Goal: Task Accomplishment & Management: Use online tool/utility

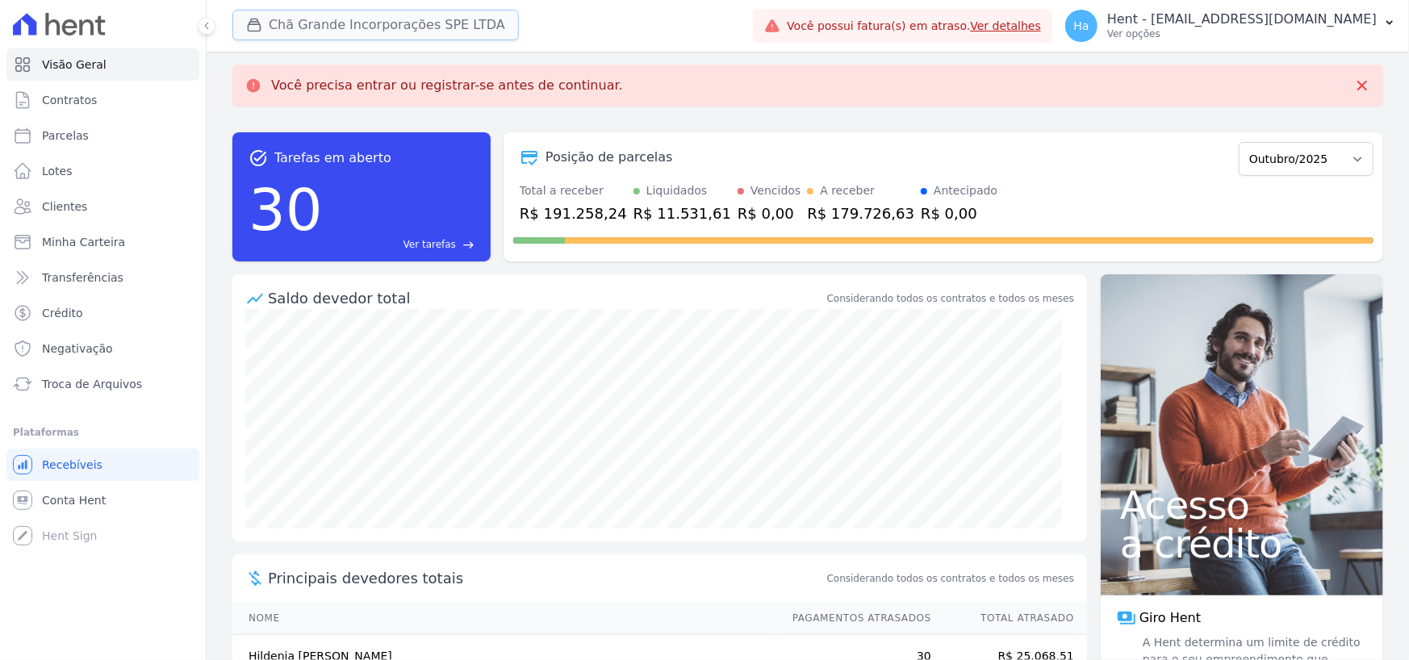
click at [375, 31] on button "Chã Grande Incorporações SPE LTDA" at bounding box center [375, 25] width 286 height 31
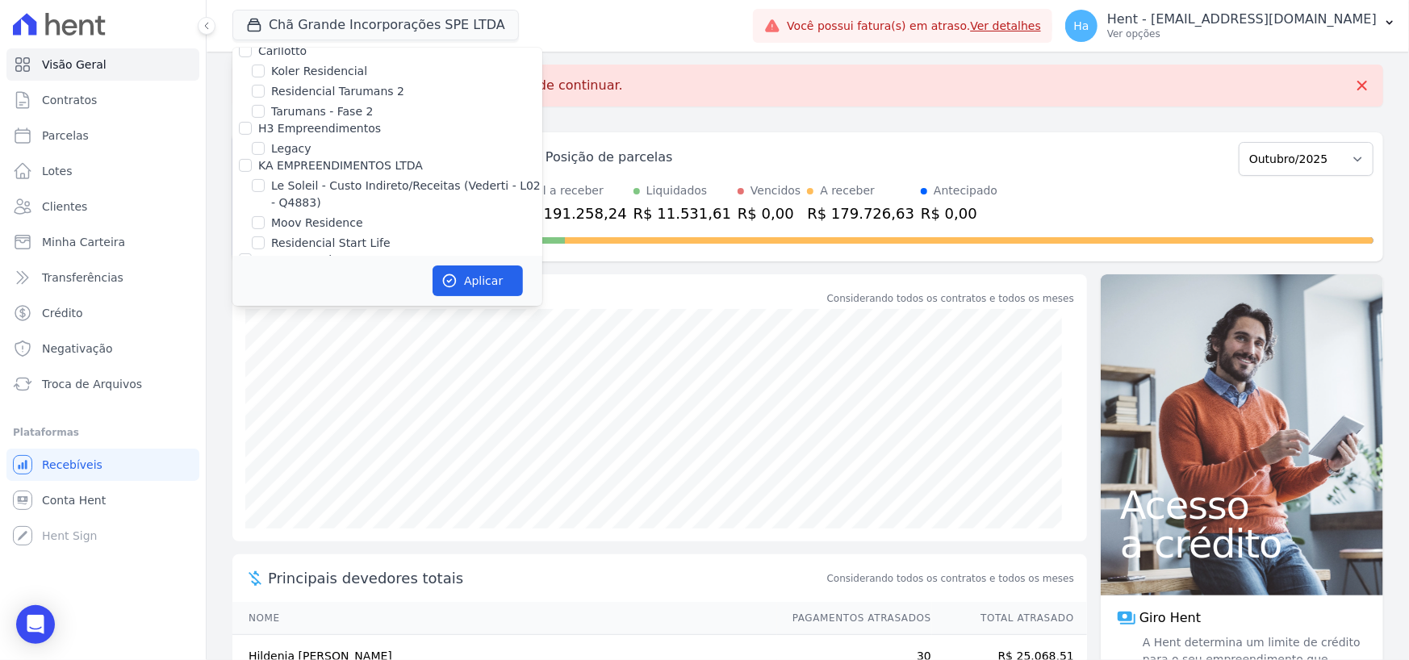
scroll to position [9311, 0]
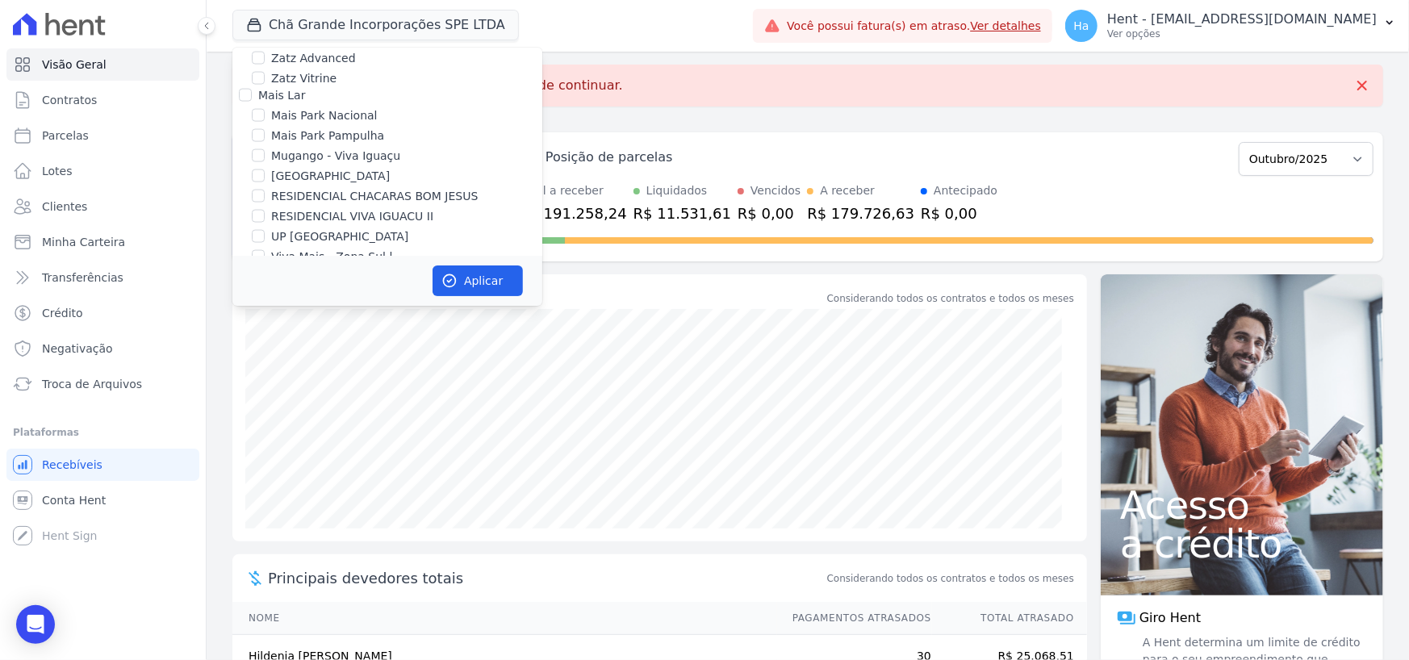
click at [239, 365] on input "Salgado Empreendimentos SPE LTDA." at bounding box center [245, 371] width 13 height 13
checkbox input "true"
click at [469, 283] on button "Aplicar" at bounding box center [478, 281] width 90 height 31
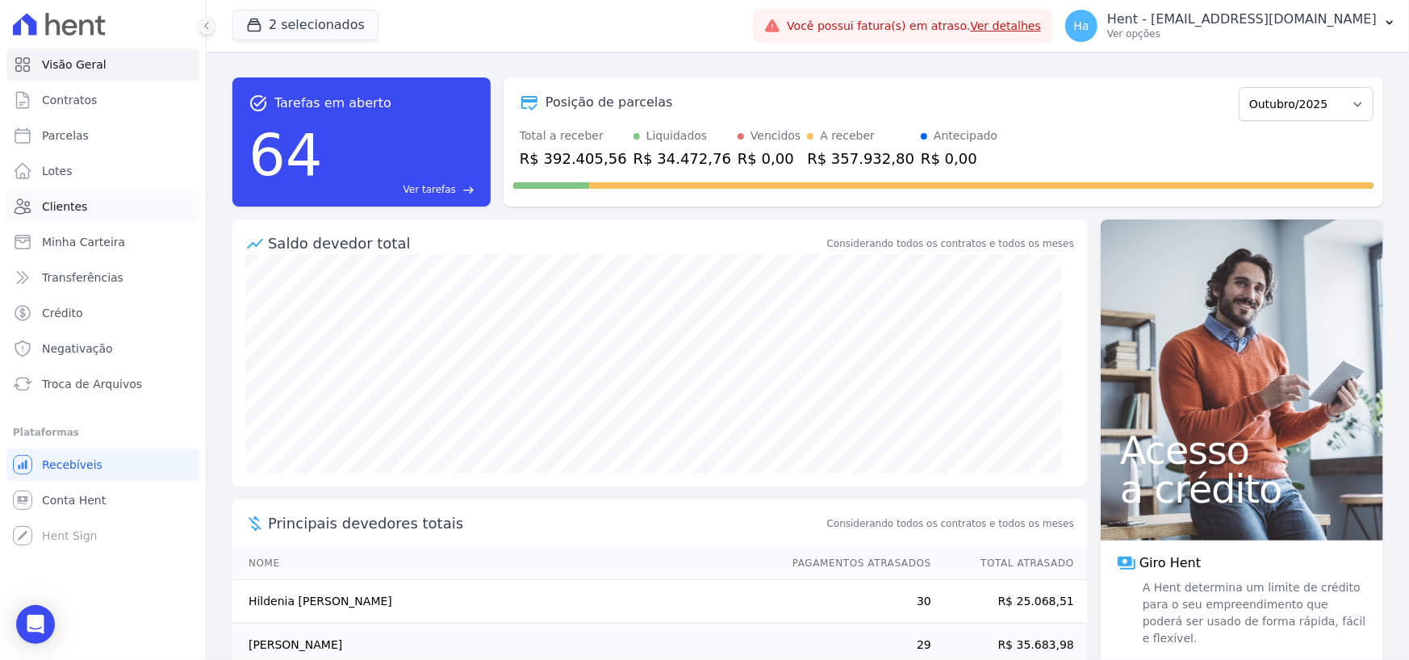
click at [65, 213] on span "Clientes" at bounding box center [64, 207] width 45 height 16
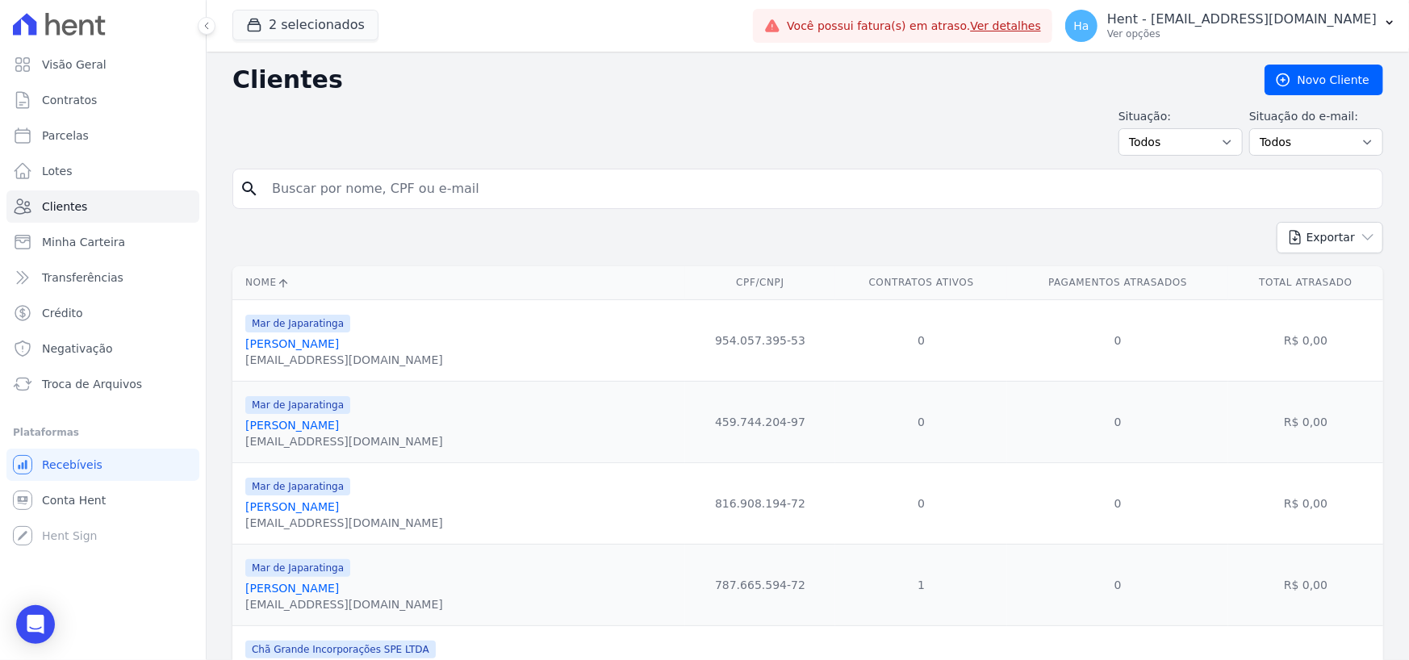
click at [454, 185] on input "search" at bounding box center [819, 189] width 1114 height 32
paste input "ALEX BANDEIRA"
type input "ALEX BANDEIRA"
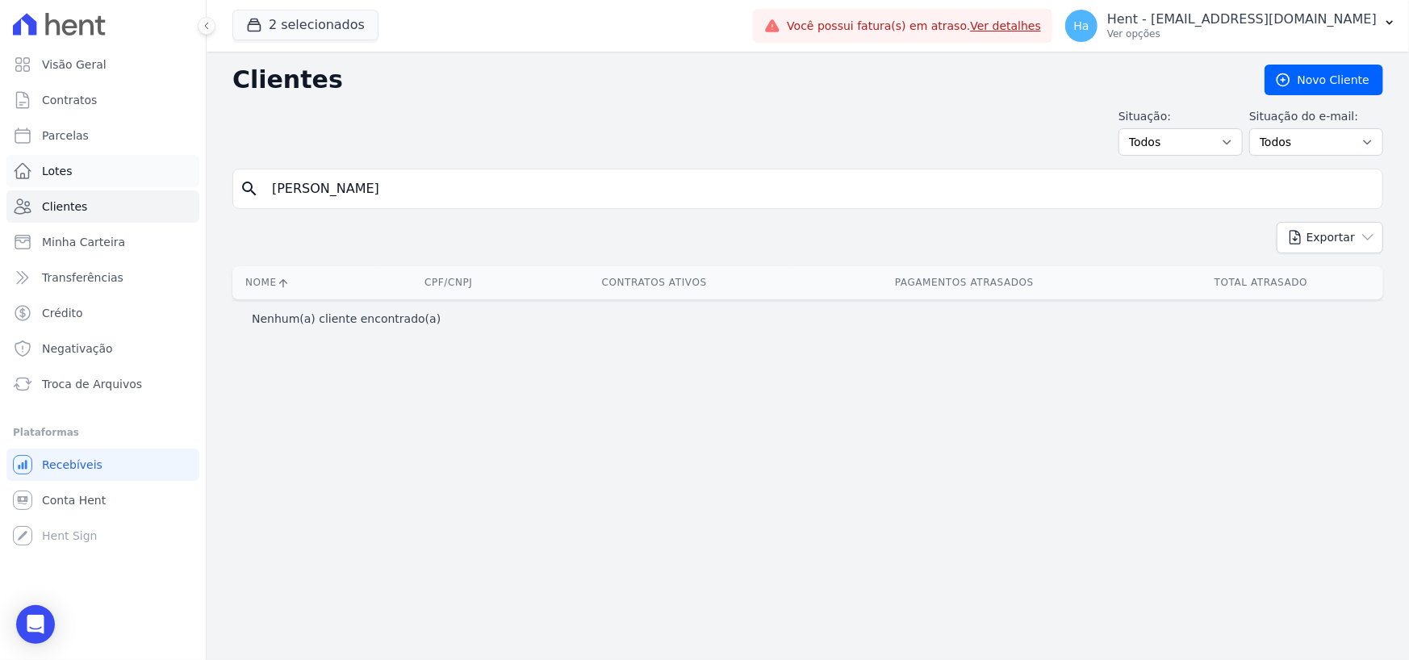
drag, startPoint x: 278, startPoint y: 186, endPoint x: 49, endPoint y: 177, distance: 229.4
click at [62, 177] on div "Visão Geral Contratos Parcelas Lotes Clientes Minha Carteira Transferências Cré…" at bounding box center [704, 330] width 1409 height 660
paste input "077.736.654-19"
type input "077.736.654-19"
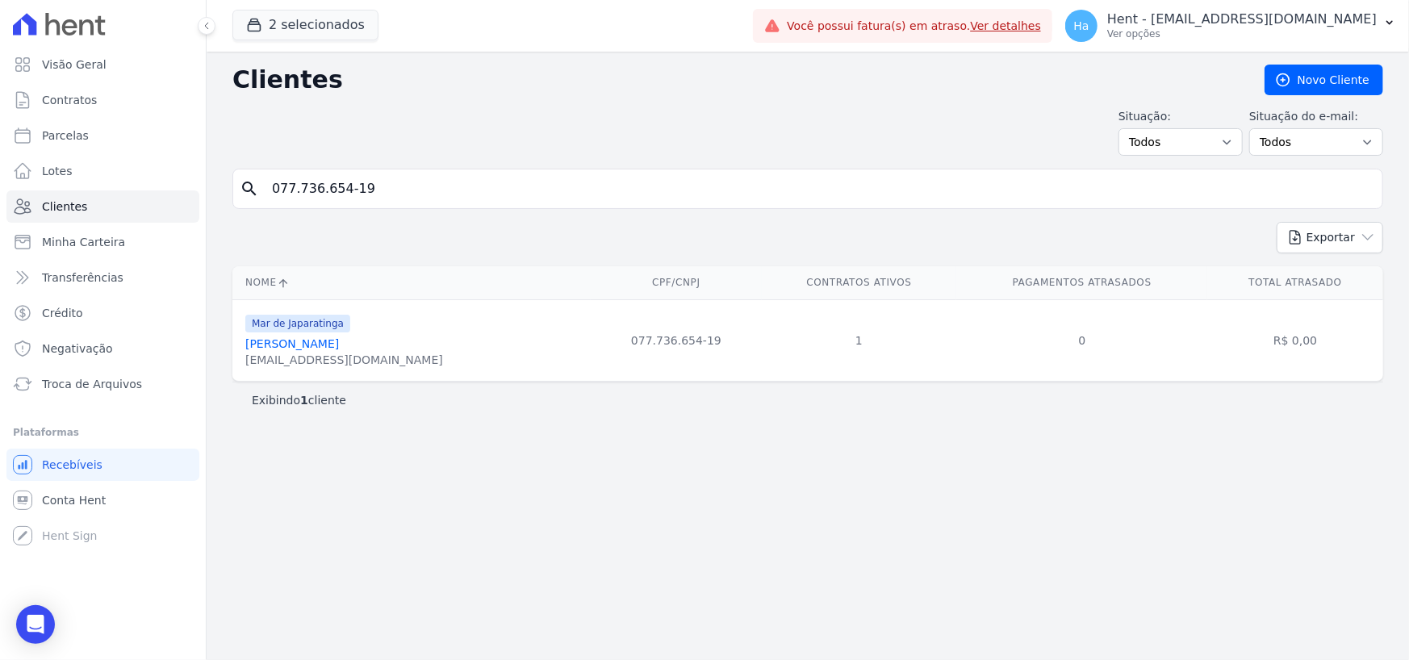
click at [331, 335] on div "Mar de Japaratinga Alex Xavier Bandeira bandeiraa790@gmail.com" at bounding box center [344, 340] width 198 height 55
click at [320, 343] on link "Alex Xavier Bandeira" at bounding box center [292, 343] width 94 height 13
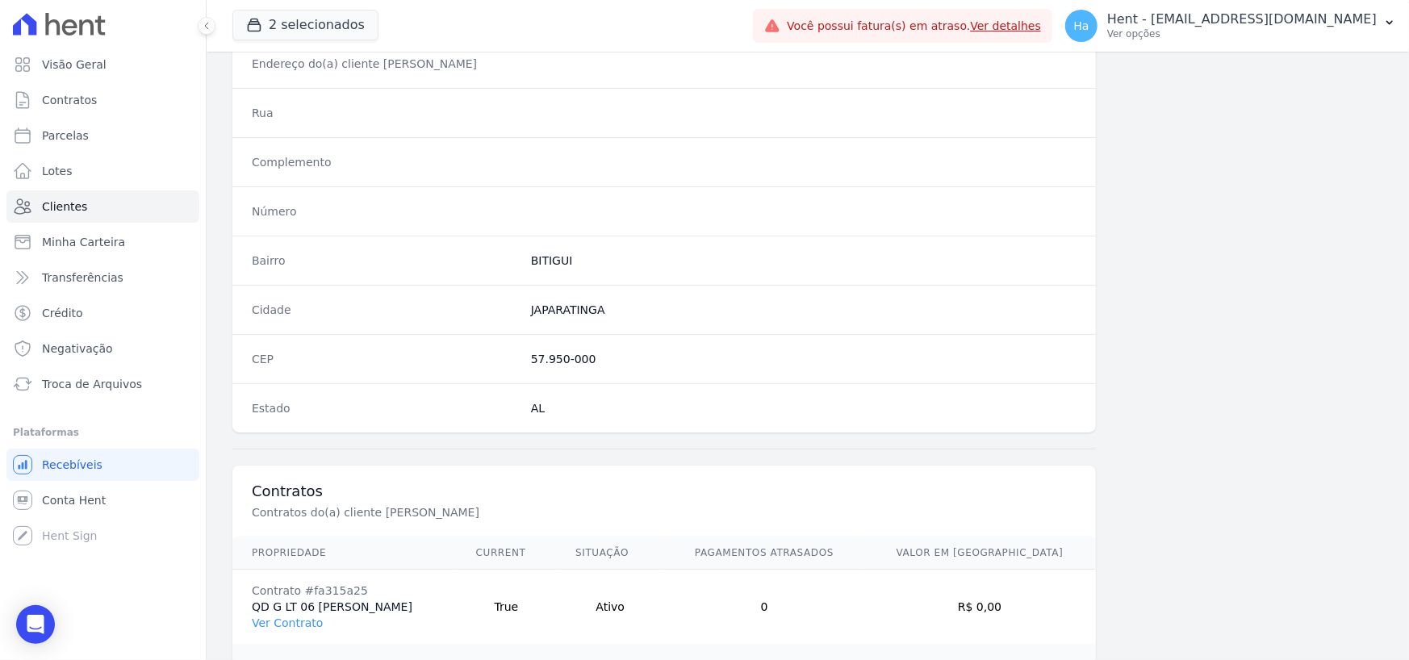
scroll to position [921, 0]
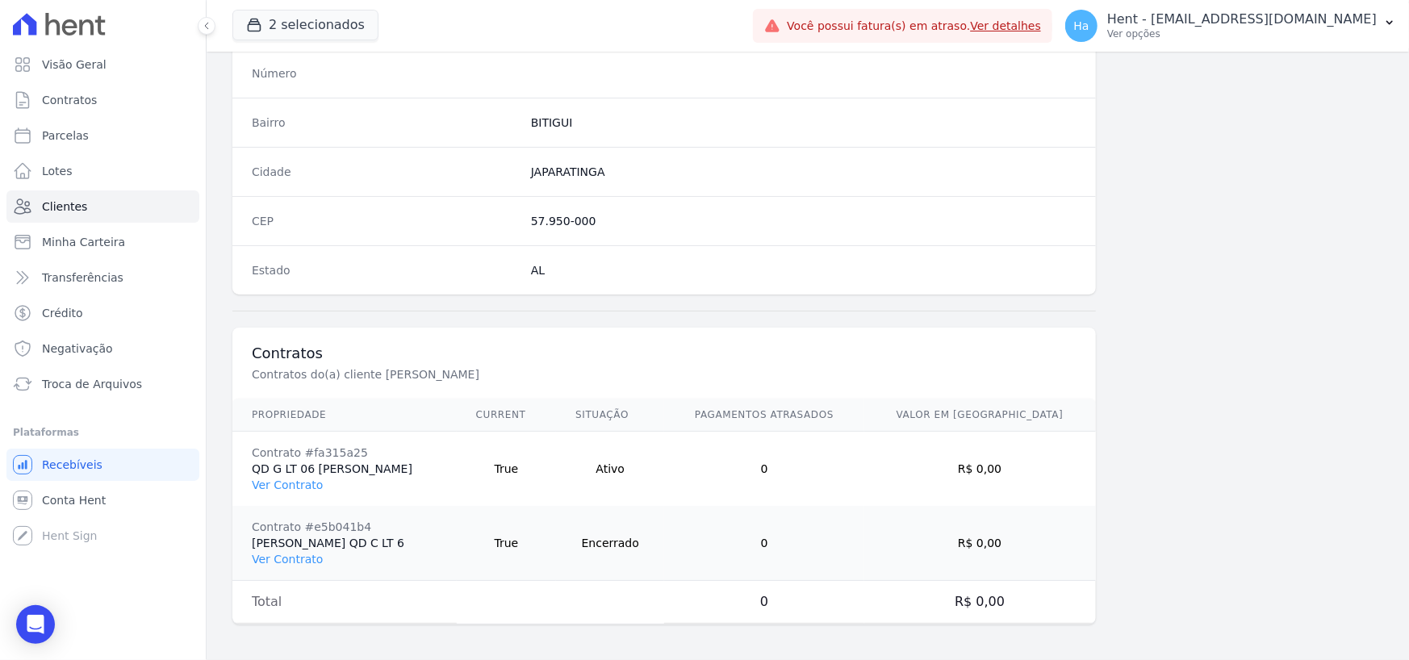
click at [402, 585] on td "Total" at bounding box center [344, 602] width 224 height 43
click at [266, 479] on link "Ver Contrato" at bounding box center [287, 485] width 71 height 13
click at [277, 473] on td "Contrato #fa315a25 QD G LT 06 Adriana Natalia Dos Santos Nascimento Ver Contrato" at bounding box center [344, 469] width 224 height 75
click at [277, 482] on link "Ver Contrato" at bounding box center [287, 485] width 71 height 13
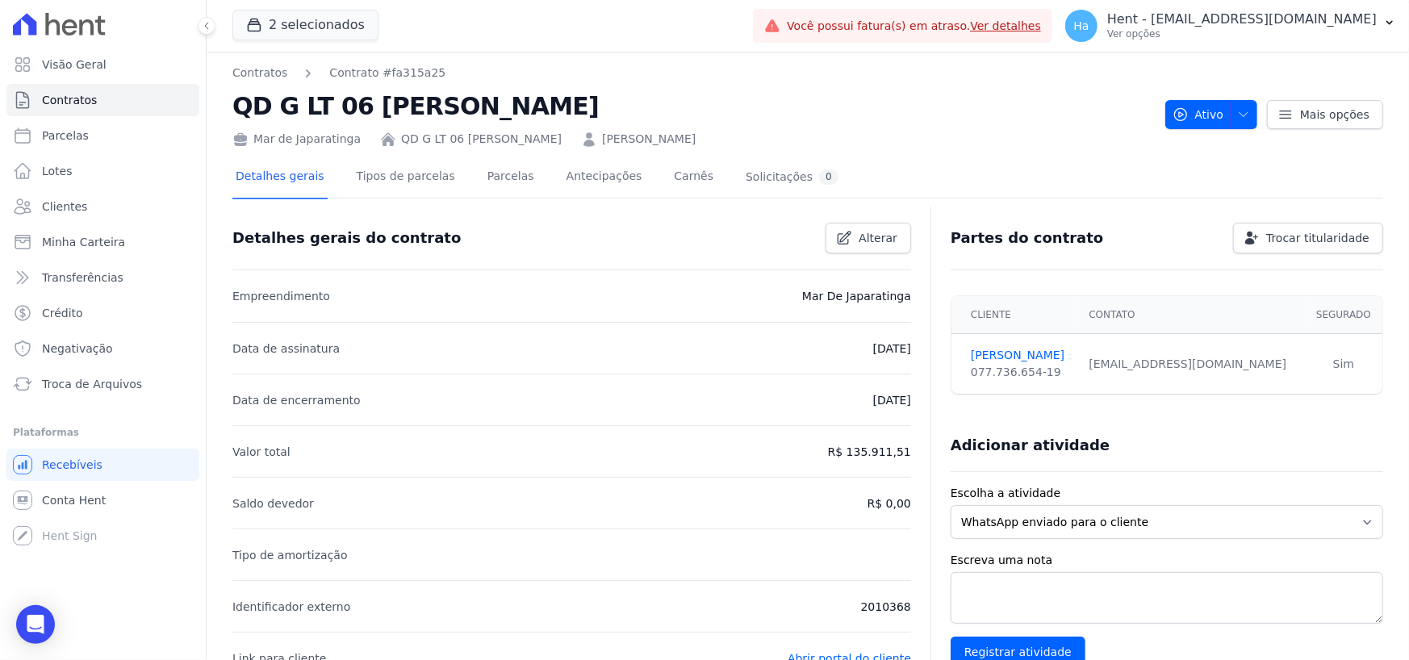
drag, startPoint x: 235, startPoint y: 110, endPoint x: 830, endPoint y: 111, distance: 595.6
click at [830, 111] on h2 "QD G LT 06 [PERSON_NAME]" at bounding box center [692, 106] width 920 height 36
copy h2 "QD G LT 06 [PERSON_NAME]"
click at [864, 117] on h2 "QD G LT 06 [PERSON_NAME]" at bounding box center [692, 106] width 920 height 36
click at [966, 119] on h2 "QD G LT 06 [PERSON_NAME]" at bounding box center [692, 106] width 920 height 36
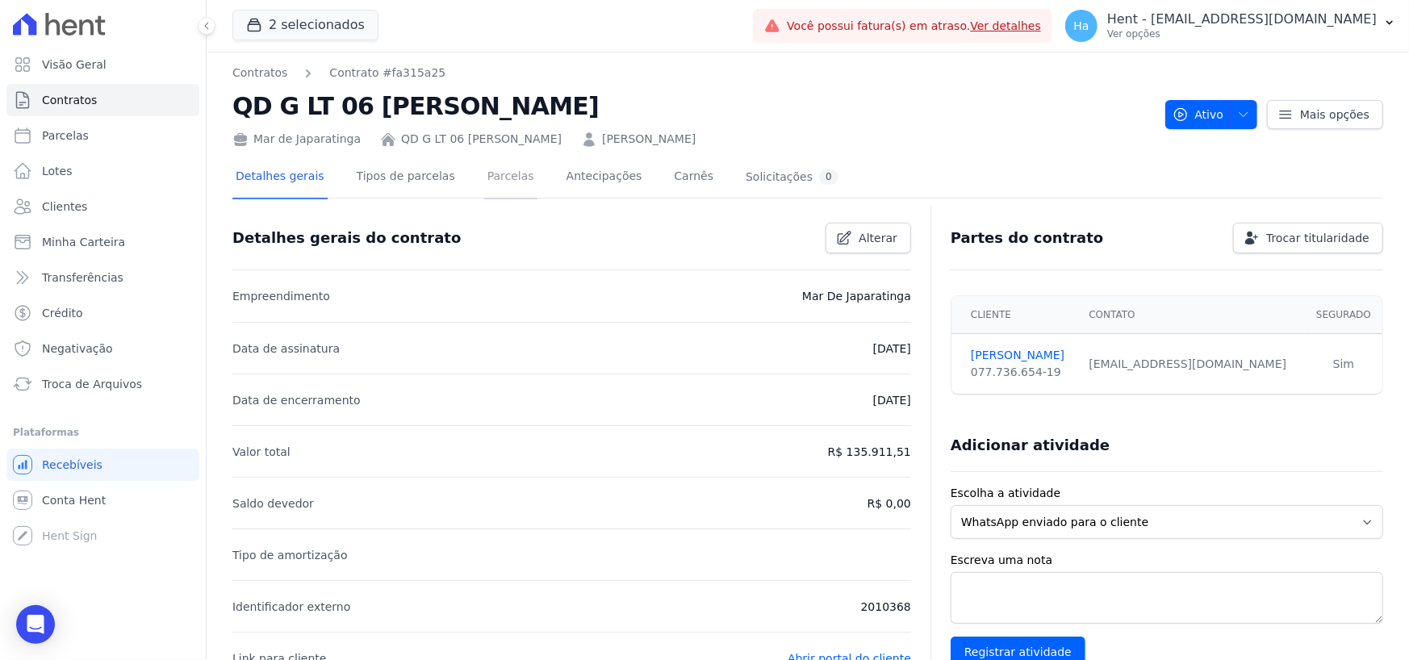
click at [484, 186] on link "Parcelas" at bounding box center [510, 178] width 53 height 43
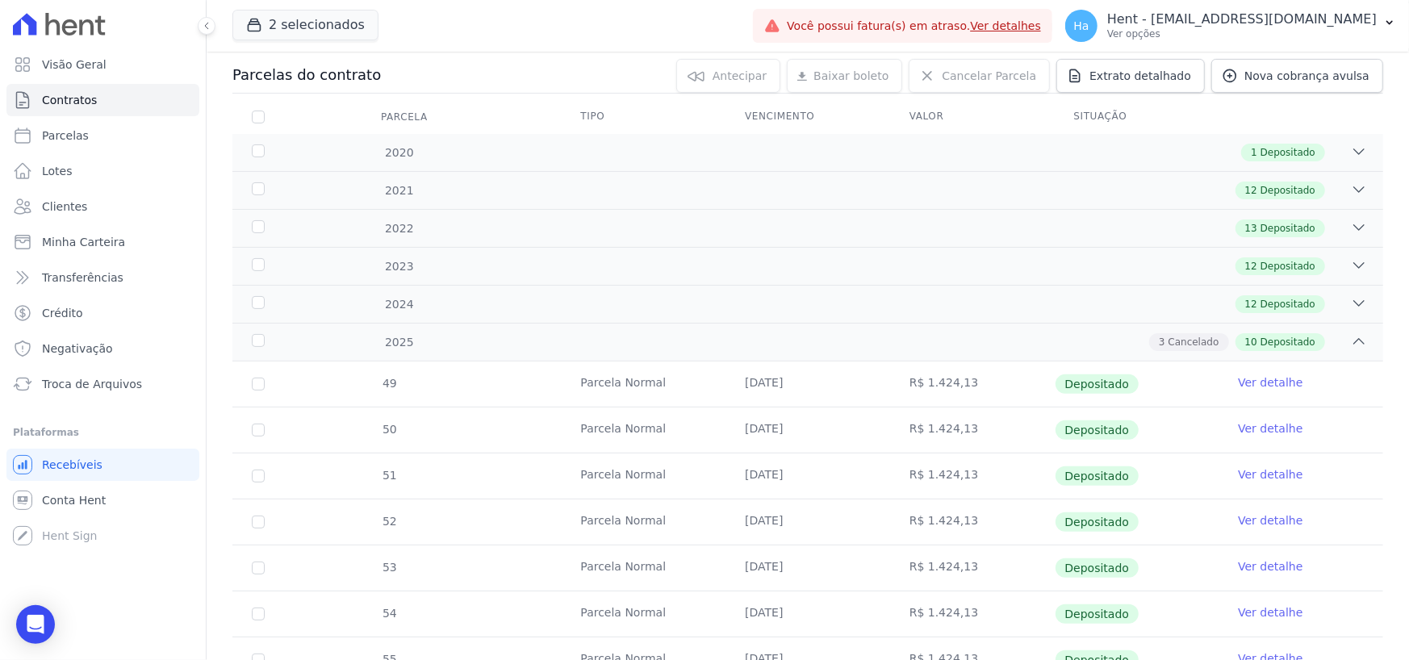
scroll to position [512, 0]
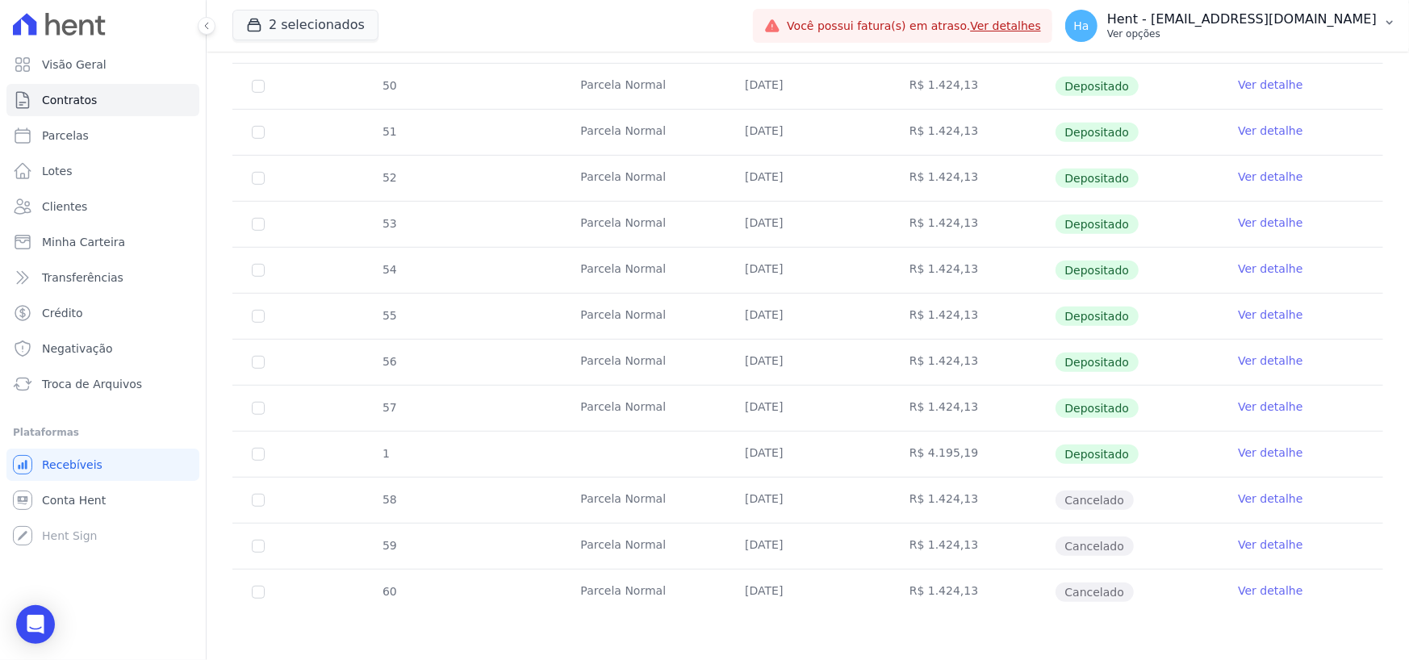
click at [1302, 27] on p "Ver opções" at bounding box center [1242, 33] width 270 height 13
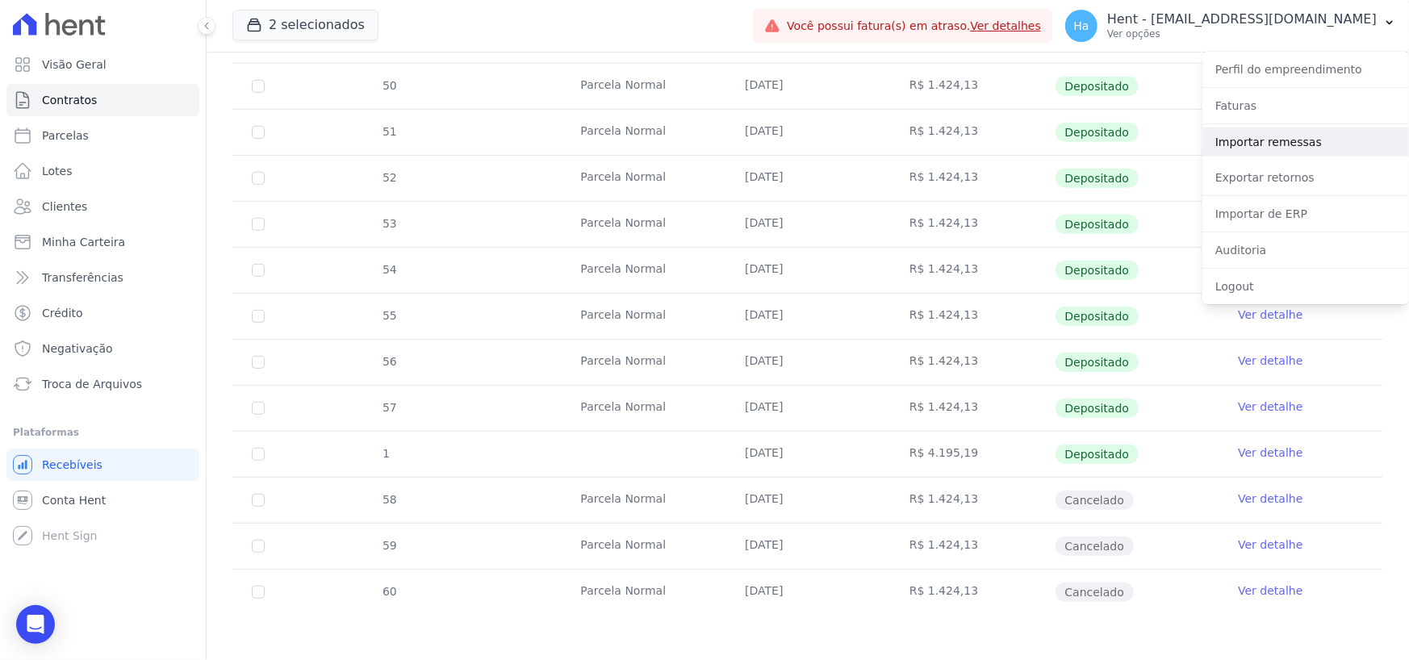
click at [1267, 136] on link "Importar remessas" at bounding box center [1305, 142] width 207 height 29
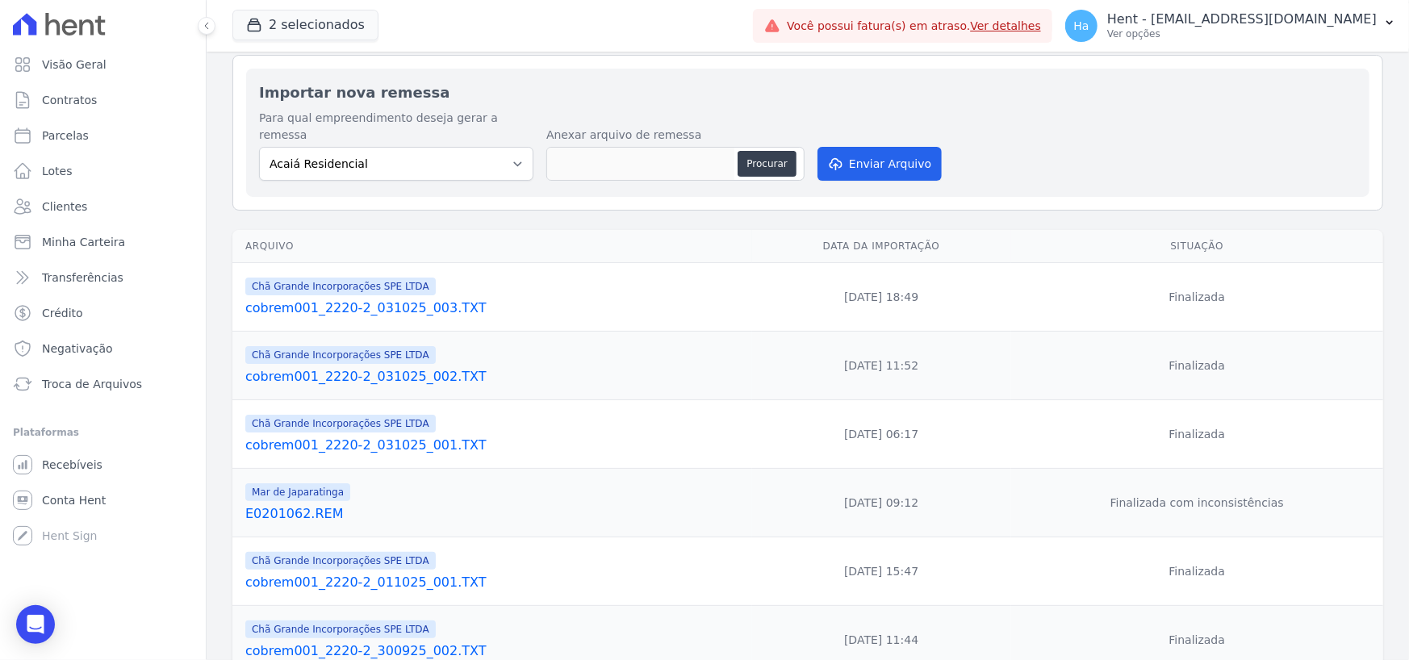
scroll to position [81, 0]
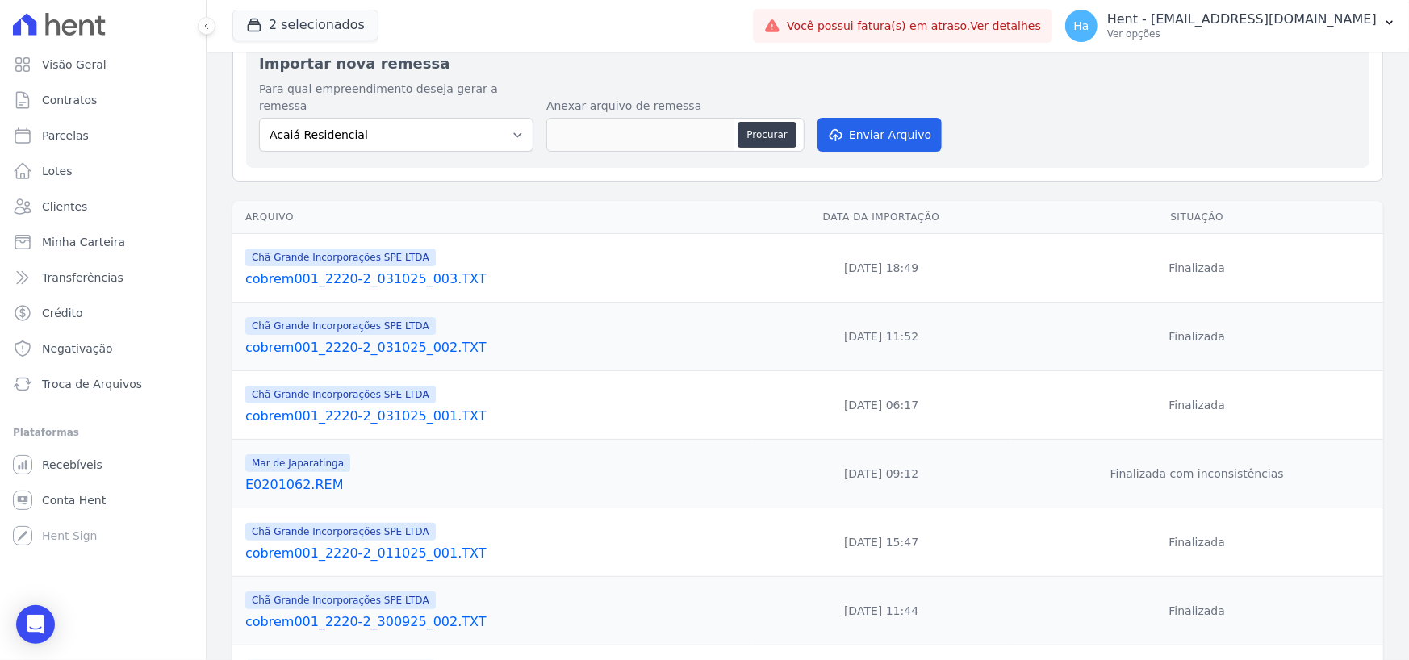
click at [286, 475] on link "E0201062.REM" at bounding box center [495, 484] width 500 height 19
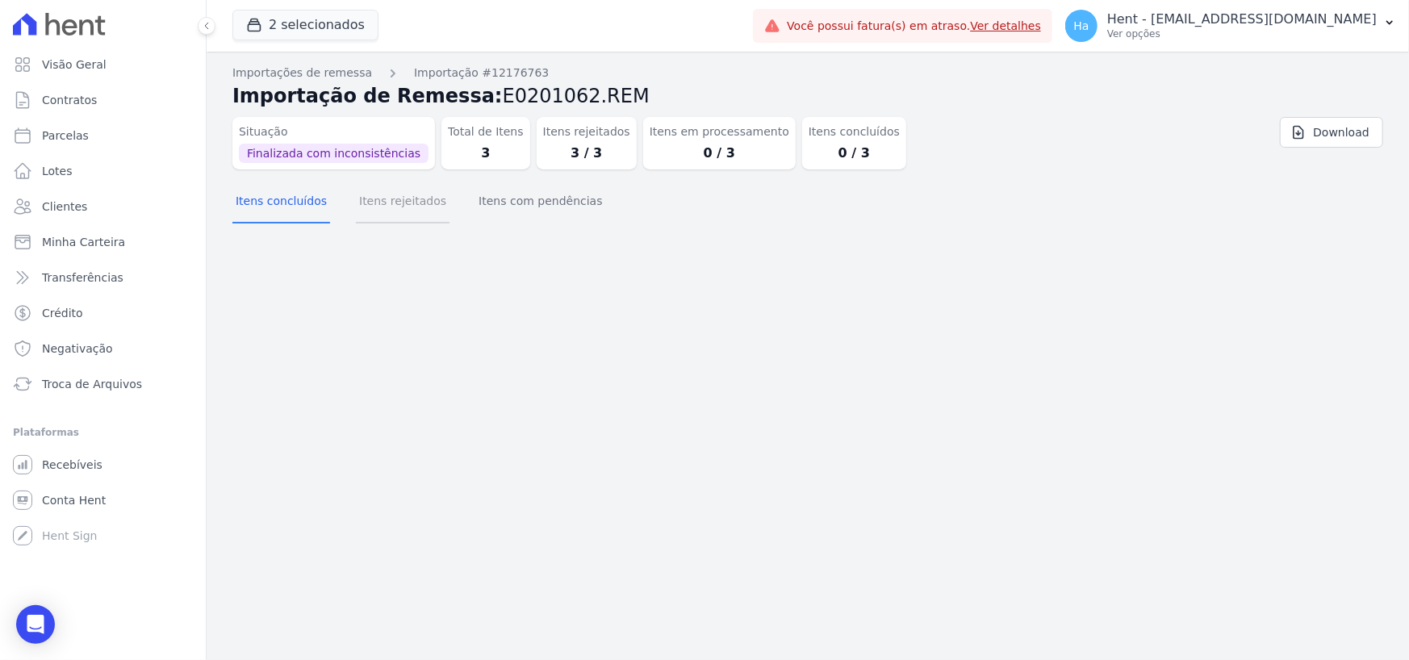
click at [366, 210] on button "Itens rejeitados" at bounding box center [403, 203] width 94 height 42
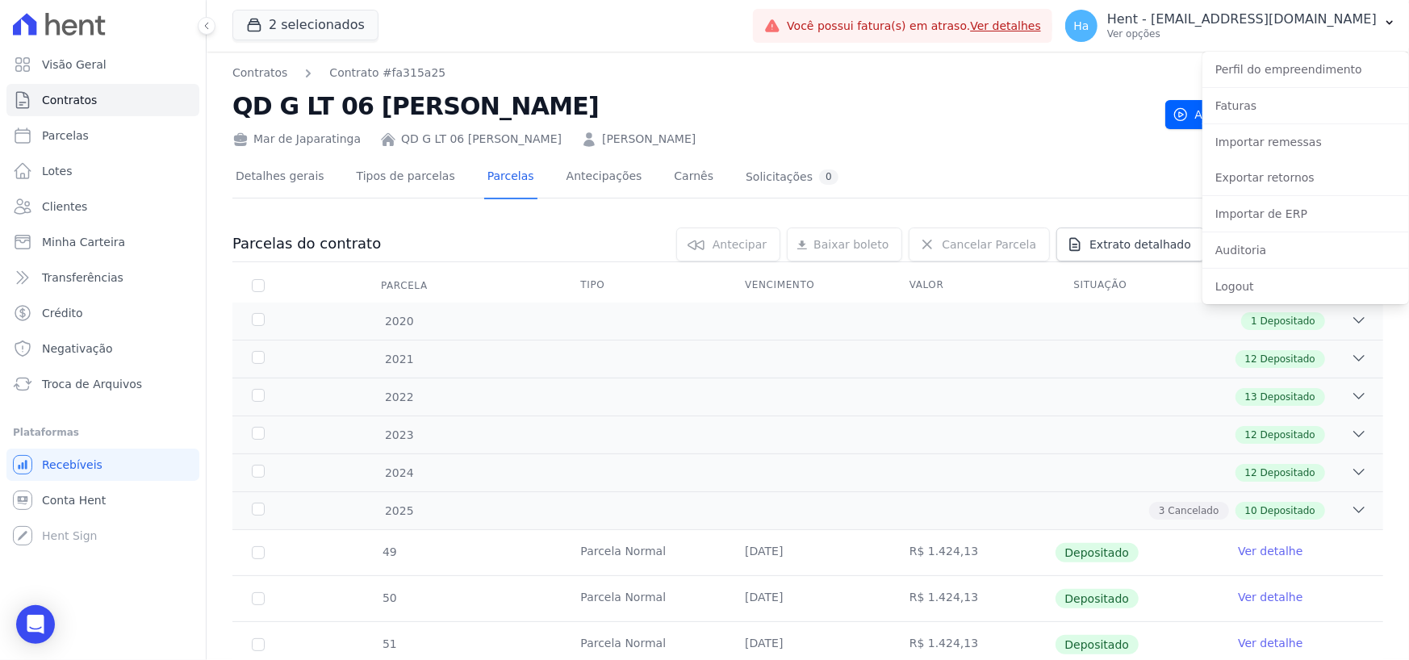
click at [945, 144] on div "Mar de Japaratinga QD G LT 06 Adriana Natalia Dos Santos Nascimento ALEX XAVIER…" at bounding box center [692, 135] width 920 height 23
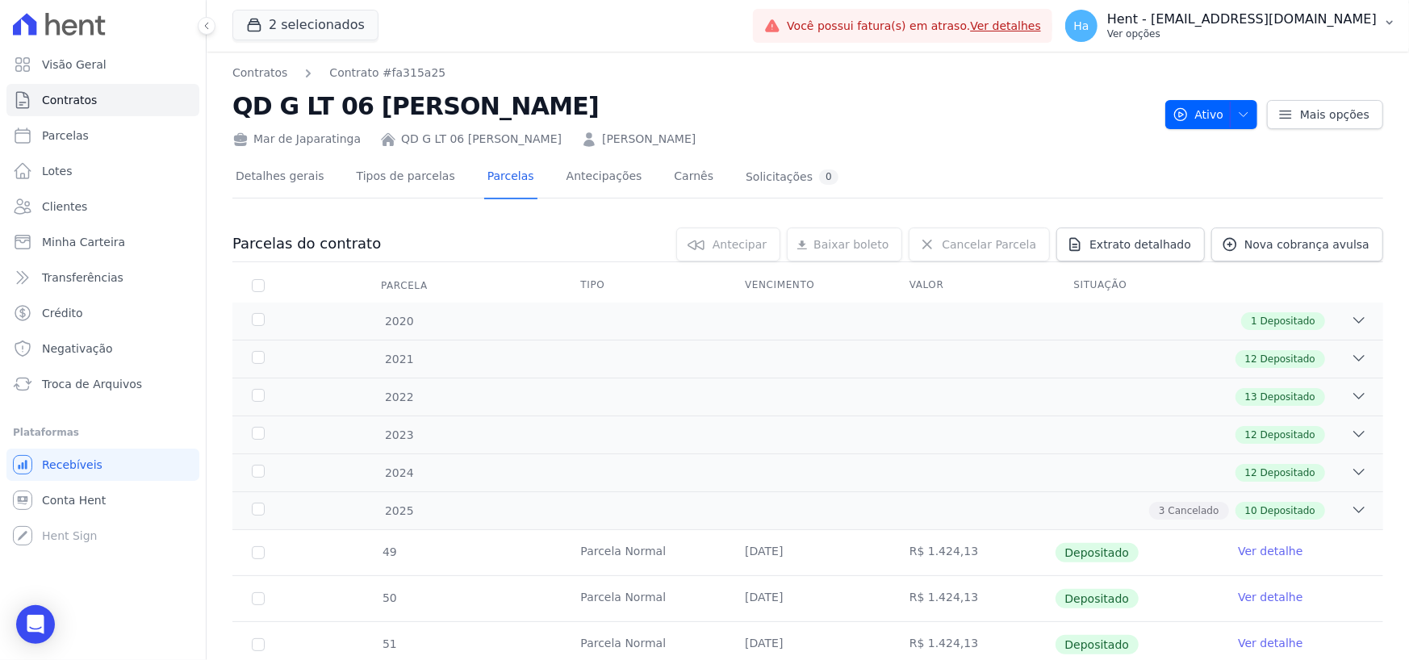
drag, startPoint x: 1295, startPoint y: 20, endPoint x: 1299, endPoint y: 31, distance: 11.2
click at [1295, 20] on p "Hent - [EMAIL_ADDRESS][DOMAIN_NAME]" at bounding box center [1242, 19] width 270 height 16
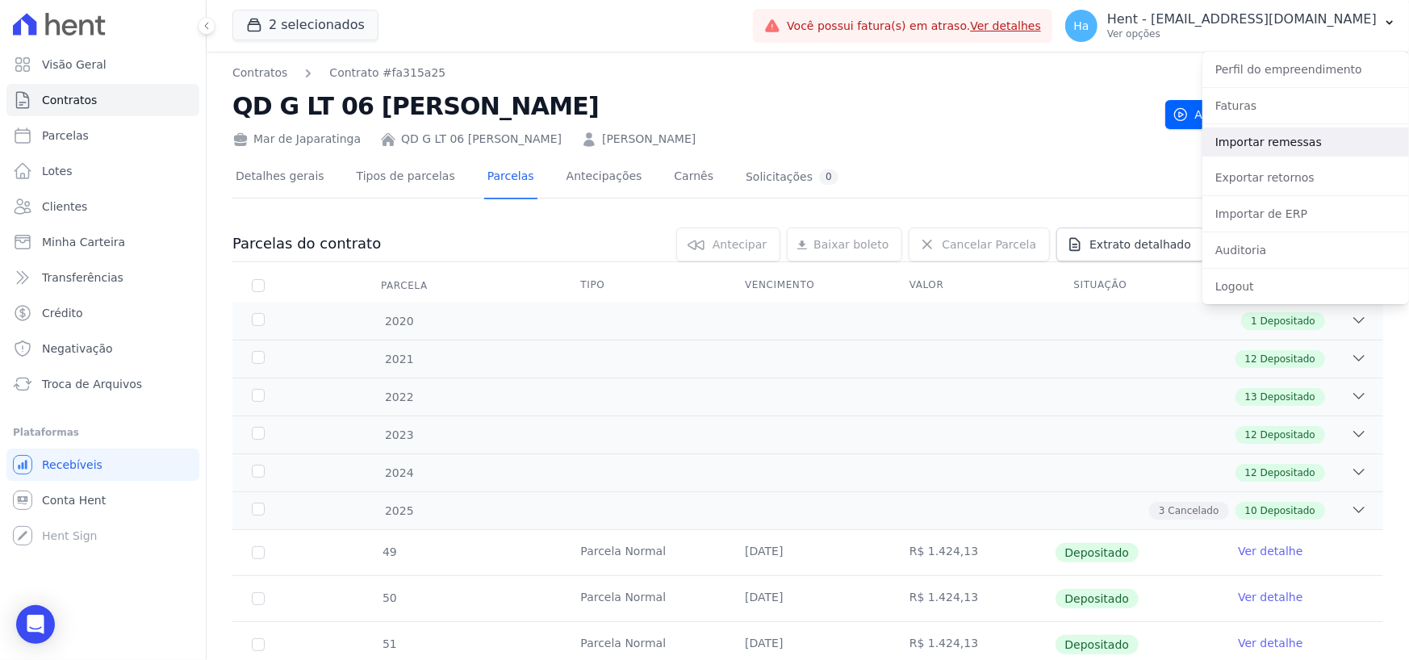
click at [1292, 150] on link "Importar remessas" at bounding box center [1305, 142] width 207 height 29
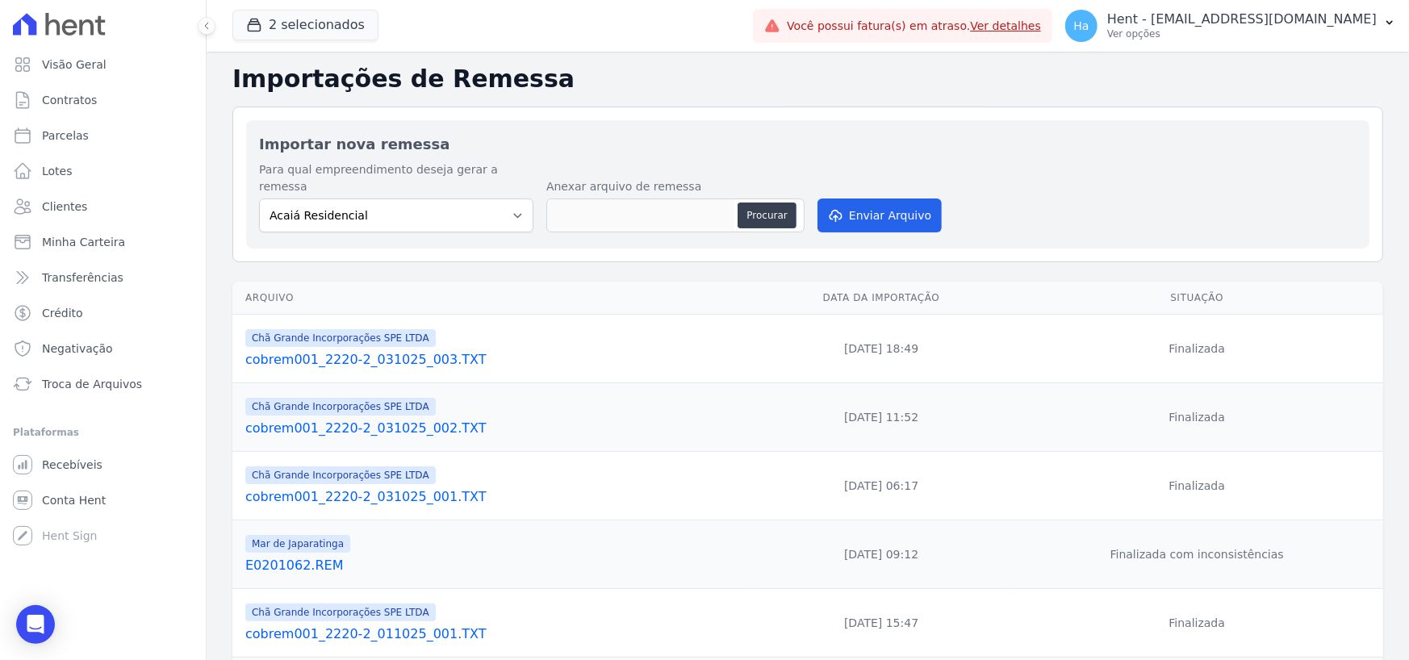
click at [295, 556] on link "E0201062.REM" at bounding box center [495, 565] width 500 height 19
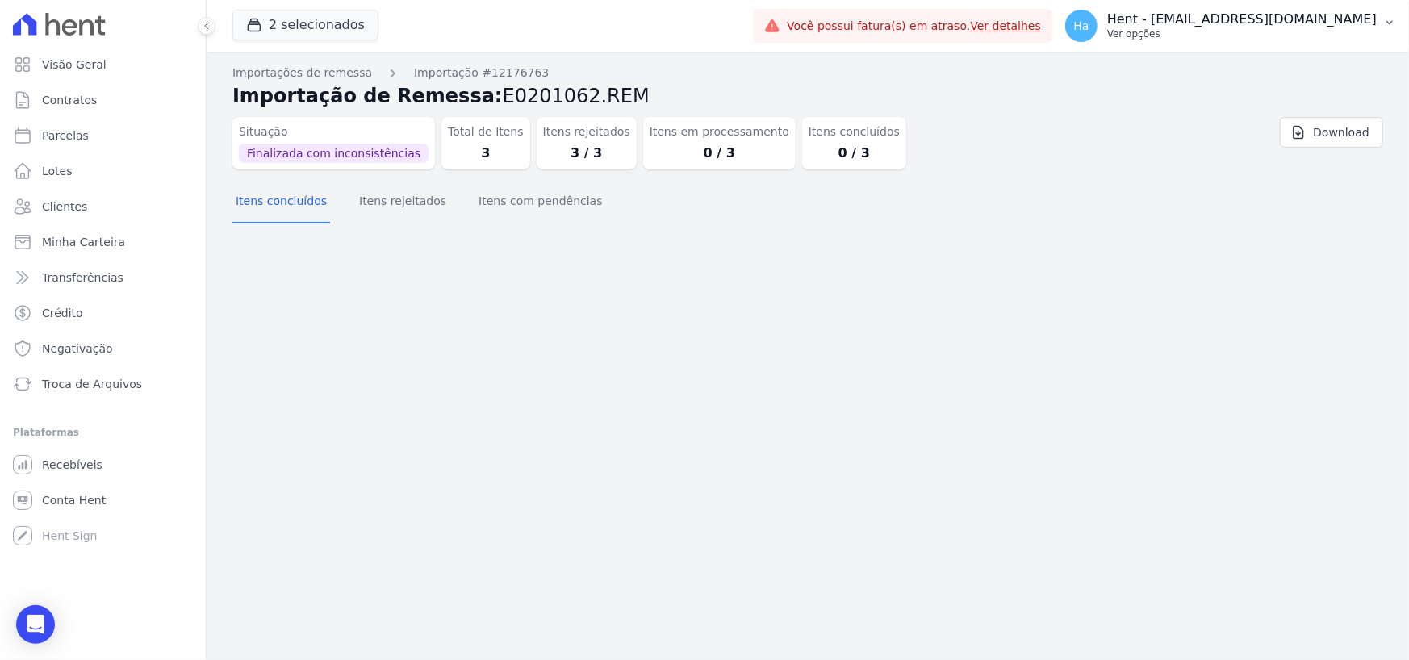
click at [1382, 31] on button "Ha Hent - adriane.brito@hent.com.br Ver opções" at bounding box center [1230, 25] width 357 height 45
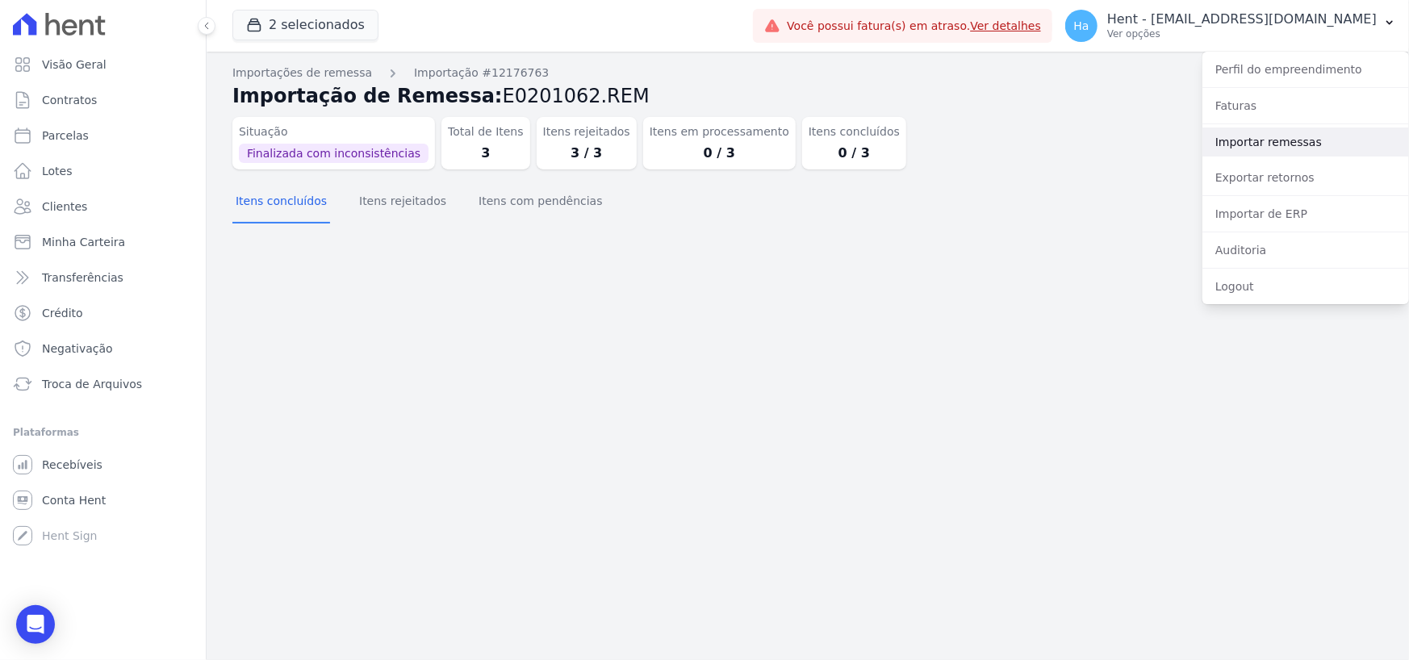
click at [1294, 140] on link "Importar remessas" at bounding box center [1305, 142] width 207 height 29
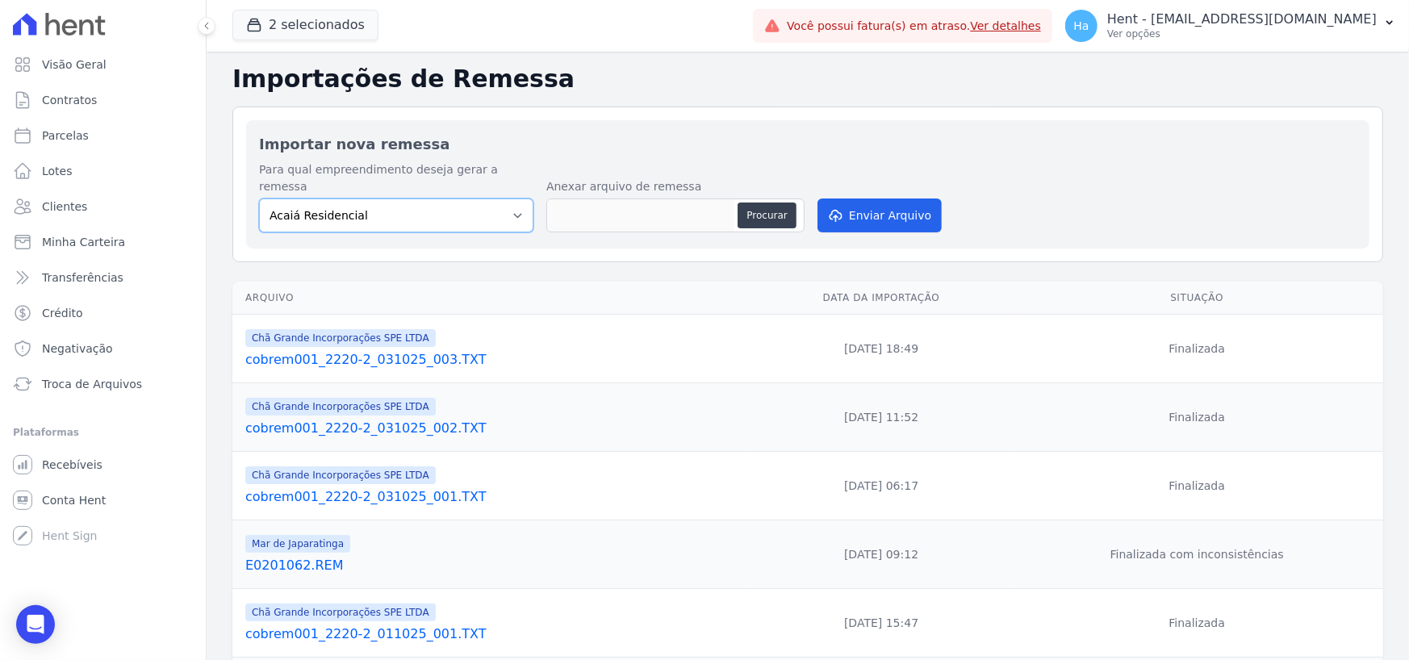
click at [494, 199] on select "Acaiá Residencial ACQUA 8 PELOTAS SPE LTDA II Administrativo AGILE ELOI MENDES …" at bounding box center [396, 216] width 274 height 34
select select "f3b93a93-9a8a-49de-99e1-0cd944208eab"
click at [259, 199] on select "Acaiá Residencial ACQUA 8 PELOTAS SPE LTDA II Administrativo AGILE ELOI MENDES …" at bounding box center [396, 216] width 274 height 34
click at [771, 203] on button "Procurar" at bounding box center [767, 216] width 58 height 26
type input "E0201062.V2.txt"
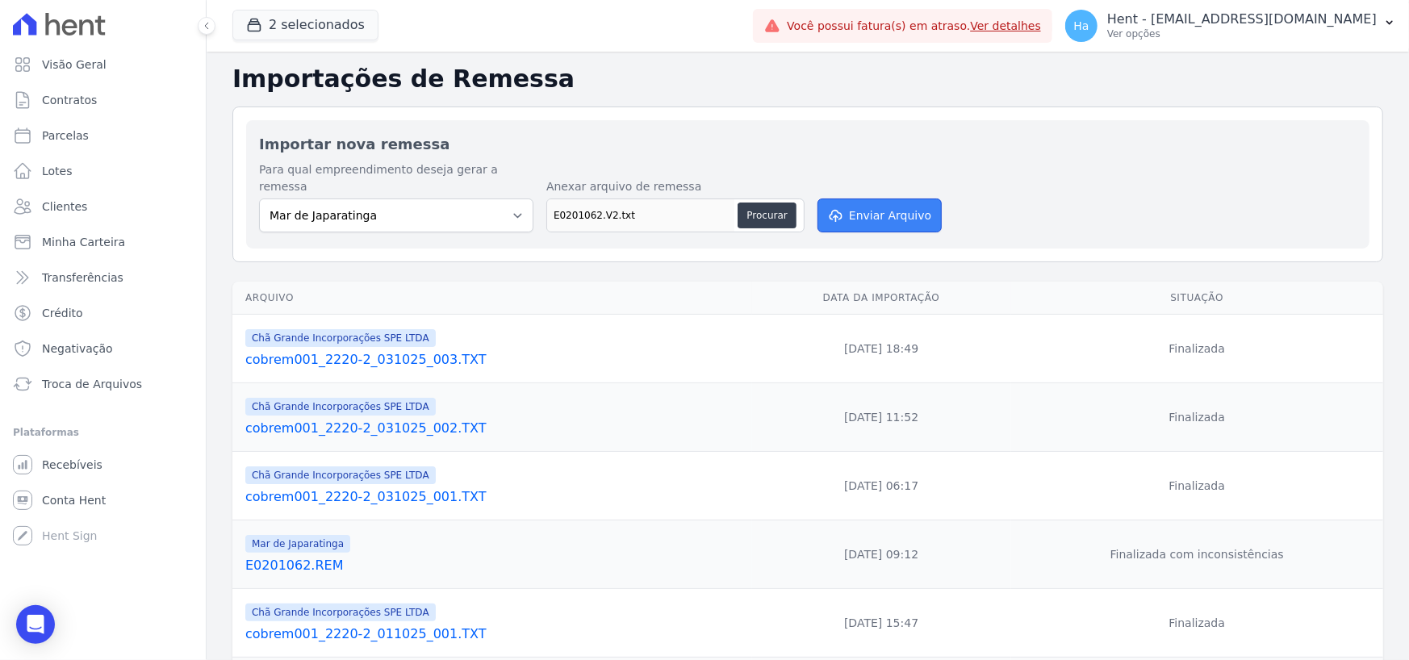
click at [876, 210] on button "Enviar Arquivo" at bounding box center [880, 216] width 124 height 34
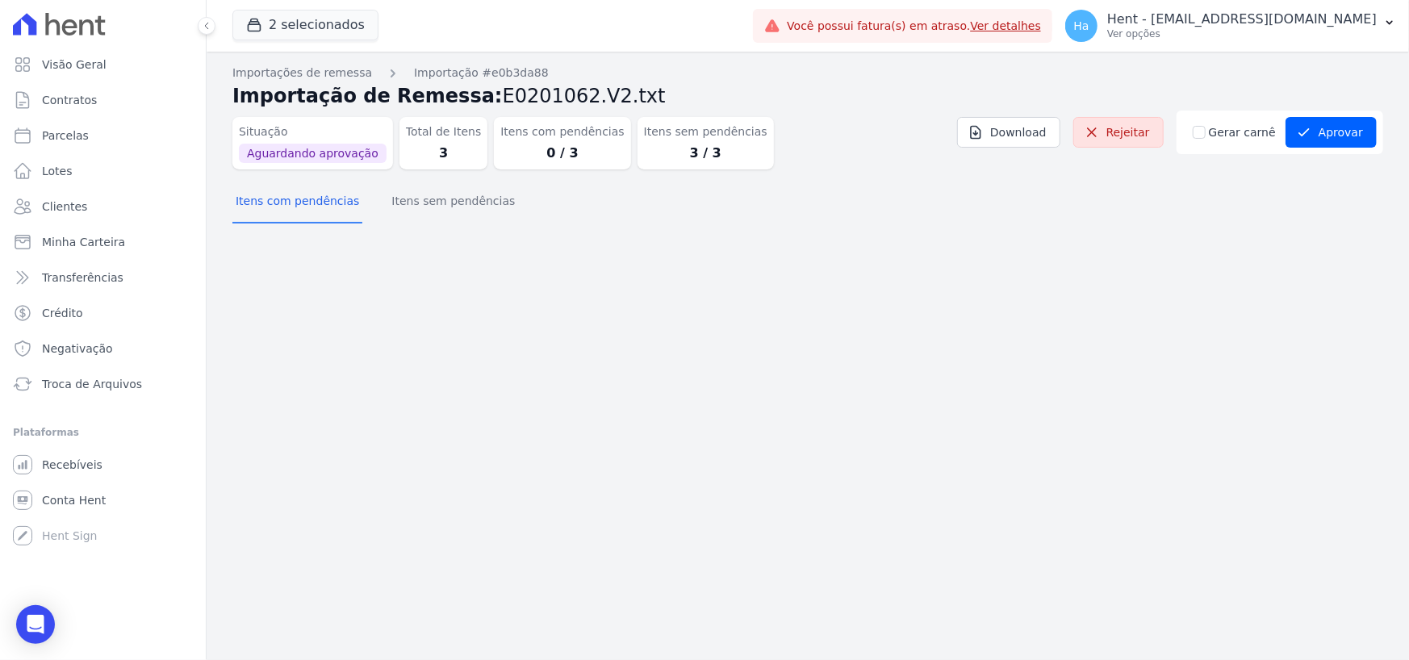
click at [514, 226] on div "Importações de remessa Importação #e0b3da88 Importação de Remessa: E0201062.V2.…" at bounding box center [807, 148] width 1151 height 167
click at [437, 204] on button "Itens sem pendências" at bounding box center [453, 203] width 130 height 42
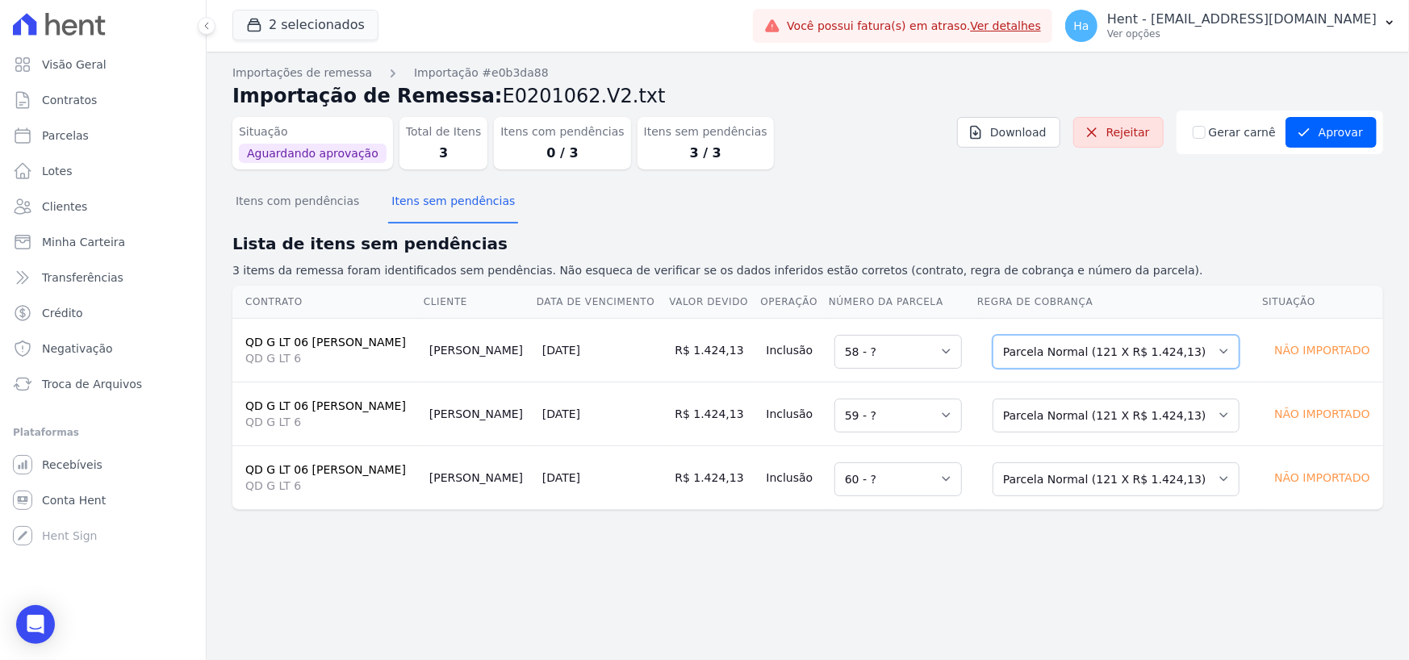
click at [1229, 354] on select "Selecione uma Nova Parcela Avulsa Parcela Avulsa Existente Parcela Normal (121 …" at bounding box center [1116, 352] width 247 height 34
select select "1"
click at [1111, 417] on select "Selecione uma Nova Parcela Avulsa Parcela Avulsa Existente Parcela Normal (121 …" at bounding box center [1116, 416] width 247 height 34
drag, startPoint x: 1111, startPoint y: 429, endPoint x: 1114, endPoint y: 416, distance: 13.1
click at [1112, 435] on td "Selecione uma Nova Parcela Avulsa Parcela Avulsa Existente Parcela Normal (121 …" at bounding box center [1119, 414] width 285 height 64
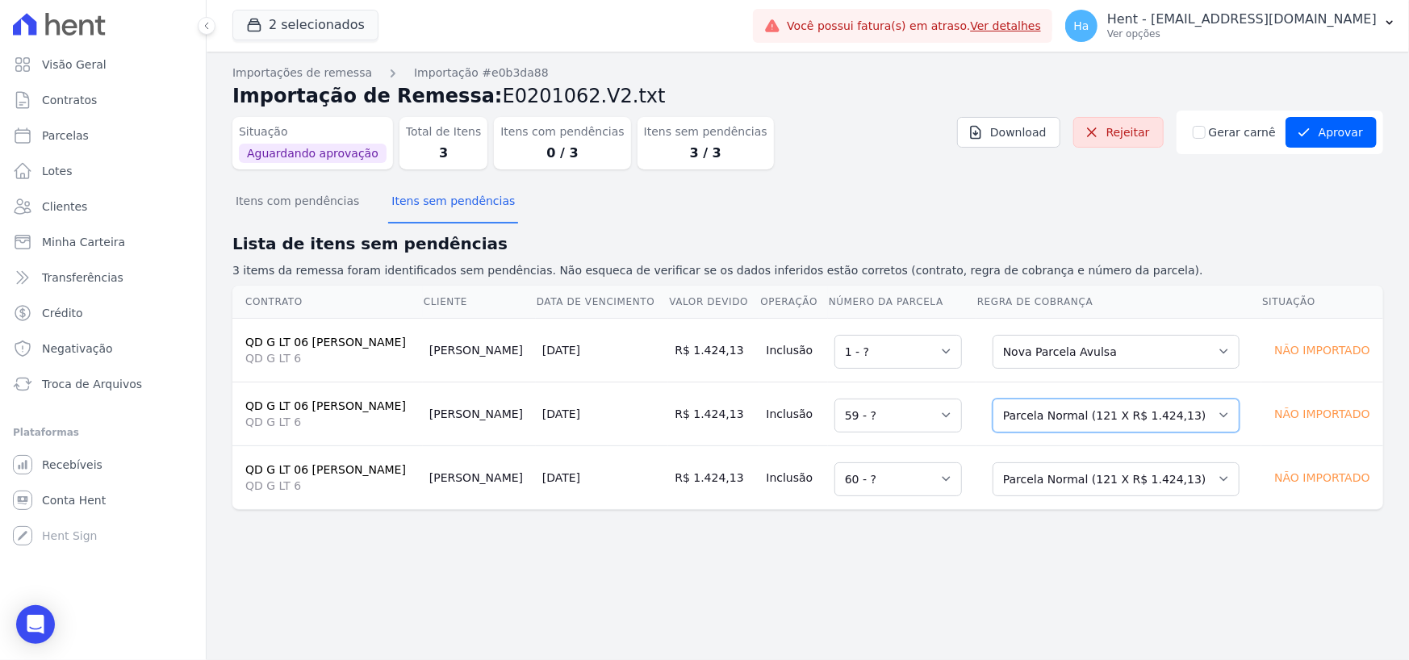
click at [1115, 410] on select "Selecione uma Nova Parcela Avulsa Parcela Avulsa Existente Parcela Normal (121 …" at bounding box center [1116, 416] width 247 height 34
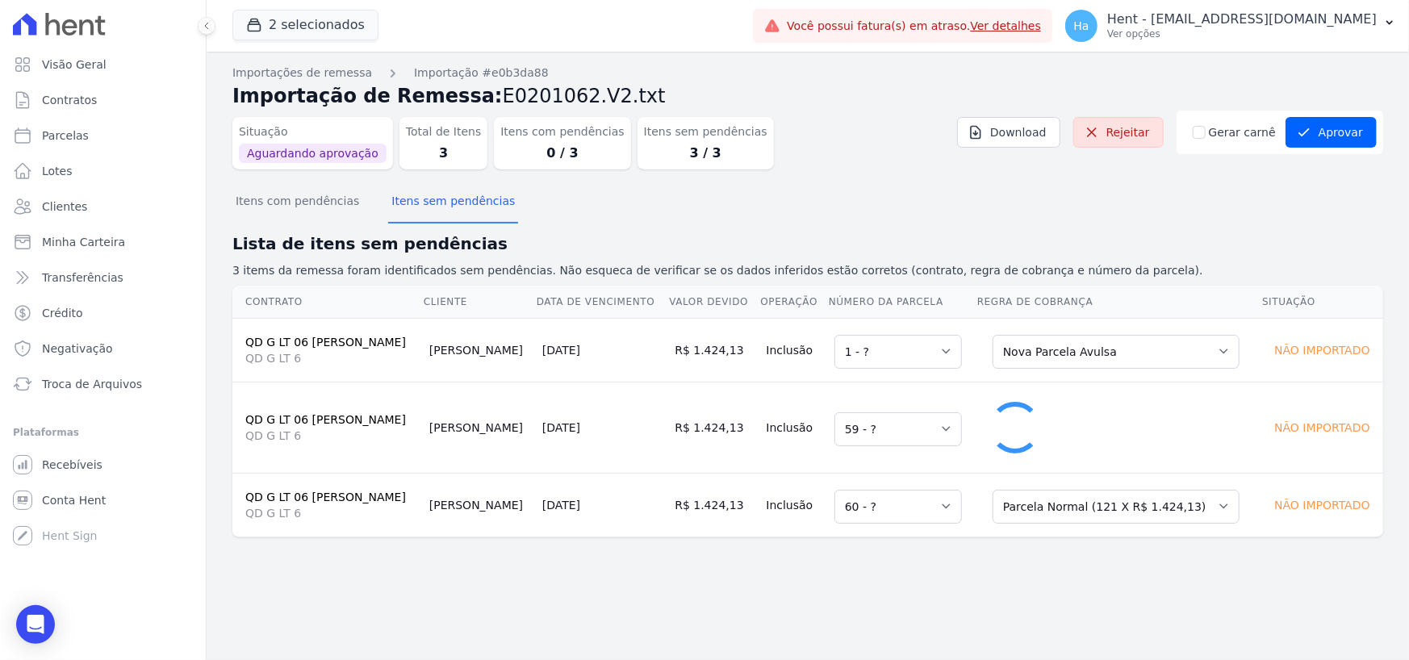
select select "1"
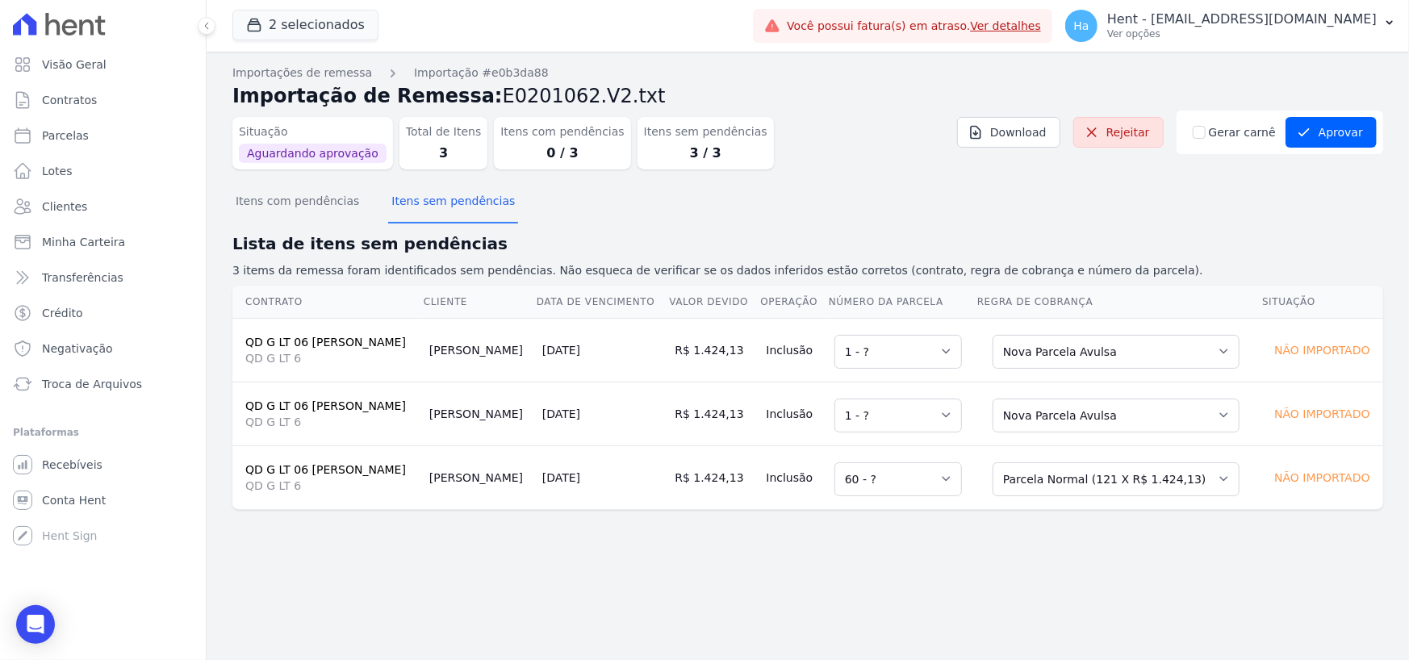
click at [1098, 500] on td "Selecione uma Nova Parcela Avulsa Parcela Avulsa Existente Parcela Normal (121 …" at bounding box center [1119, 477] width 285 height 64
click at [1099, 483] on select "Selecione uma Nova Parcela Avulsa Parcela Avulsa Existente Parcela Normal (121 …" at bounding box center [1116, 479] width 247 height 34
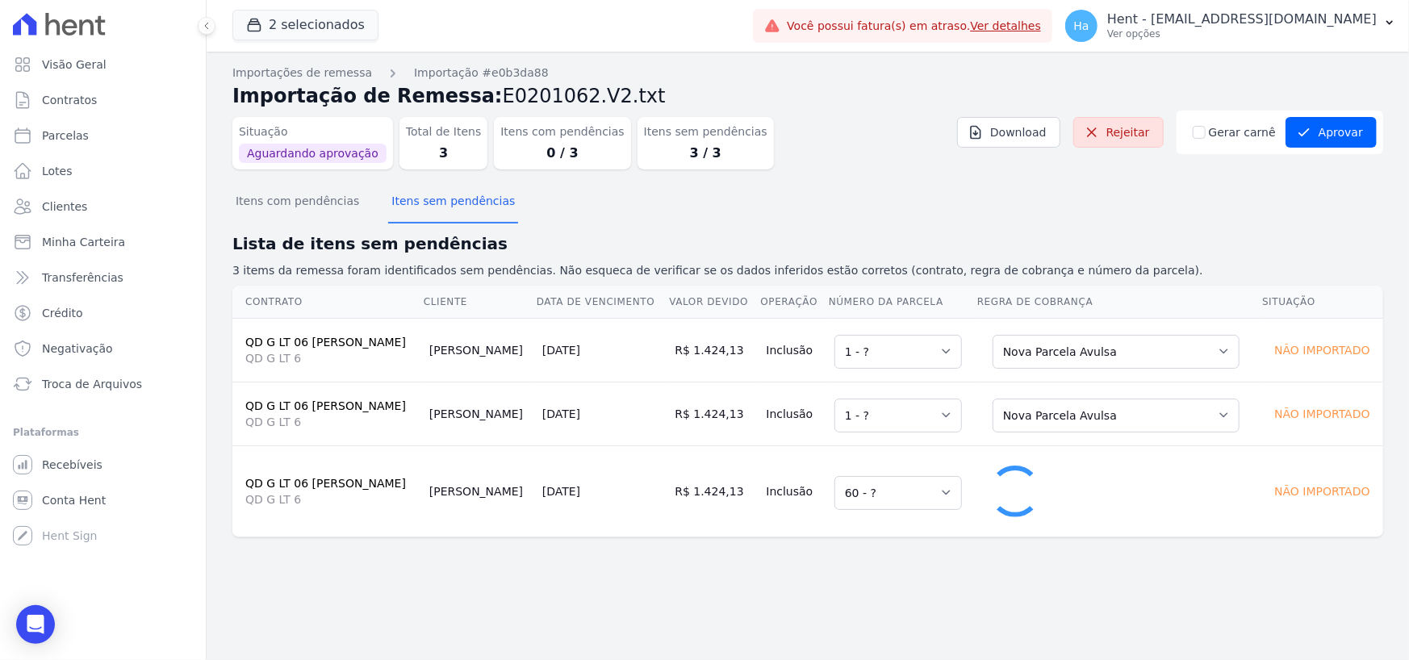
select select "1"
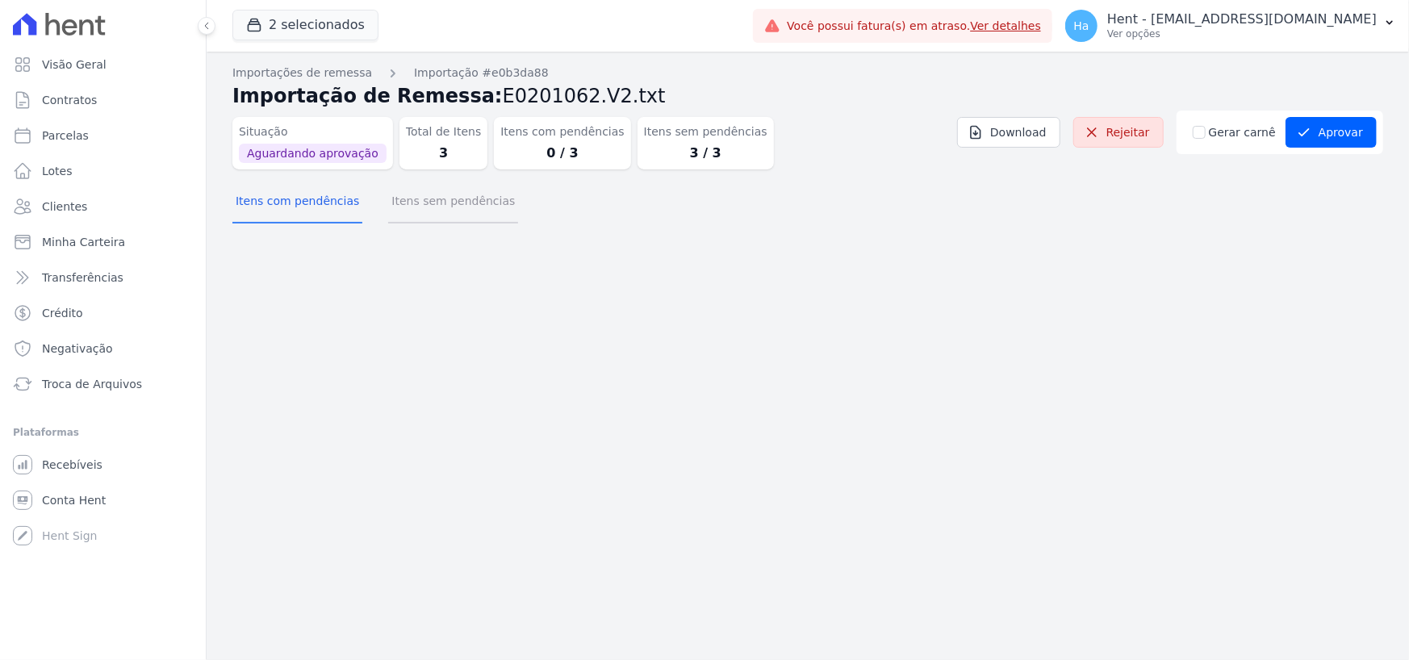
click at [444, 204] on button "Itens sem pendências" at bounding box center [453, 203] width 130 height 42
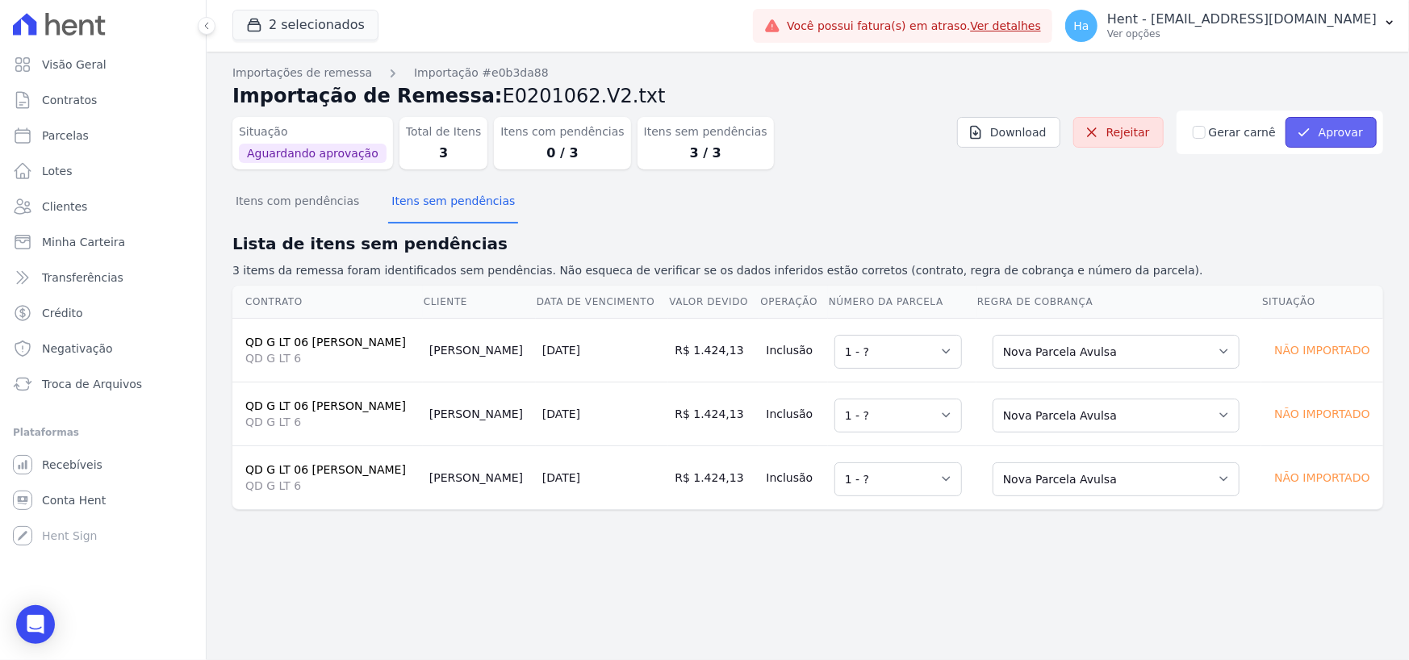
click at [1345, 137] on button "Aprovar" at bounding box center [1331, 132] width 91 height 31
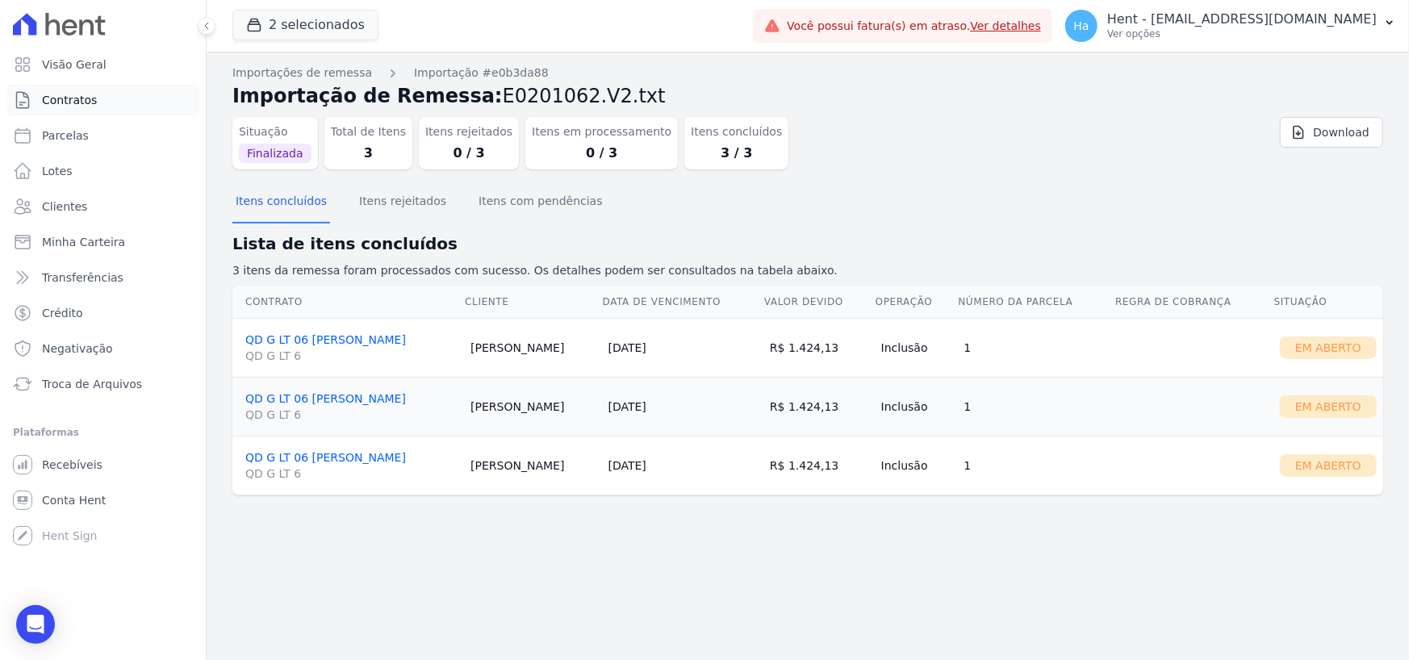
click at [68, 103] on span "Contratos" at bounding box center [69, 100] width 55 height 16
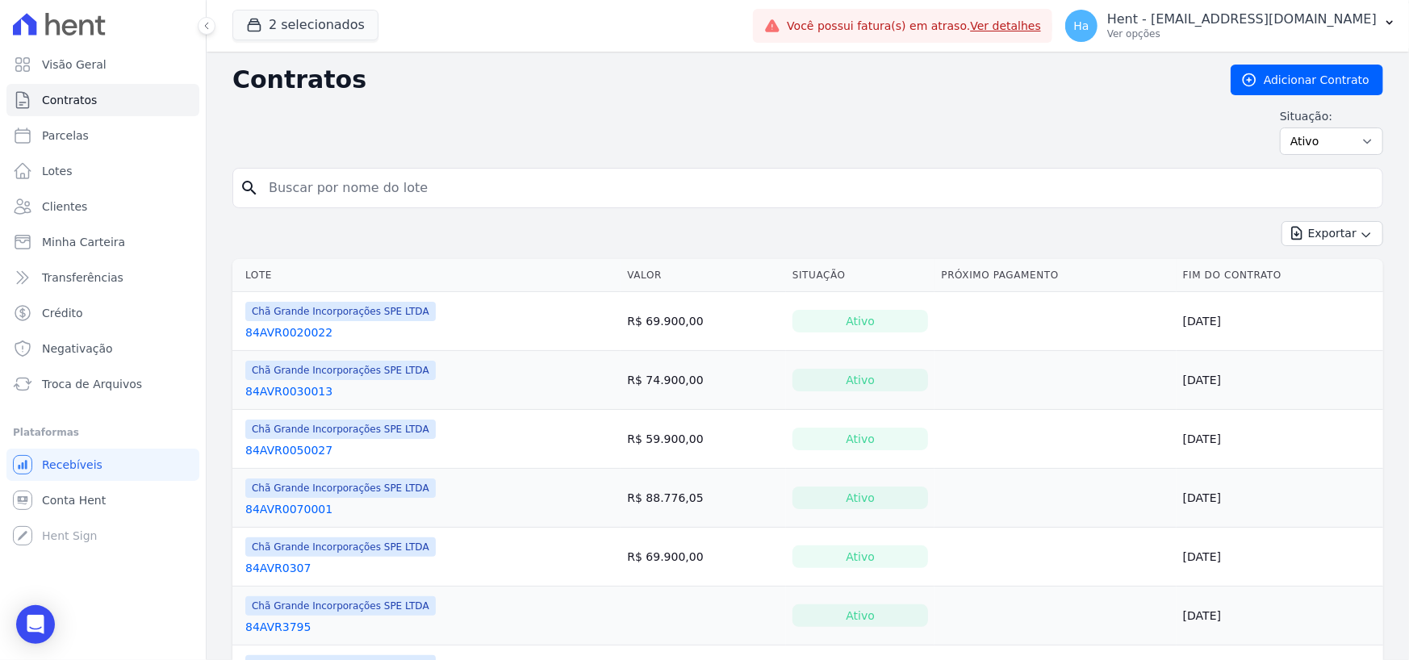
click at [305, 321] on div "Chã Grande Incorporações SPE LTDA 84AVR0020022" at bounding box center [340, 321] width 190 height 39
click at [288, 331] on link "84AVR0020022" at bounding box center [288, 332] width 87 height 16
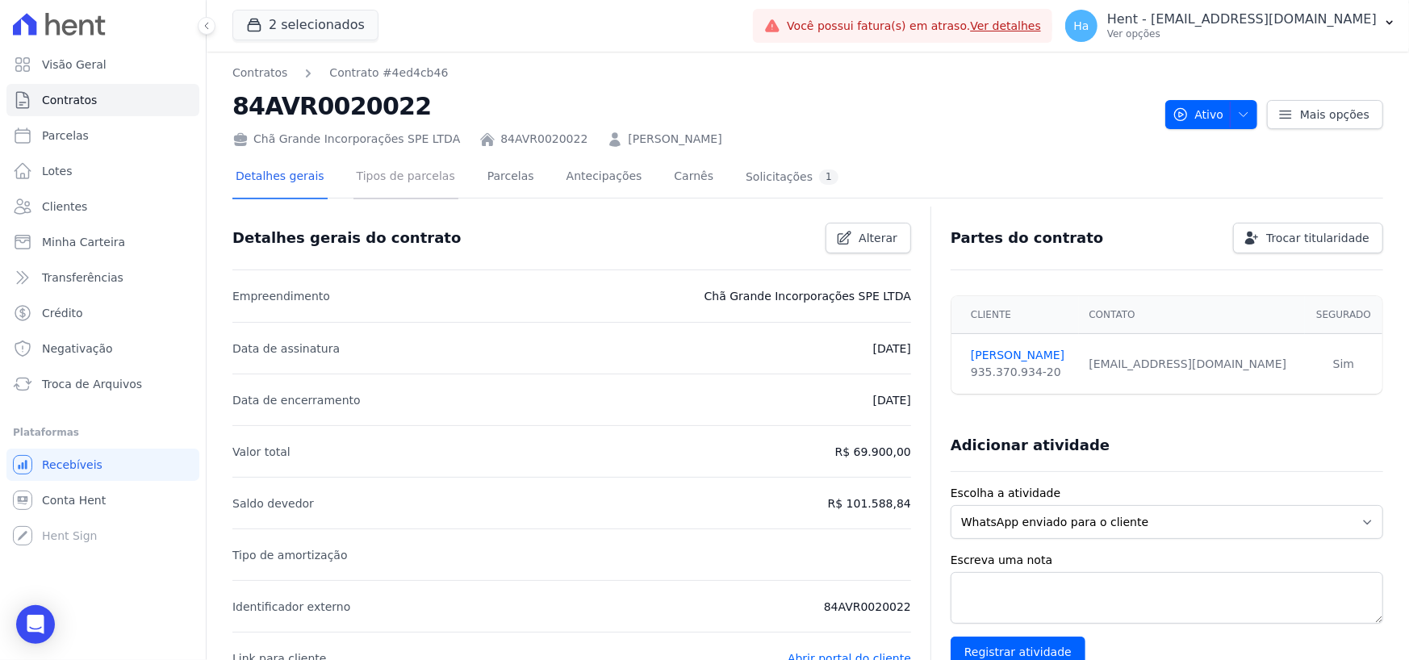
click at [356, 177] on link "Tipos de parcelas" at bounding box center [405, 178] width 105 height 43
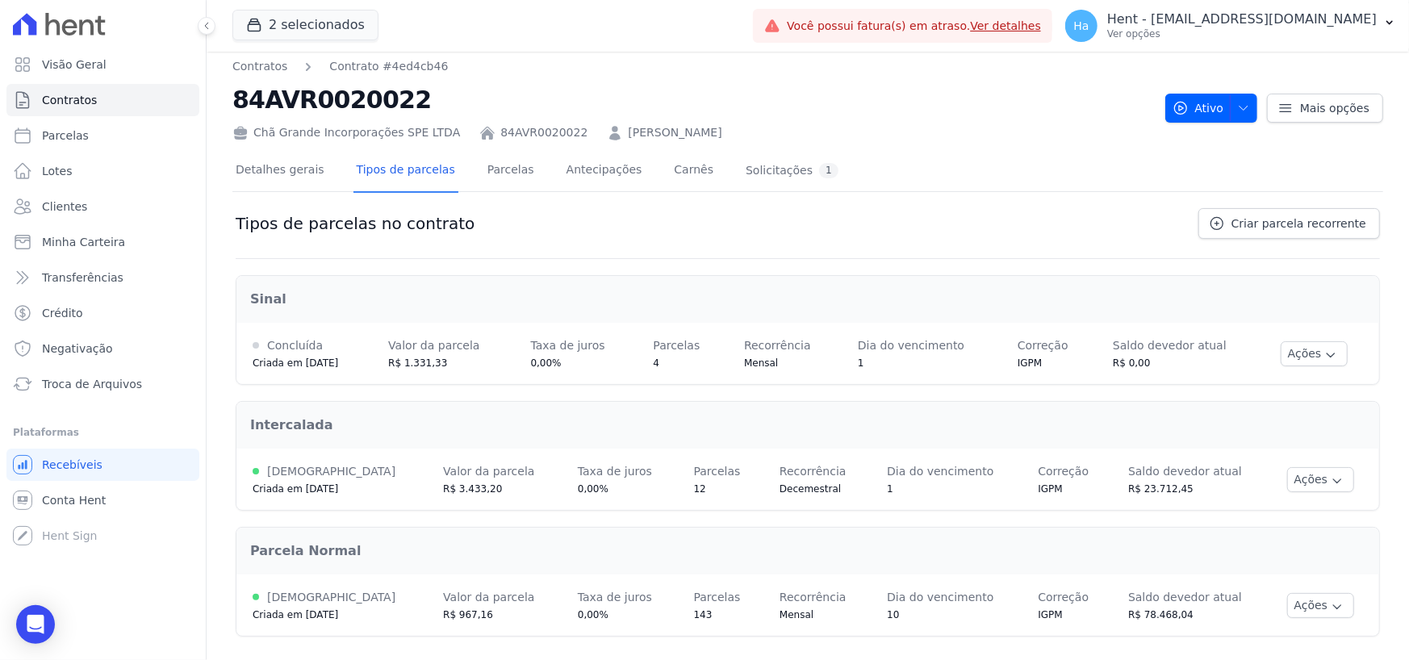
scroll to position [7, 0]
click at [1320, 474] on button "Ações" at bounding box center [1321, 478] width 68 height 25
click at [1278, 561] on link "Renegociar" at bounding box center [1294, 559] width 124 height 19
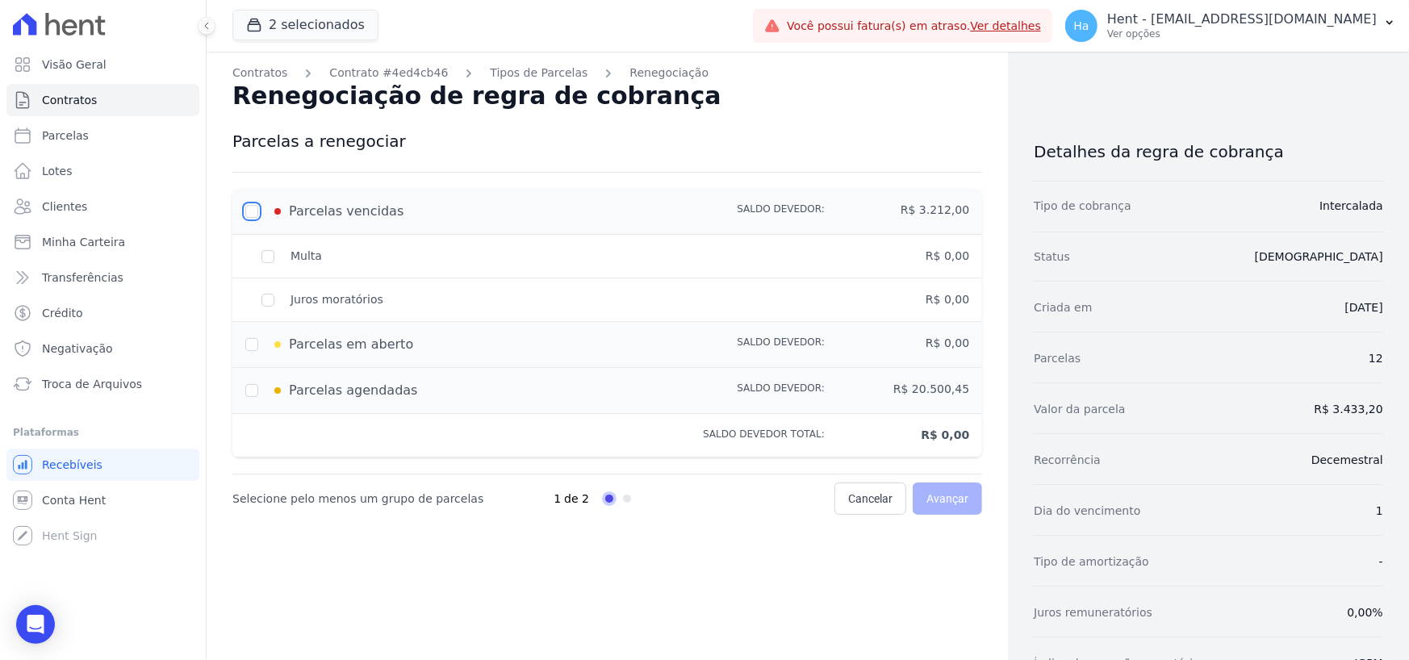
click at [245, 205] on input "checkbox" at bounding box center [251, 211] width 13 height 13
checkbox input "true"
click at [257, 351] on div "Parcelas em aberto" at bounding box center [462, 344] width 434 height 19
click at [250, 347] on div "Parcelas em aberto" at bounding box center [462, 344] width 434 height 19
click at [253, 388] on input "checkbox" at bounding box center [251, 390] width 13 height 13
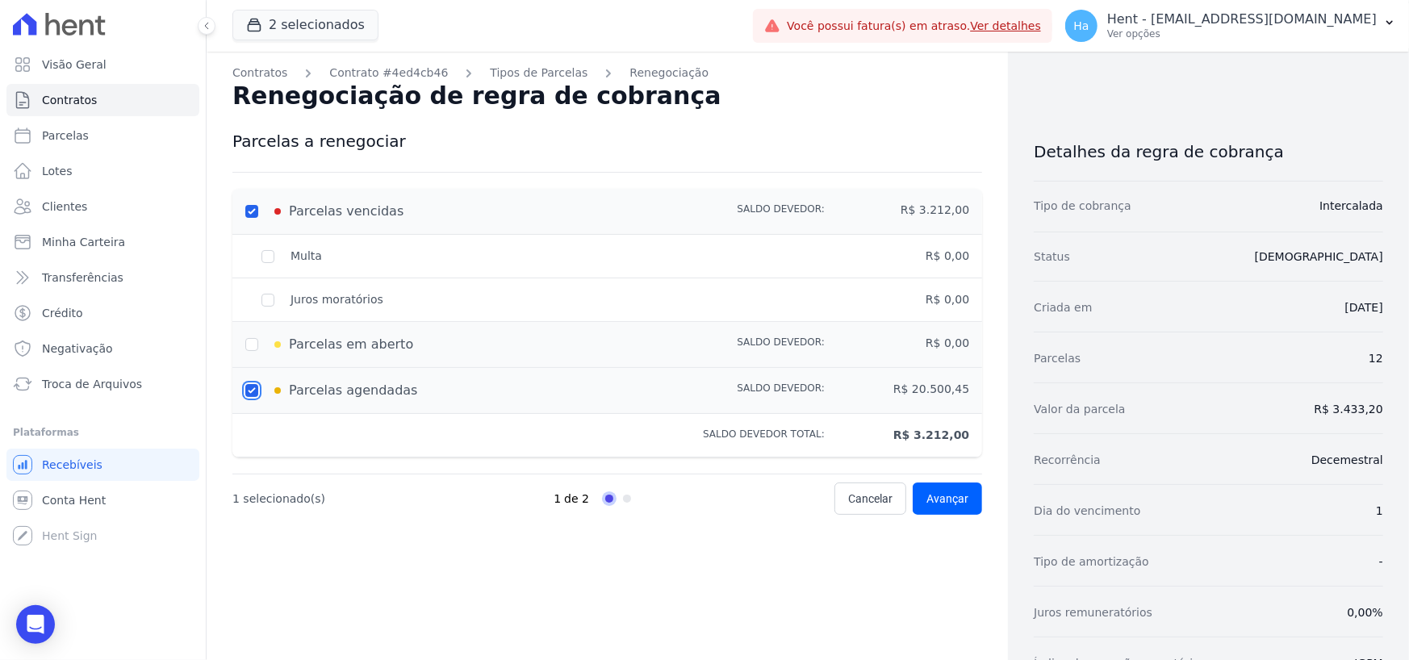
checkbox input "true"
click at [246, 350] on div "Parcelas em aberto" at bounding box center [462, 344] width 434 height 19
click at [253, 345] on div "Parcelas em aberto" at bounding box center [462, 344] width 434 height 19
click at [240, 343] on div "Parcelas em aberto Saldo devedor: R$ 0,00" at bounding box center [607, 345] width 750 height 46
click at [946, 505] on span "Avançar" at bounding box center [947, 499] width 42 height 16
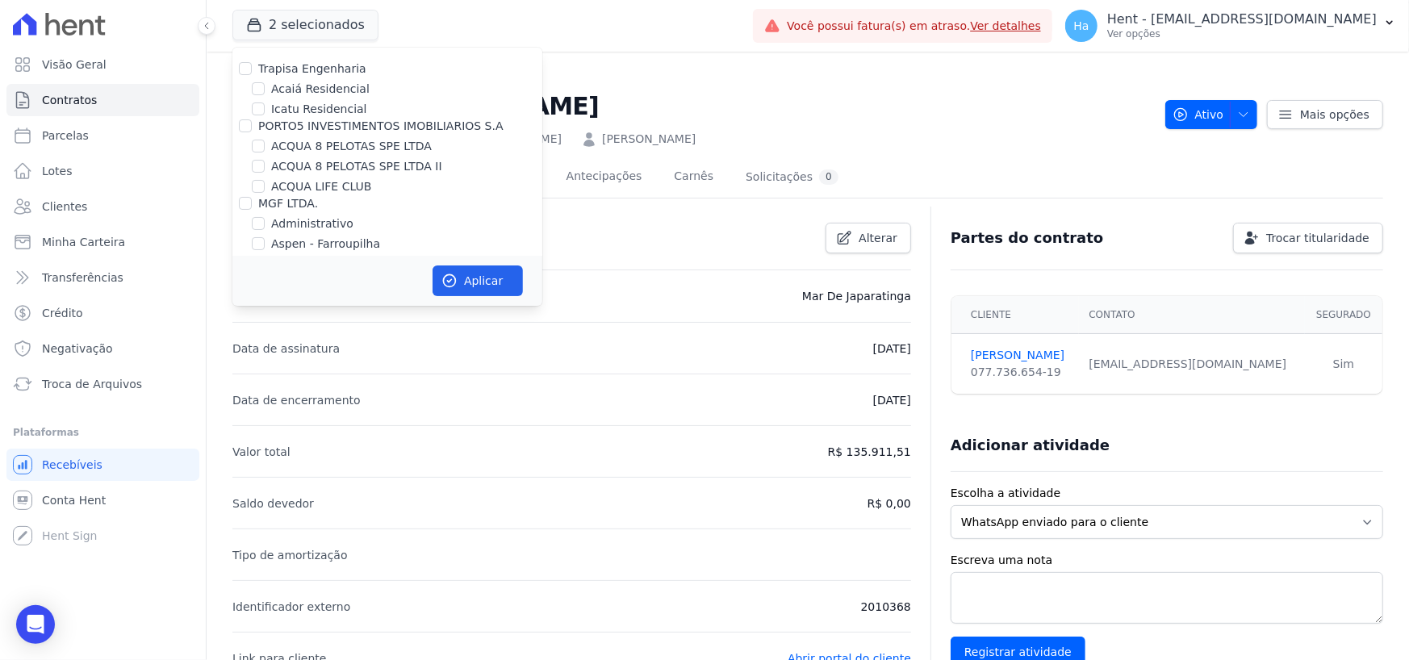
scroll to position [11060, 0]
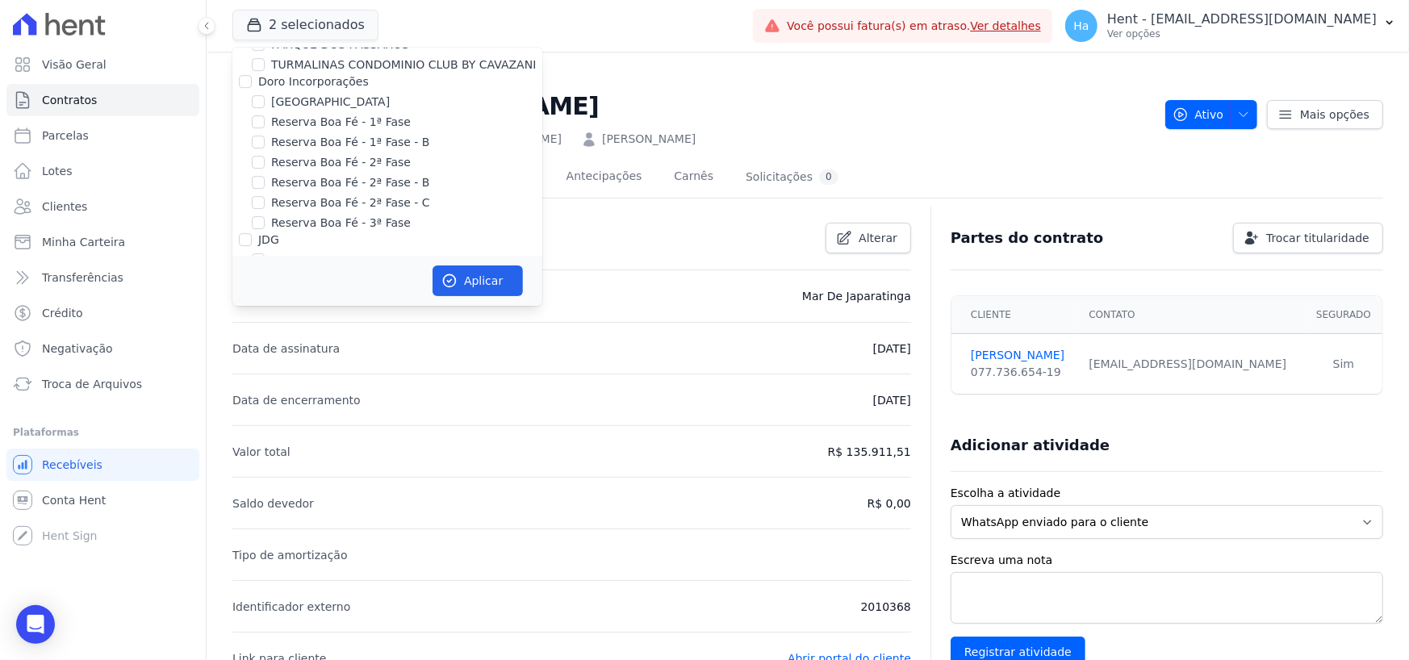
click at [228, 152] on div "Contratos Contrato #fa315a25 QD G LT 06 Adriana Natalia Dos Santos Nascimento M…" at bounding box center [808, 654] width 1202 height 1204
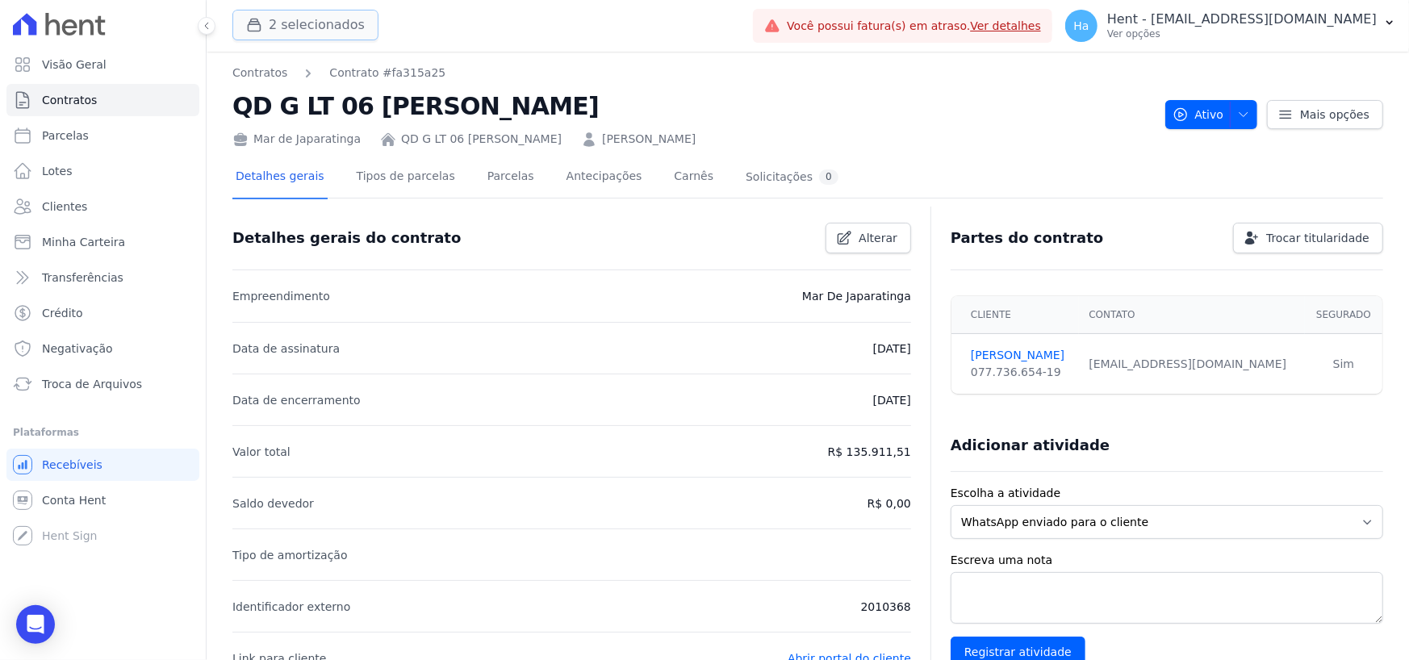
click at [340, 14] on button "2 selecionados" at bounding box center [305, 25] width 146 height 31
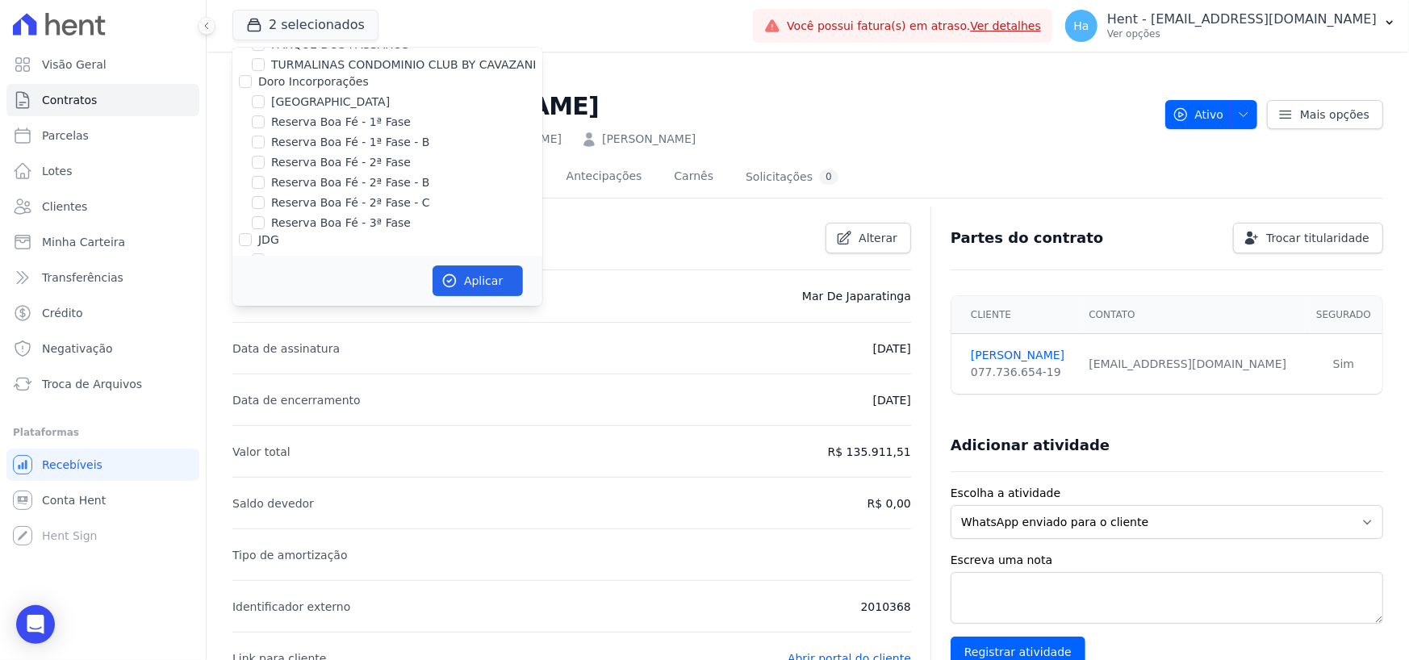
click at [239, 382] on input "Laje Engenharia" at bounding box center [245, 388] width 13 height 13
checkbox input "true"
click at [484, 281] on button "Aplicar" at bounding box center [478, 281] width 90 height 31
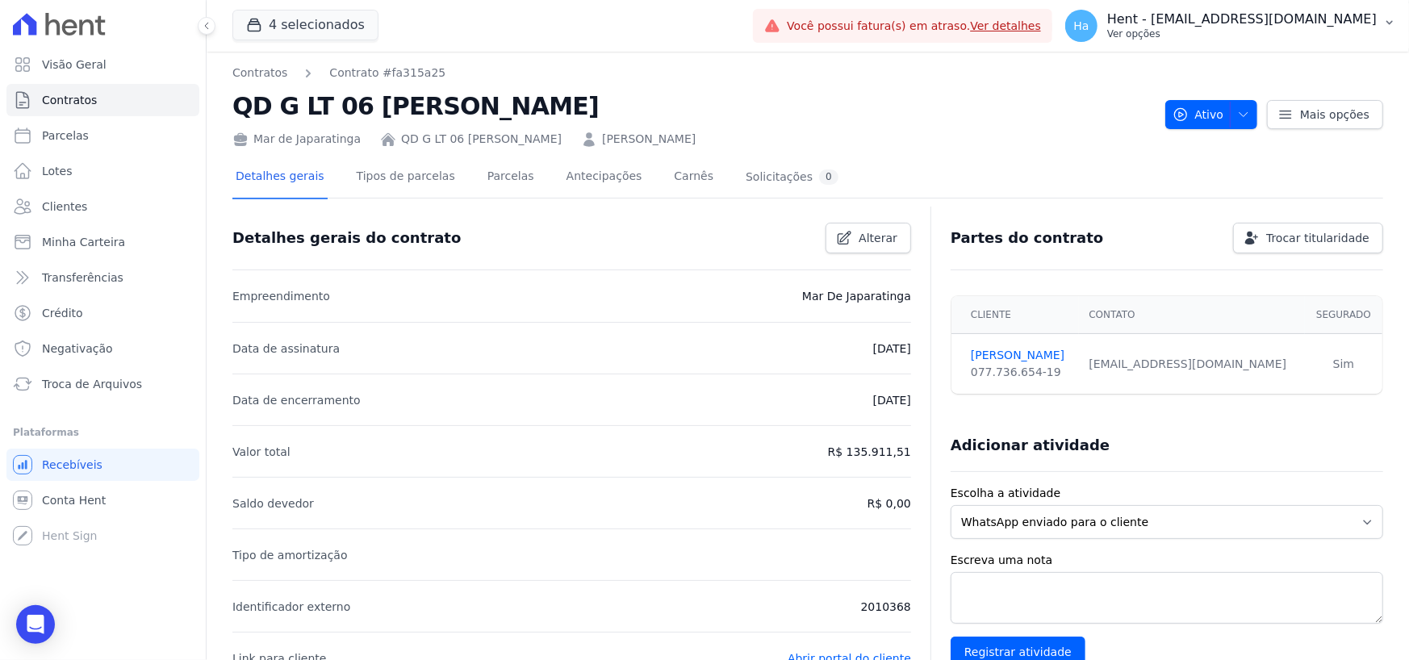
click at [1229, 19] on p "Hent - [EMAIL_ADDRESS][DOMAIN_NAME]" at bounding box center [1242, 19] width 270 height 16
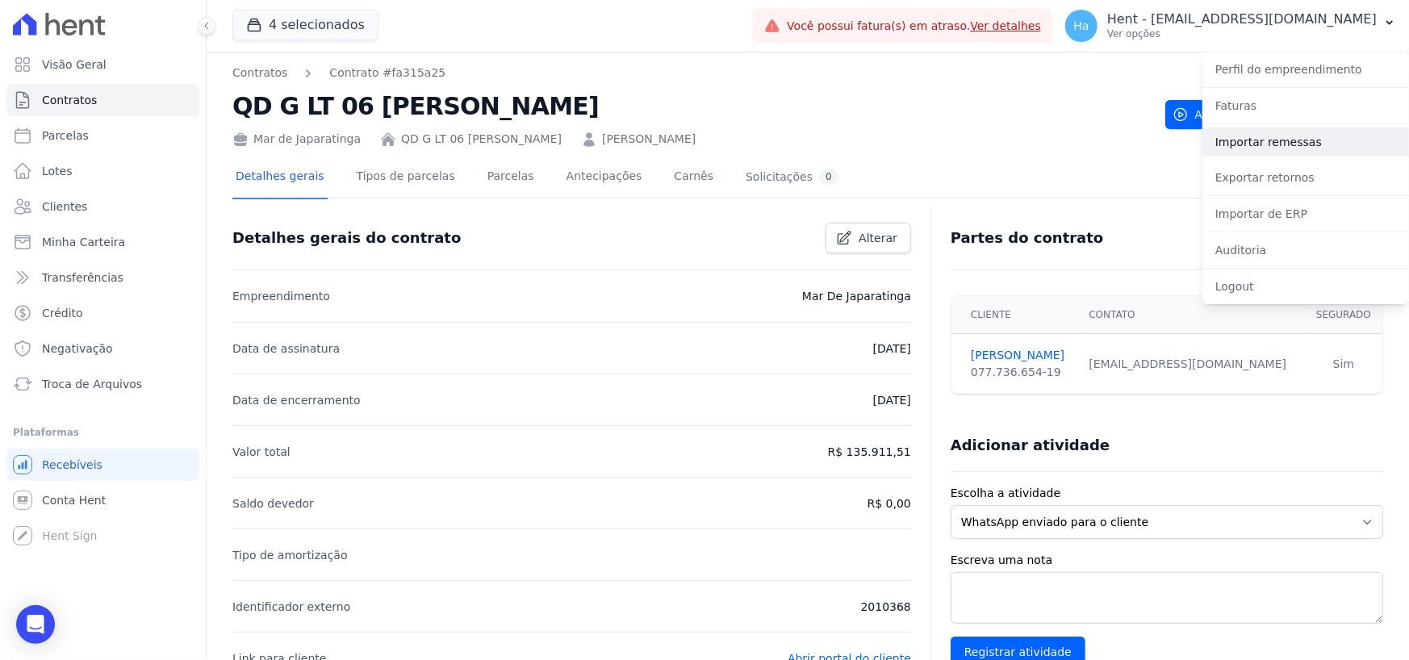
click at [1244, 144] on link "Importar remessas" at bounding box center [1305, 142] width 207 height 29
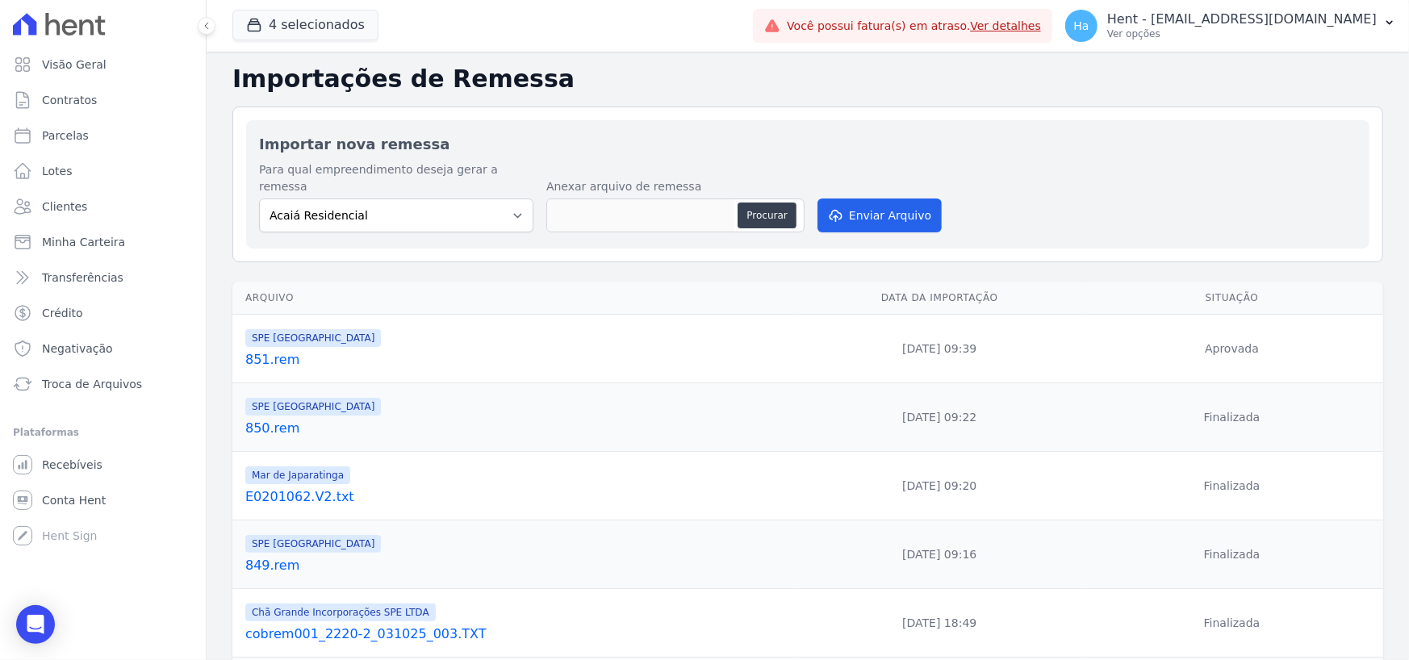
click at [289, 350] on link "851.rem" at bounding box center [518, 359] width 546 height 19
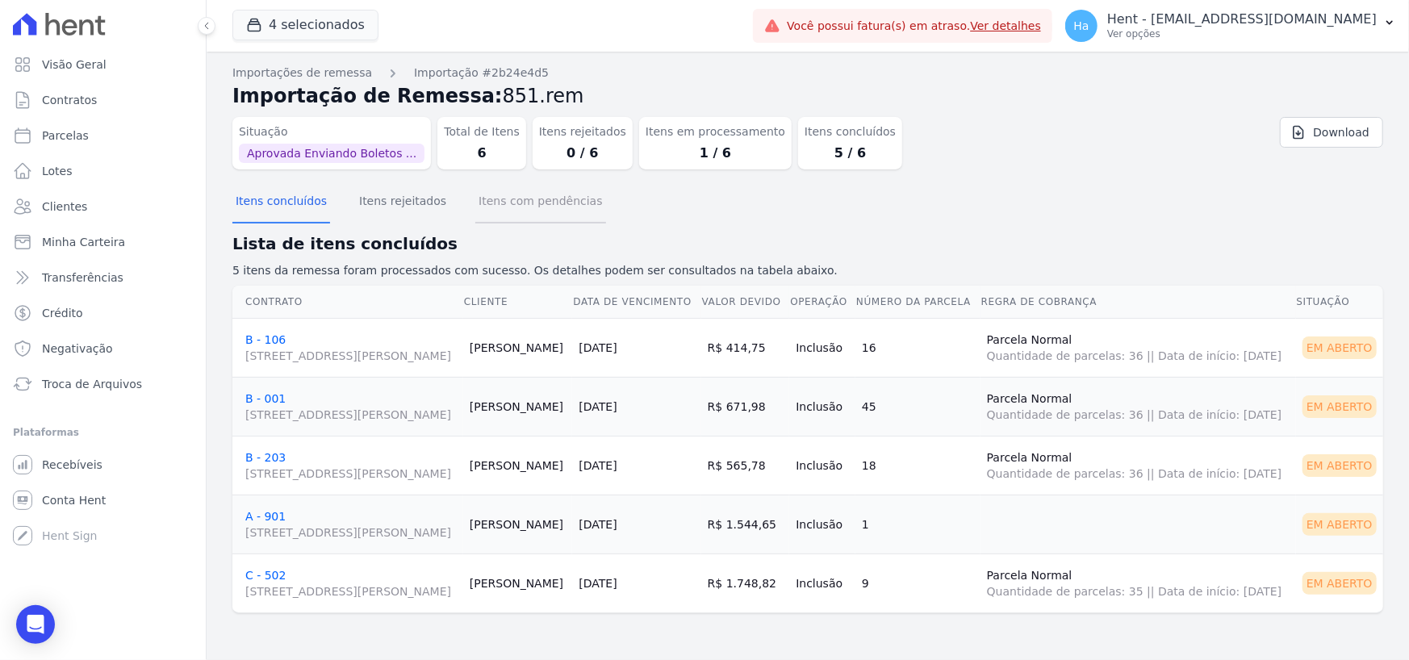
click at [556, 215] on button "Itens com pendências" at bounding box center [540, 203] width 130 height 42
click at [1299, 134] on link "Download" at bounding box center [1331, 132] width 103 height 31
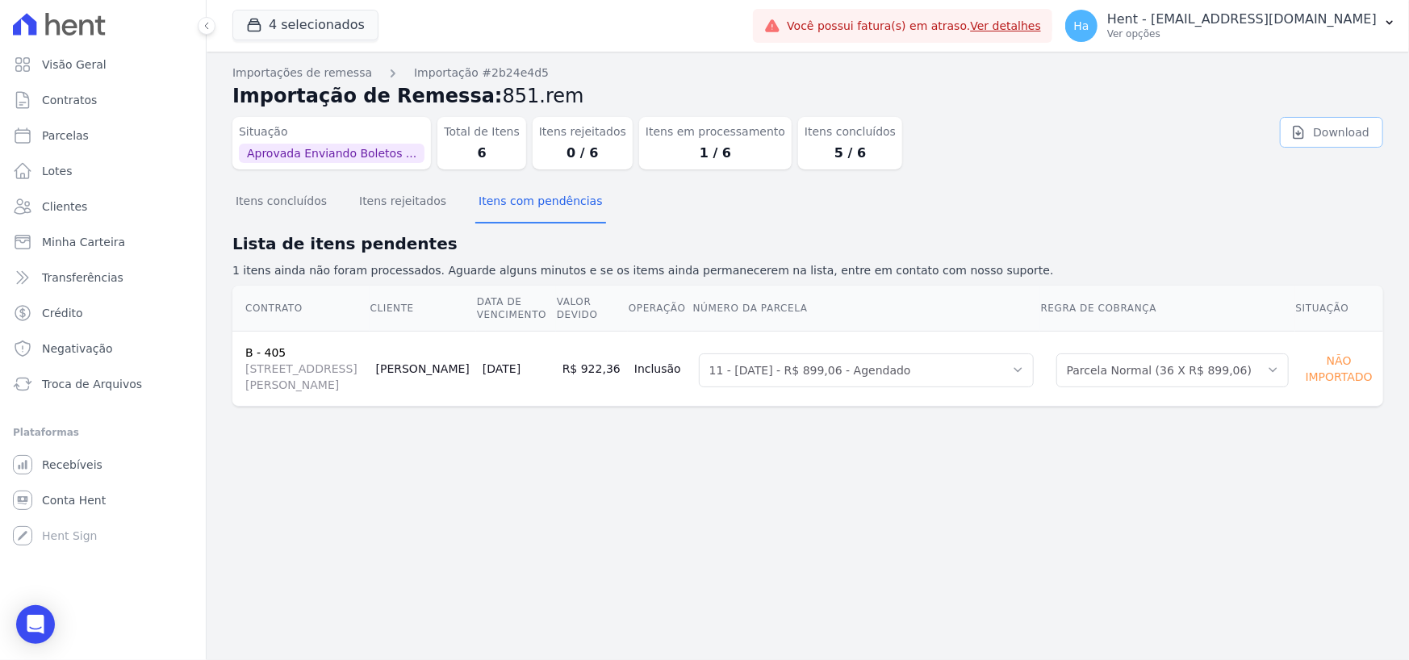
click at [1342, 138] on link "Download" at bounding box center [1331, 132] width 103 height 31
click at [1285, 32] on p "Ver opções" at bounding box center [1242, 33] width 270 height 13
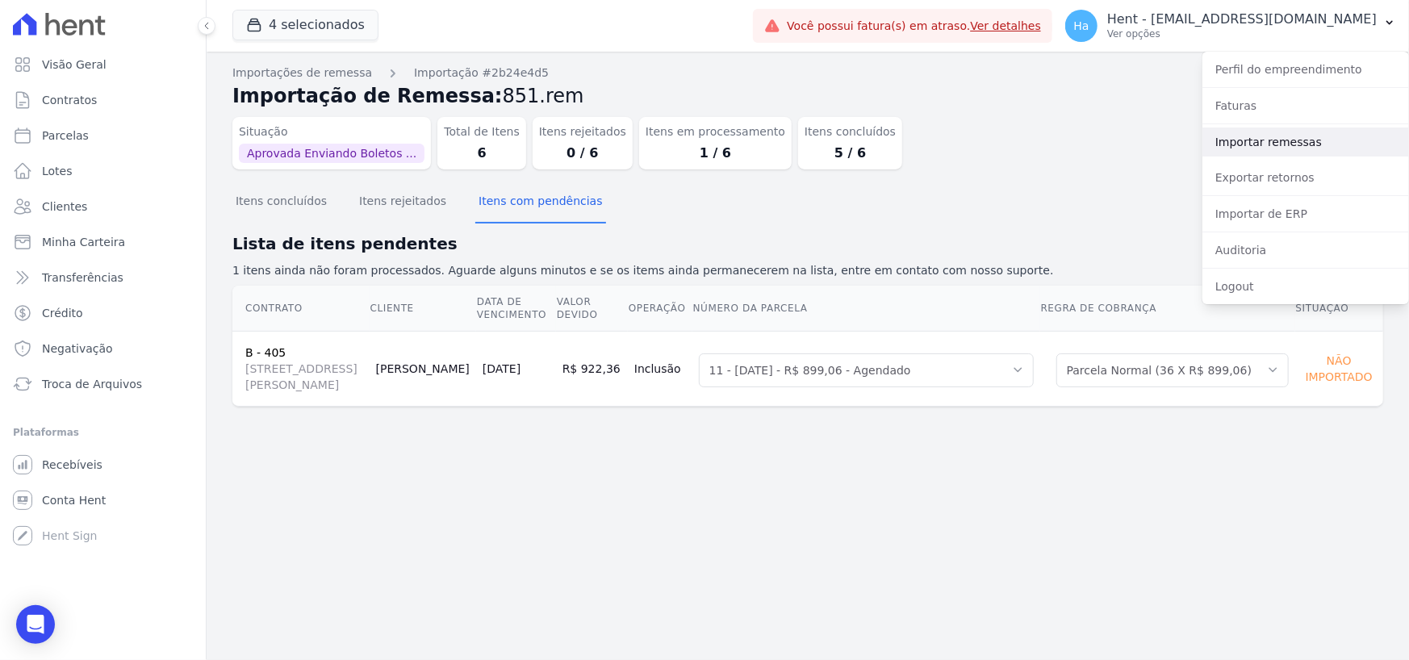
click at [1267, 136] on link "Importar remessas" at bounding box center [1305, 142] width 207 height 29
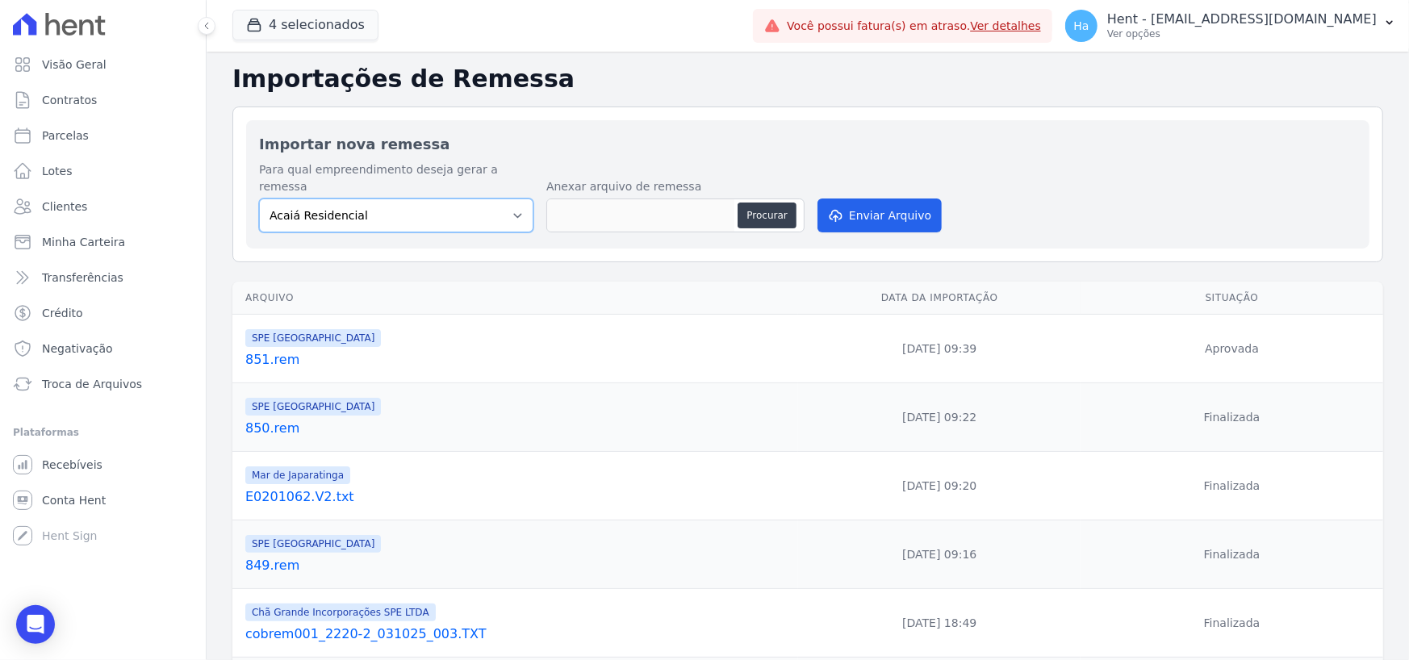
click at [517, 199] on select "Acaiá Residencial ACQUA 8 PELOTAS SPE LTDA II Administrativo AGILE ELOI MENDES …" at bounding box center [396, 216] width 274 height 34
select select "168bdd06-a3dd-4988-b5a9-b0a7c7bf8968"
click at [259, 199] on select "Acaiá Residencial ACQUA 8 PELOTAS SPE LTDA II Administrativo AGILE ELOI MENDES …" at bounding box center [396, 216] width 274 height 34
click at [756, 203] on button "Procurar" at bounding box center [767, 216] width 58 height 26
type input "851.Luane.txt"
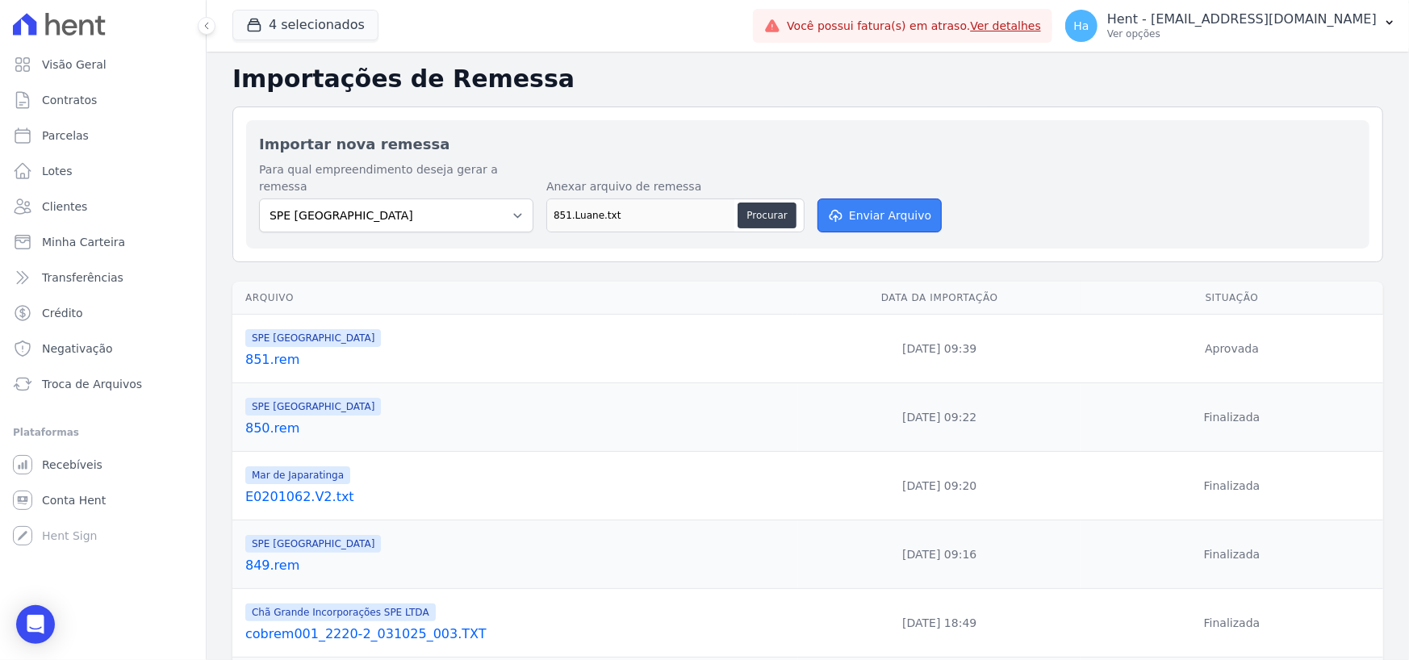
click at [846, 199] on button "Enviar Arquivo" at bounding box center [880, 216] width 124 height 34
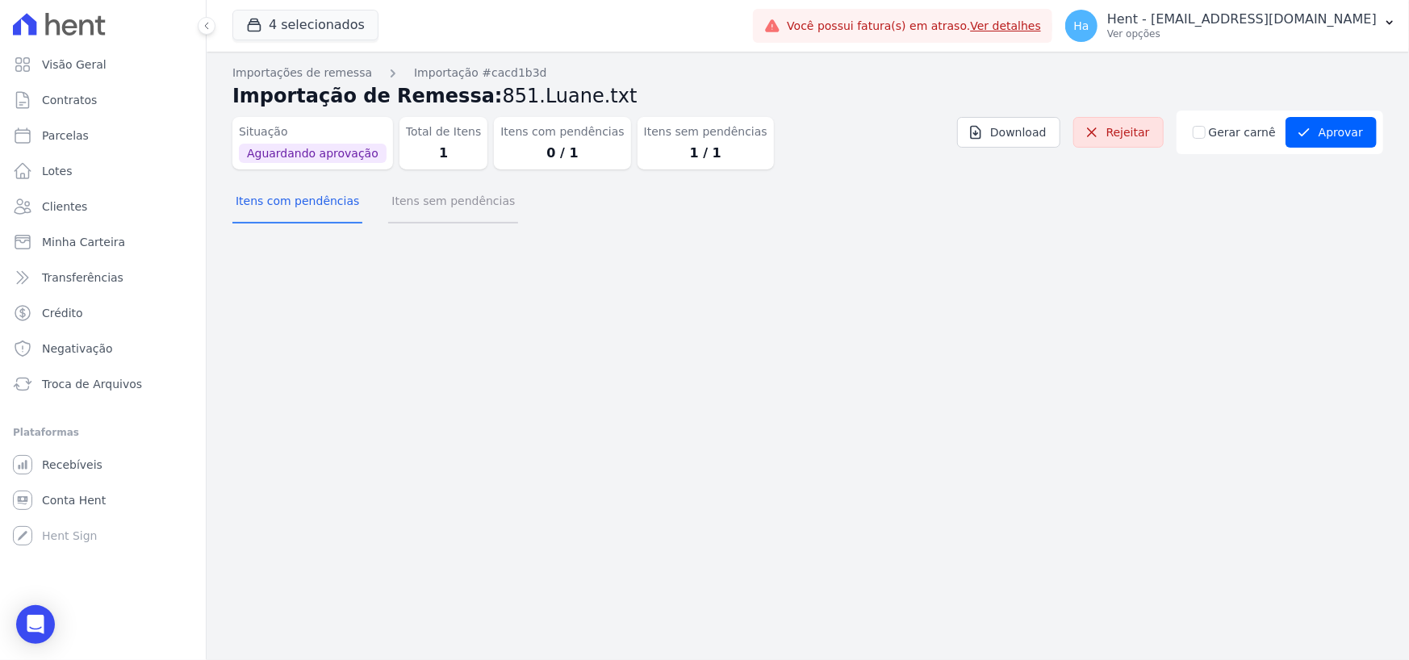
click at [395, 214] on button "Itens sem pendências" at bounding box center [453, 203] width 130 height 42
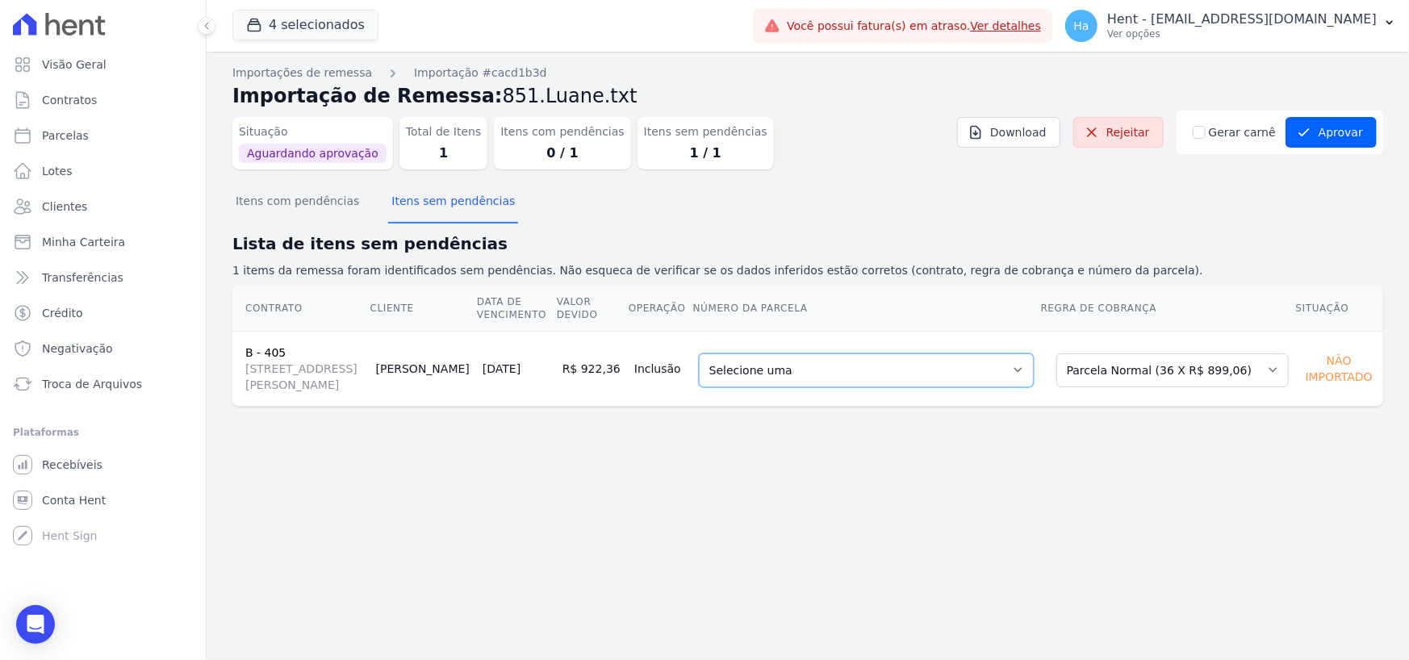
click at [968, 387] on select "Selecione uma - [DATE] - R$ 883,58 - Vencido (Cobrança Expirada) 4 - [DATE] - R…" at bounding box center [866, 370] width 335 height 34
click at [1145, 379] on select "Selecione uma Nova Parcela Avulsa Parcela Avulsa Existente Outros (1 X R$ 12.03…" at bounding box center [1172, 370] width 232 height 34
click at [808, 386] on select "Selecione uma - [DATE] - R$ 883,58 - Vencido (Cobrança Expirada) 4 - [DATE] - R…" at bounding box center [866, 370] width 335 height 34
click at [1094, 387] on select "Selecione uma Nova Parcela Avulsa Parcela Avulsa Existente Outros (1 X R$ 12.03…" at bounding box center [1172, 370] width 232 height 34
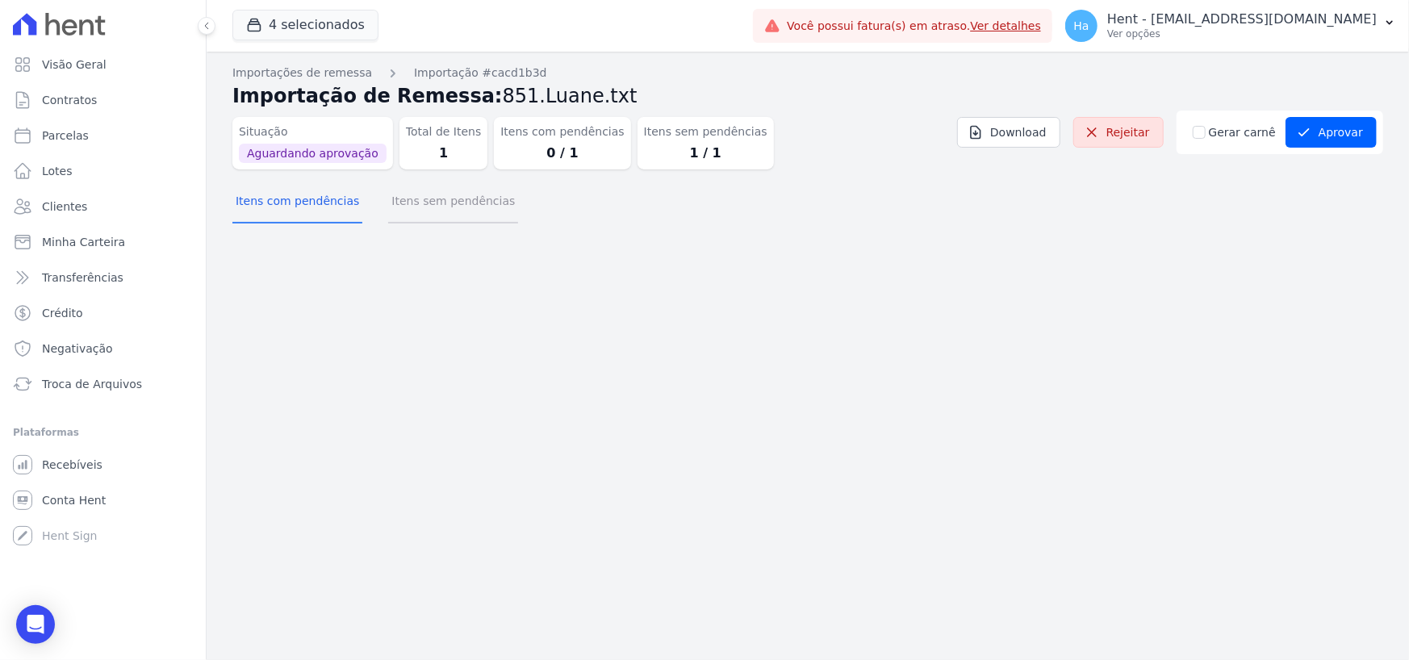
click at [411, 211] on button "Itens sem pendências" at bounding box center [453, 203] width 130 height 42
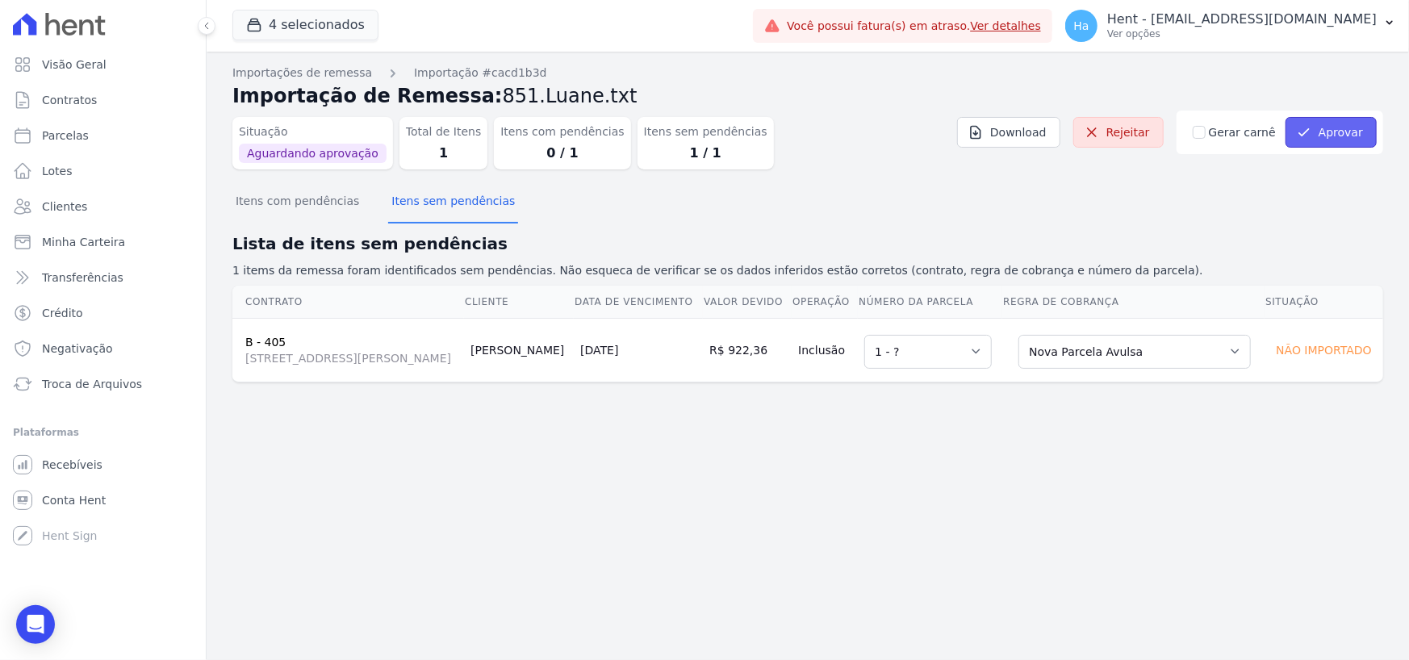
click at [1333, 130] on button "Aprovar" at bounding box center [1331, 132] width 91 height 31
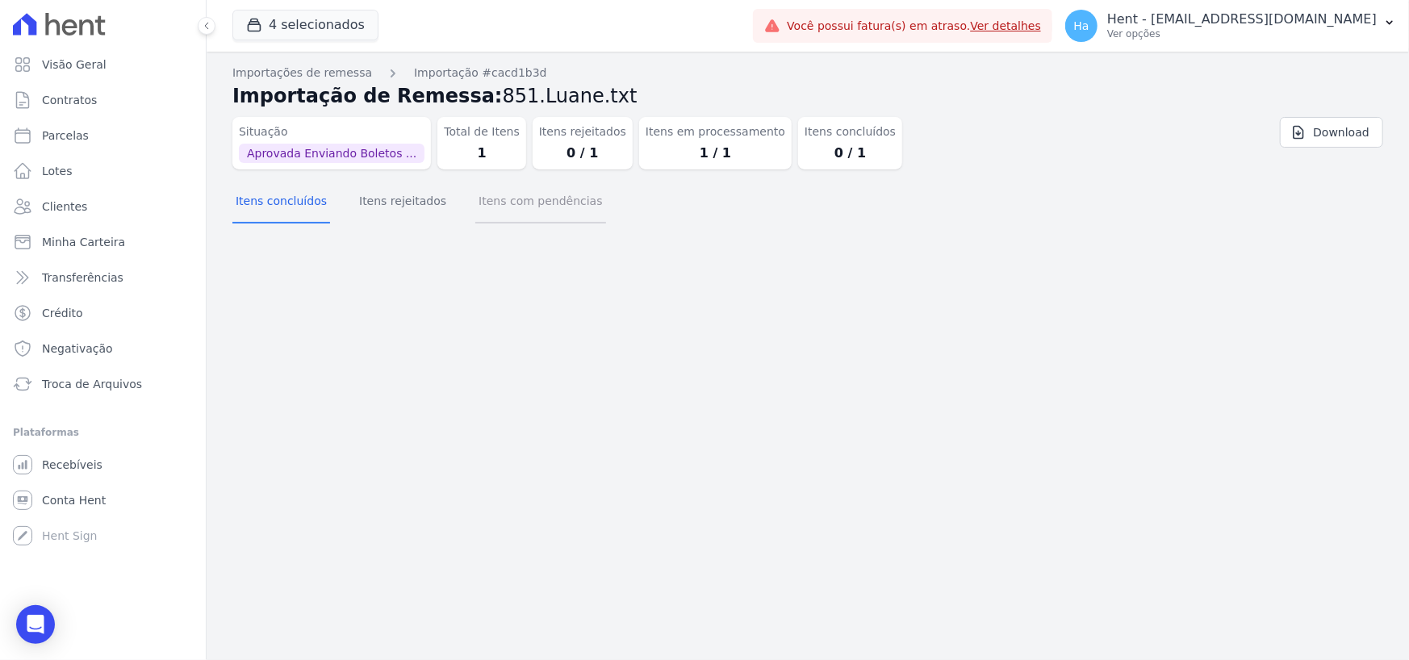
click at [533, 199] on button "Itens com pendências" at bounding box center [540, 203] width 130 height 42
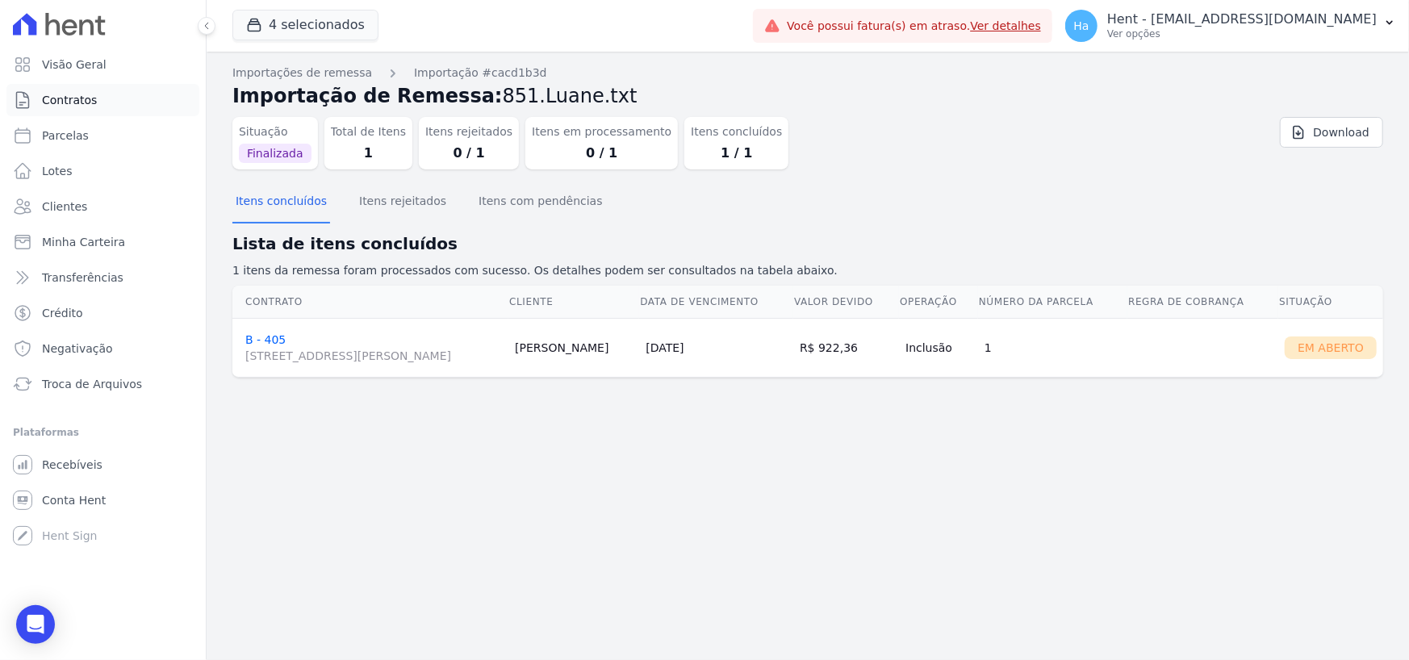
click at [61, 106] on span "Contratos" at bounding box center [69, 100] width 55 height 16
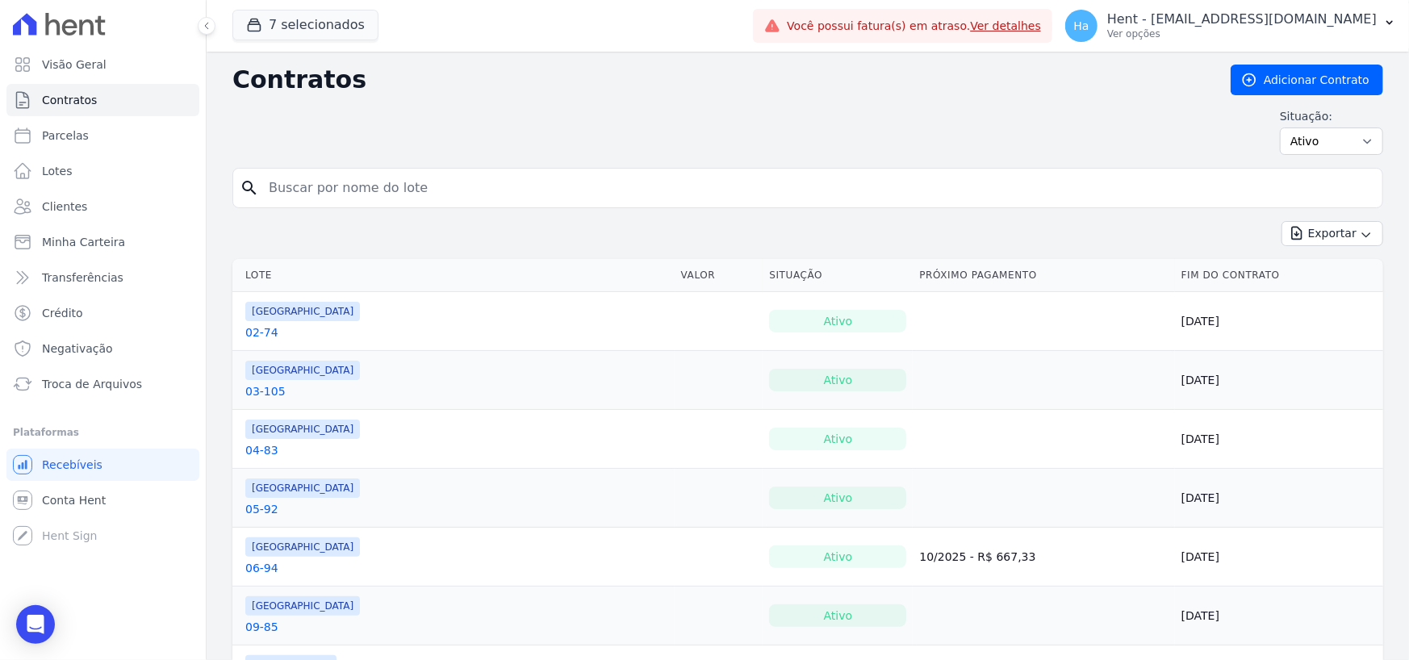
click at [264, 341] on td "Residencial Village Bela Vista 02-74" at bounding box center [453, 321] width 442 height 58
click at [262, 330] on link "02-74" at bounding box center [261, 332] width 33 height 16
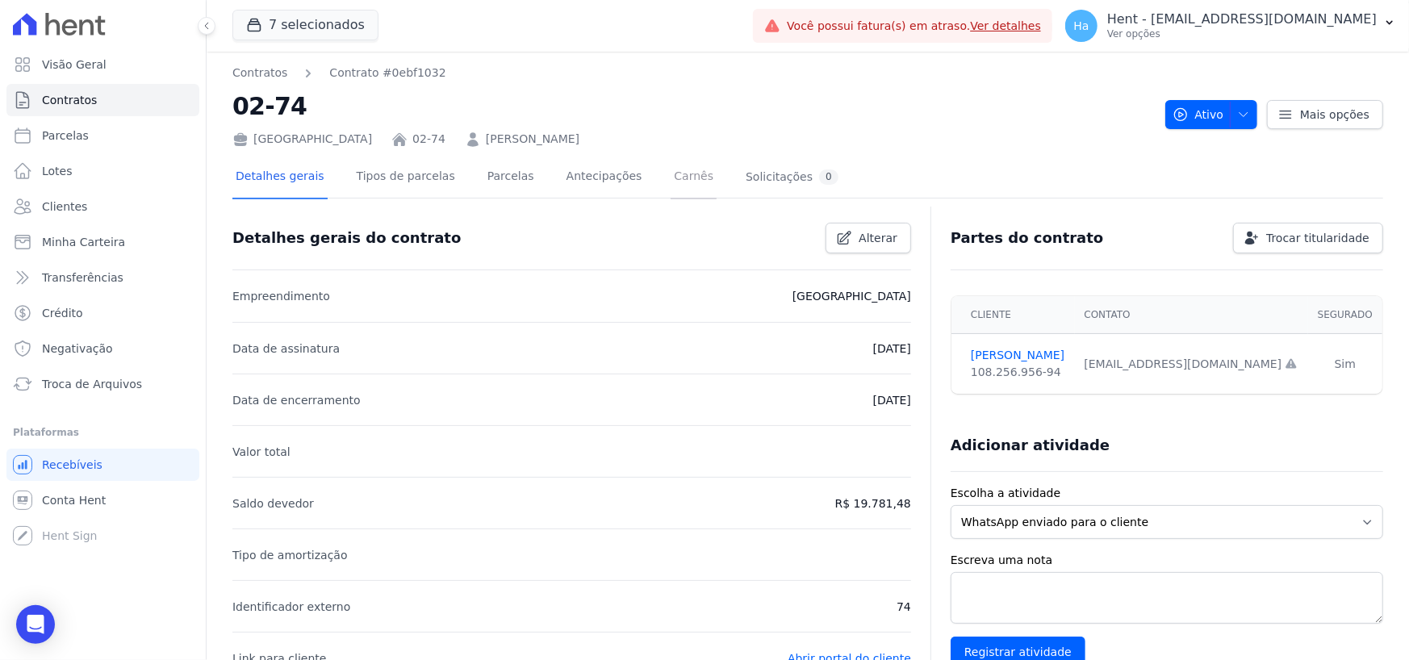
click at [671, 176] on link "Carnês" at bounding box center [694, 178] width 46 height 43
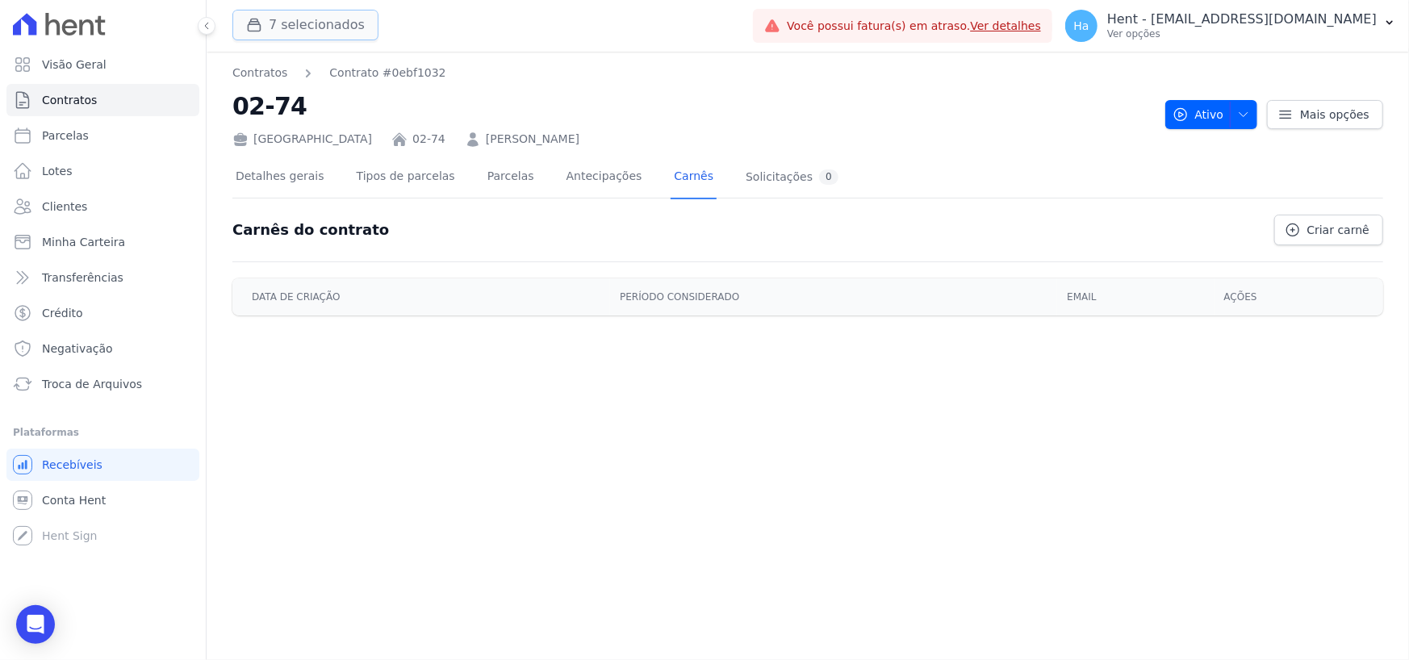
click at [333, 25] on button "7 selecionados" at bounding box center [305, 25] width 146 height 31
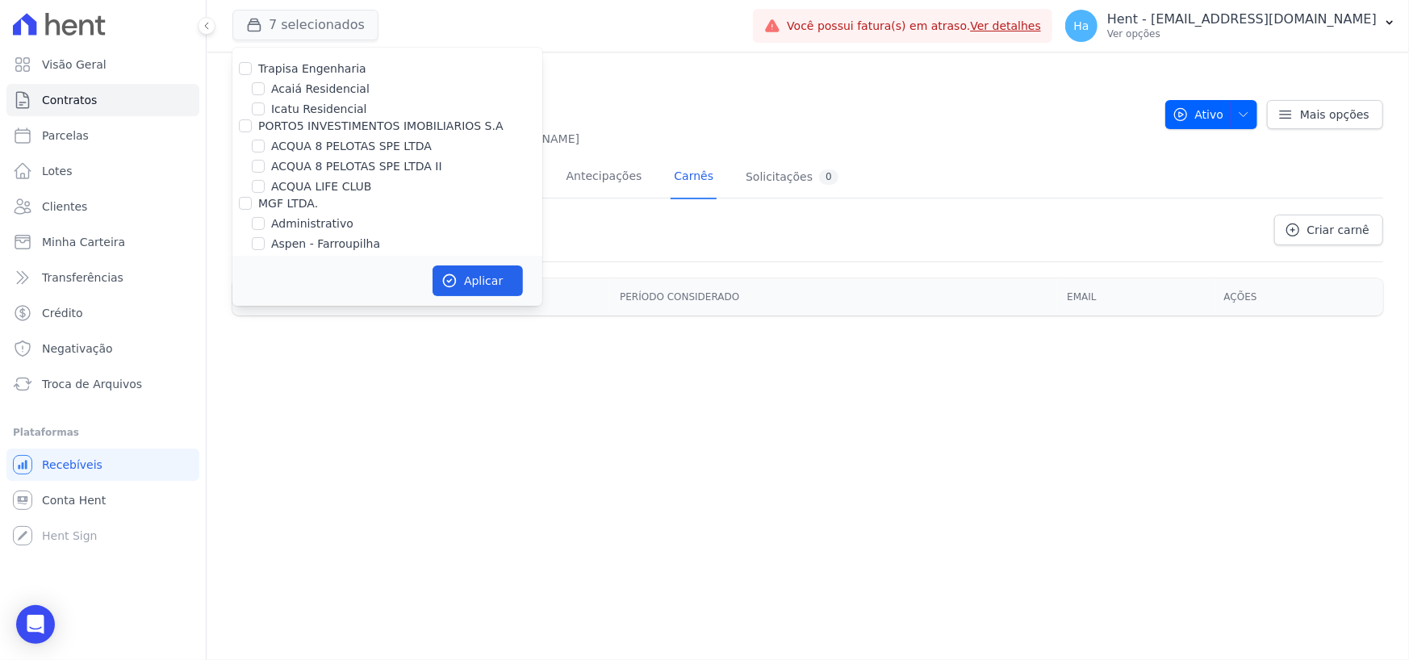
scroll to position [6062, 0]
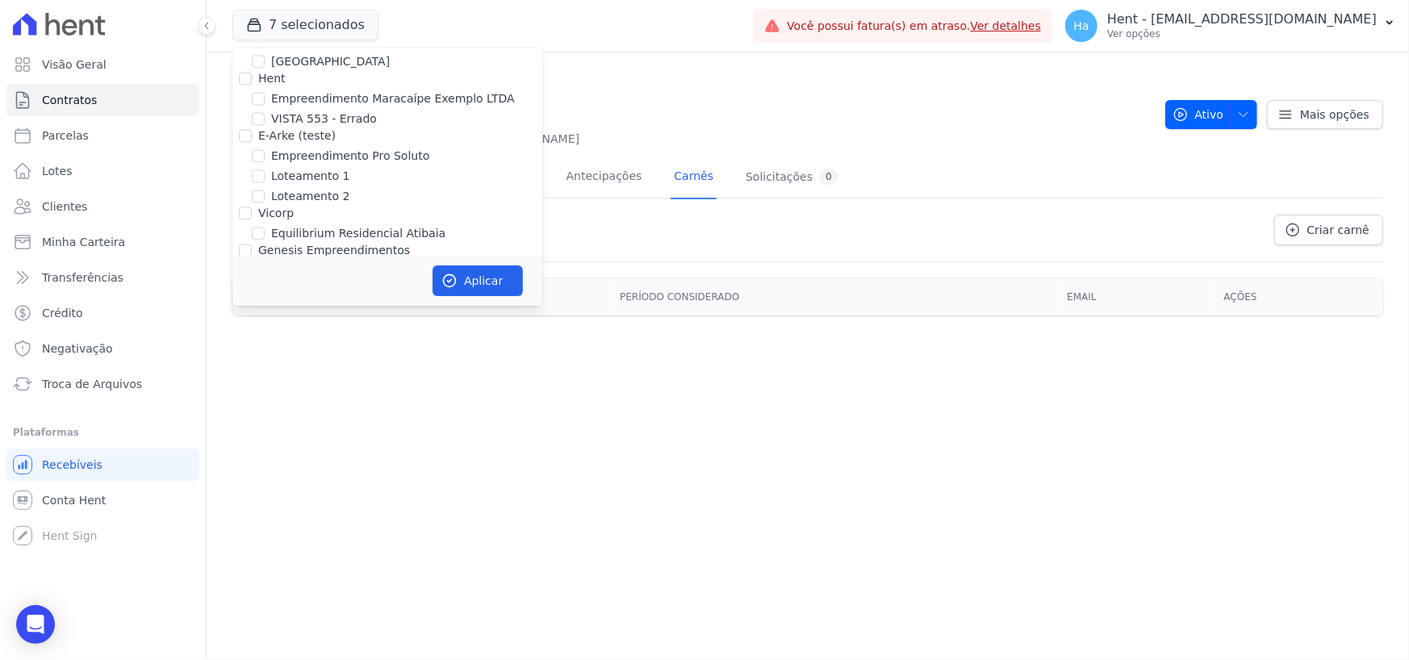
click at [260, 264] on input "[GEOGRAPHIC_DATA]" at bounding box center [258, 270] width 13 height 13
checkbox input "true"
click at [467, 275] on button "Aplicar" at bounding box center [478, 281] width 90 height 31
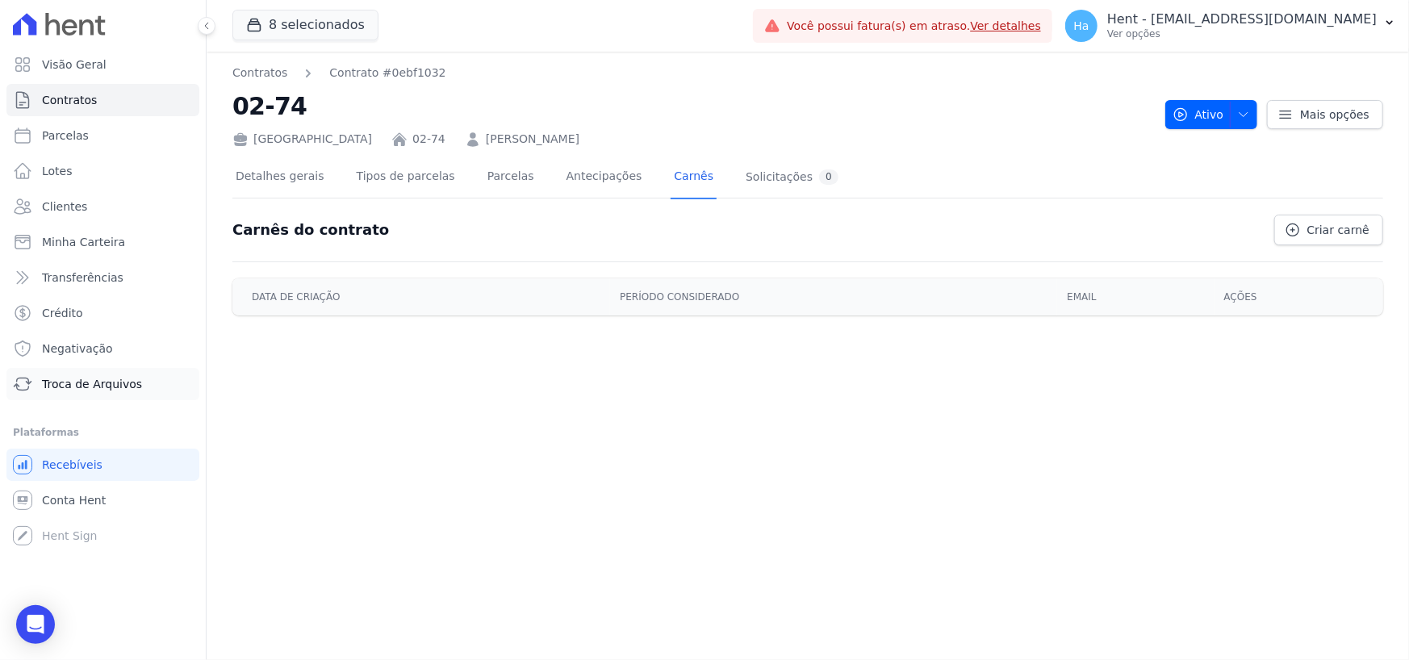
click at [90, 379] on span "Troca de Arquivos" at bounding box center [92, 384] width 100 height 16
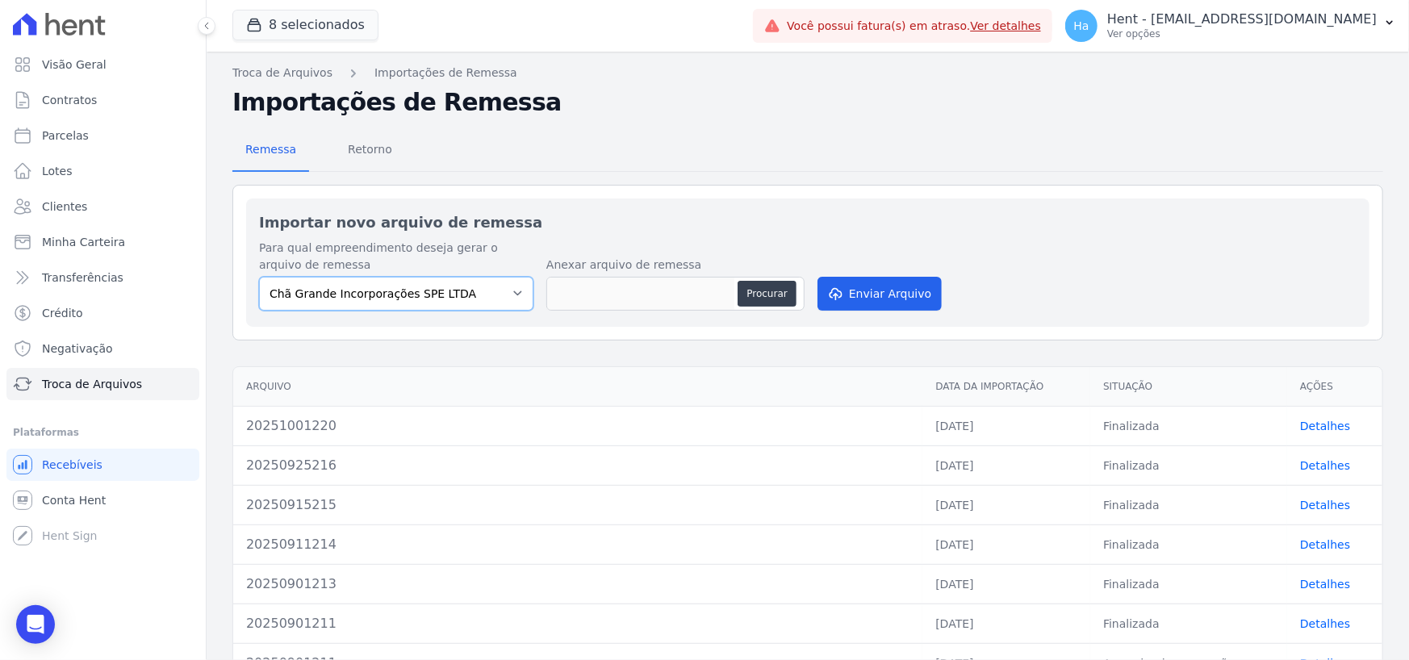
click at [514, 298] on select "Chã Grande Incorporações SPE LTDA Mar de Japaratinga Recanto do Sovi Residencia…" at bounding box center [396, 294] width 274 height 34
select select "3d2d160d-8cc9-45bf-8360-b2668eb8f3f8"
click at [259, 277] on select "Chã Grande Incorporações SPE LTDA Mar de Japaratinga Recanto do Sovi Residencia…" at bounding box center [396, 294] width 274 height 34
click at [351, 150] on span "Retorno" at bounding box center [370, 149] width 64 height 32
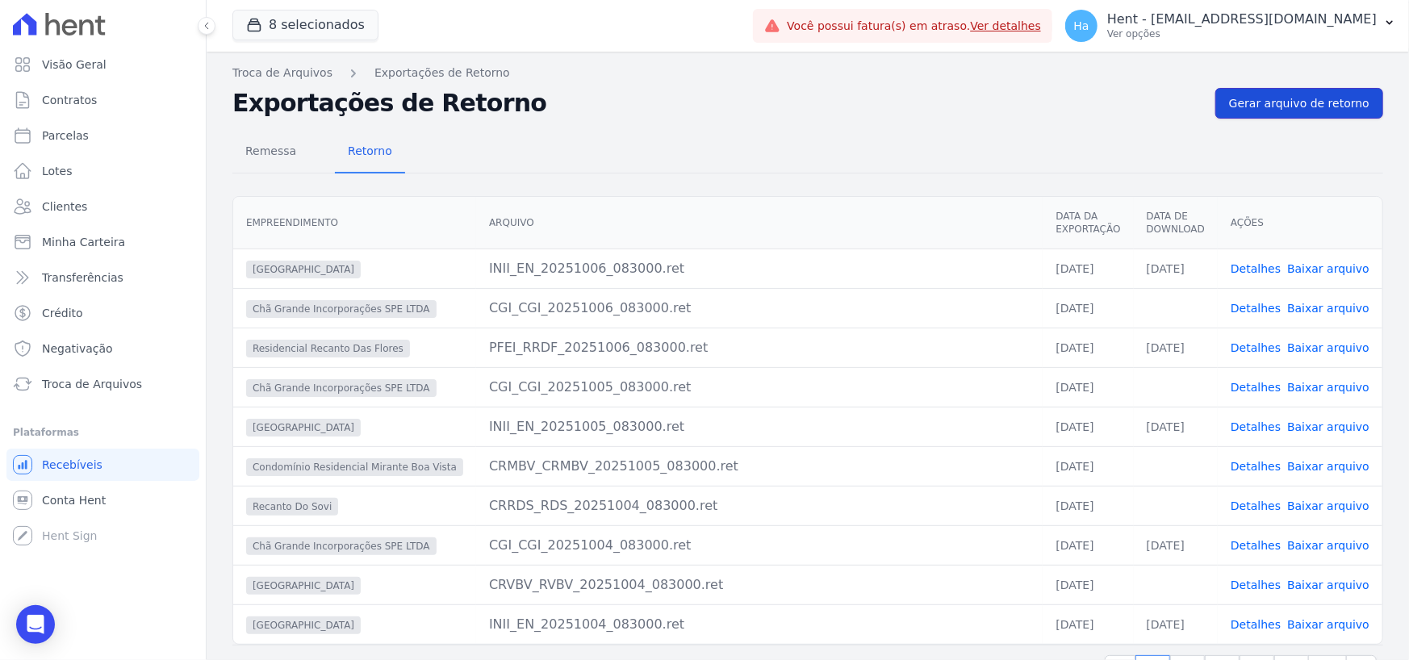
click at [1278, 101] on span "Gerar arquivo de retorno" at bounding box center [1299, 103] width 140 height 16
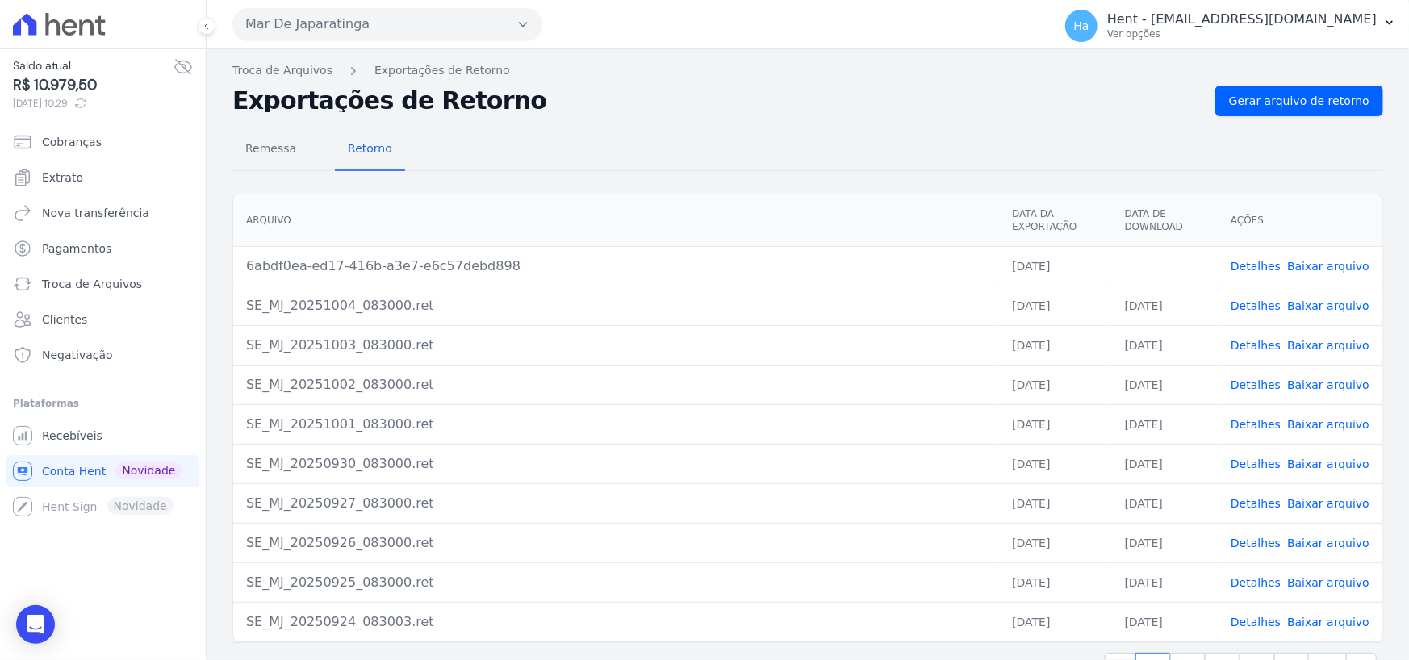
click at [1257, 265] on link "Detalhes" at bounding box center [1256, 266] width 50 height 13
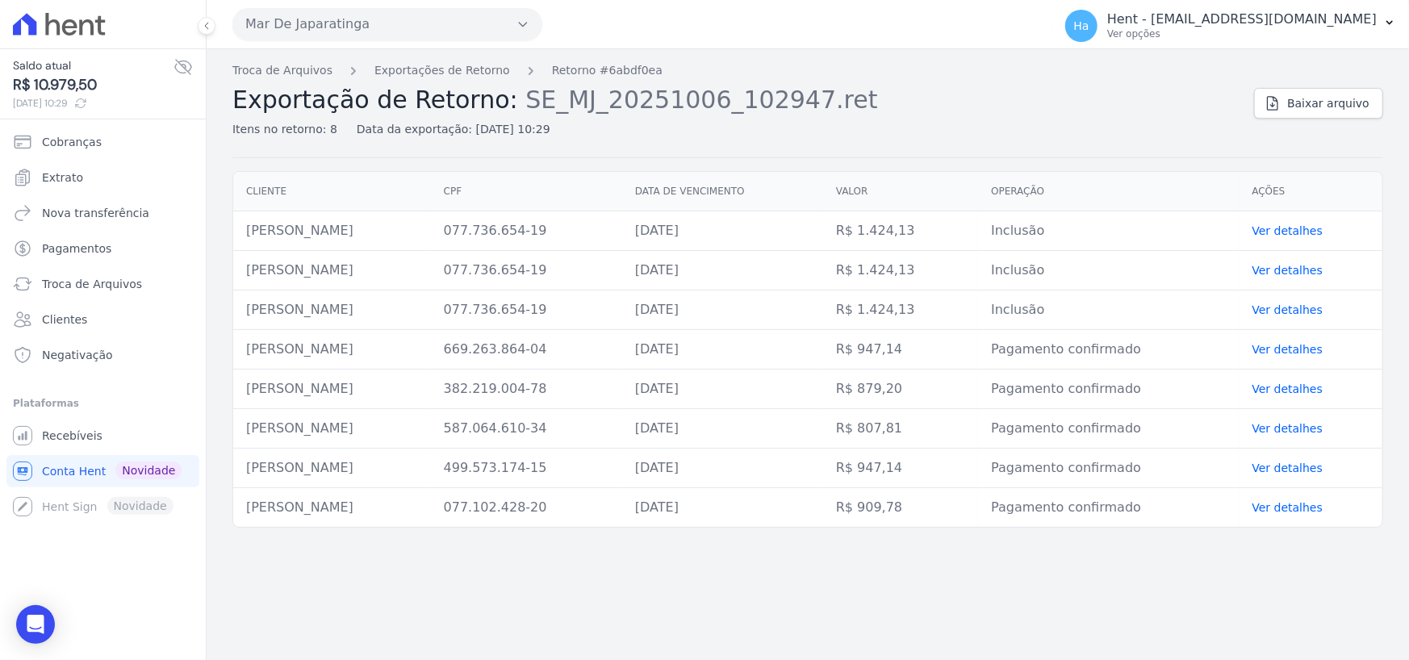
click at [520, 19] on icon "button" at bounding box center [523, 24] width 13 height 13
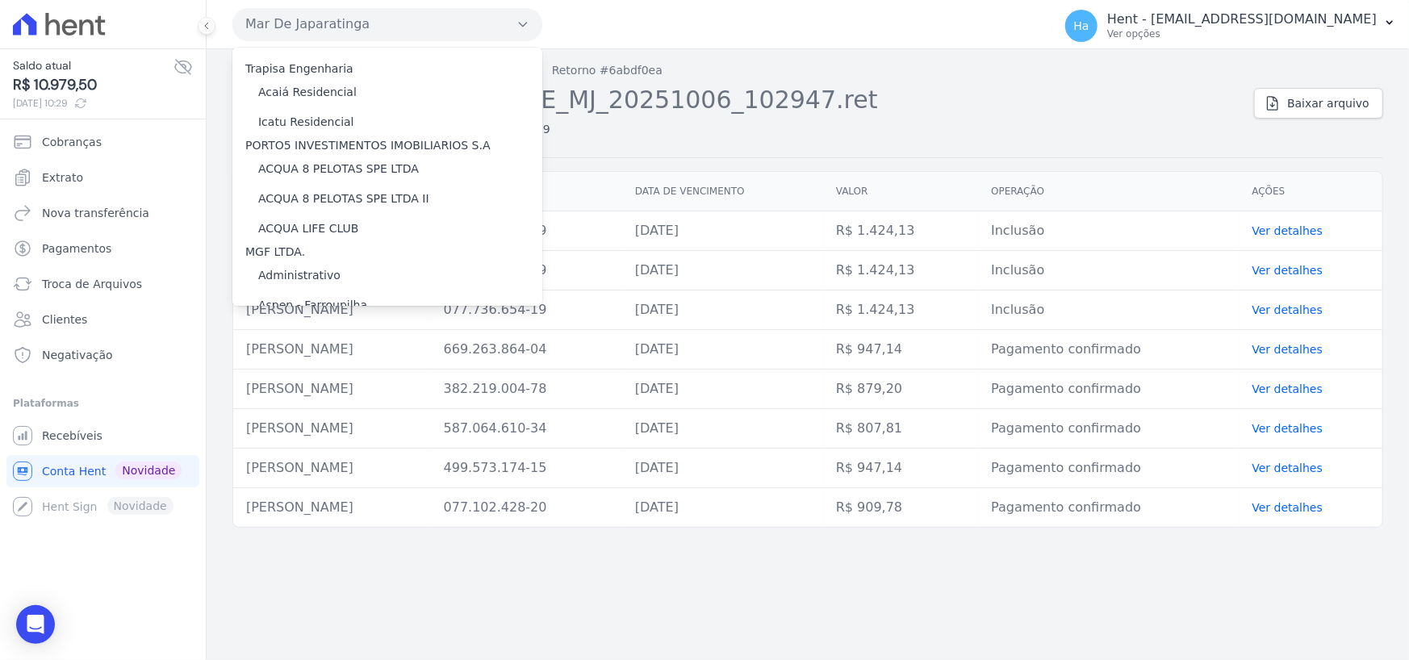
scroll to position [8145, 0]
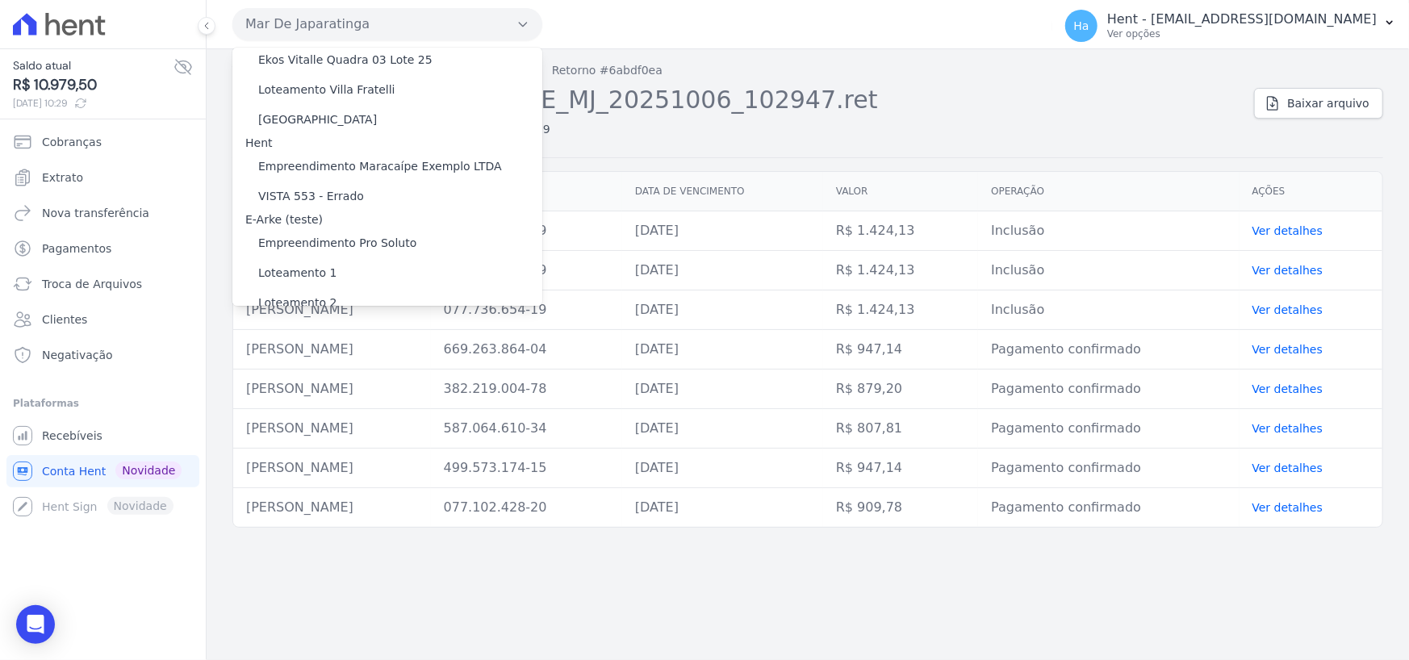
click at [311, 388] on label "[GEOGRAPHIC_DATA]" at bounding box center [317, 396] width 119 height 17
click at [0, 0] on input "[GEOGRAPHIC_DATA]" at bounding box center [0, 0] width 0 height 0
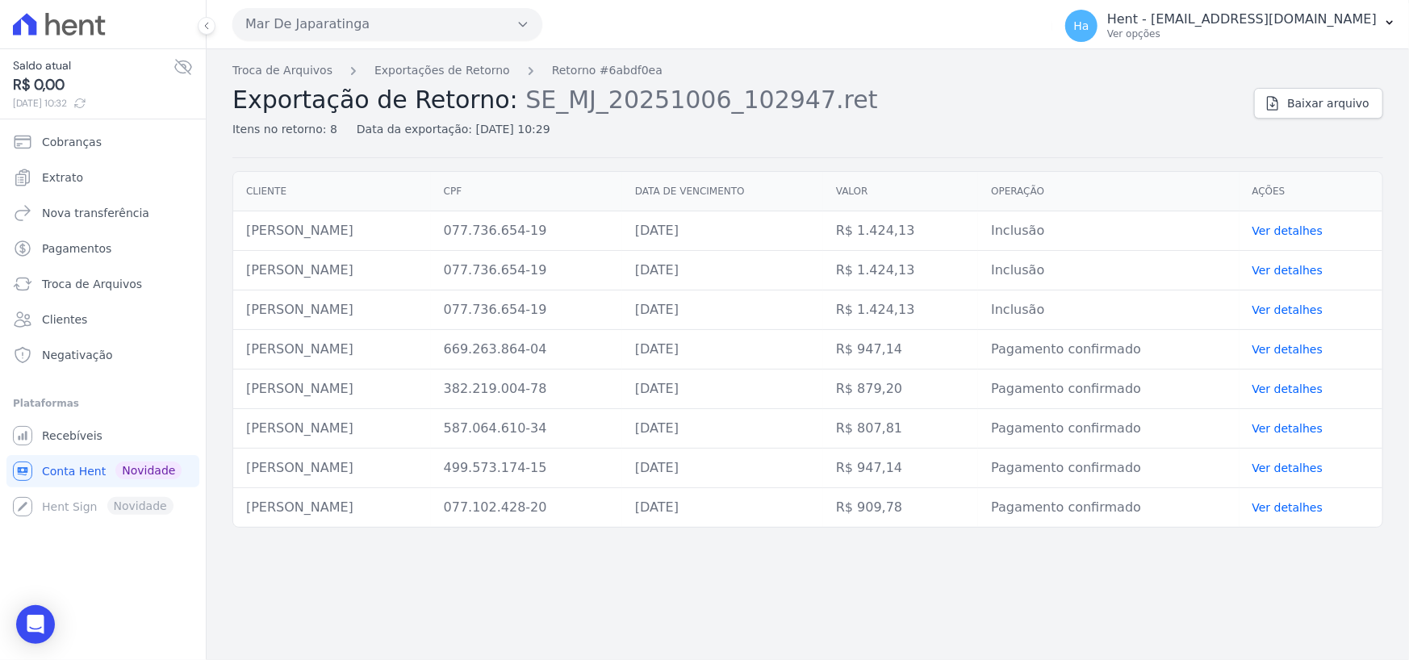
click at [520, 23] on icon "button" at bounding box center [523, 24] width 13 height 13
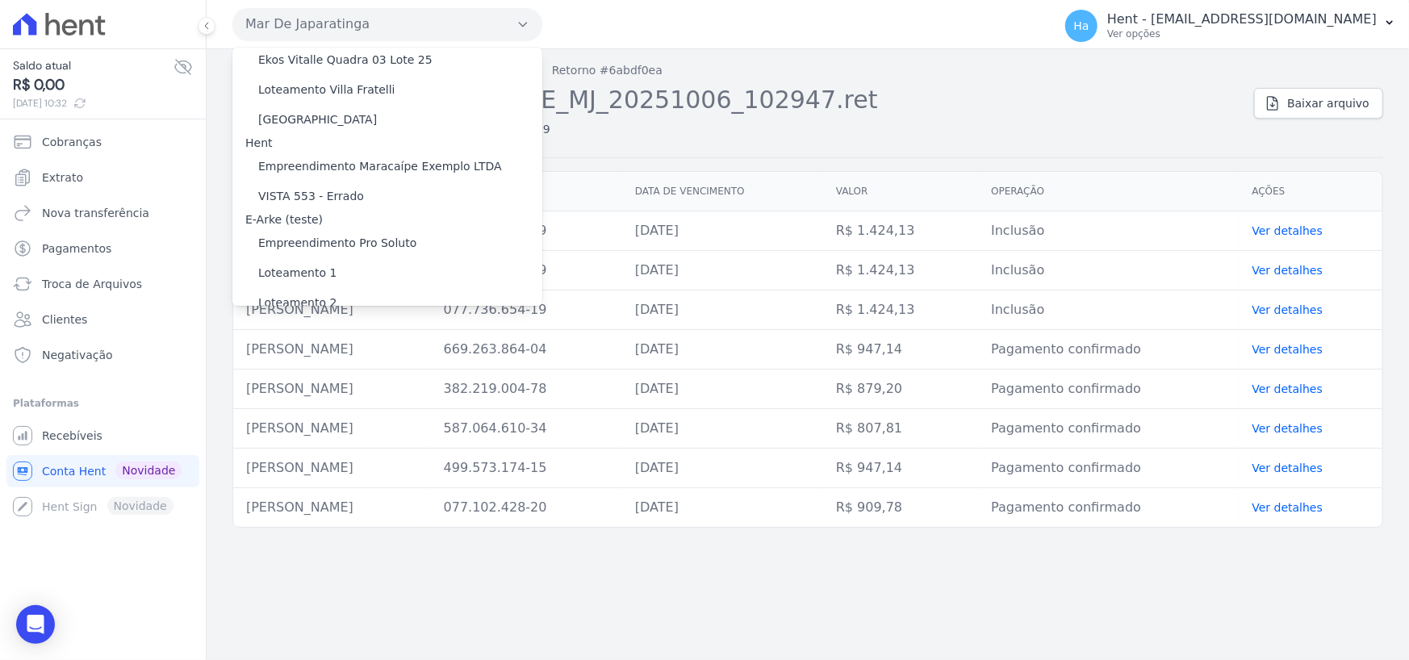
click at [295, 382] on div "[GEOGRAPHIC_DATA]" at bounding box center [387, 397] width 310 height 30
click at [286, 388] on label "[GEOGRAPHIC_DATA]" at bounding box center [317, 396] width 119 height 17
click at [0, 0] on input "[GEOGRAPHIC_DATA]" at bounding box center [0, 0] width 0 height 0
click at [286, 388] on label "[GEOGRAPHIC_DATA]" at bounding box center [317, 396] width 119 height 17
click at [0, 0] on input "[GEOGRAPHIC_DATA]" at bounding box center [0, 0] width 0 height 0
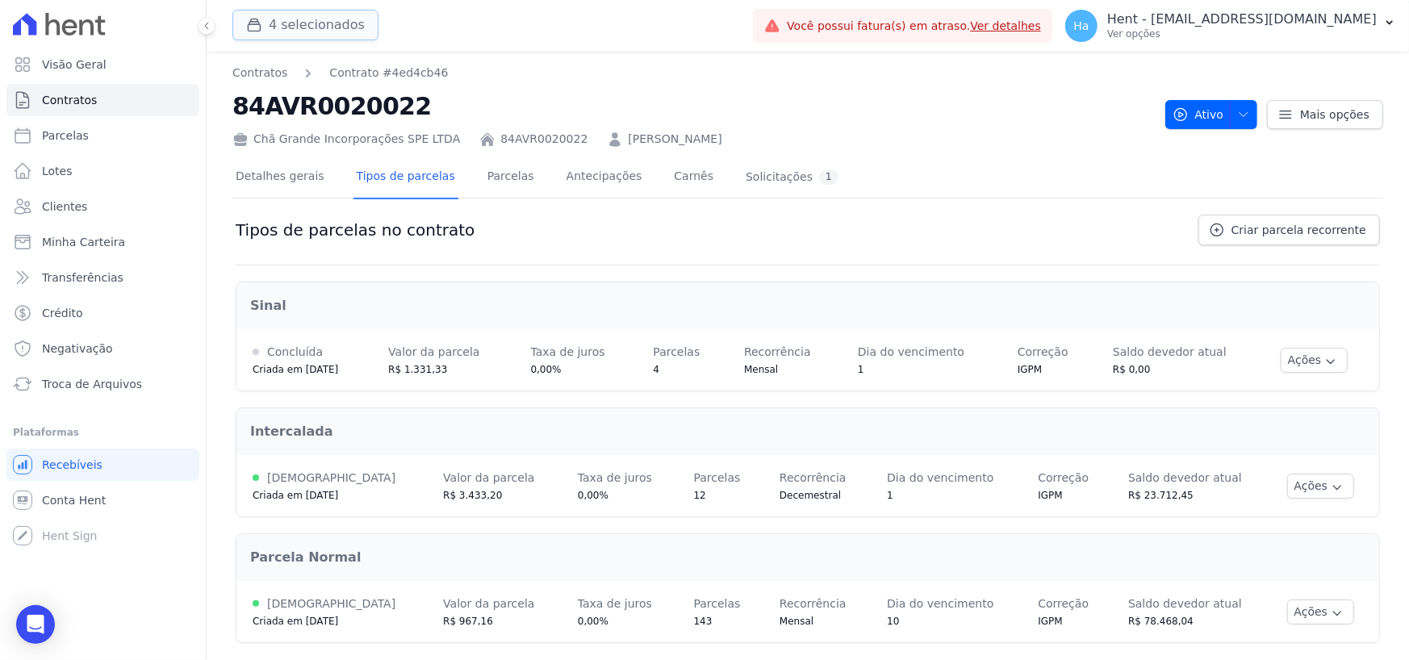
click at [290, 27] on button "4 selecionados" at bounding box center [305, 25] width 146 height 31
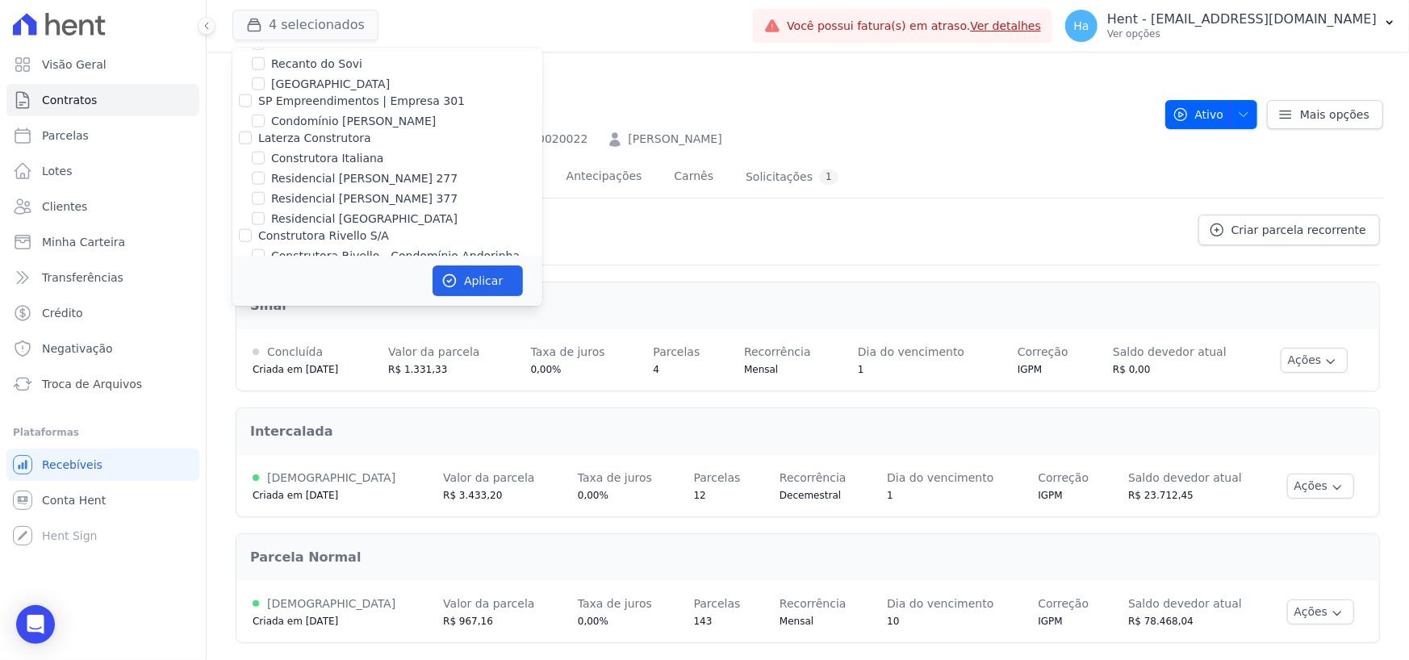
scroll to position [12110, 0]
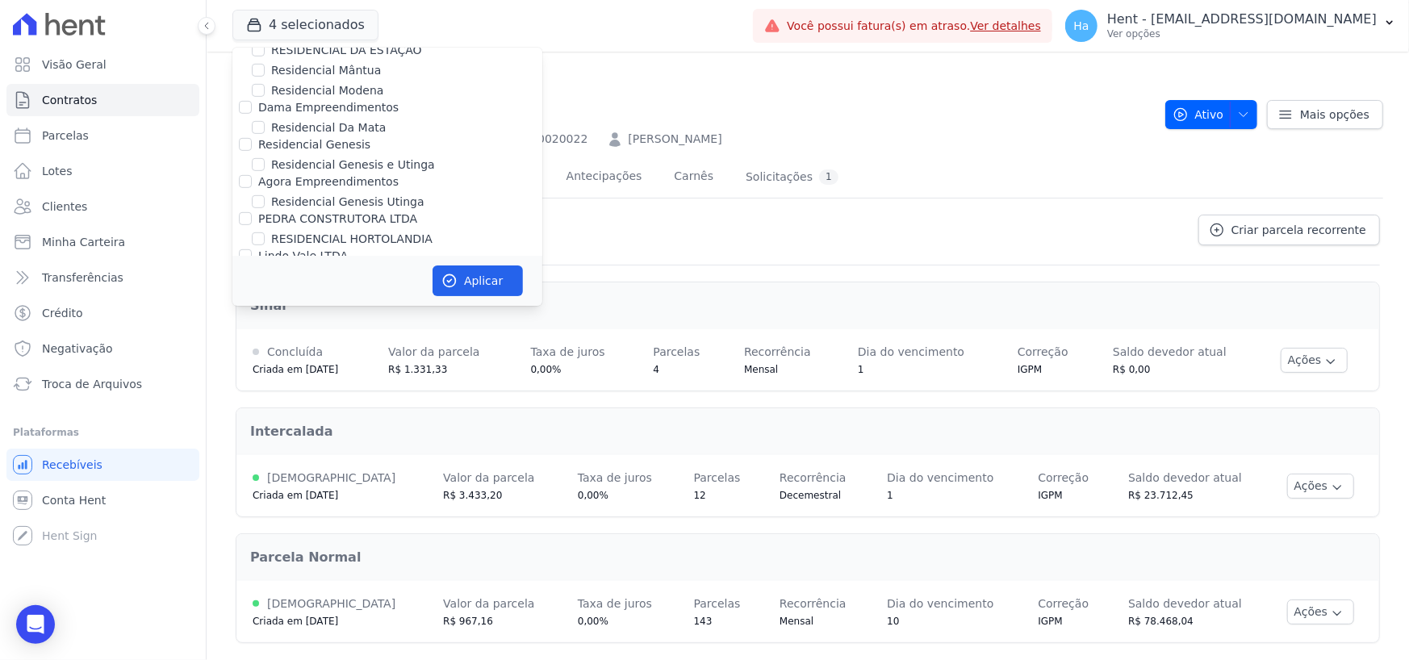
click at [246, 381] on input "[PERSON_NAME]" at bounding box center [245, 387] width 13 height 13
checkbox input "true"
click at [477, 289] on button "Aplicar" at bounding box center [478, 281] width 90 height 31
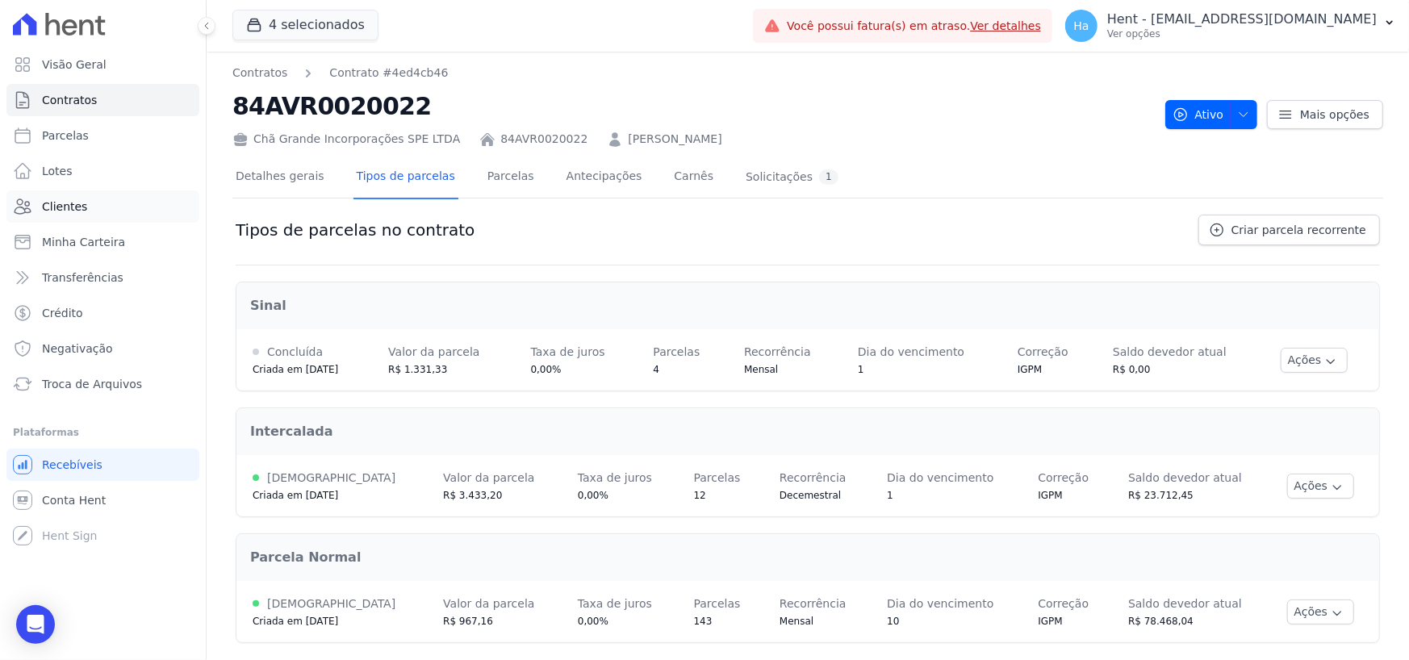
click at [62, 199] on span "Clientes" at bounding box center [64, 207] width 45 height 16
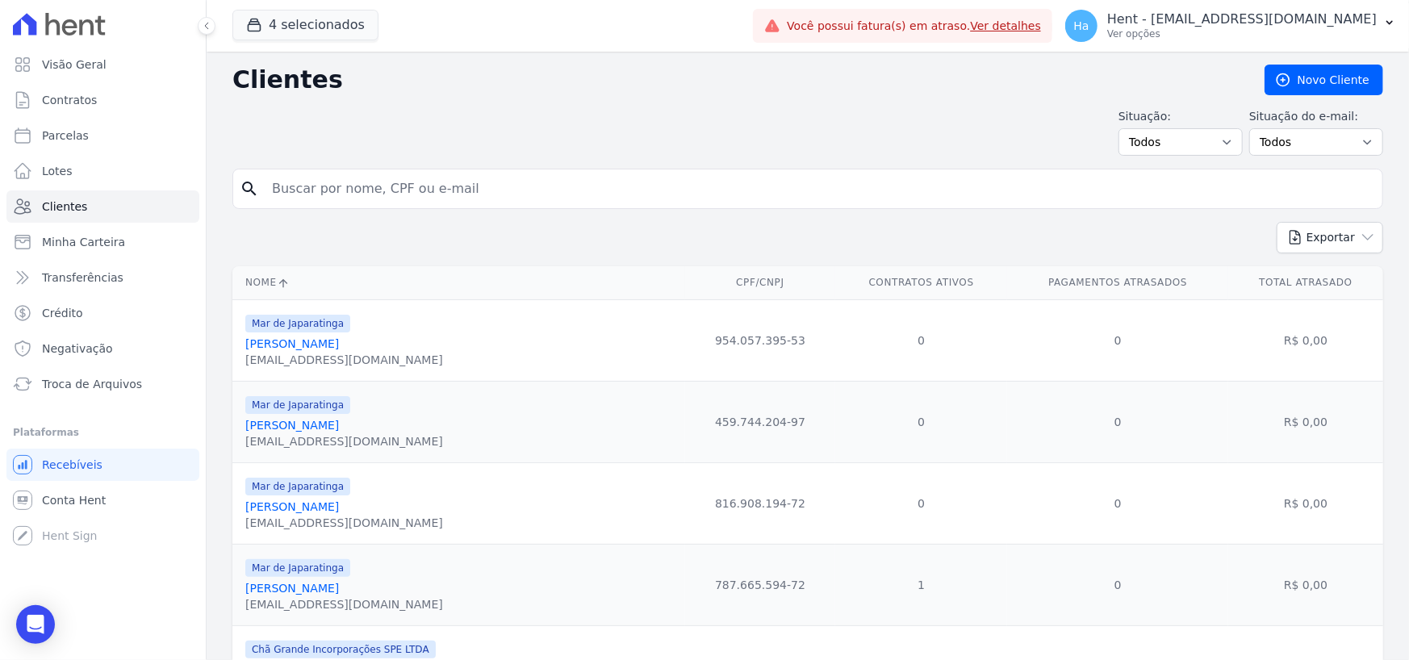
click at [540, 112] on div "Situação: Todos Adimplentes Inadimplentes Situação do e-mail: Todos Confirmado …" at bounding box center [807, 132] width 1151 height 48
click at [85, 98] on span "Contratos" at bounding box center [69, 100] width 55 height 16
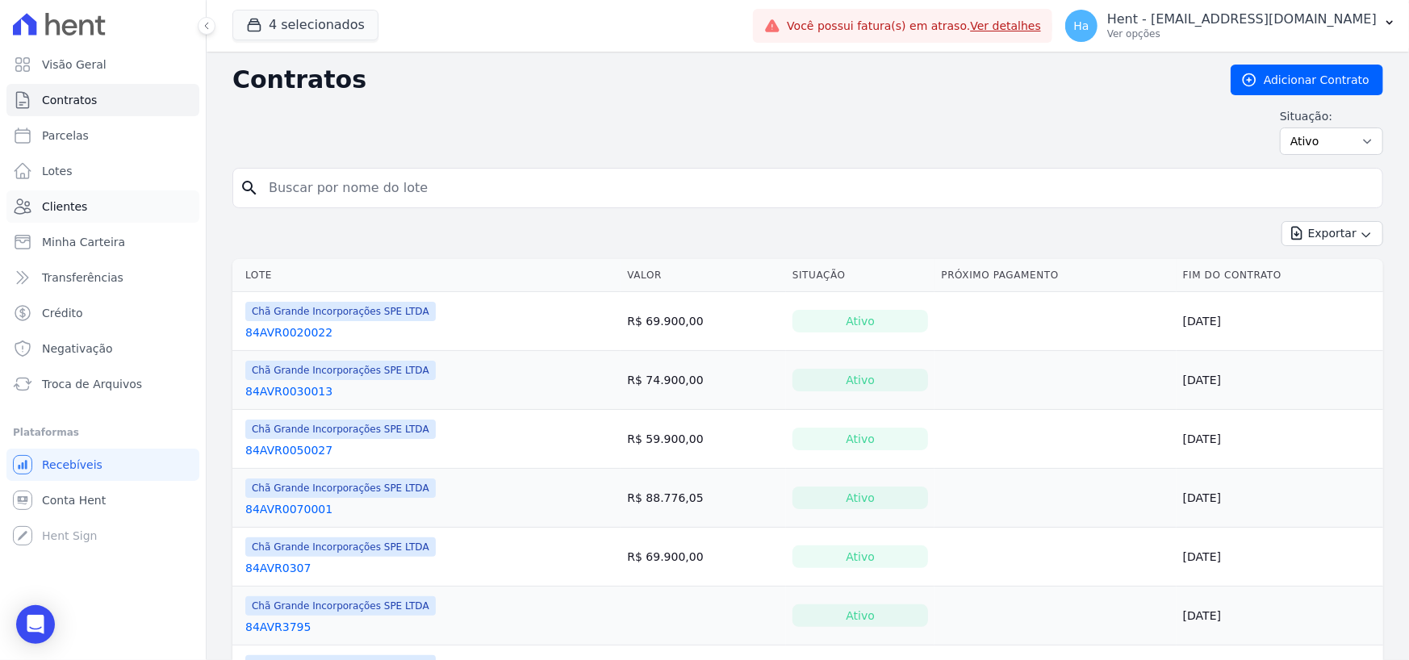
click at [77, 194] on link "Clientes" at bounding box center [102, 206] width 193 height 32
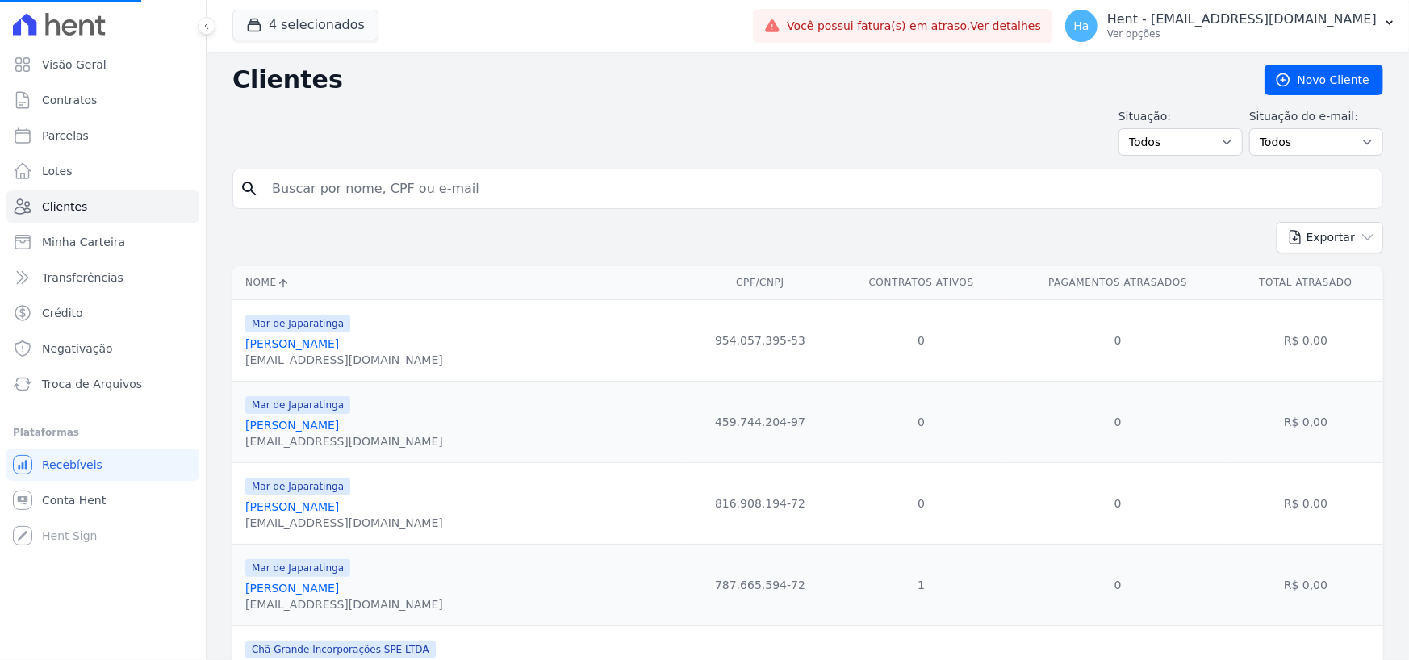
click at [338, 190] on input "search" at bounding box center [819, 189] width 1114 height 32
click at [321, 27] on button "4 selecionados" at bounding box center [305, 25] width 146 height 31
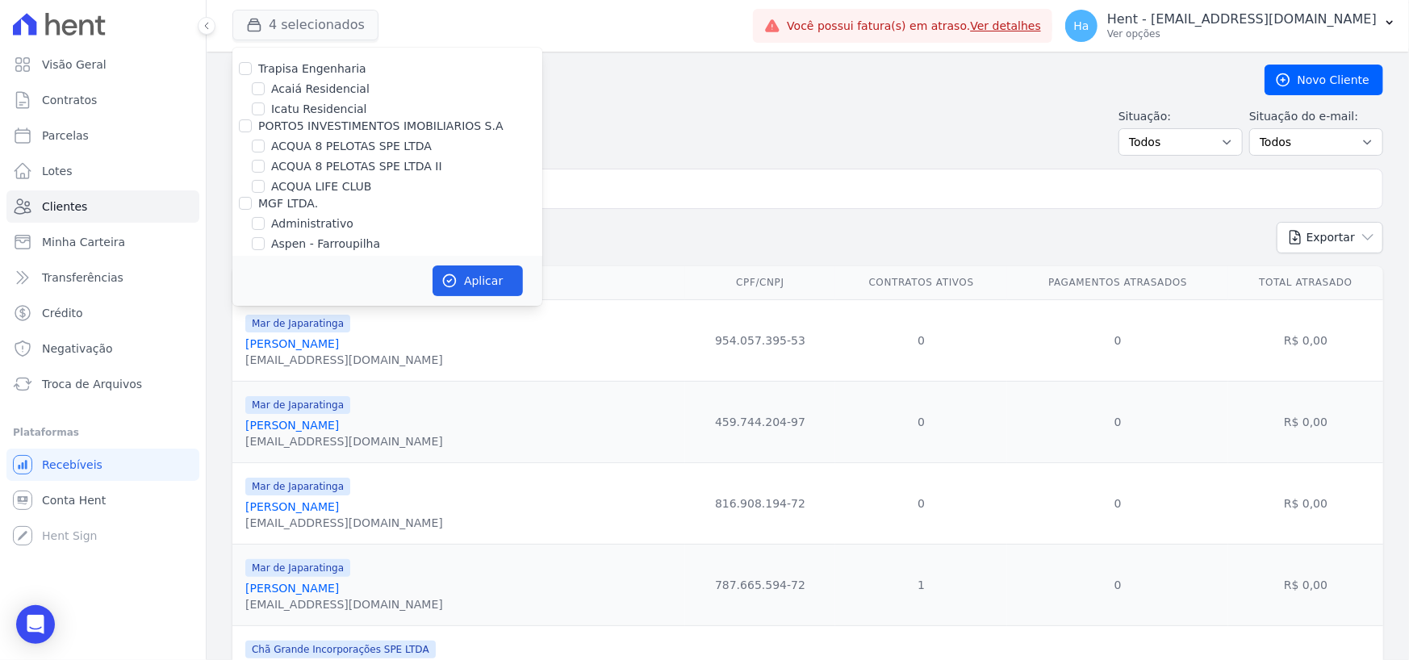
scroll to position [4873, 0]
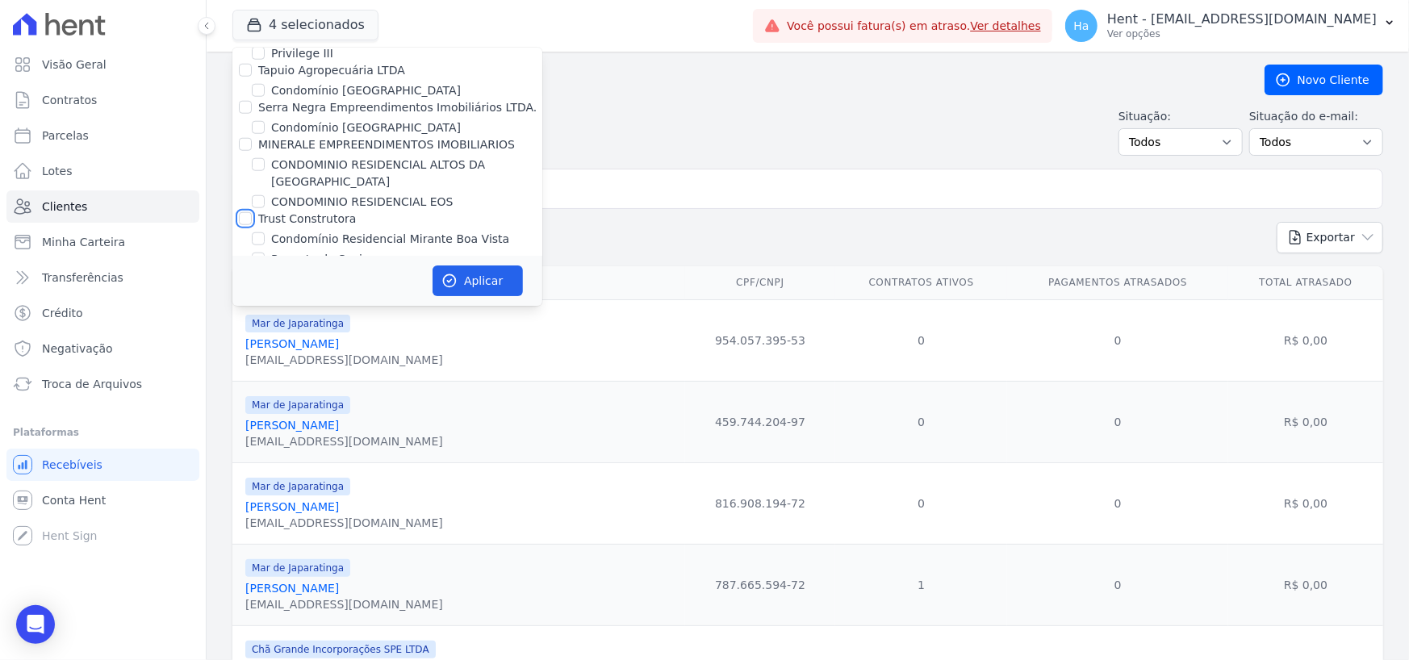
click at [245, 212] on input "Trust Construtora" at bounding box center [245, 218] width 13 height 13
checkbox input "true"
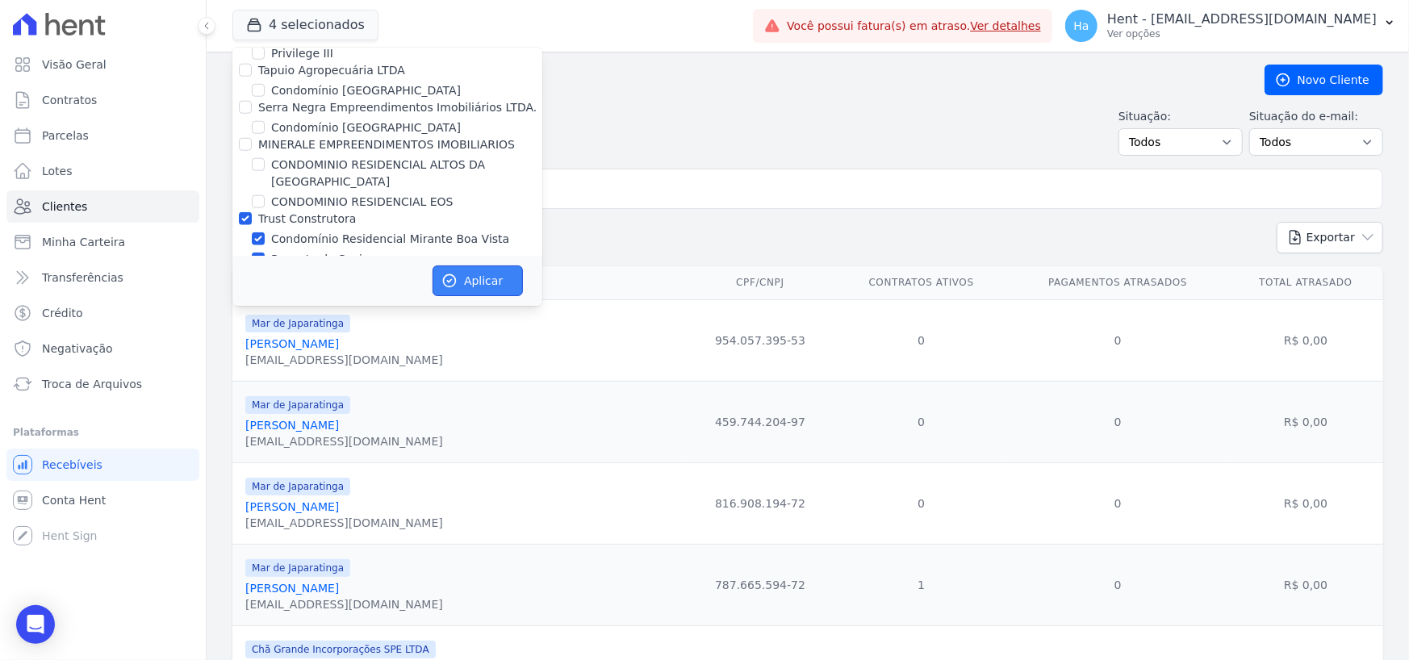
click at [462, 281] on button "Aplicar" at bounding box center [478, 281] width 90 height 31
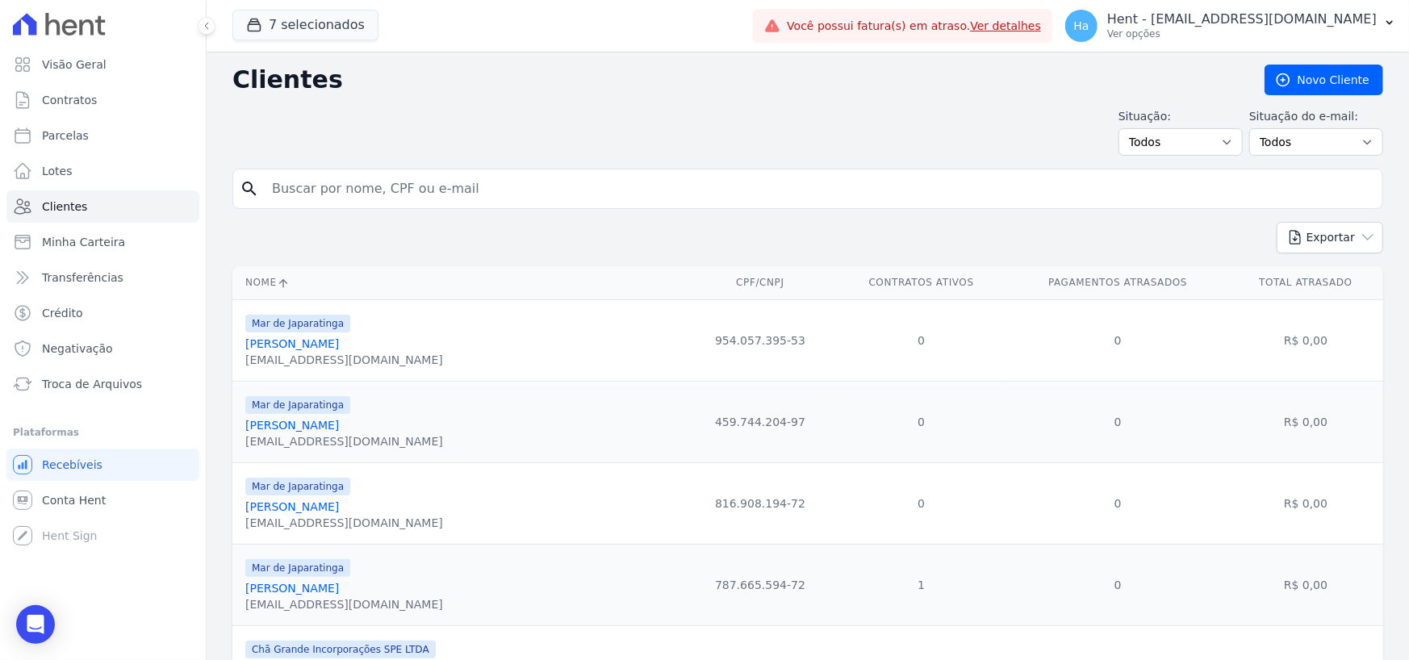
click at [668, 188] on input "search" at bounding box center [819, 189] width 1114 height 32
type input "Manoel"
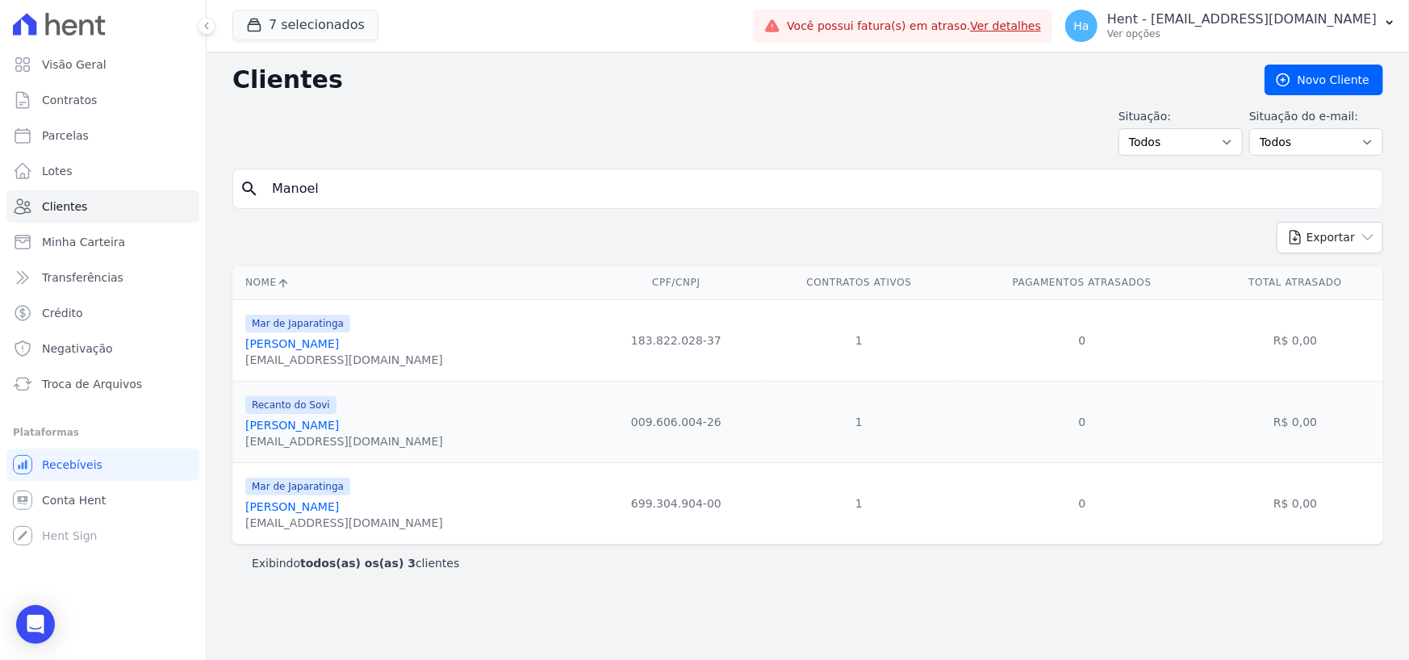
click at [339, 427] on link "Manoel Messias Fernandes Dos Santos" at bounding box center [292, 425] width 94 height 13
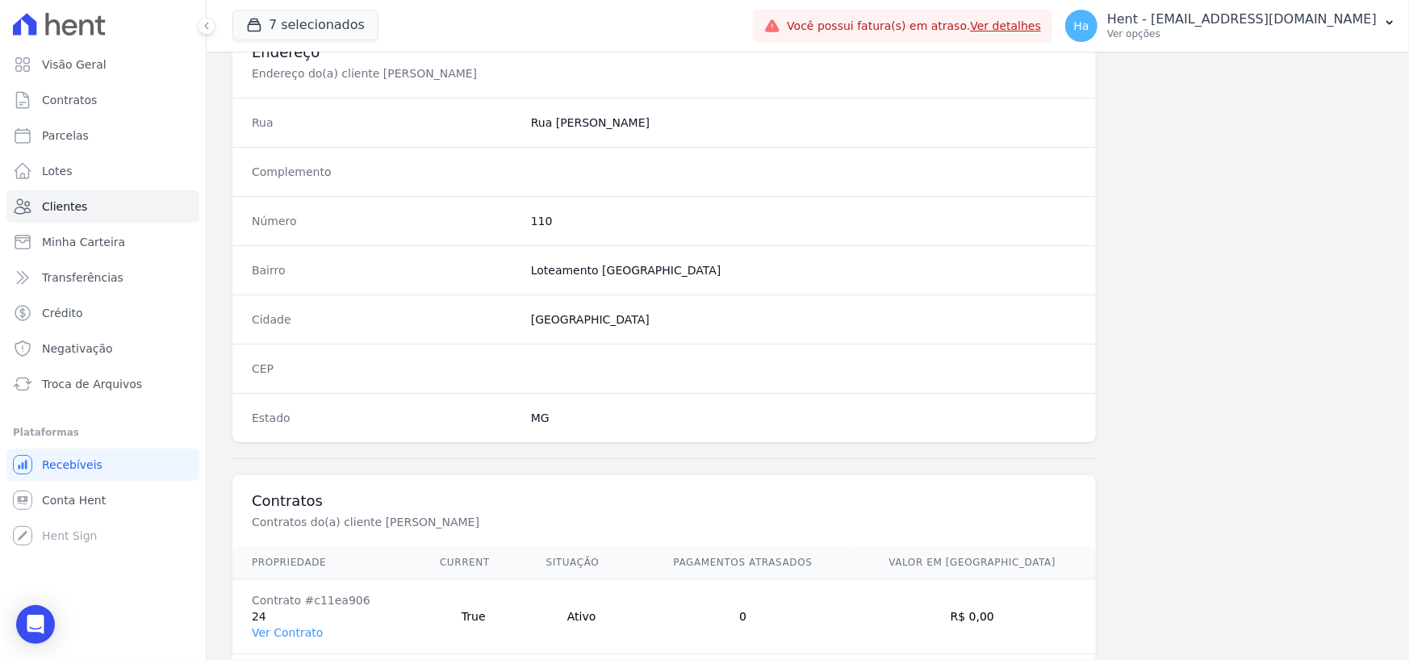
scroll to position [847, 0]
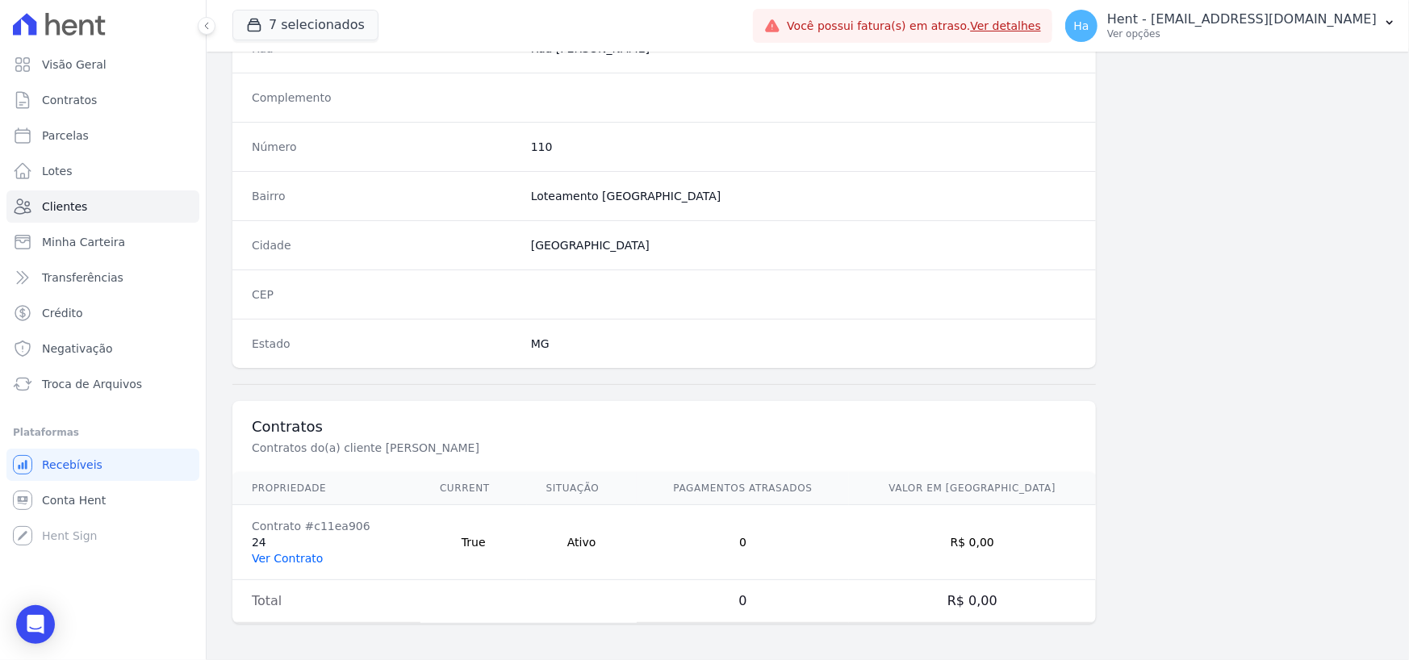
click at [303, 553] on link "Ver Contrato" at bounding box center [287, 558] width 71 height 13
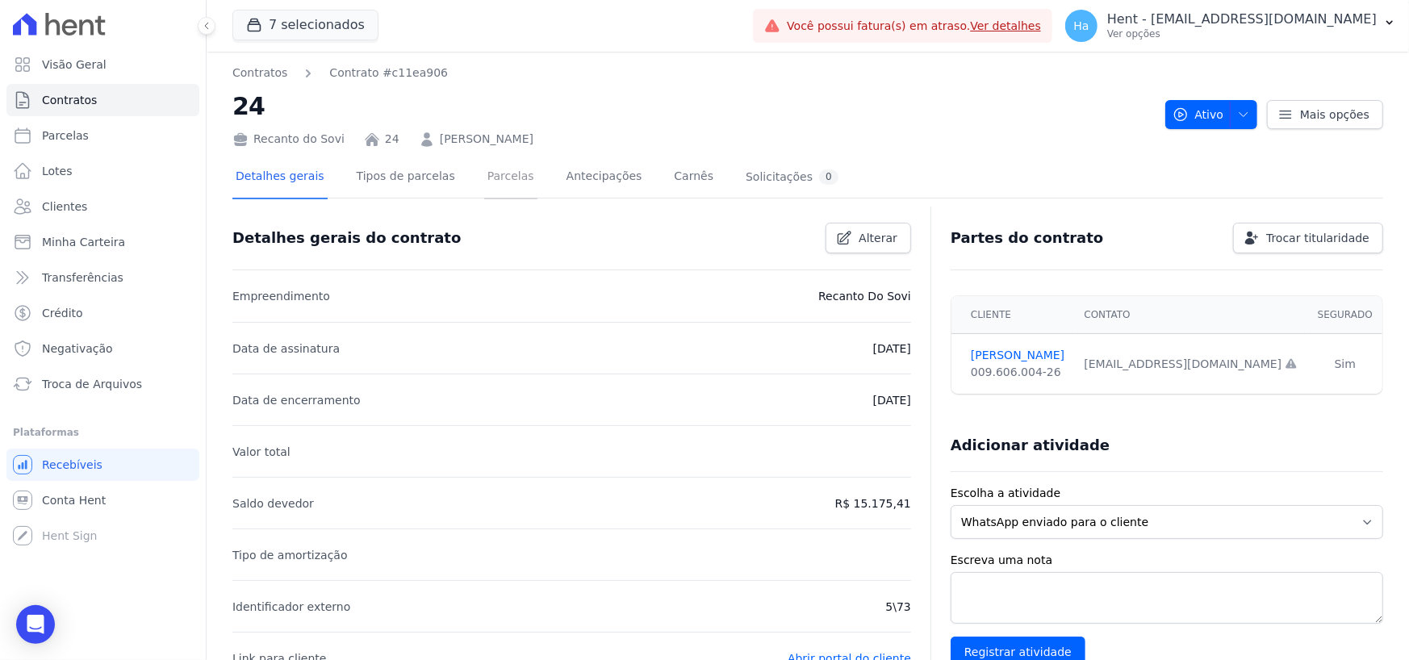
click at [495, 172] on link "Parcelas" at bounding box center [510, 178] width 53 height 43
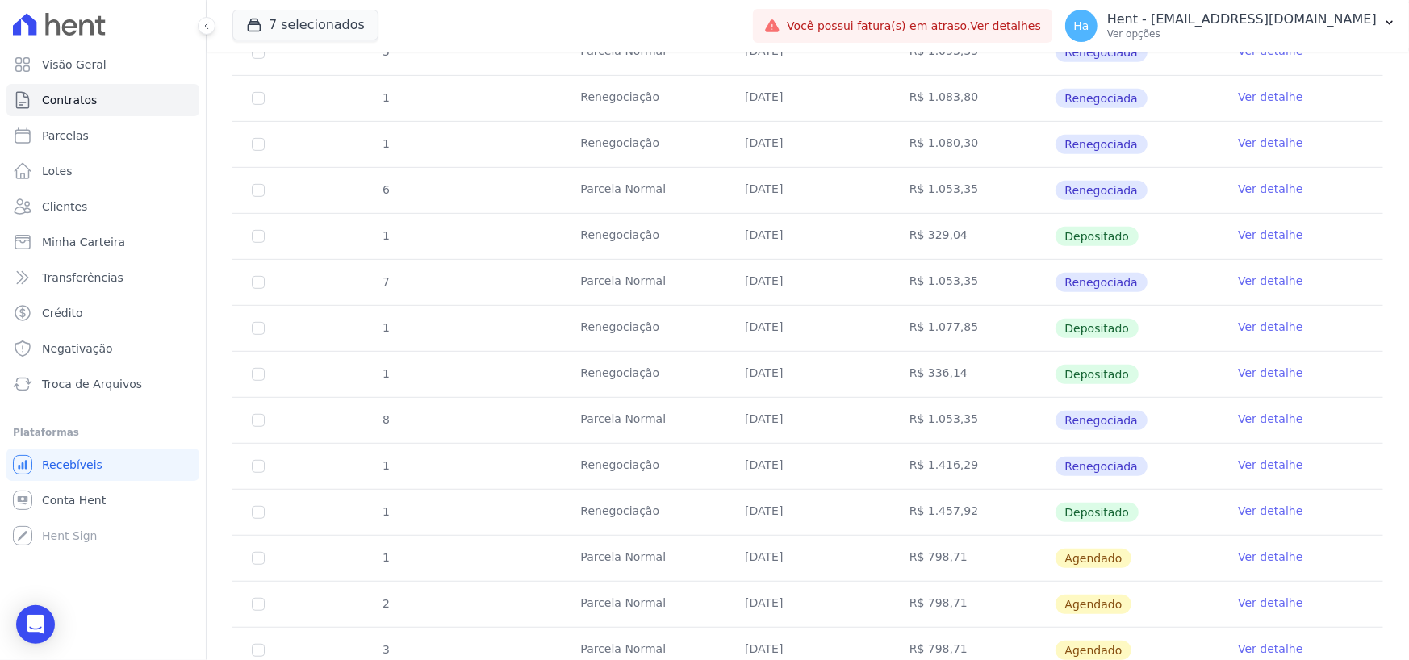
scroll to position [621, 0]
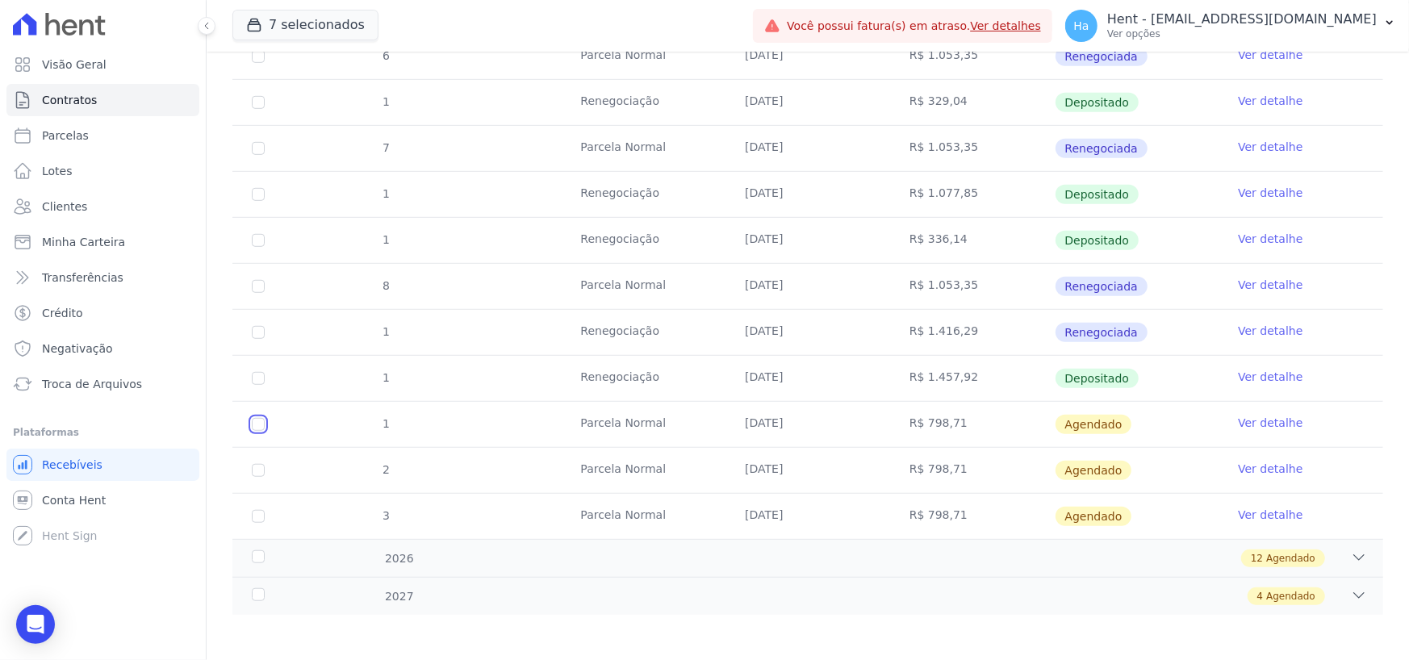
click at [260, 420] on input "checkbox" at bounding box center [258, 424] width 13 height 13
checkbox input "true"
click at [257, 464] on input "checkbox" at bounding box center [258, 470] width 13 height 13
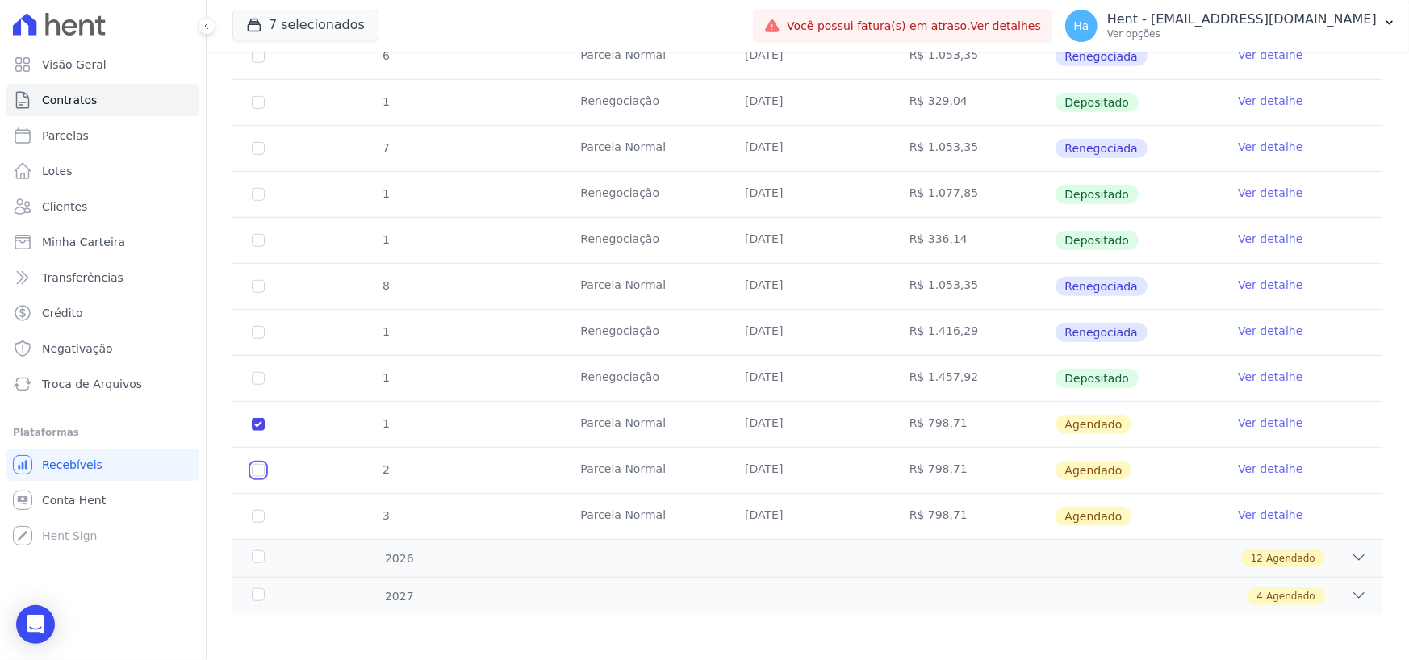
checkbox input "true"
click at [257, 507] on td "3" at bounding box center [258, 516] width 52 height 45
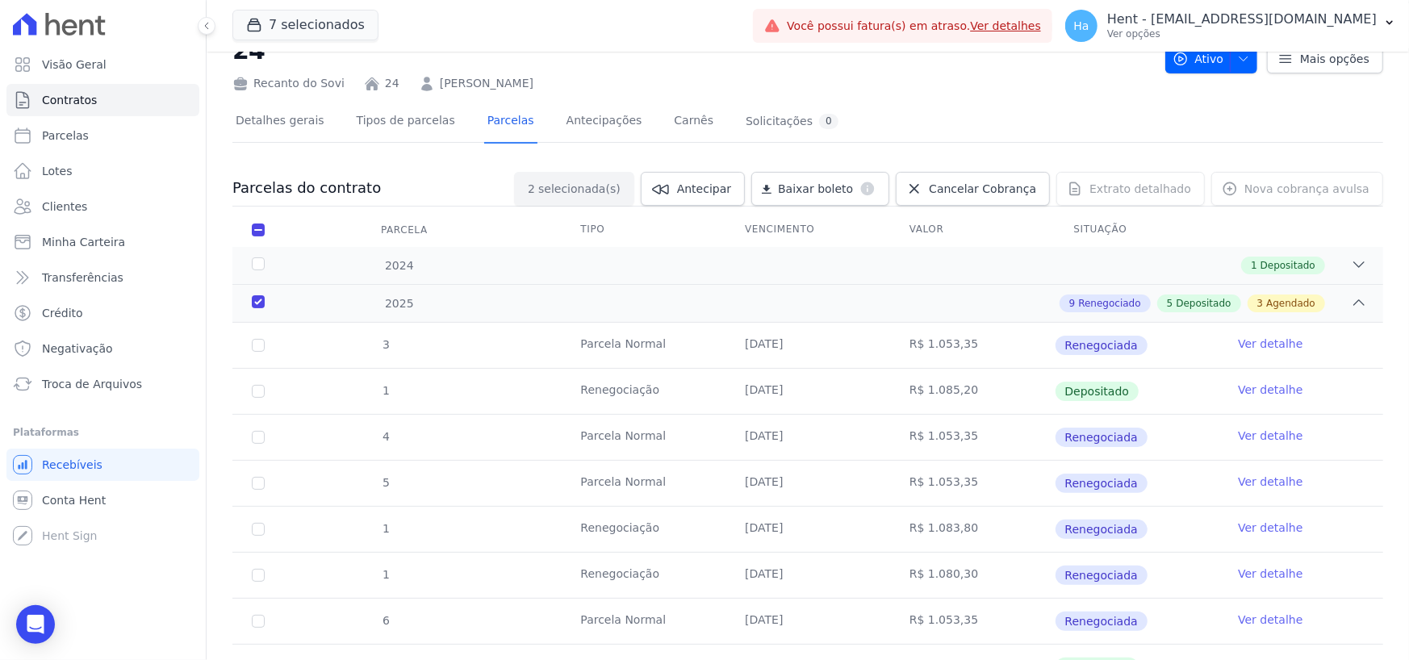
scroll to position [0, 0]
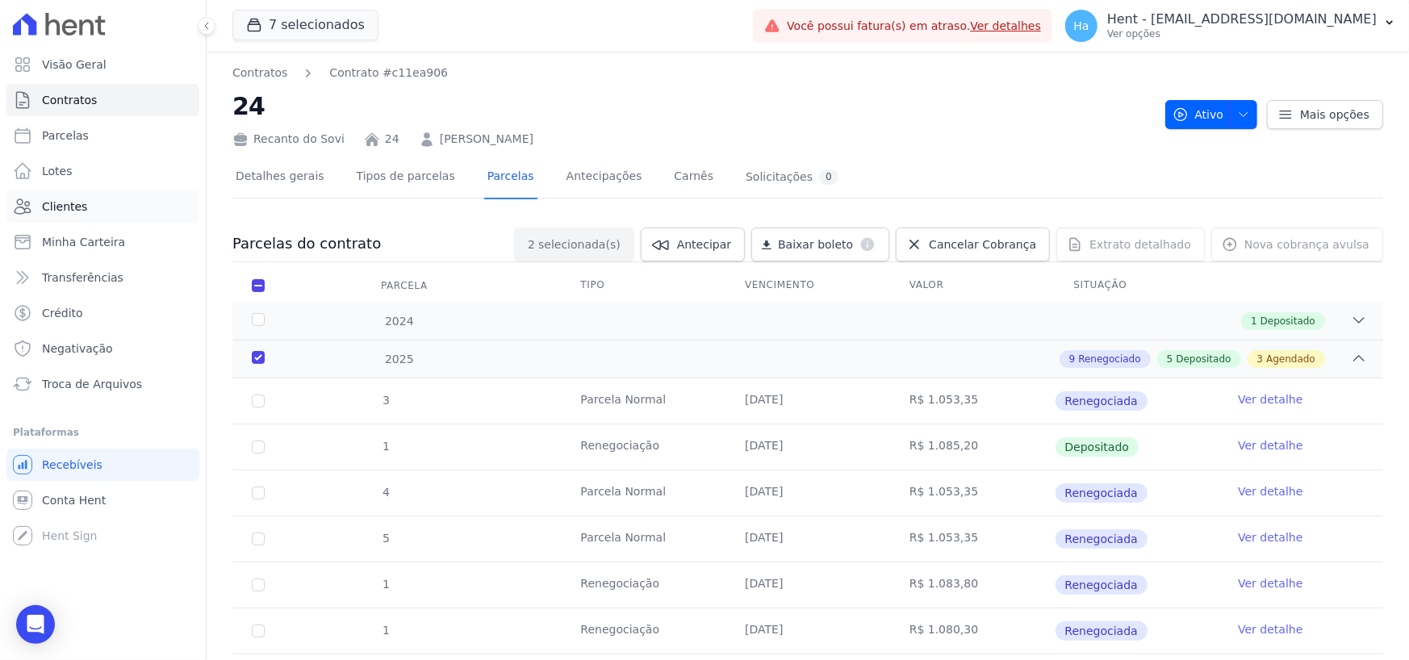
click at [49, 205] on span "Clientes" at bounding box center [64, 207] width 45 height 16
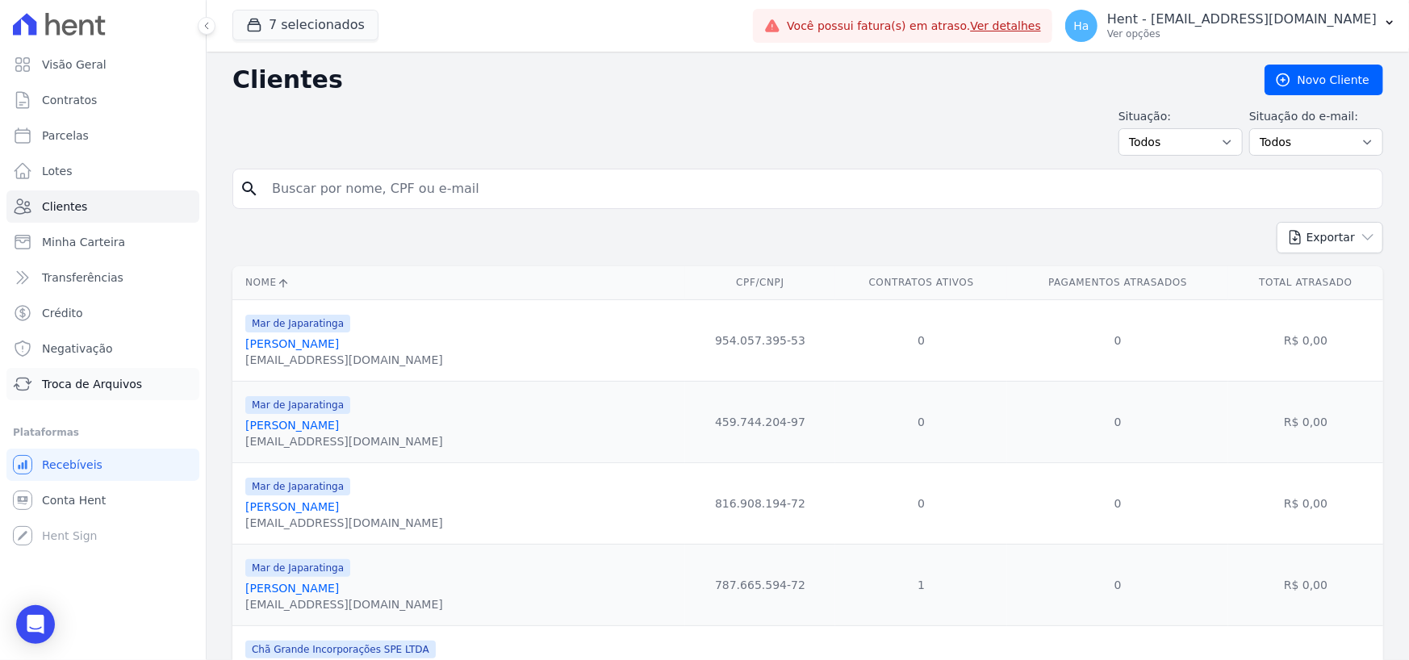
click at [106, 379] on span "Troca de Arquivos" at bounding box center [92, 384] width 100 height 16
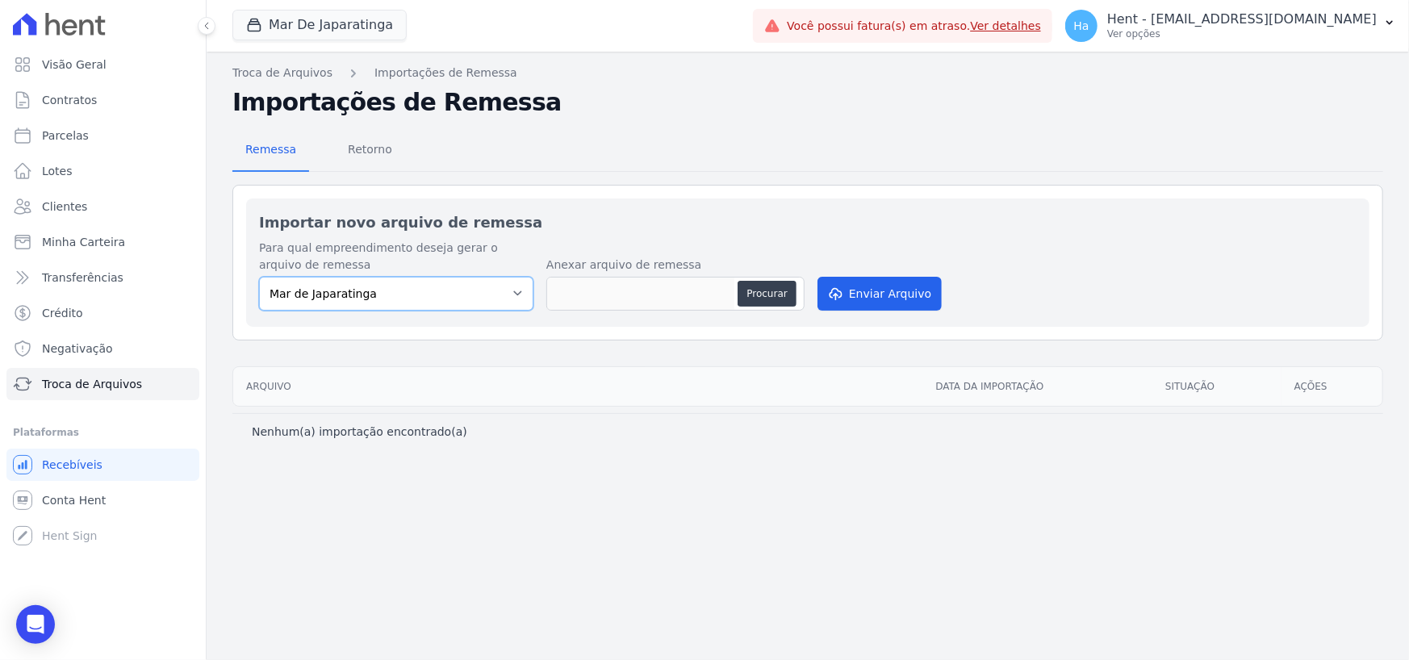
click at [501, 297] on select "Mar de Japaratinga" at bounding box center [396, 294] width 274 height 34
click at [330, 31] on button "Mar De Japaratinga" at bounding box center [319, 25] width 174 height 31
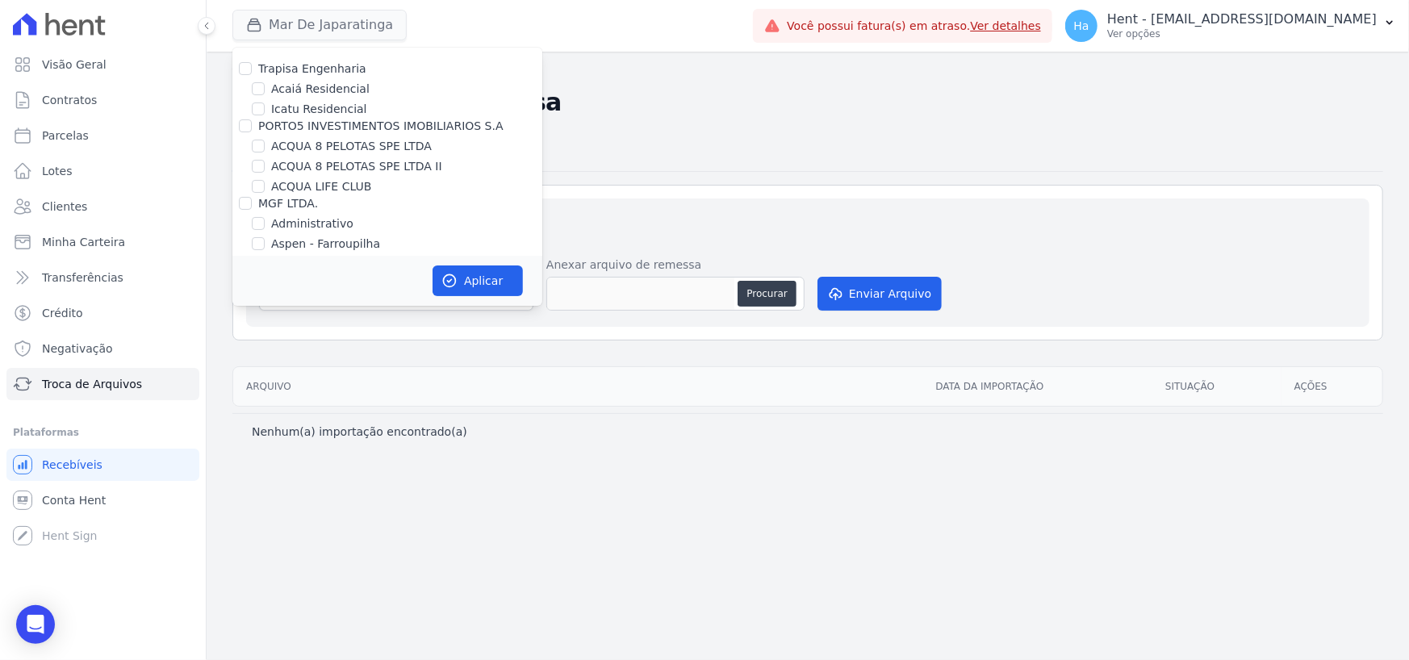
scroll to position [6062, 0]
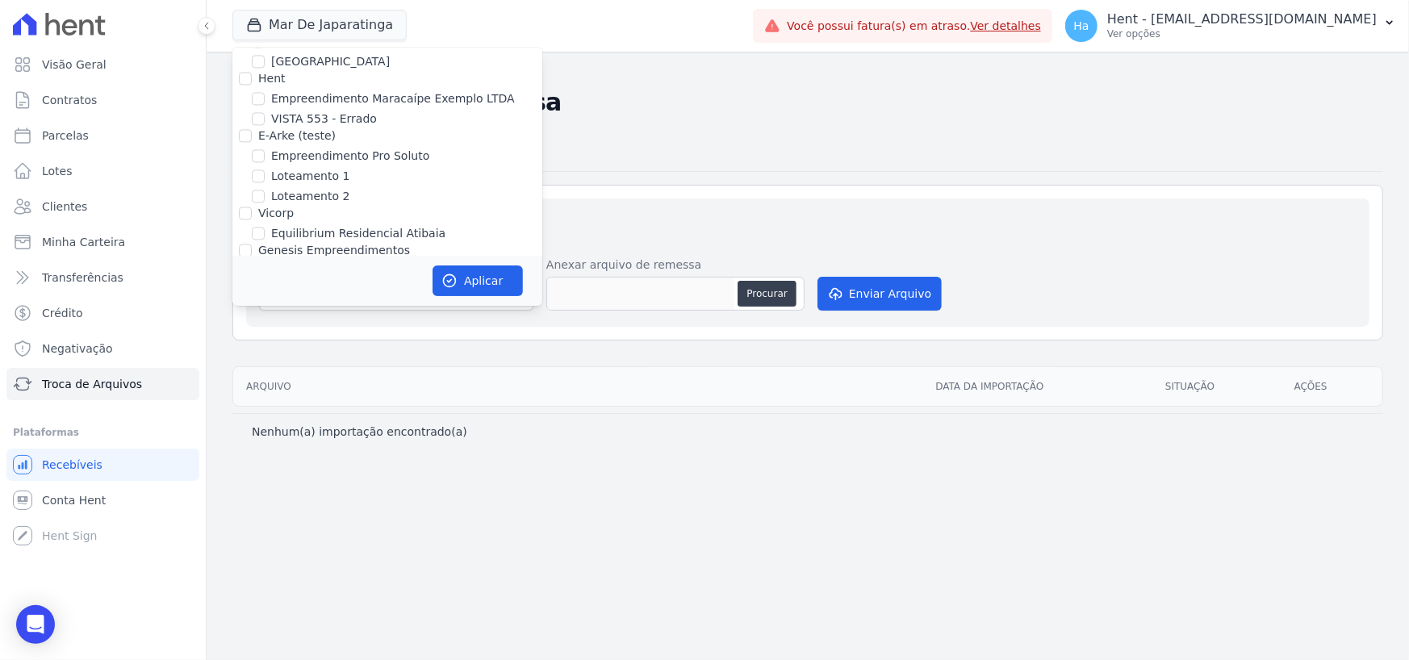
click at [261, 264] on input "[GEOGRAPHIC_DATA]" at bounding box center [258, 270] width 13 height 13
checkbox input "true"
click at [476, 279] on button "Aplicar" at bounding box center [478, 281] width 90 height 31
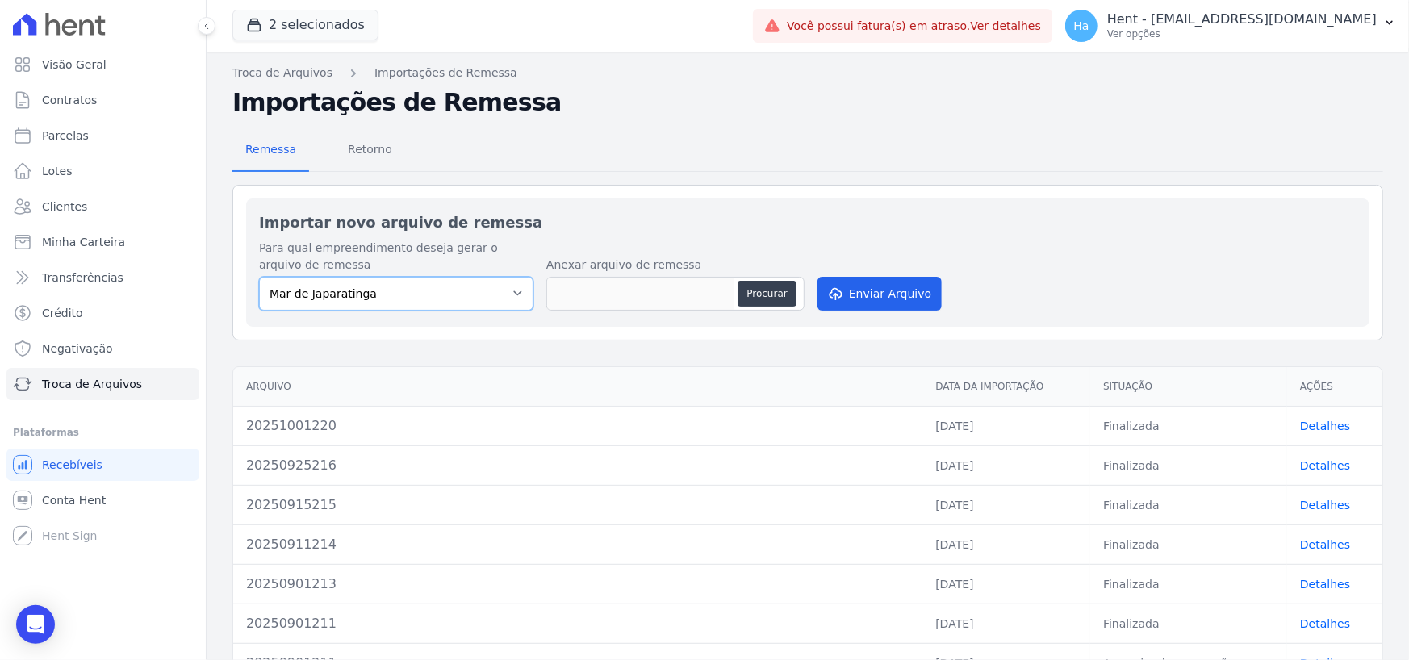
click at [476, 286] on select "Mar de Japaratinga Estação Nogueira" at bounding box center [396, 294] width 274 height 34
select select "3d2d160d-8cc9-45bf-8360-b2668eb8f3f8"
click at [259, 277] on select "Mar de Japaratinga Estação Nogueira" at bounding box center [396, 294] width 274 height 34
click at [354, 158] on span "Retorno" at bounding box center [370, 149] width 64 height 32
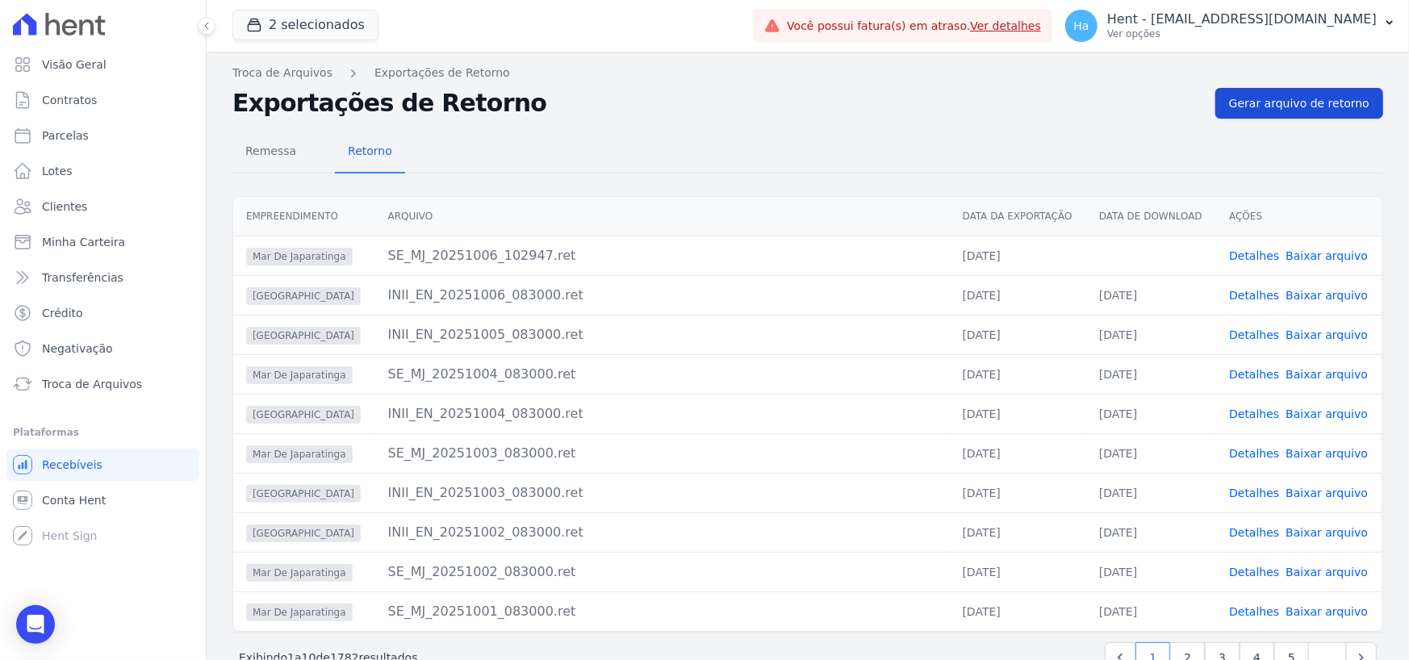
click at [1285, 100] on span "Gerar arquivo de retorno" at bounding box center [1299, 103] width 140 height 16
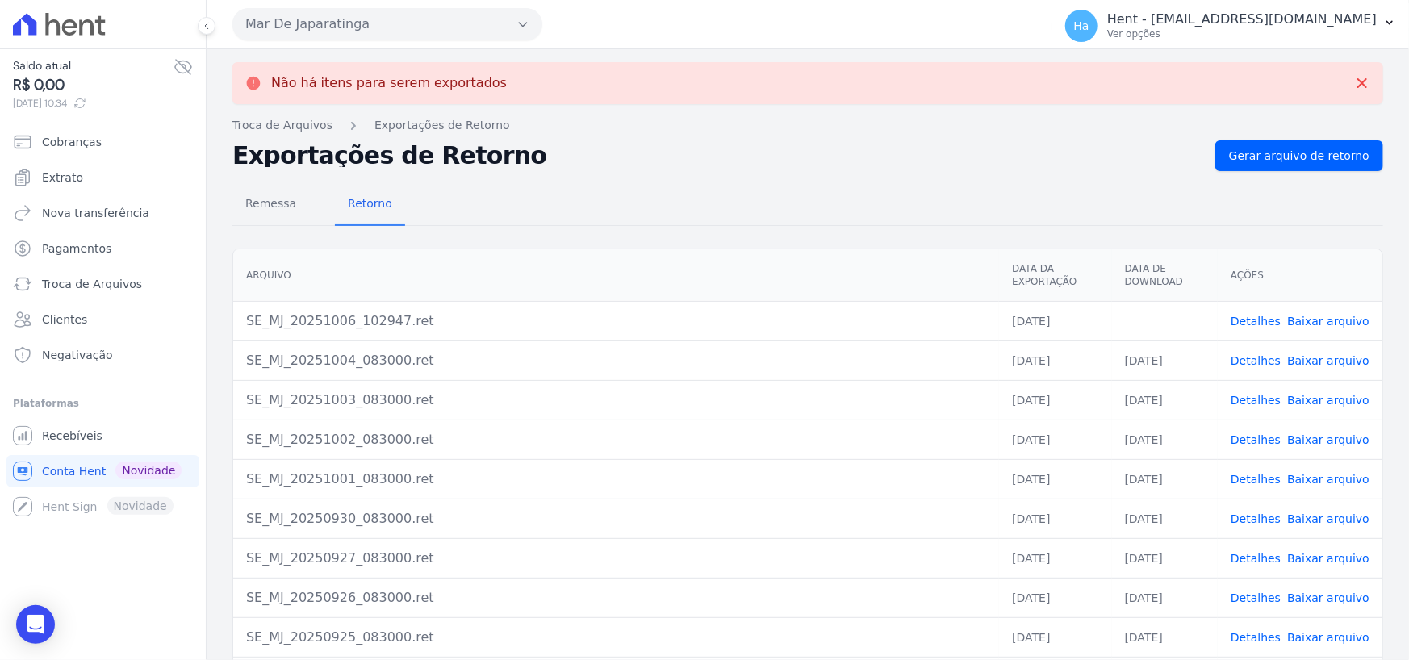
click at [1257, 359] on link "Detalhes" at bounding box center [1256, 360] width 50 height 13
click at [517, 15] on button "Mar De Japaratinga" at bounding box center [387, 24] width 310 height 32
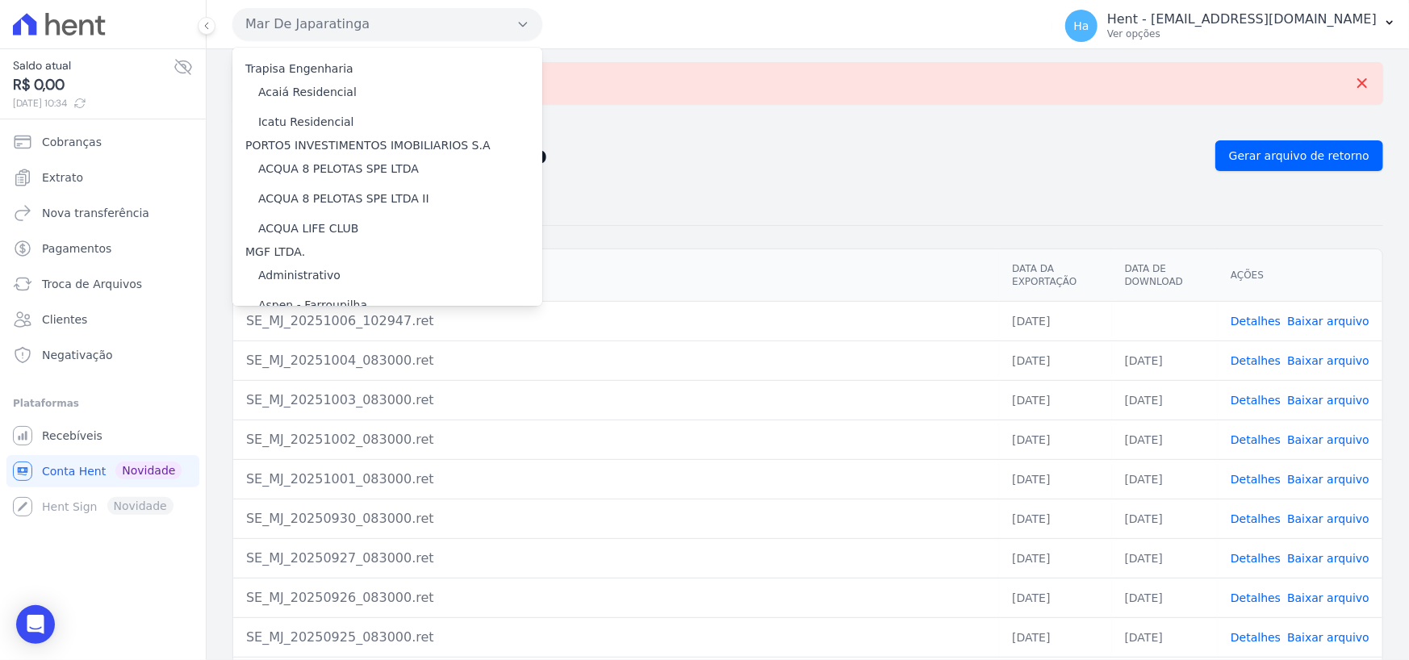
scroll to position [8145, 0]
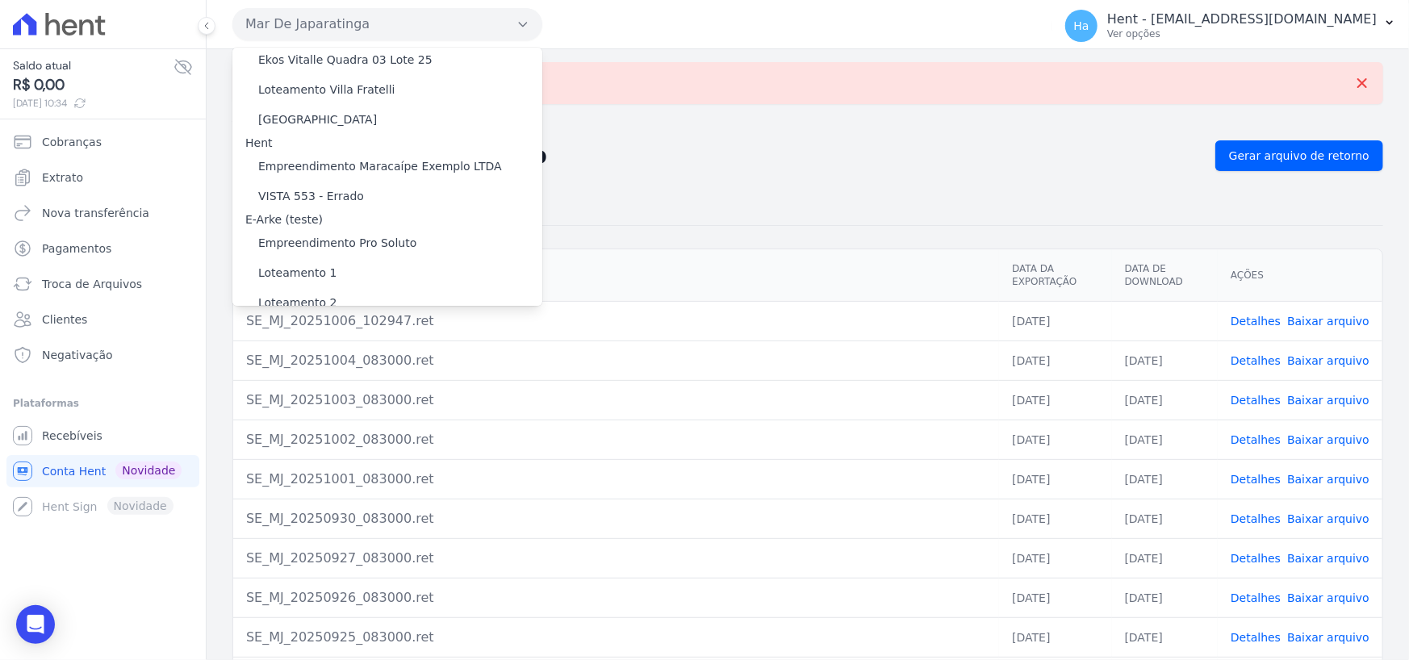
click at [298, 388] on label "[GEOGRAPHIC_DATA]" at bounding box center [317, 396] width 119 height 17
click at [0, 0] on input "[GEOGRAPHIC_DATA]" at bounding box center [0, 0] width 0 height 0
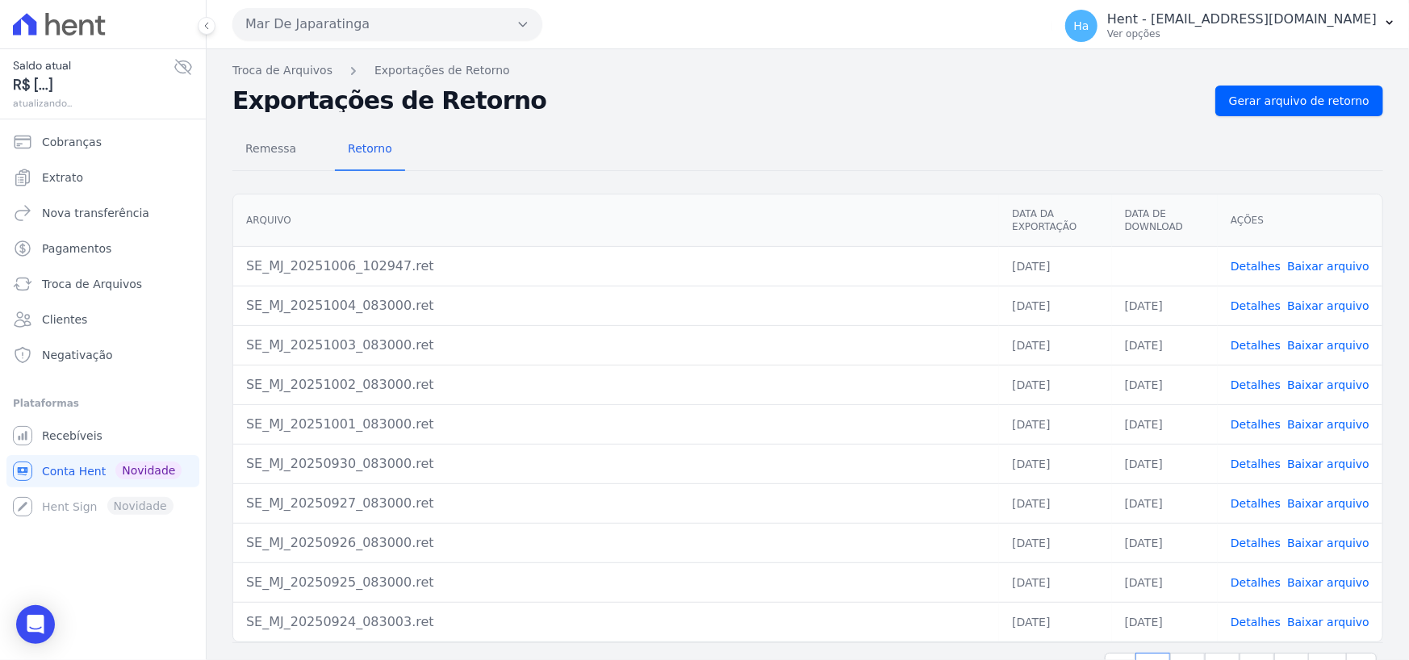
click at [489, 38] on button "Mar De Japaratinga" at bounding box center [387, 24] width 310 height 32
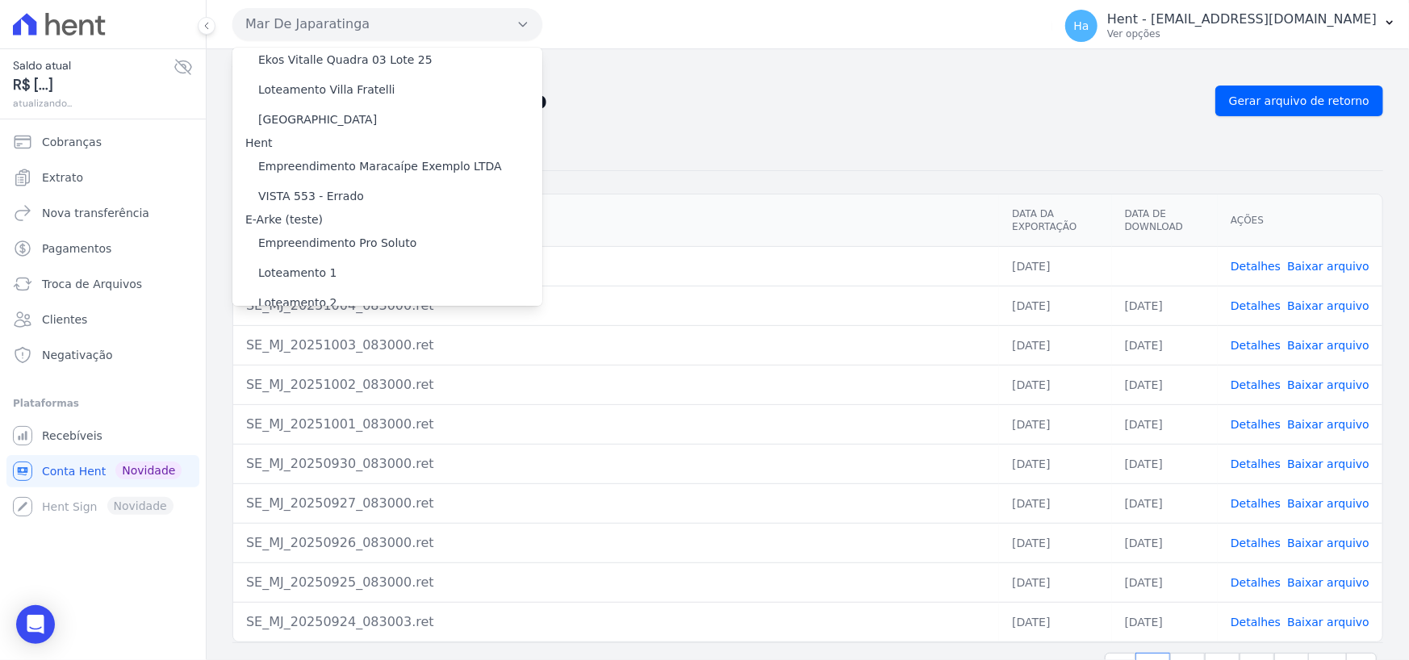
click at [287, 388] on label "[GEOGRAPHIC_DATA]" at bounding box center [317, 396] width 119 height 17
click at [0, 0] on input "[GEOGRAPHIC_DATA]" at bounding box center [0, 0] width 0 height 0
click at [287, 388] on label "[GEOGRAPHIC_DATA]" at bounding box center [317, 396] width 119 height 17
click at [0, 0] on input "[GEOGRAPHIC_DATA]" at bounding box center [0, 0] width 0 height 0
click at [291, 388] on label "[GEOGRAPHIC_DATA]" at bounding box center [317, 396] width 119 height 17
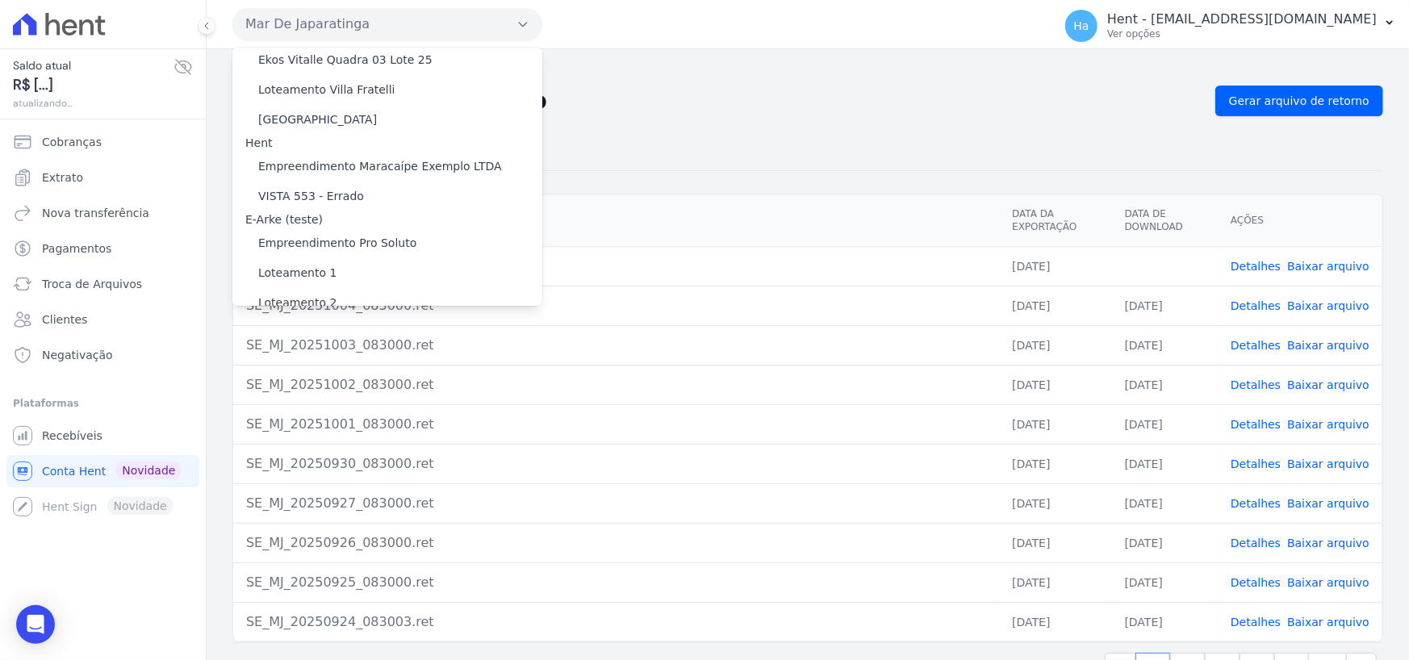
click at [0, 0] on input "[GEOGRAPHIC_DATA]" at bounding box center [0, 0] width 0 height 0
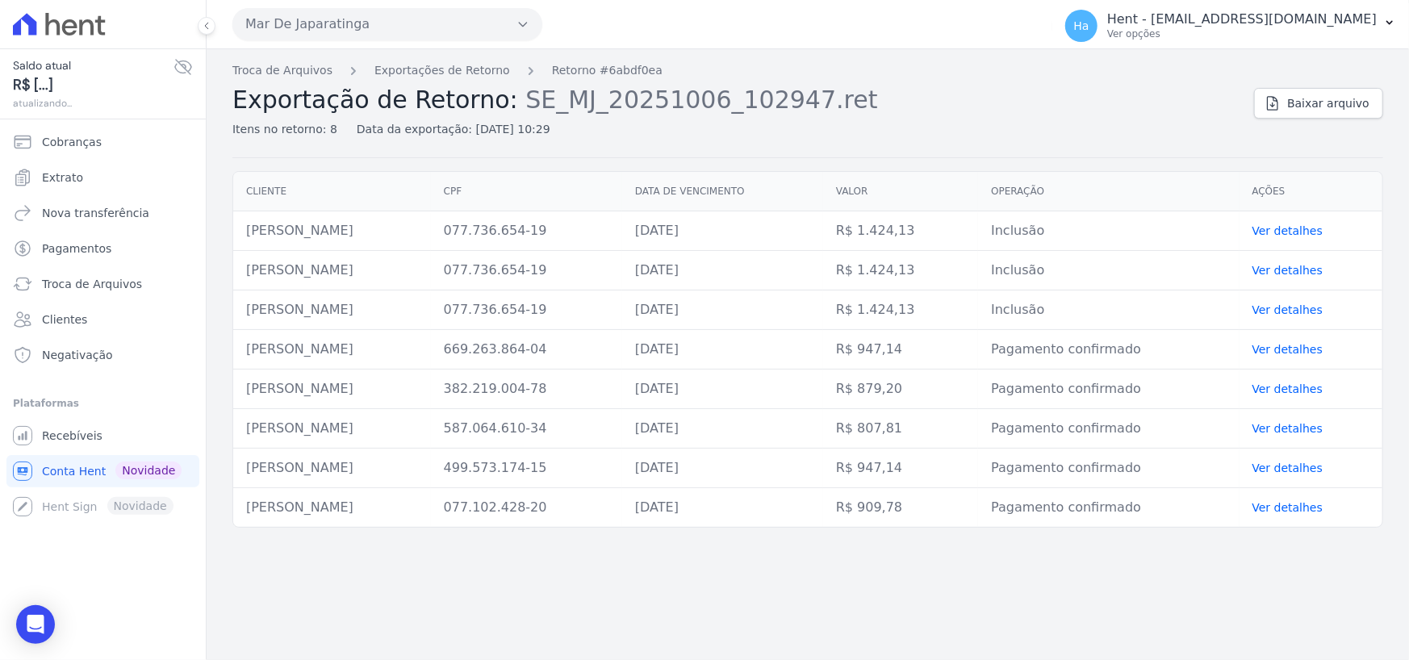
click at [399, 15] on button "Mar De Japaratinga" at bounding box center [387, 24] width 310 height 32
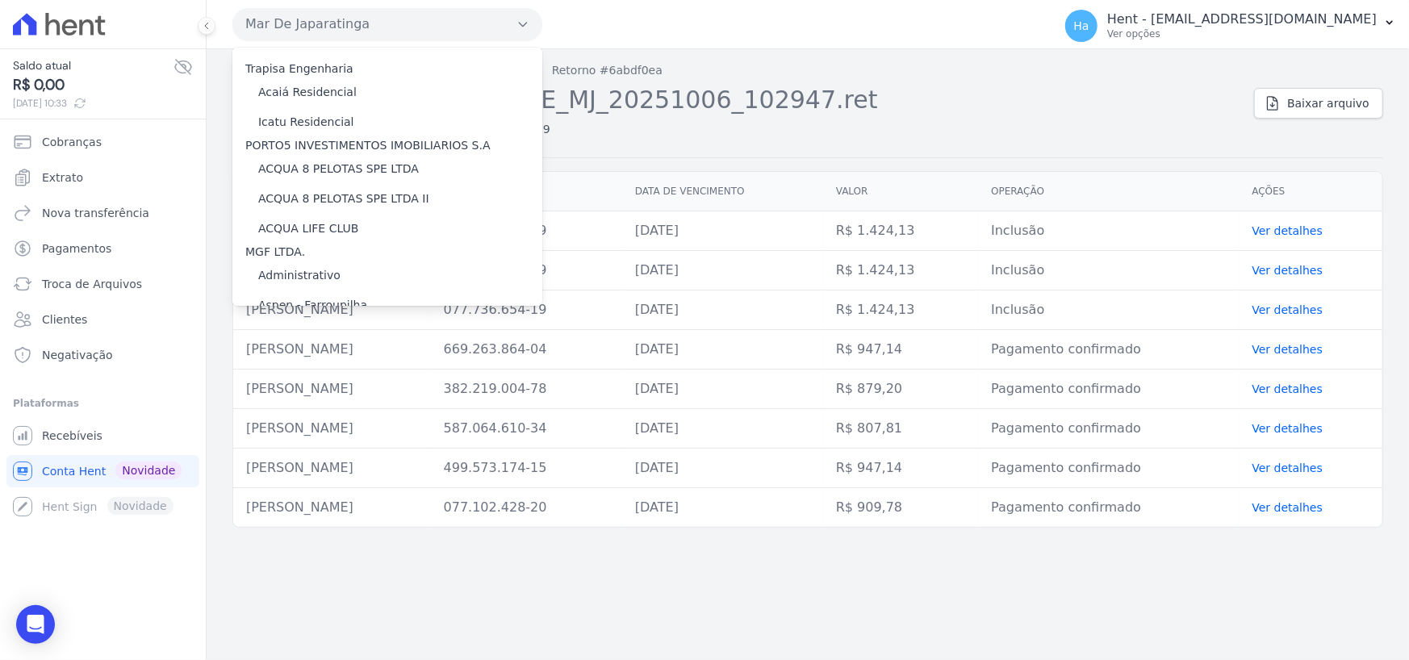
scroll to position [8145, 0]
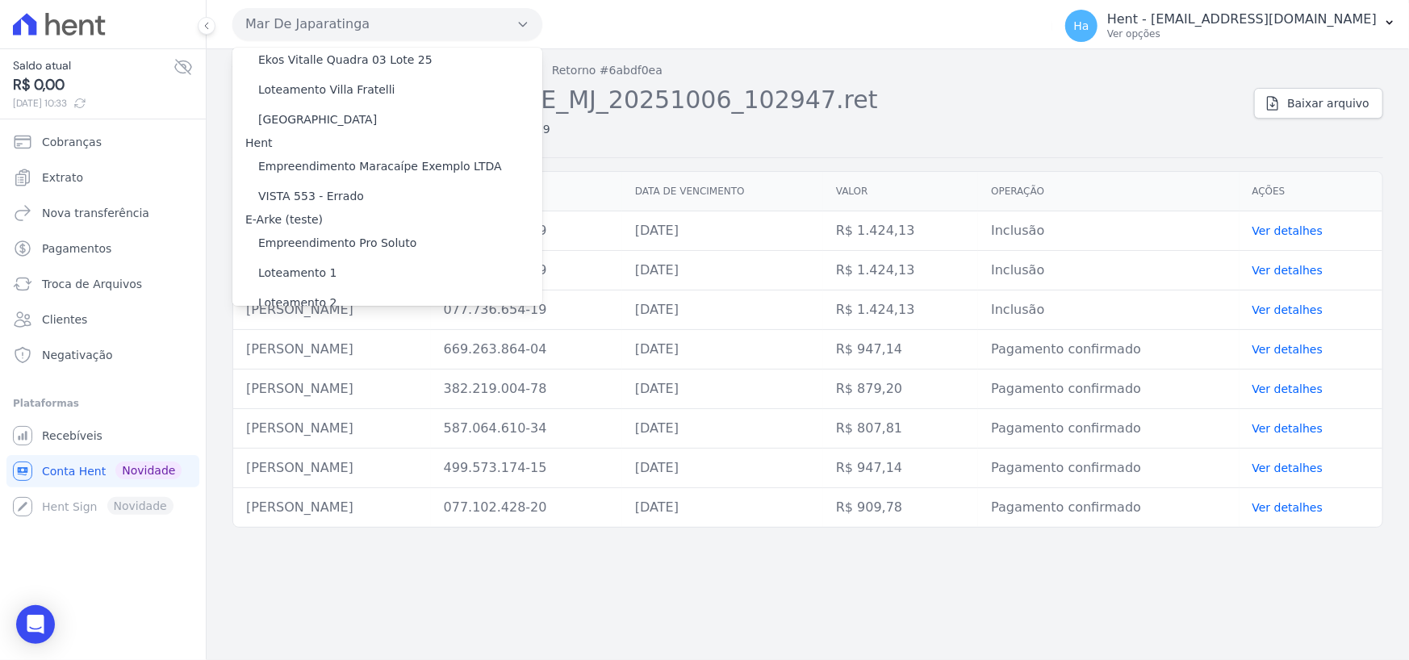
click at [307, 388] on label "[GEOGRAPHIC_DATA]" at bounding box center [317, 396] width 119 height 17
click at [0, 0] on input "[GEOGRAPHIC_DATA]" at bounding box center [0, 0] width 0 height 0
click at [307, 388] on label "[GEOGRAPHIC_DATA]" at bounding box center [317, 396] width 119 height 17
click at [0, 0] on input "[GEOGRAPHIC_DATA]" at bounding box center [0, 0] width 0 height 0
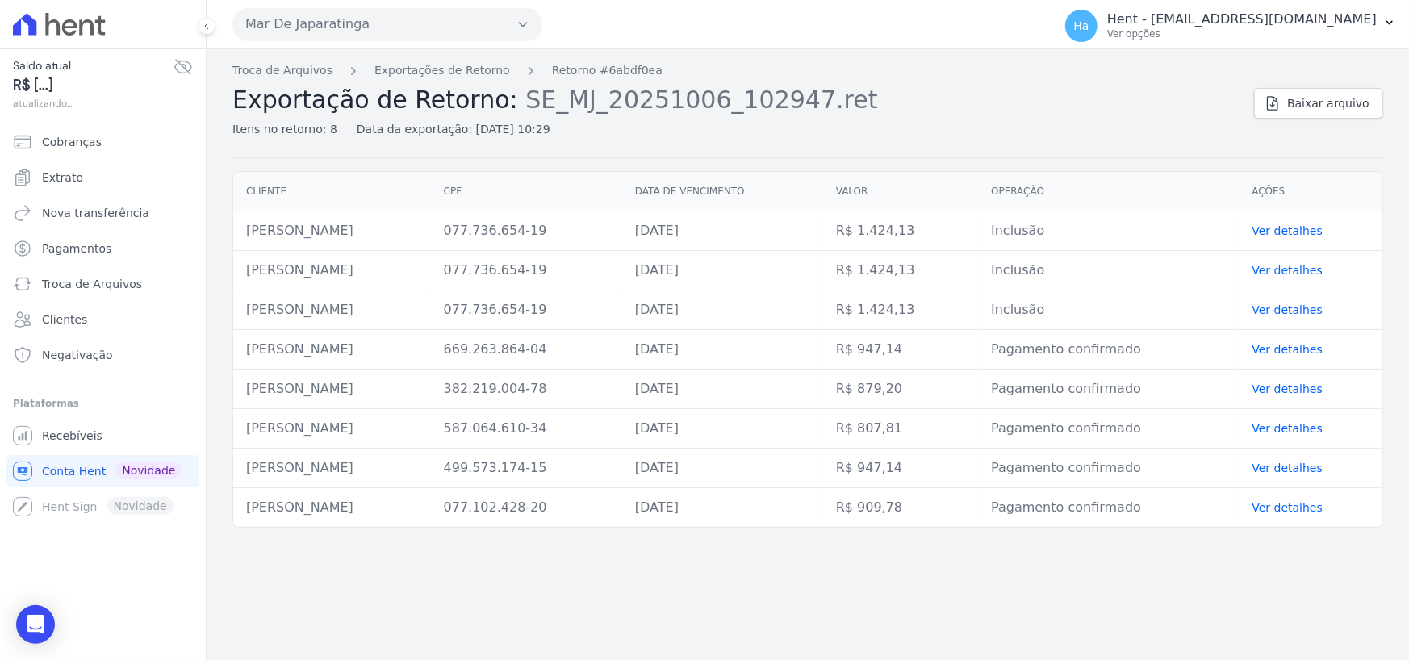
click at [500, 37] on button "Mar De Japaratinga" at bounding box center [387, 24] width 310 height 32
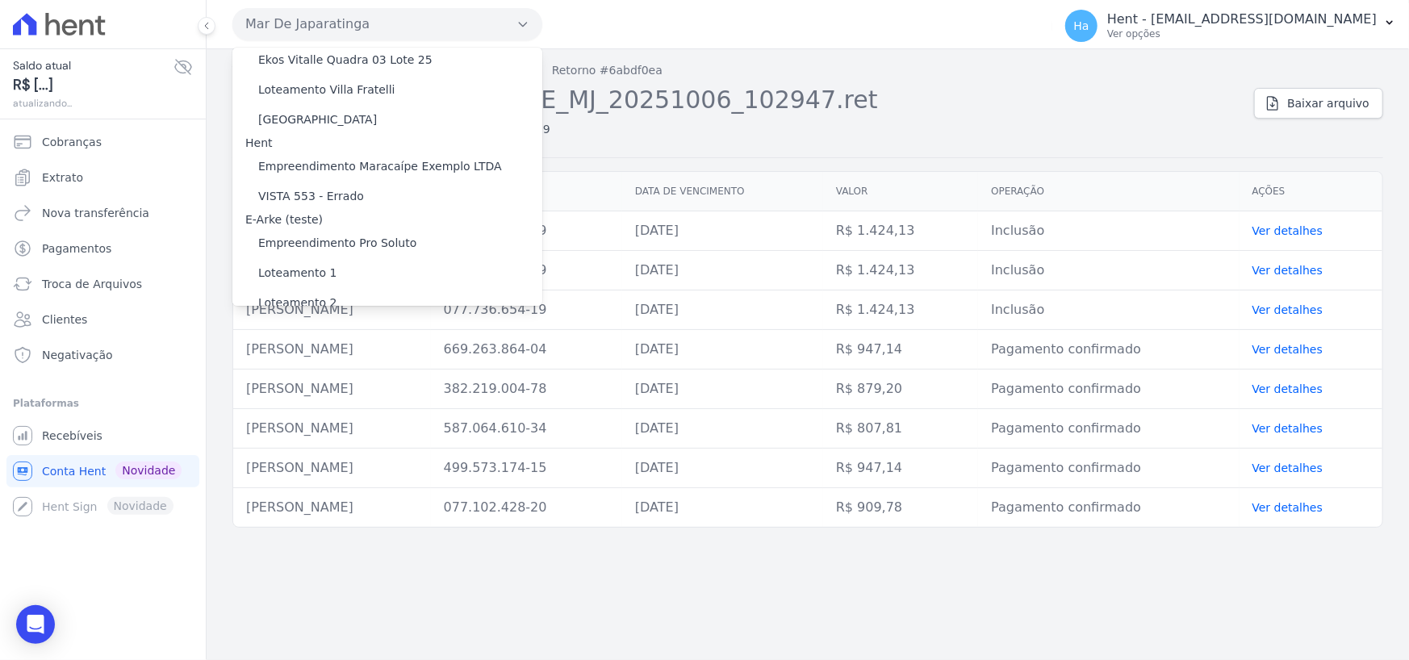
click at [294, 388] on label "[GEOGRAPHIC_DATA]" at bounding box center [317, 396] width 119 height 17
click at [0, 0] on input "[GEOGRAPHIC_DATA]" at bounding box center [0, 0] width 0 height 0
click at [294, 388] on label "[GEOGRAPHIC_DATA]" at bounding box center [317, 396] width 119 height 17
click at [0, 0] on input "[GEOGRAPHIC_DATA]" at bounding box center [0, 0] width 0 height 0
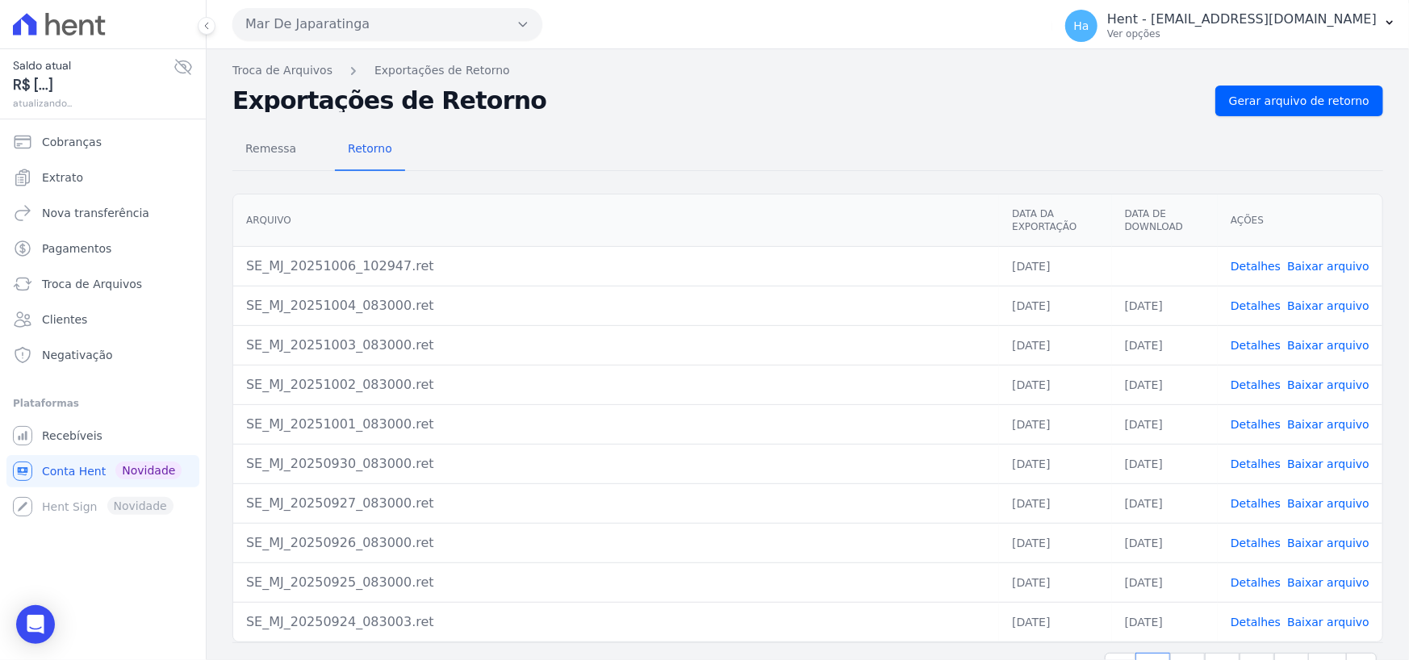
click at [521, 18] on icon "button" at bounding box center [523, 24] width 13 height 13
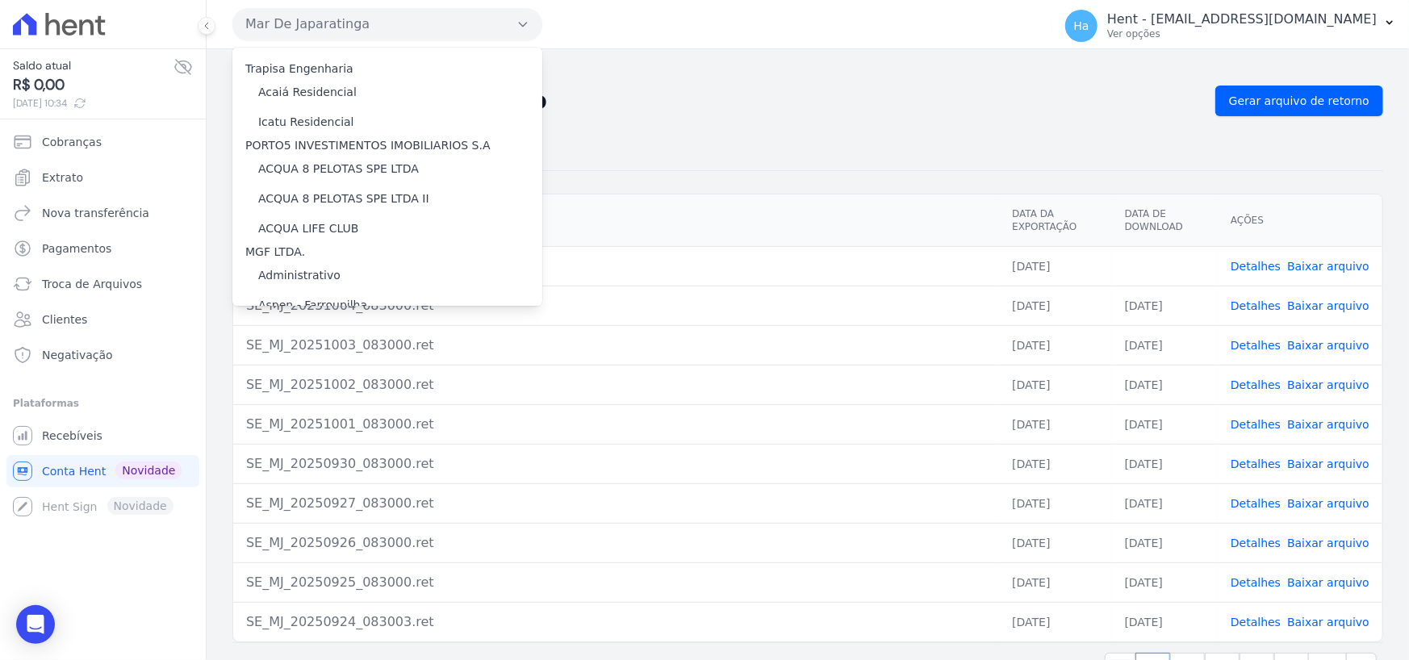
scroll to position [8145, 0]
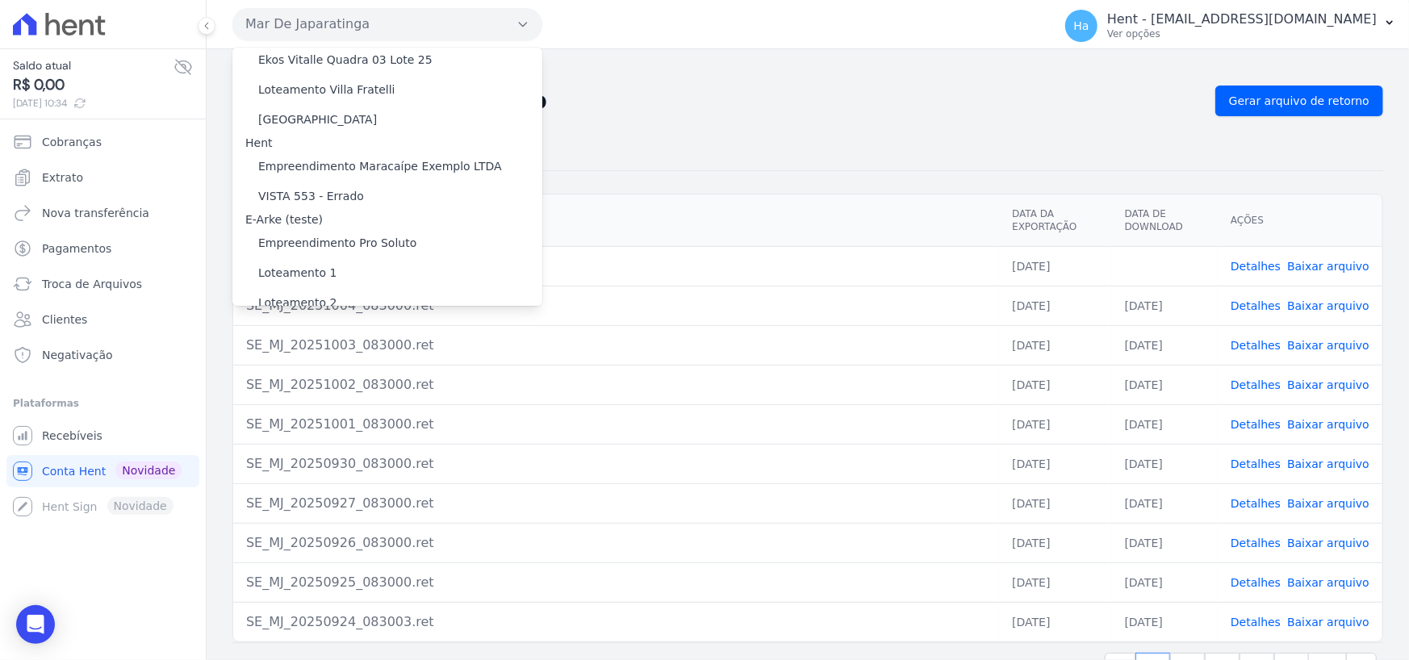
click at [312, 388] on label "[GEOGRAPHIC_DATA]" at bounding box center [317, 396] width 119 height 17
click at [0, 0] on input "[GEOGRAPHIC_DATA]" at bounding box center [0, 0] width 0 height 0
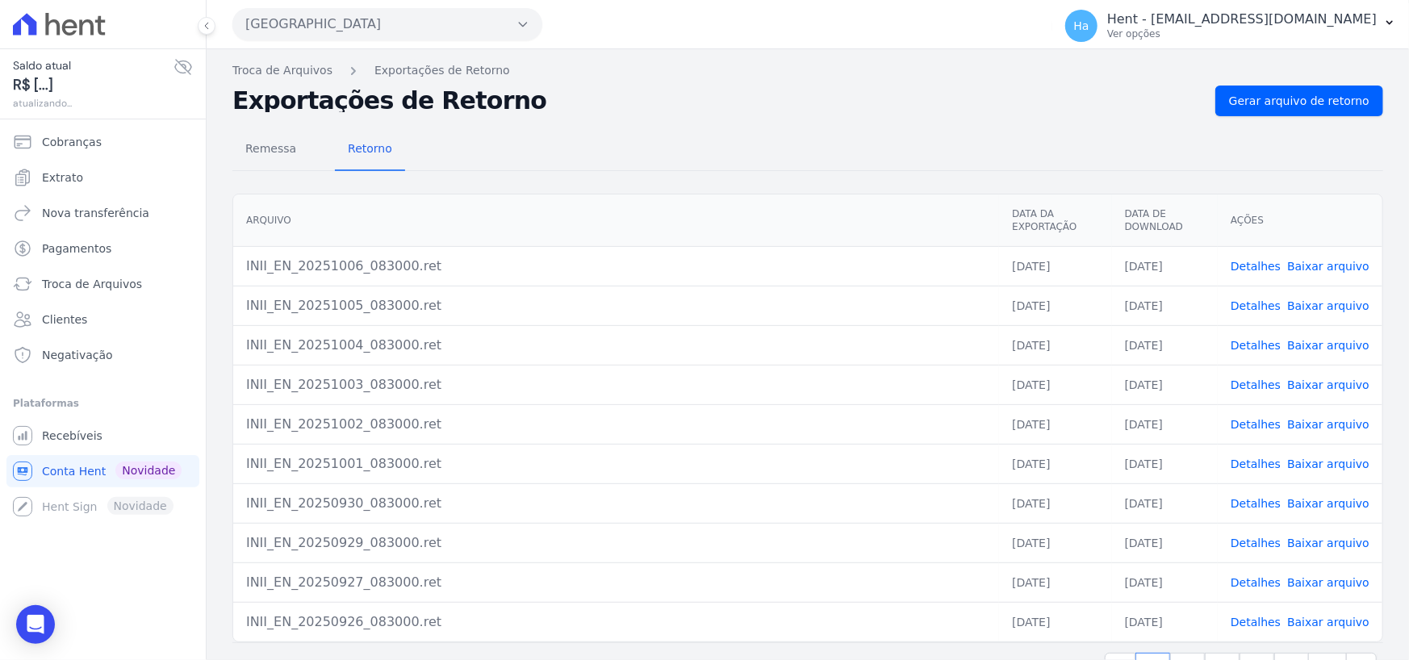
click at [1246, 264] on link "Detalhes" at bounding box center [1256, 266] width 50 height 13
click at [1278, 102] on span "Gerar arquivo de retorno" at bounding box center [1299, 101] width 140 height 16
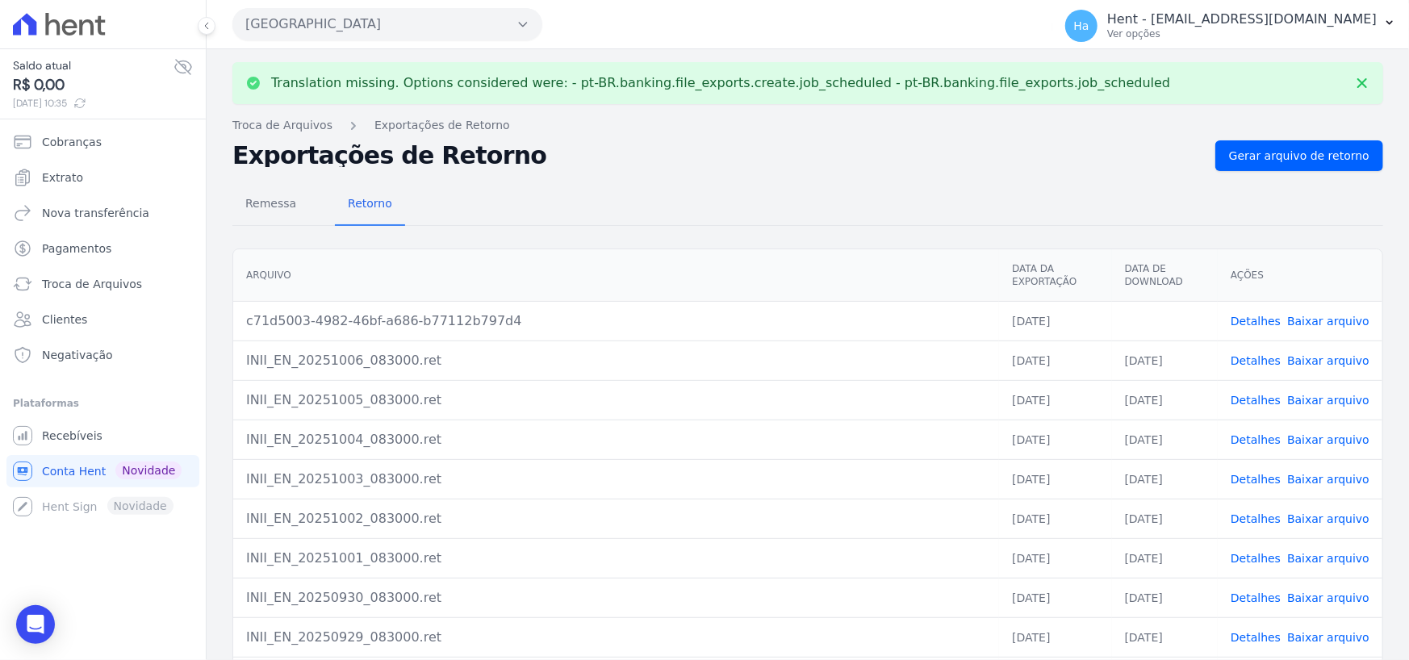
click at [1253, 400] on link "Detalhes" at bounding box center [1256, 400] width 50 height 13
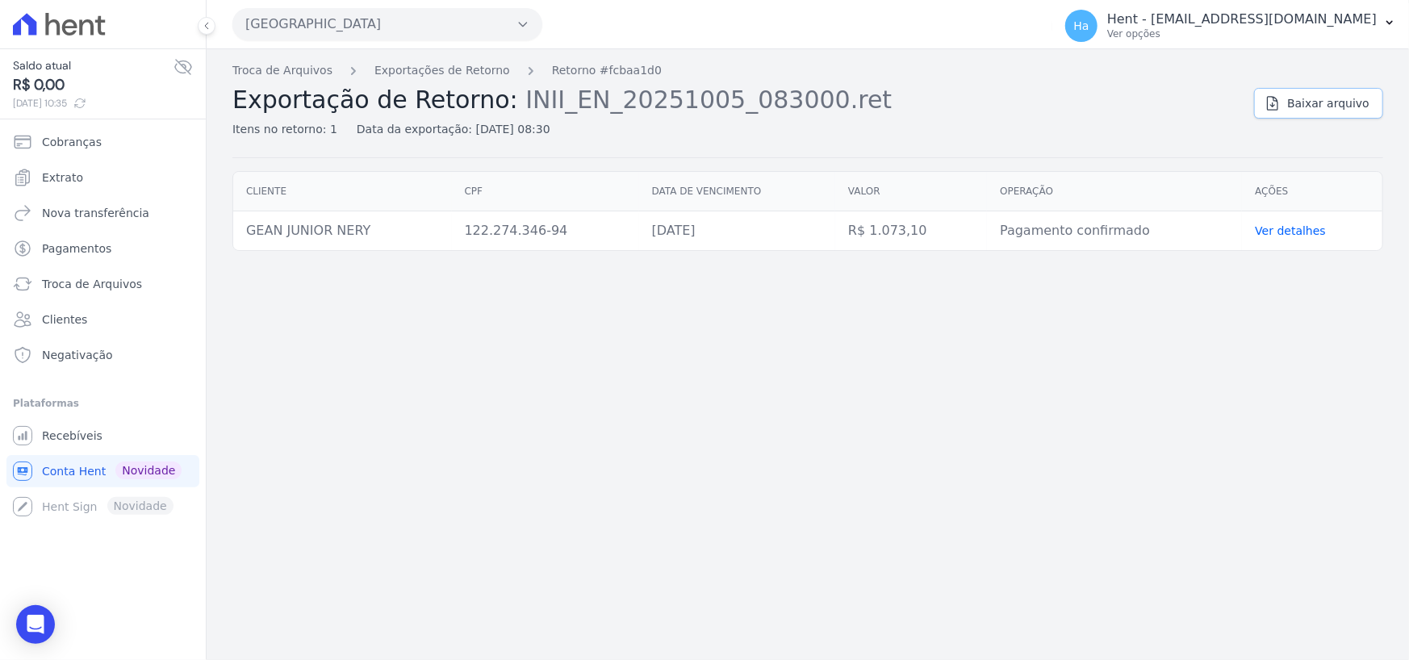
click at [1350, 114] on link "Baixar arquivo" at bounding box center [1318, 103] width 129 height 31
click at [433, 69] on link "Exportações de Retorno" at bounding box center [442, 70] width 136 height 17
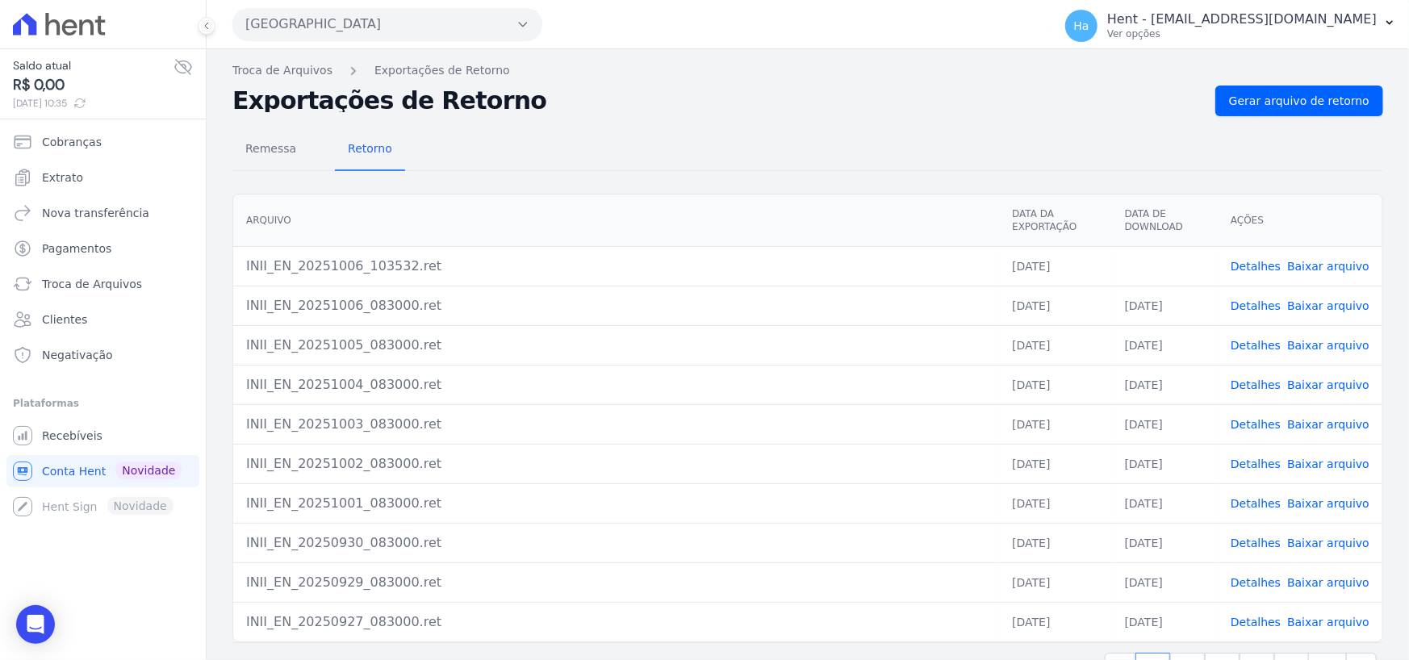
click at [1254, 265] on link "Detalhes" at bounding box center [1256, 266] width 50 height 13
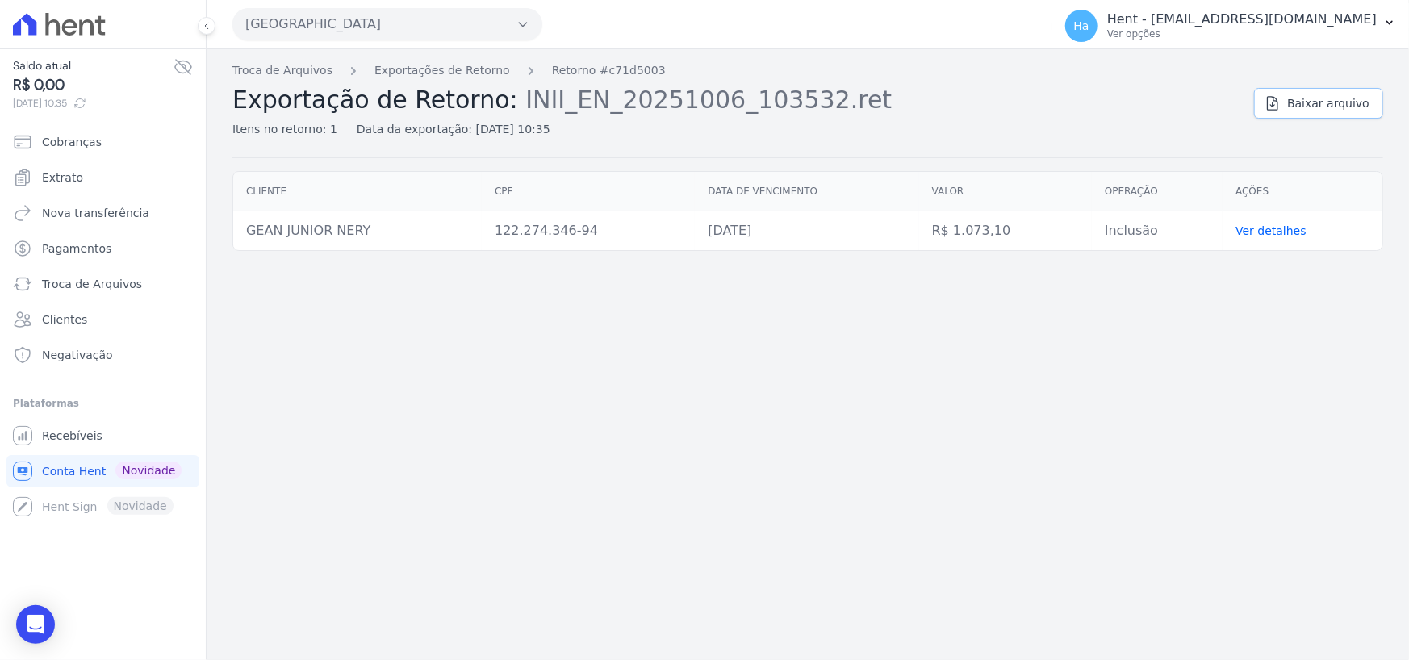
click at [1307, 93] on link "Baixar arquivo" at bounding box center [1318, 103] width 129 height 31
click at [56, 441] on span "Recebíveis" at bounding box center [72, 436] width 61 height 16
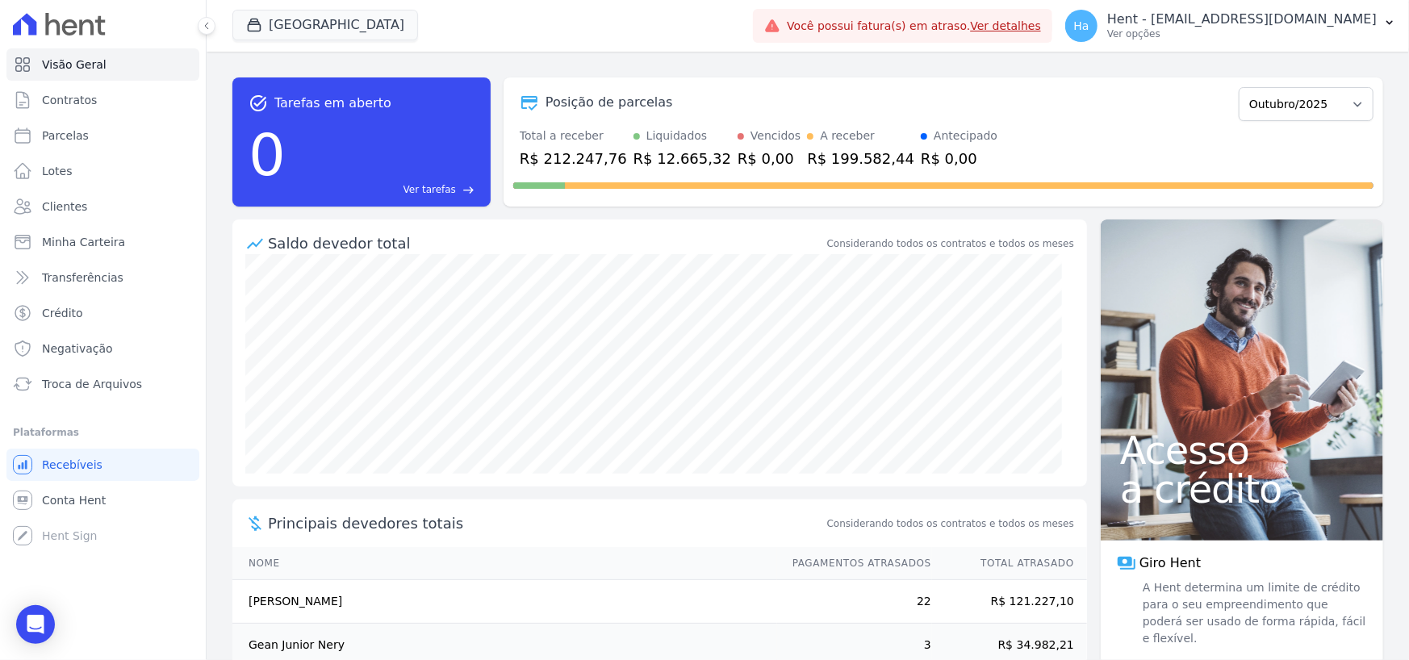
click at [313, 7] on div "[GEOGRAPHIC_DATA] Trapisa Engenharia Acaiá Residencial Icatu Residencial PORTO5…" at bounding box center [489, 25] width 514 height 53
click at [311, 20] on button "[GEOGRAPHIC_DATA]" at bounding box center [325, 25] width 186 height 31
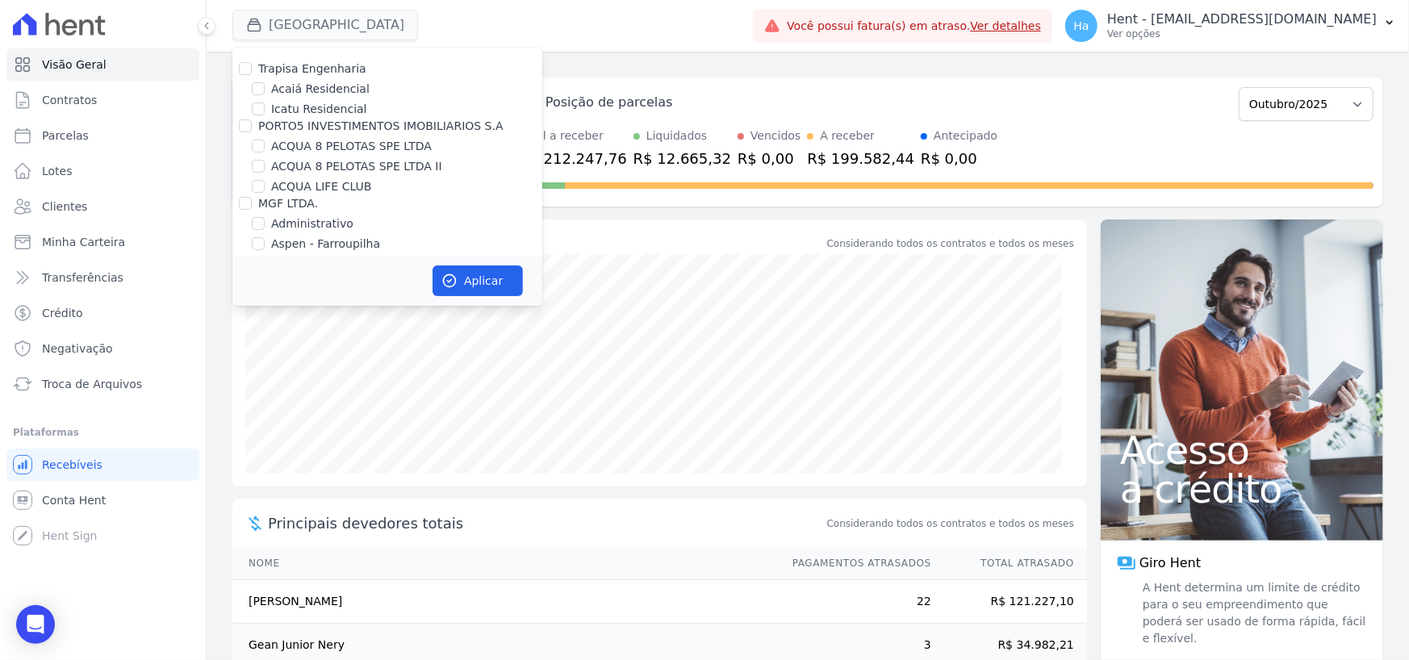
scroll to position [12110, 0]
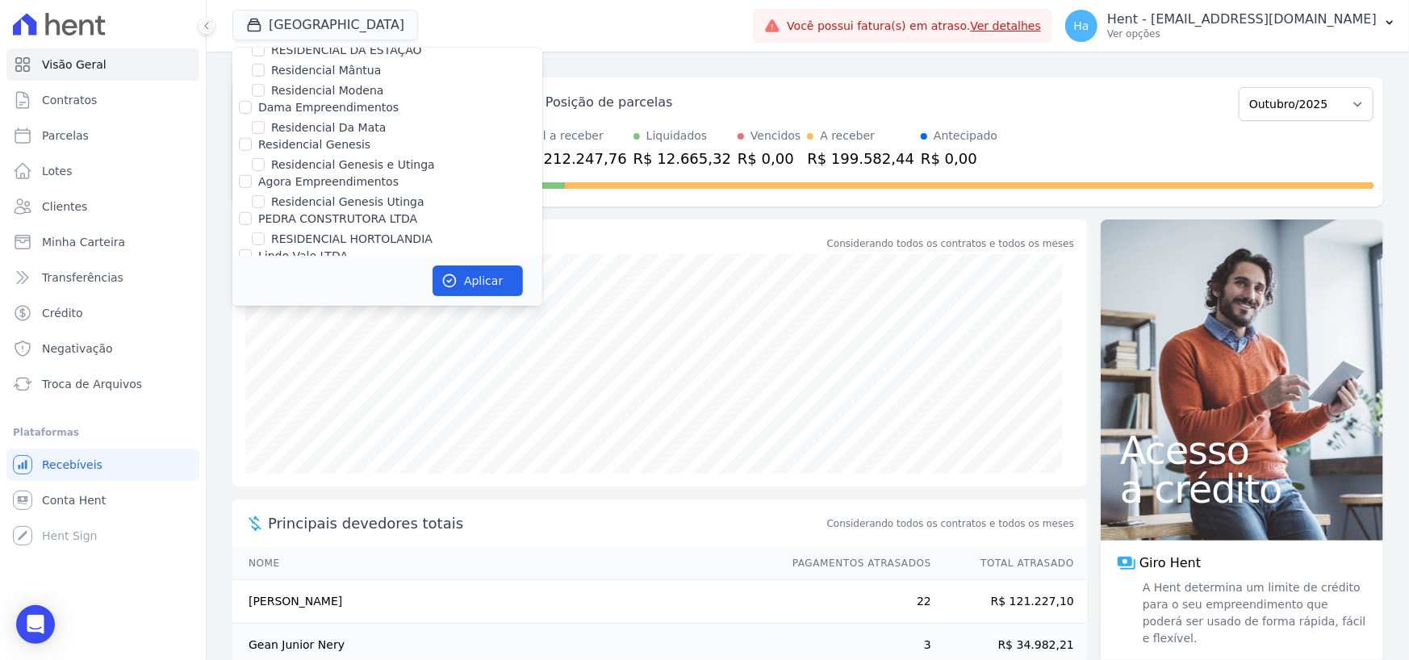
click at [240, 381] on input "[PERSON_NAME]" at bounding box center [245, 387] width 13 height 13
checkbox input "true"
click at [483, 271] on button "Aplicar" at bounding box center [478, 281] width 90 height 31
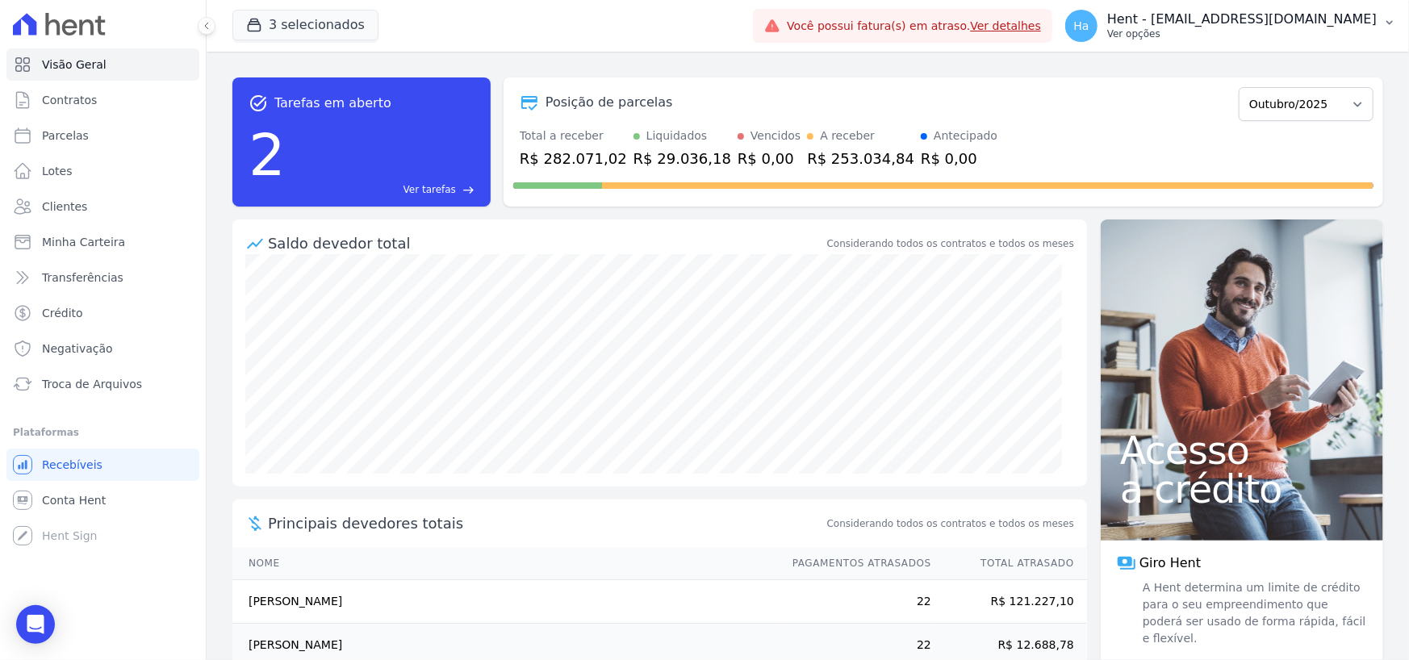
click at [1280, 31] on p "Ver opções" at bounding box center [1242, 33] width 270 height 13
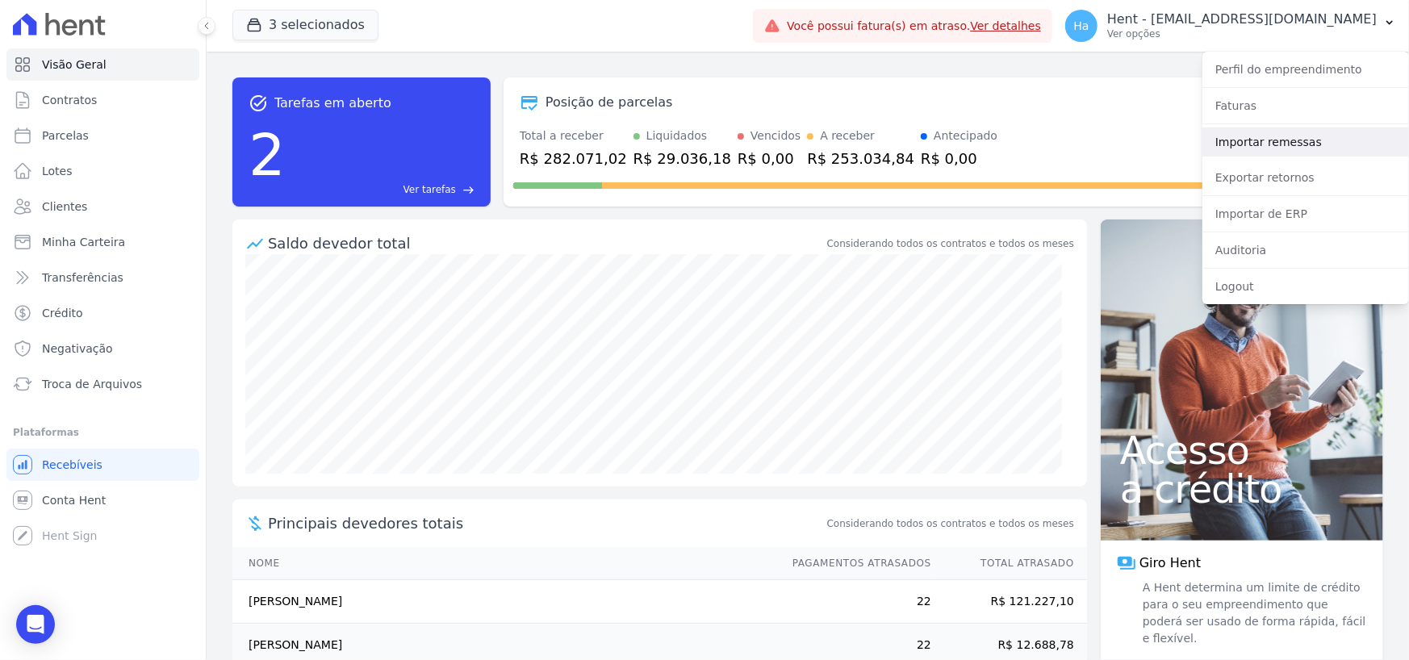
click at [1248, 142] on link "Importar remessas" at bounding box center [1305, 142] width 207 height 29
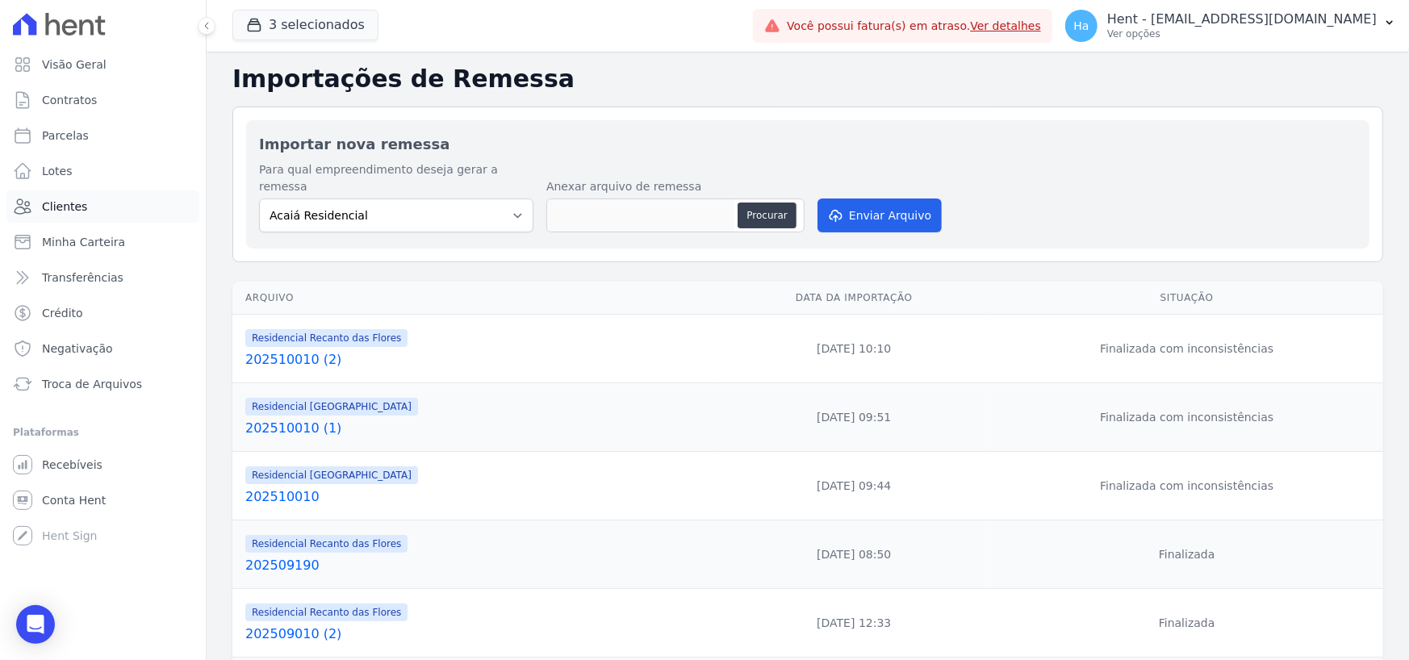
click at [58, 203] on span "Clientes" at bounding box center [64, 207] width 45 height 16
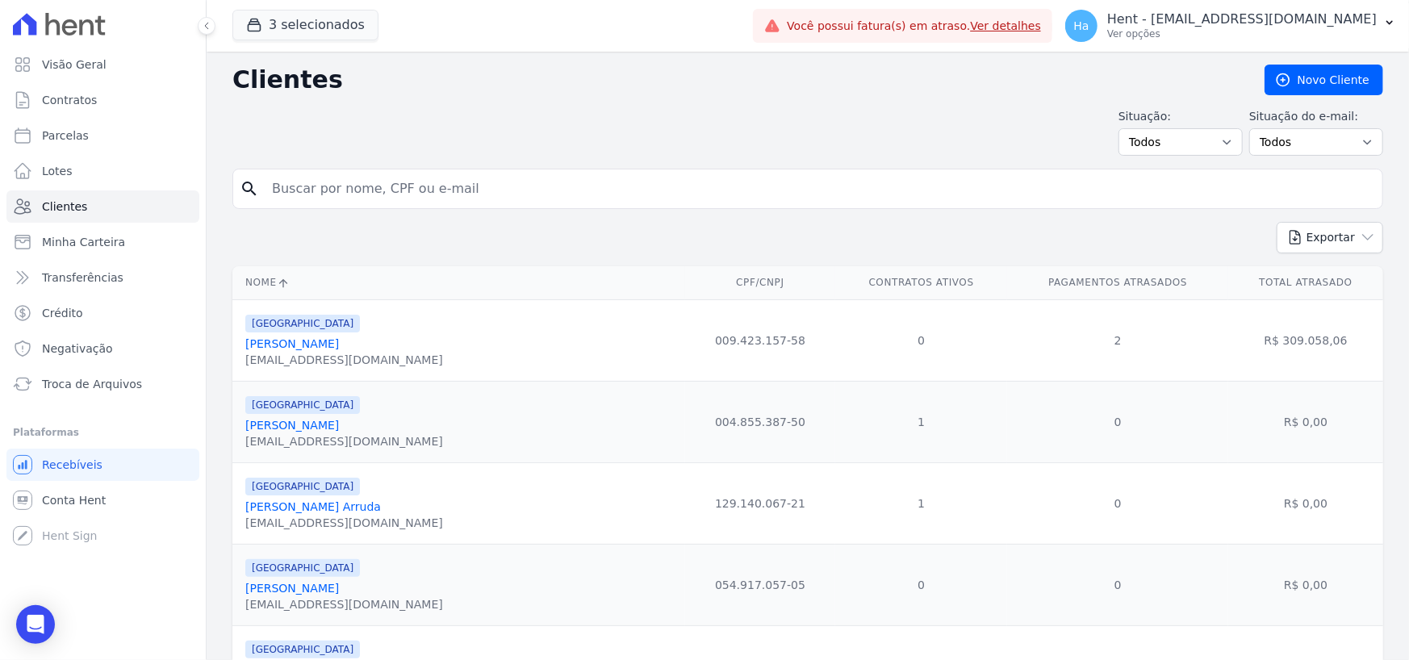
click at [436, 189] on input "search" at bounding box center [819, 189] width 1114 height 32
type input "[PERSON_NAME]"
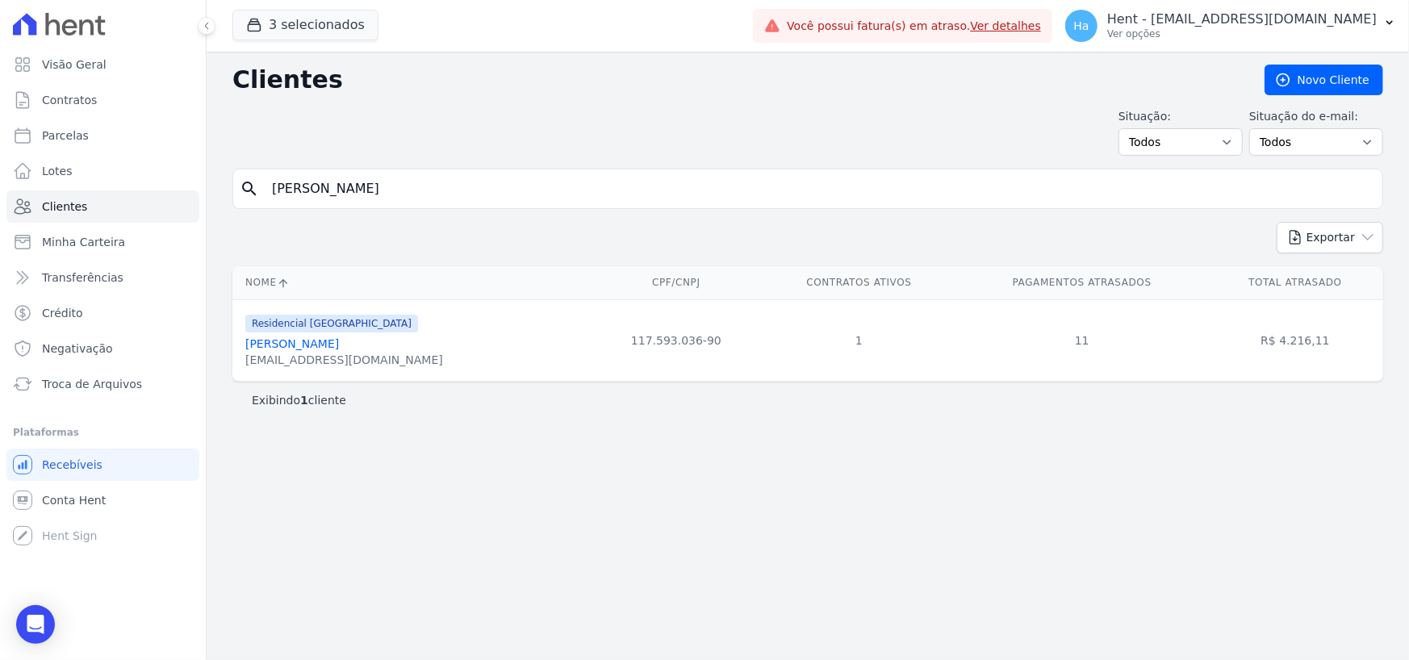
click at [329, 338] on link "Paulo Marcos De Jesus Oliveira" at bounding box center [292, 343] width 94 height 13
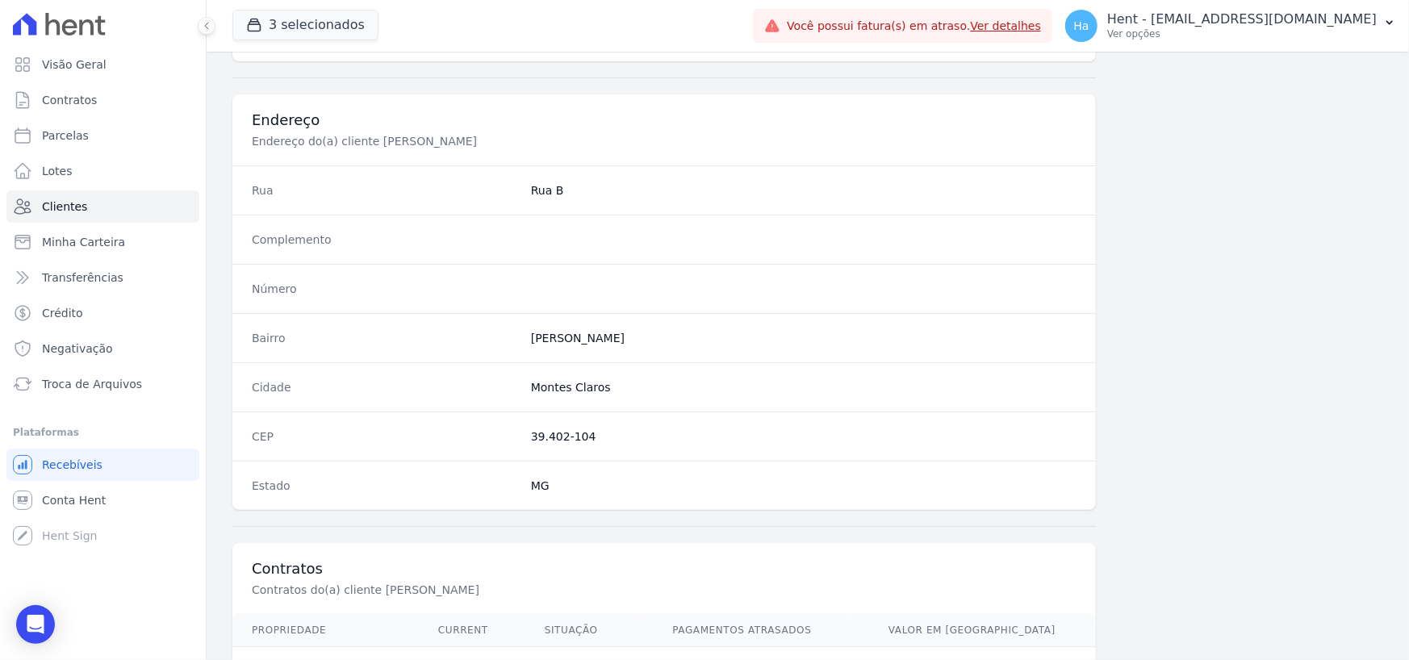
scroll to position [847, 0]
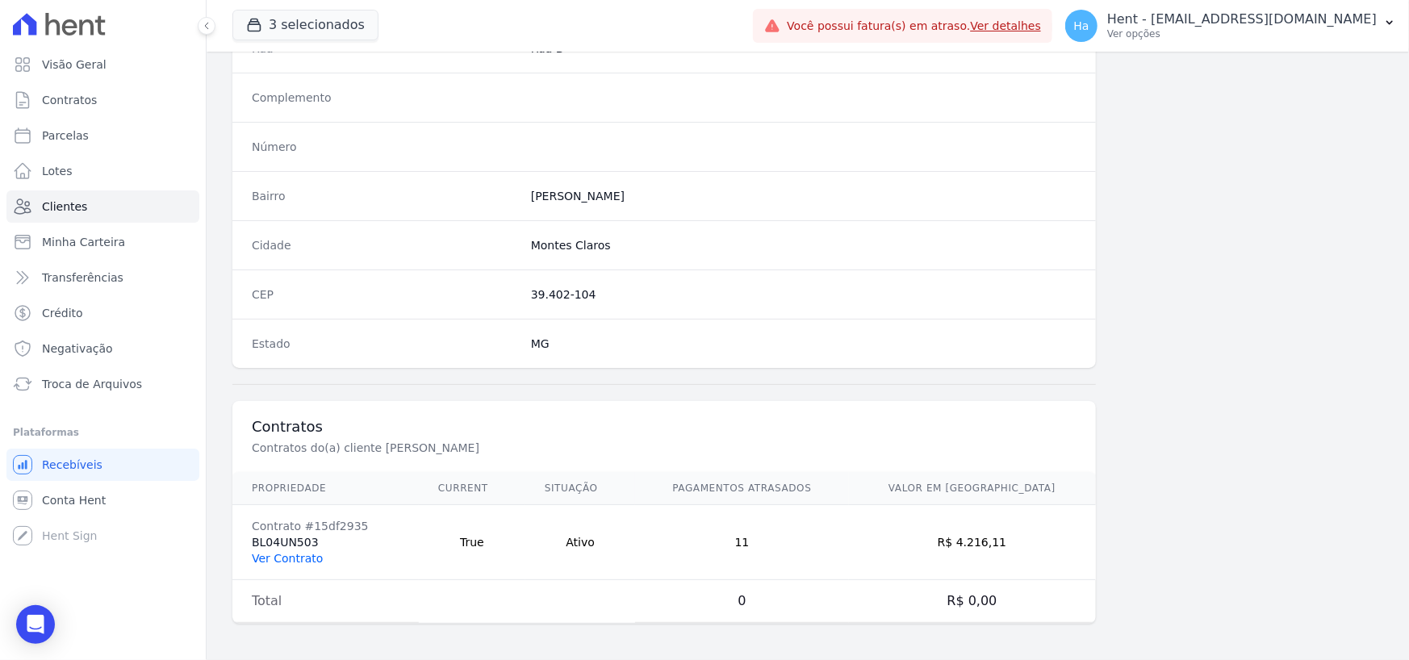
click at [266, 554] on link "Ver Contrato" at bounding box center [287, 558] width 71 height 13
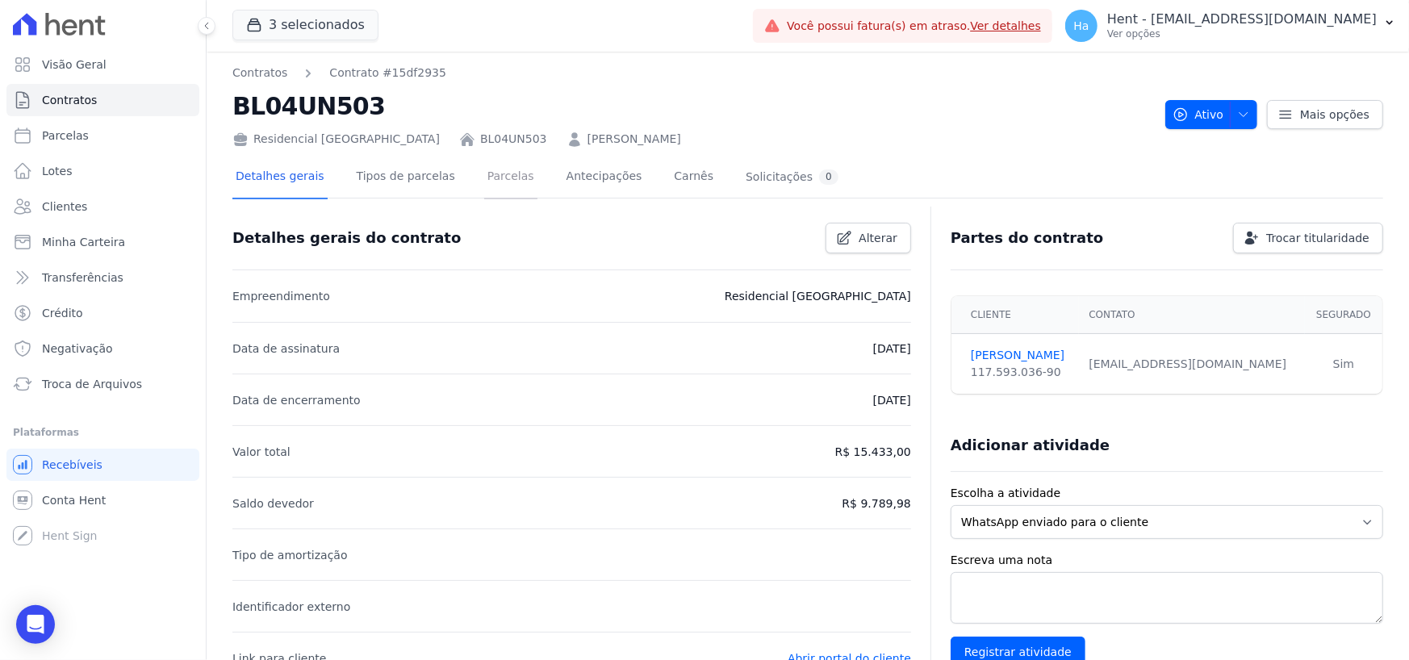
click at [496, 176] on link "Parcelas" at bounding box center [510, 178] width 53 height 43
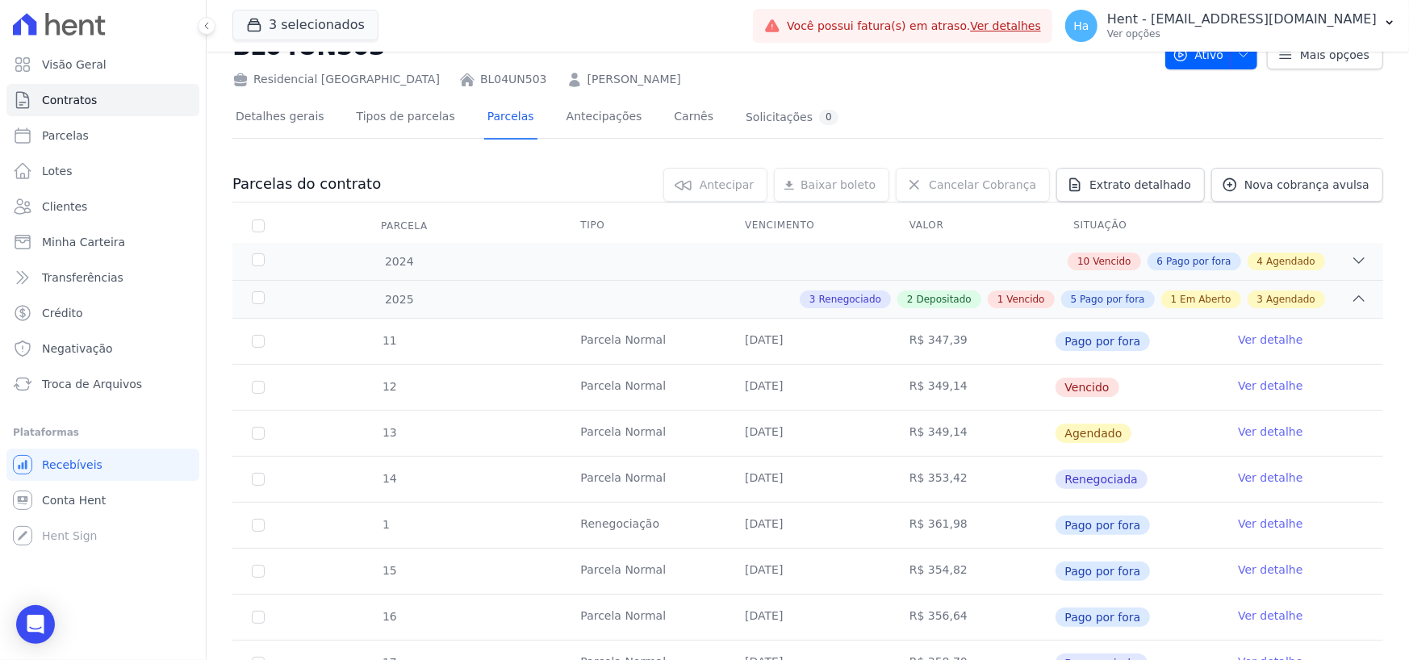
scroll to position [242, 0]
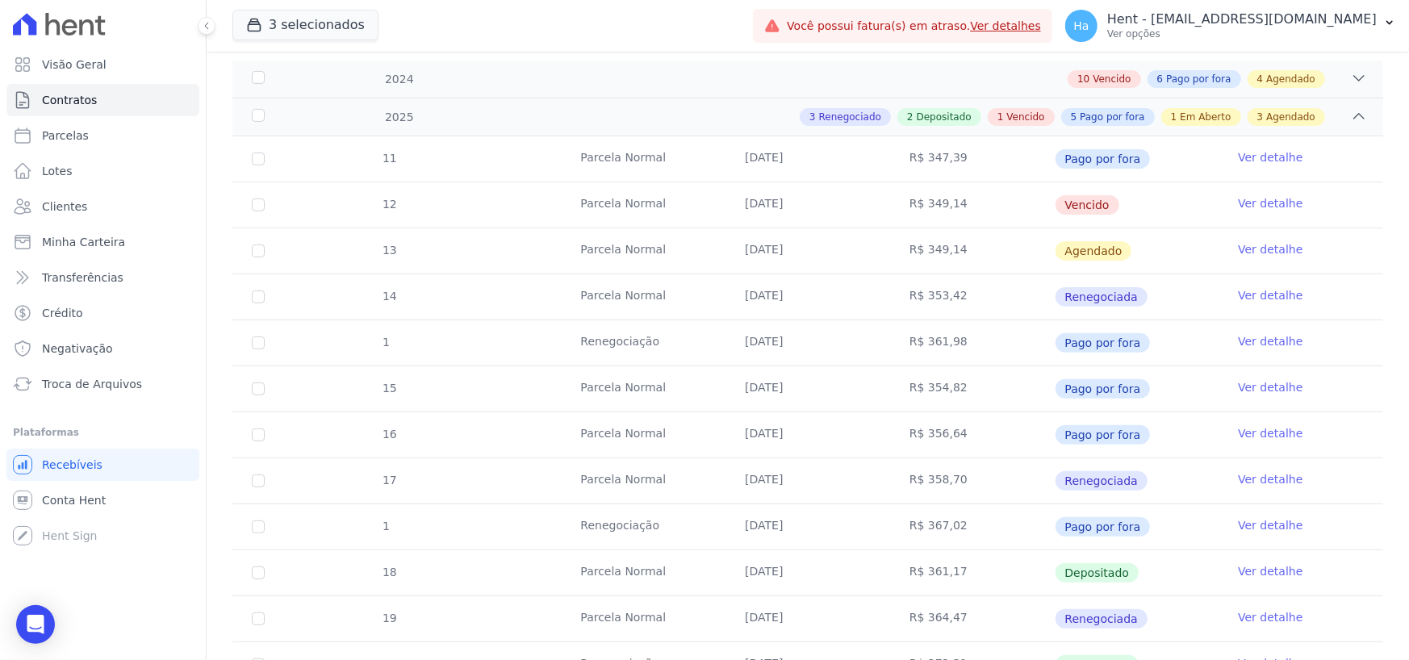
click at [1267, 203] on link "Ver detalhe" at bounding box center [1270, 203] width 65 height 16
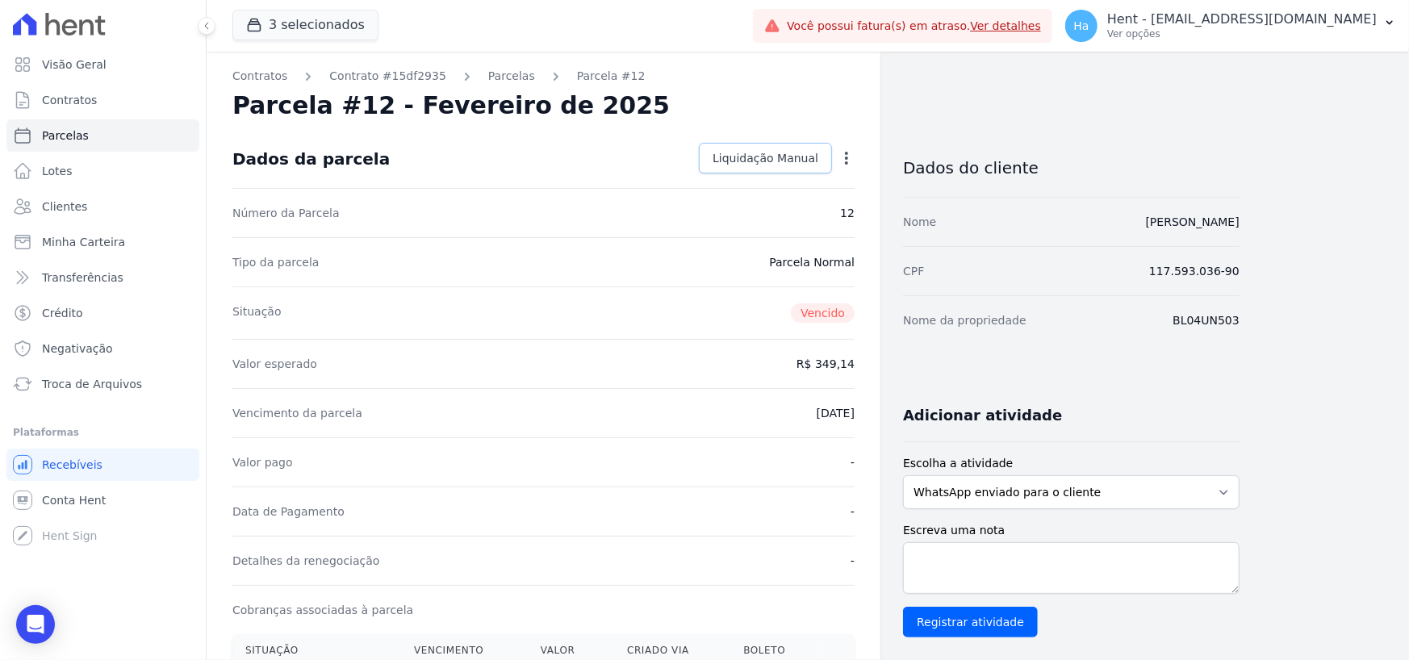
click at [801, 159] on span "Liquidação Manual" at bounding box center [766, 158] width 106 height 16
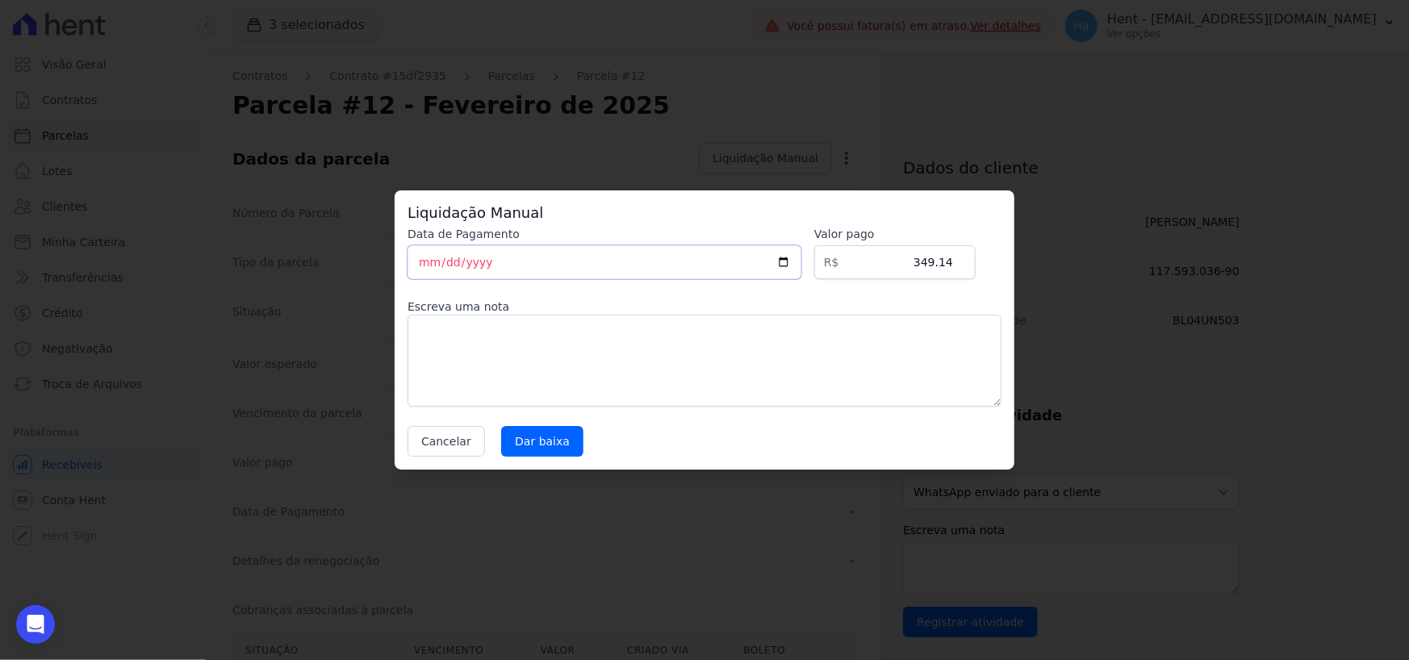
click at [442, 265] on input "[DATE]" at bounding box center [605, 262] width 394 height 34
click at [327, 209] on div "Liquidação Manual Data de Pagamento 2025-10-06 Valor pago R$ 349.14 Escreva uma…" at bounding box center [704, 330] width 1409 height 660
click at [419, 451] on button "Cancelar" at bounding box center [446, 441] width 77 height 31
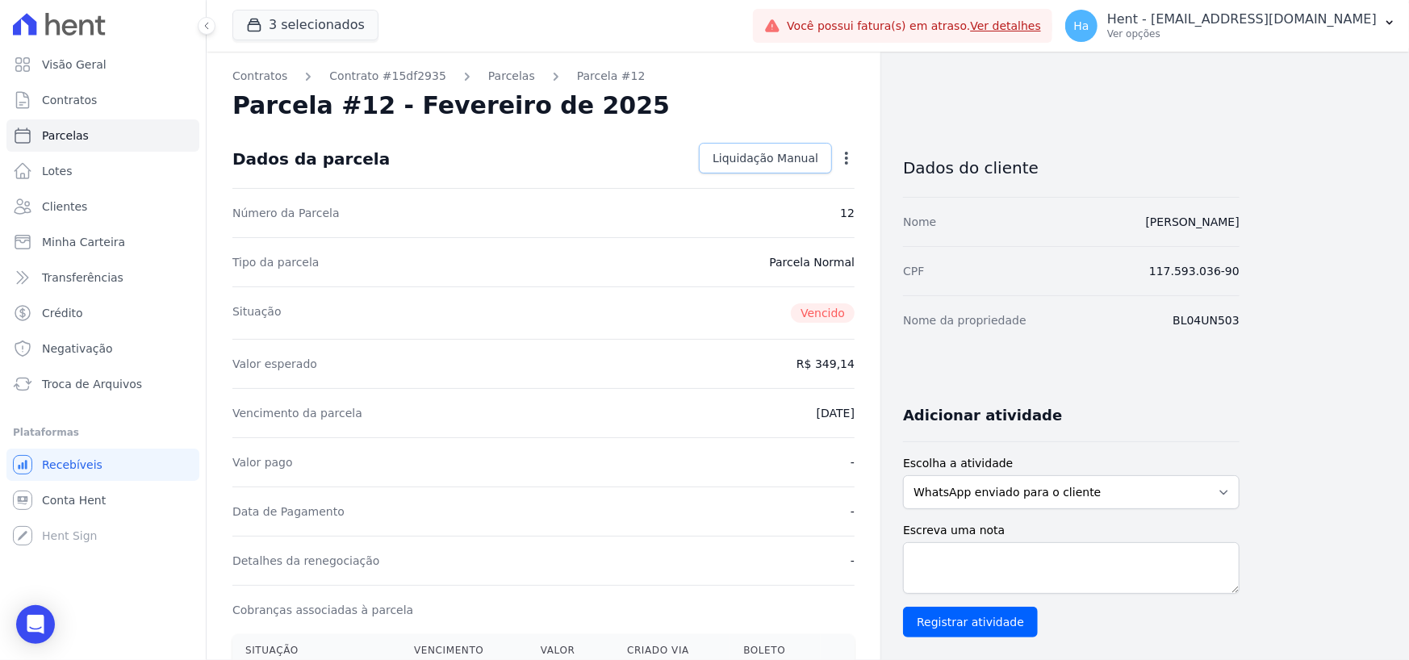
click at [778, 161] on span "Liquidação Manual" at bounding box center [766, 158] width 106 height 16
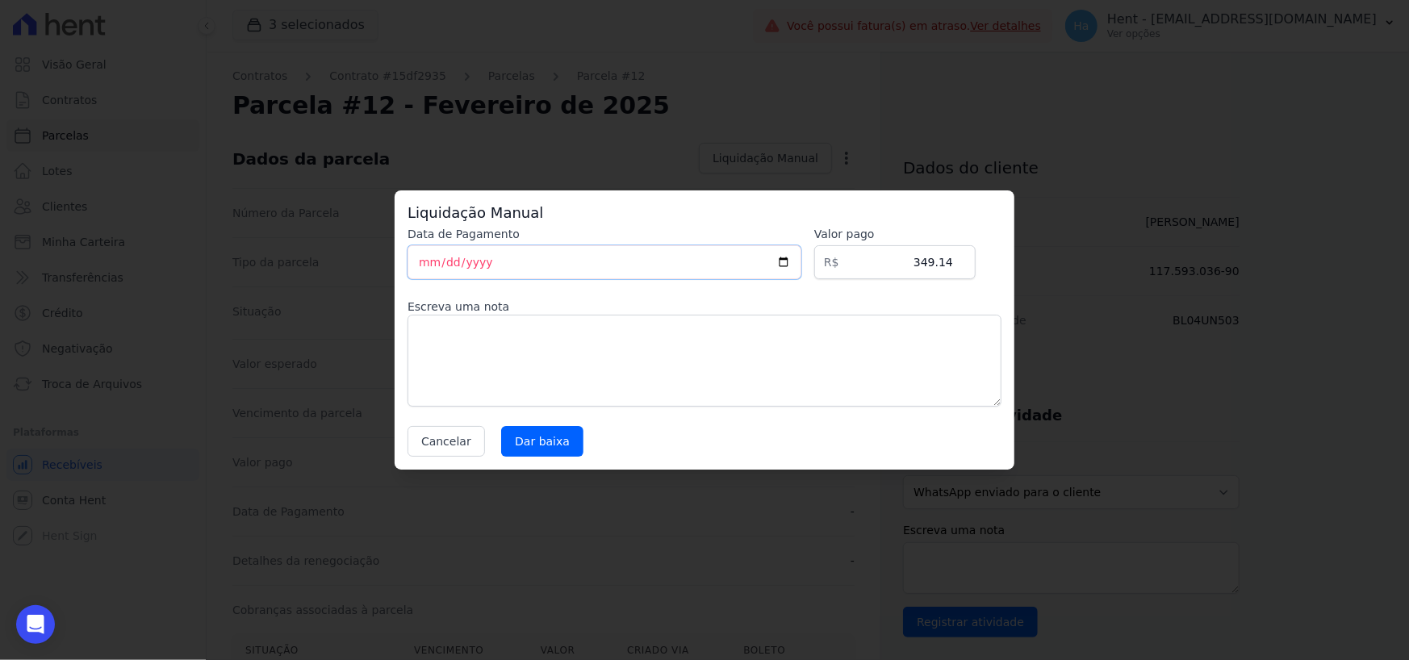
click at [446, 265] on input "[DATE]" at bounding box center [605, 262] width 394 height 34
type input "2025-03-06"
click at [542, 347] on textarea at bounding box center [705, 361] width 594 height 92
click at [545, 446] on input "Dar baixa" at bounding box center [542, 441] width 82 height 31
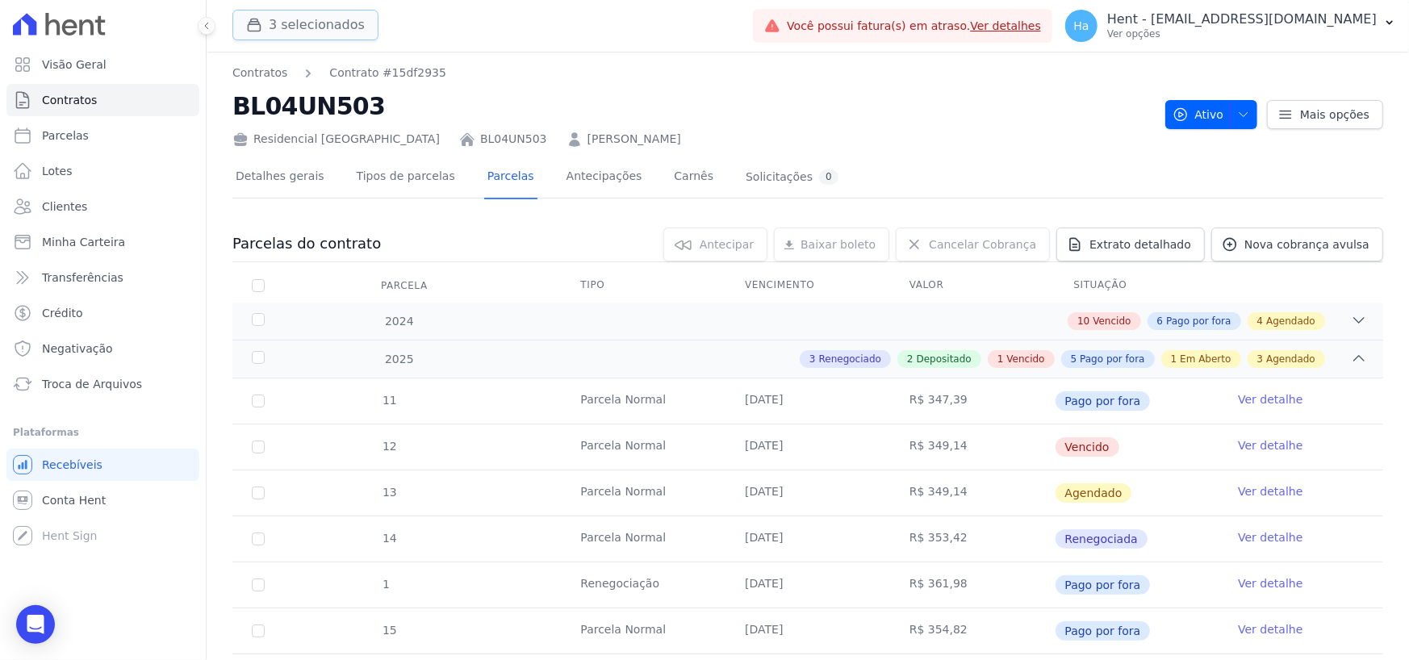
click at [329, 30] on button "3 selecionados" at bounding box center [305, 25] width 146 height 31
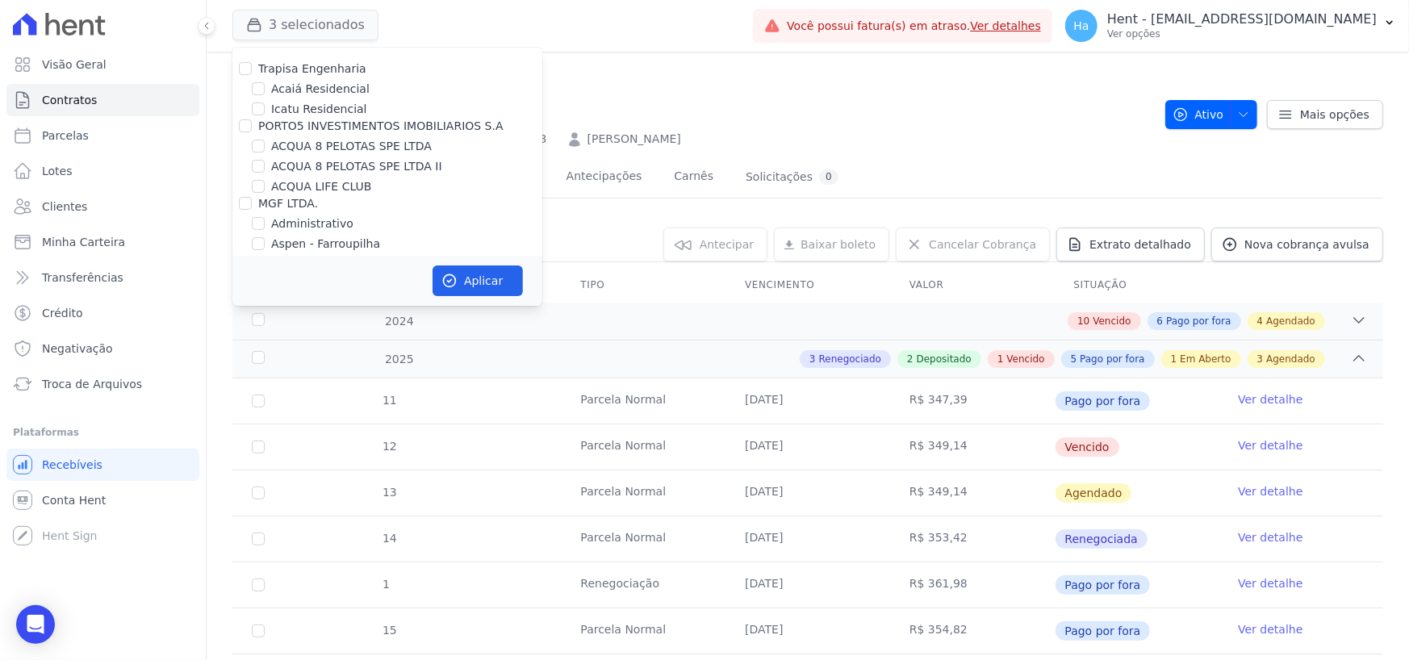
scroll to position [8785, 0]
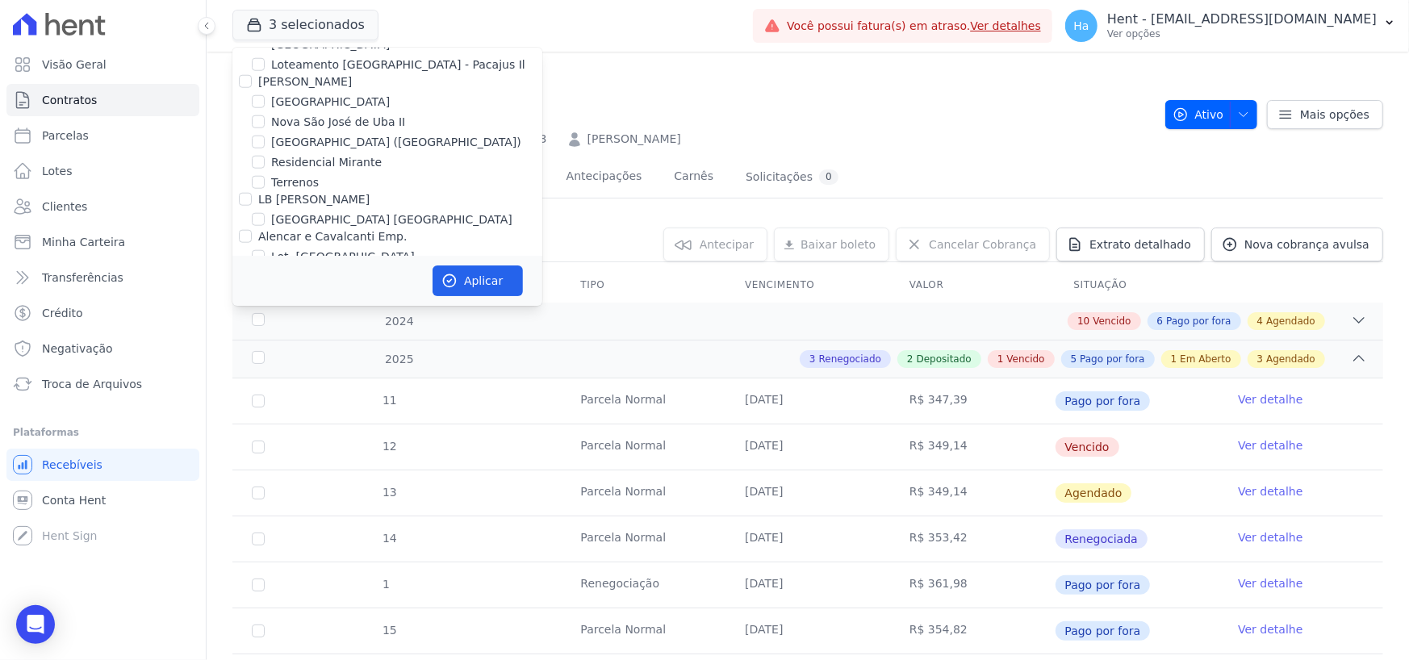
click at [244, 365] on input "LOULY INCORPORADORA" at bounding box center [245, 371] width 13 height 13
checkbox input "true"
click at [507, 282] on button "Aplicar" at bounding box center [478, 281] width 90 height 31
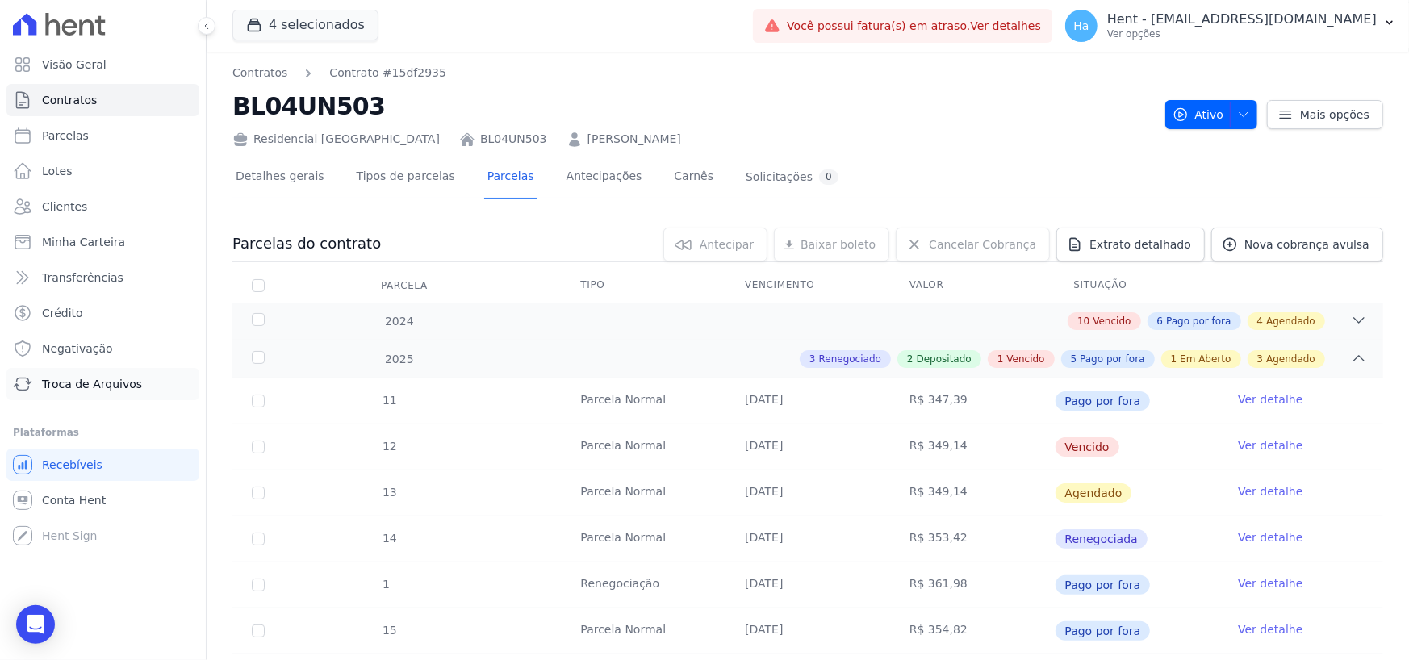
click at [114, 390] on span "Troca de Arquivos" at bounding box center [92, 384] width 100 height 16
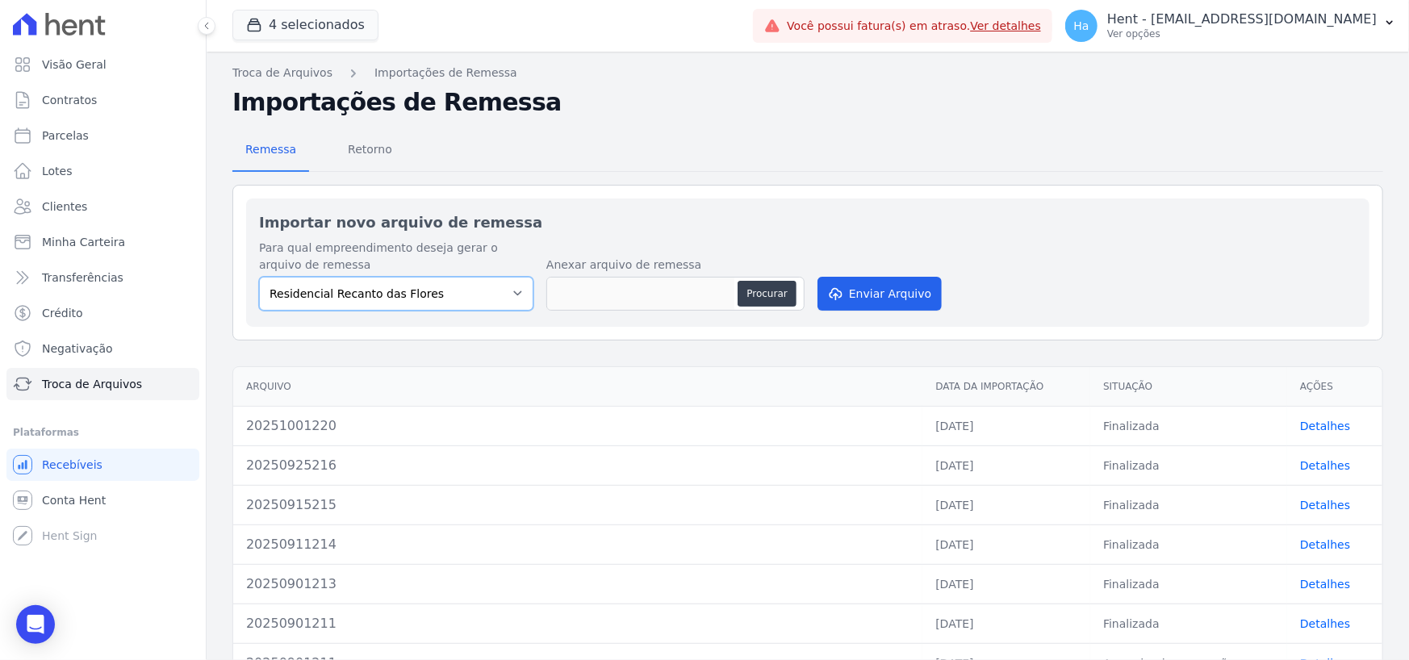
click at [512, 298] on select "Residencial Recanto das Flores Residencial Piazza Di Siena Estação Nogueira LOU…" at bounding box center [396, 294] width 274 height 34
select select "62777bbe-788f-448f-8664-cd007f090163"
click at [259, 277] on select "Residencial Recanto das Flores Residencial Piazza Di Siena Estação Nogueira LOU…" at bounding box center [396, 294] width 274 height 34
click at [358, 142] on span "Retorno" at bounding box center [370, 149] width 64 height 32
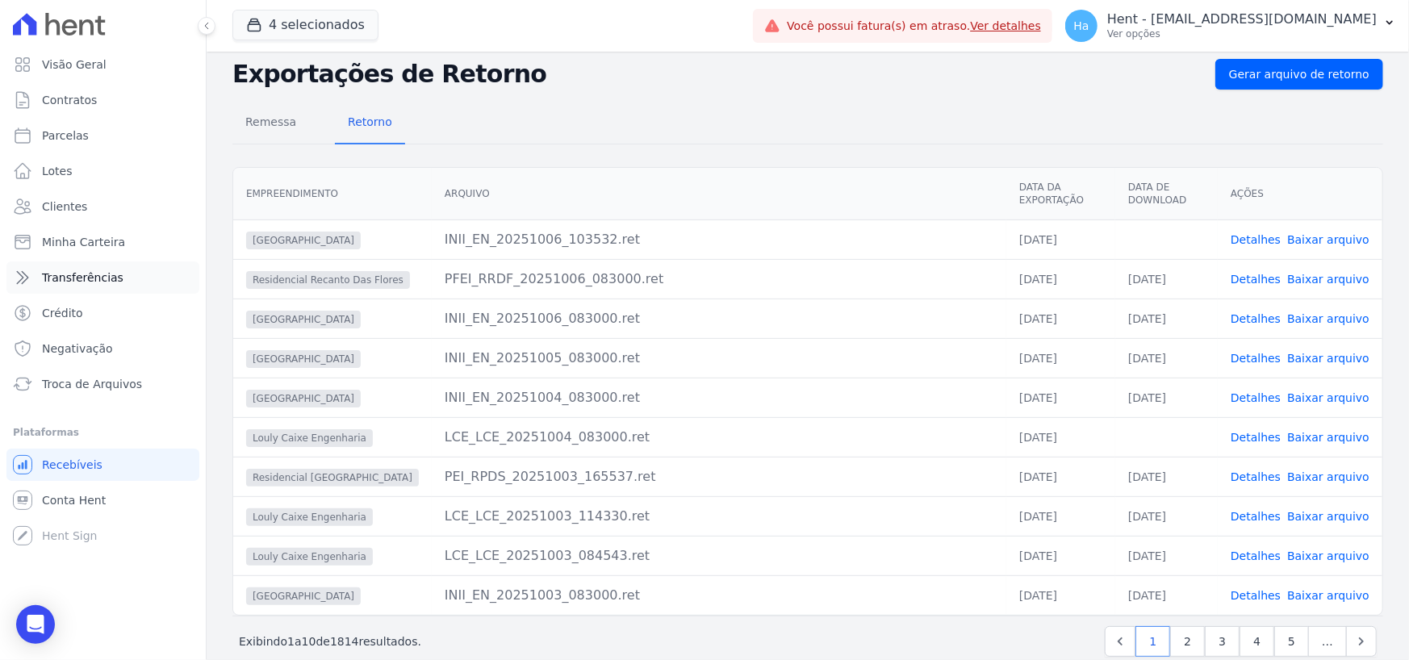
scroll to position [44, 0]
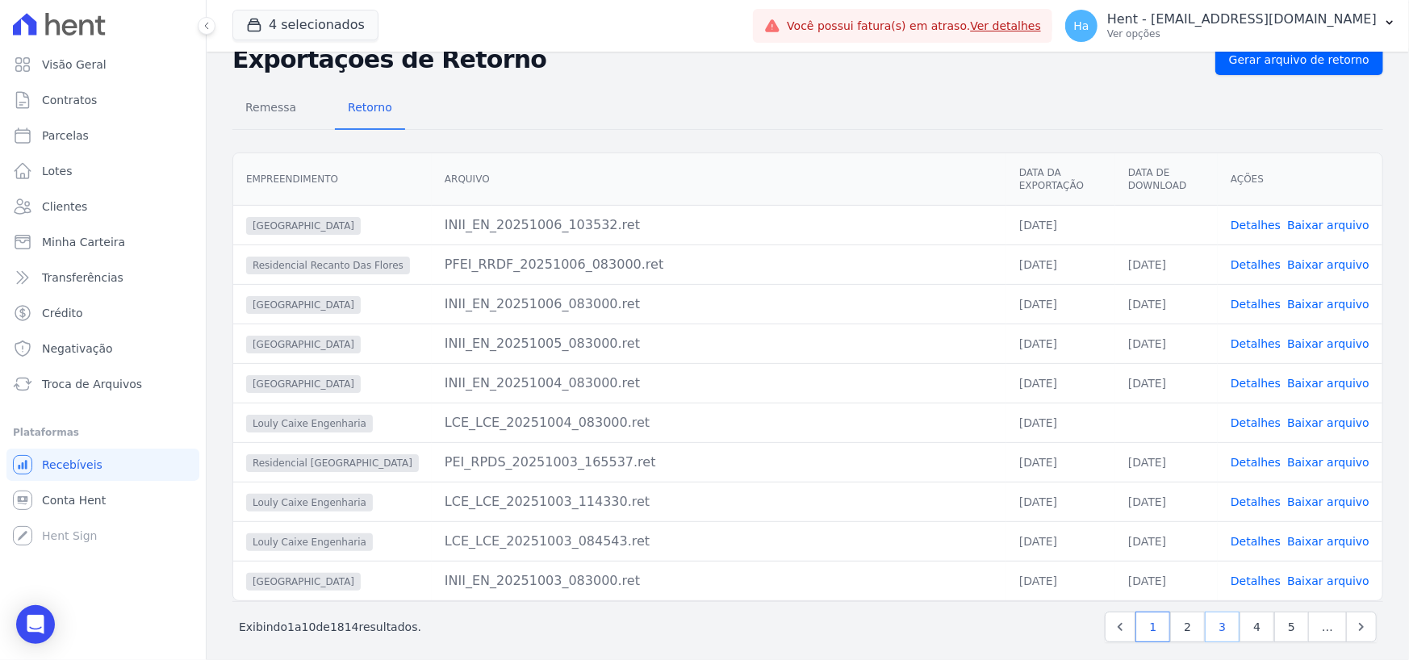
click at [1224, 618] on link "3" at bounding box center [1222, 627] width 35 height 31
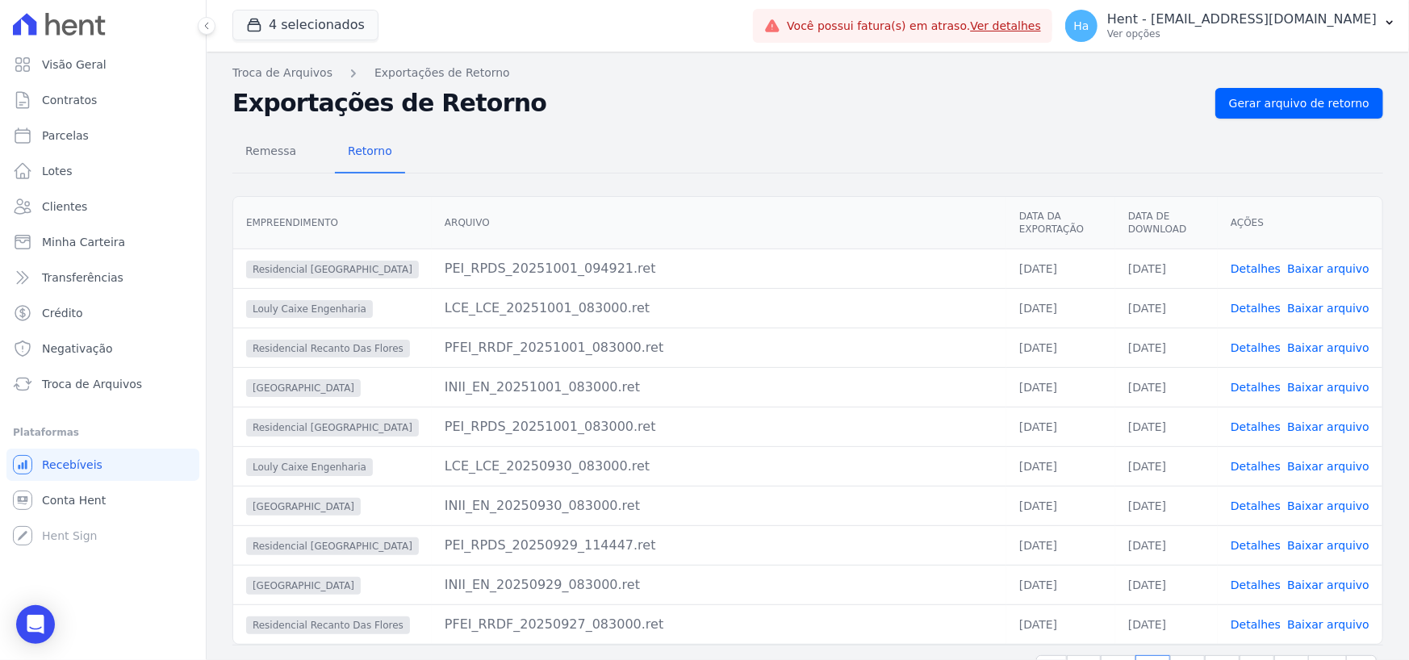
scroll to position [44, 0]
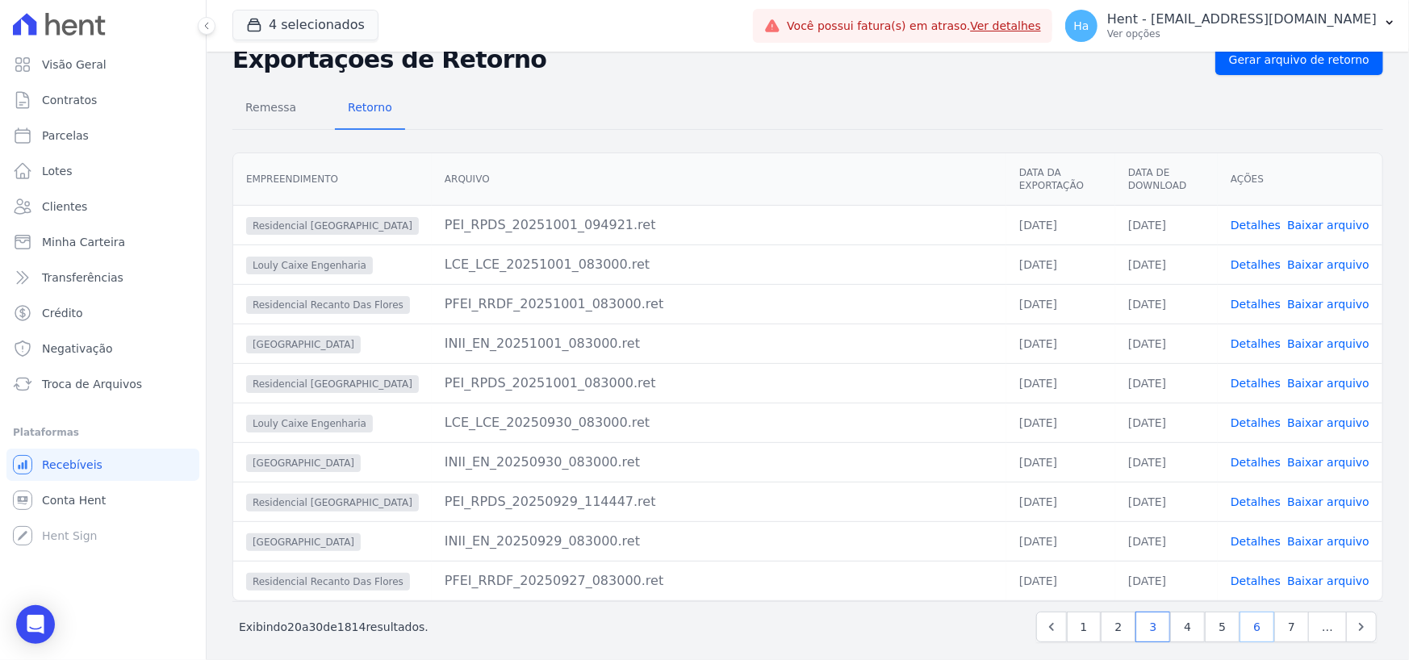
click at [1252, 614] on link "6" at bounding box center [1257, 627] width 35 height 31
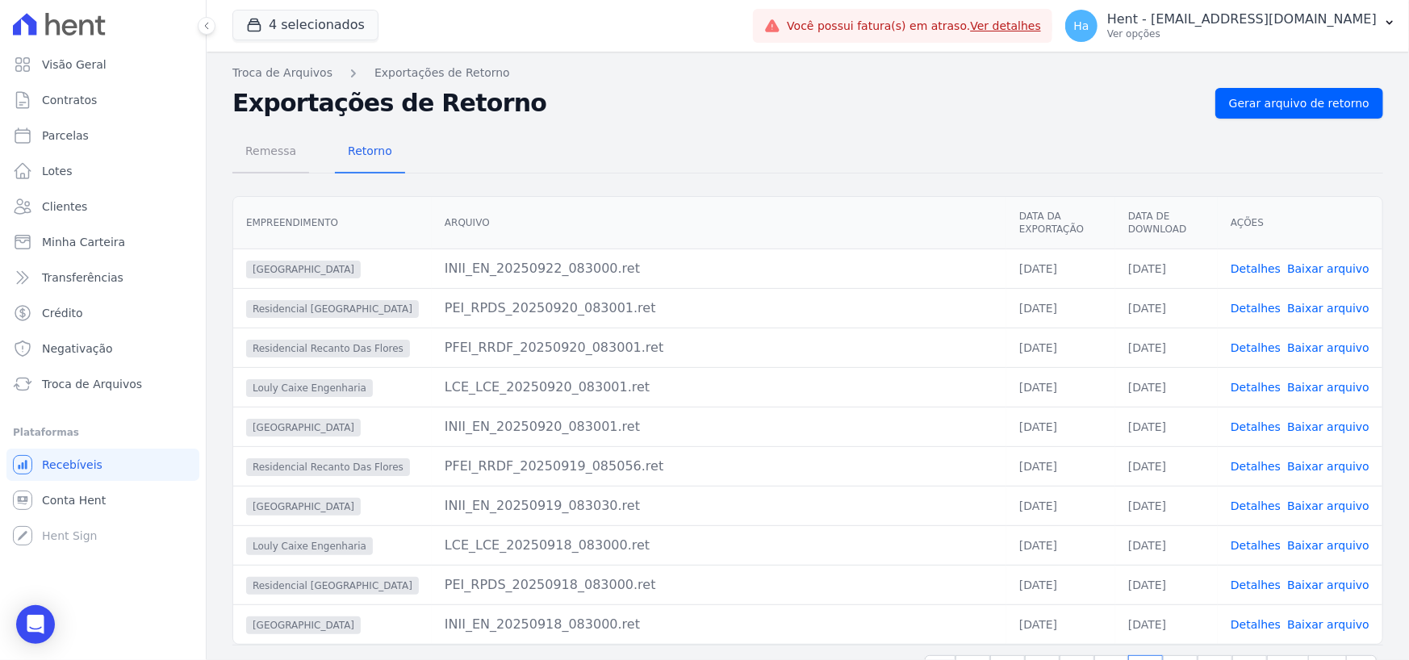
click at [251, 149] on span "Remessa" at bounding box center [271, 151] width 70 height 32
select select "62777bbe-788f-448f-8664-cd007f090163"
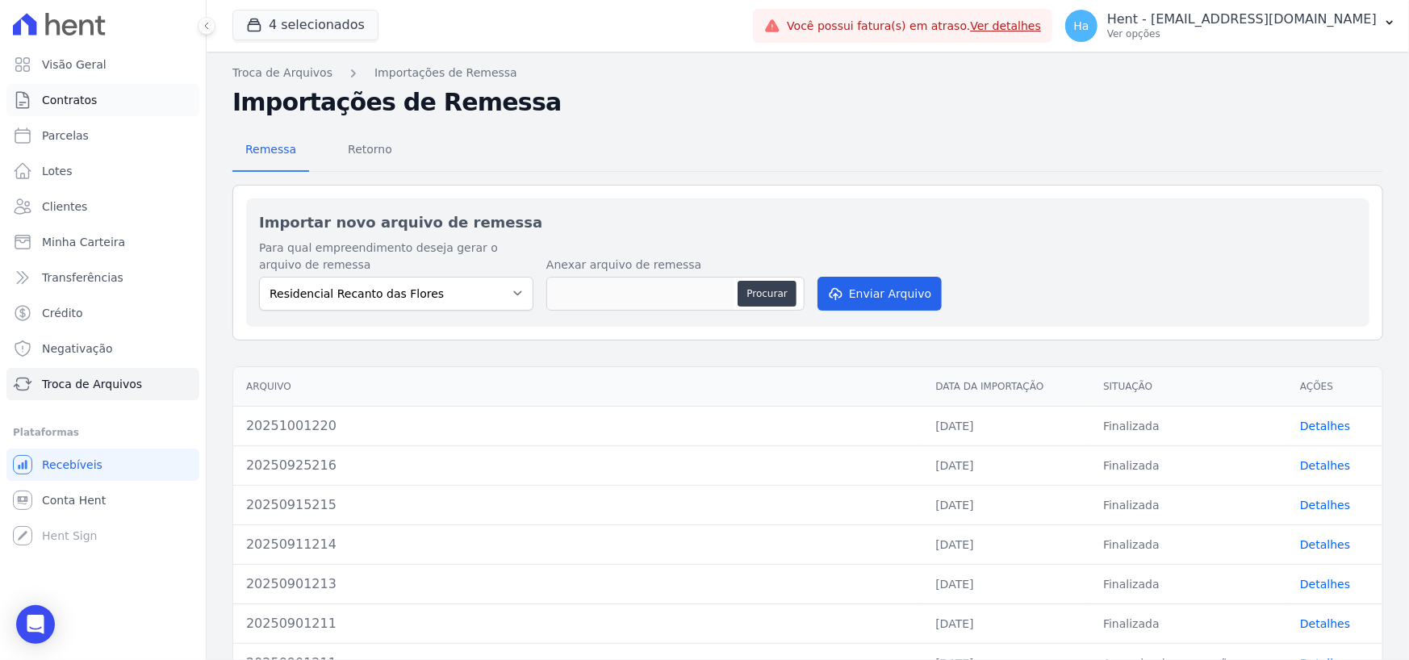
click at [87, 107] on span "Contratos" at bounding box center [69, 100] width 55 height 16
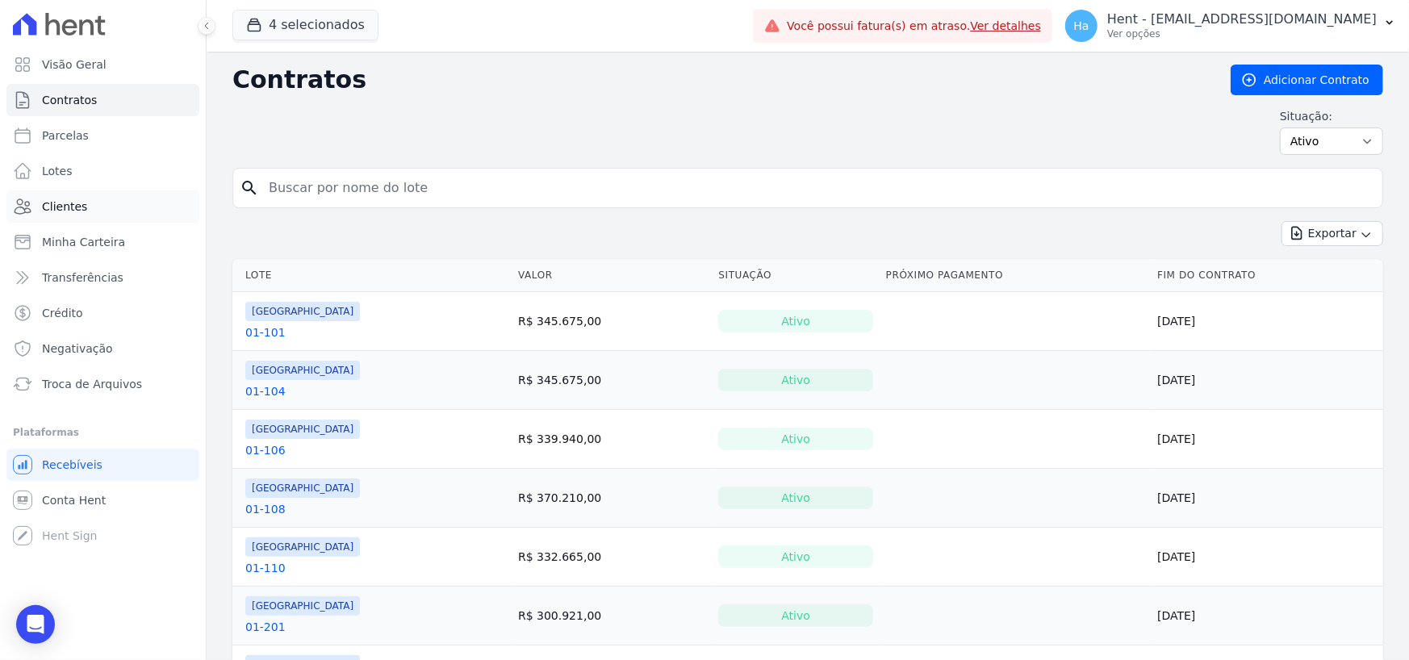
click at [56, 205] on span "Clientes" at bounding box center [64, 207] width 45 height 16
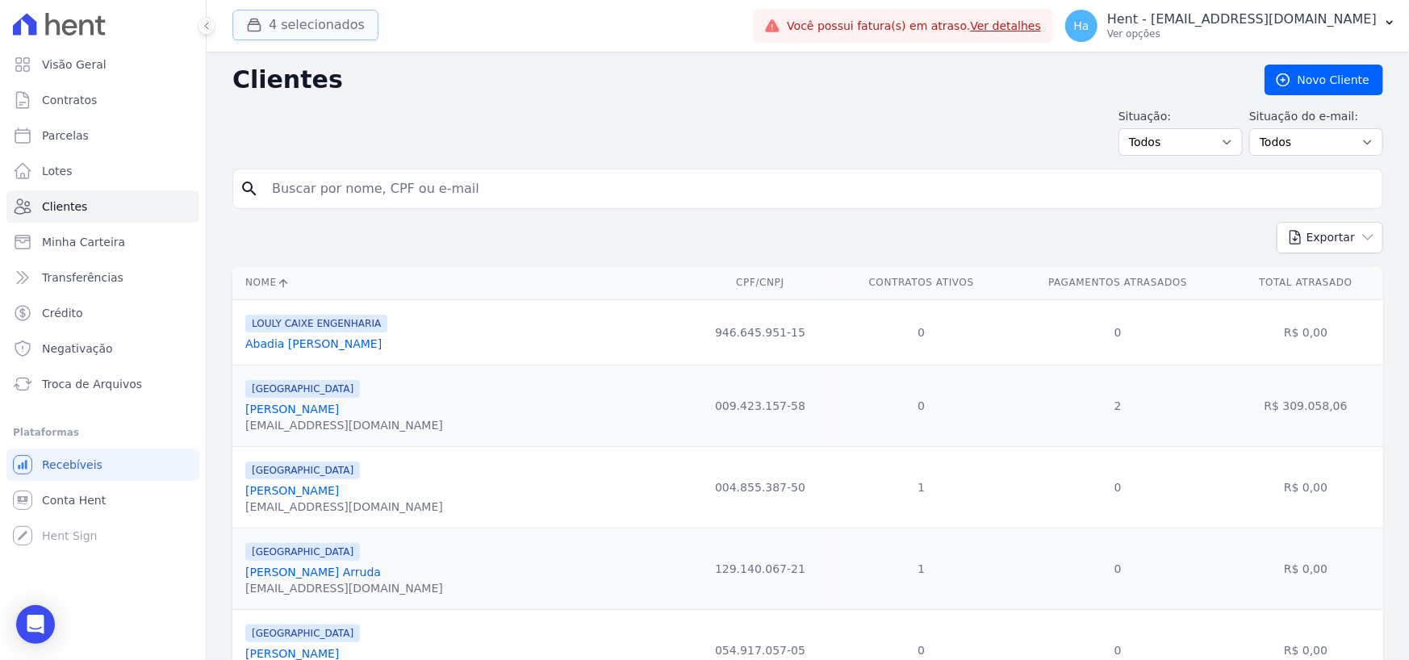
click at [316, 31] on button "4 selecionados" at bounding box center [305, 25] width 146 height 31
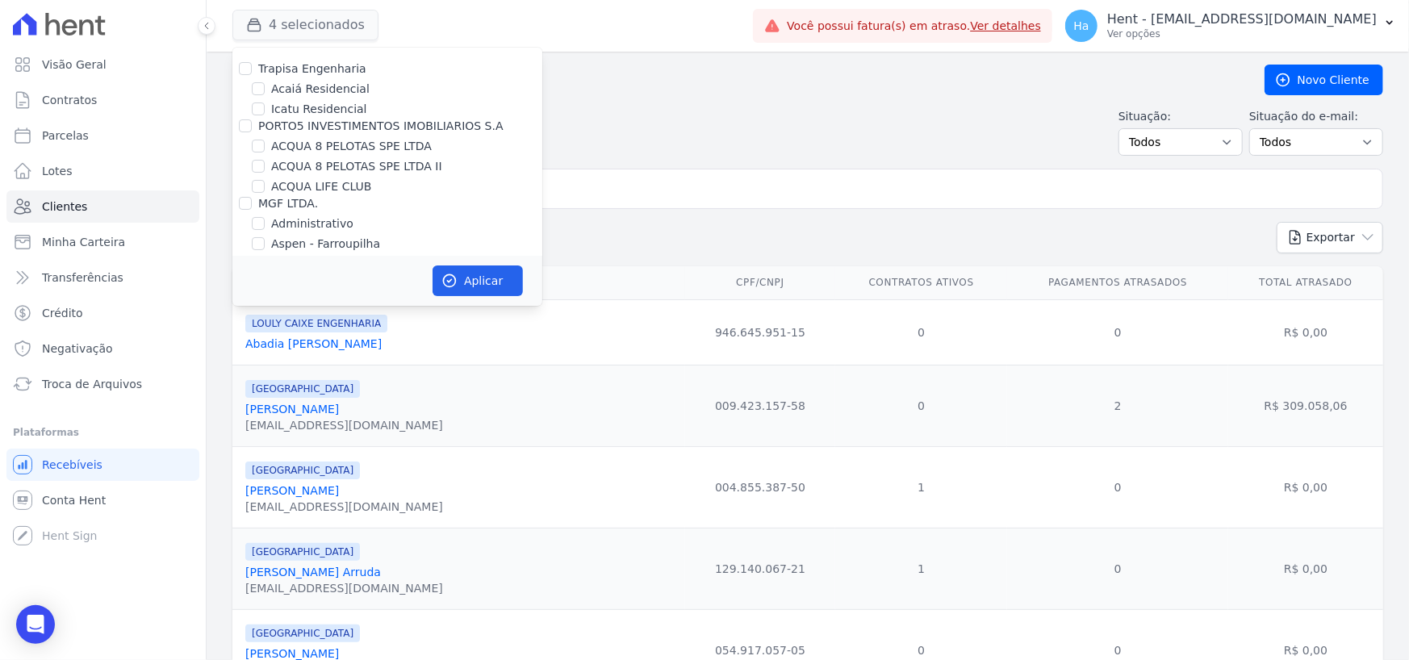
scroll to position [4873, 0]
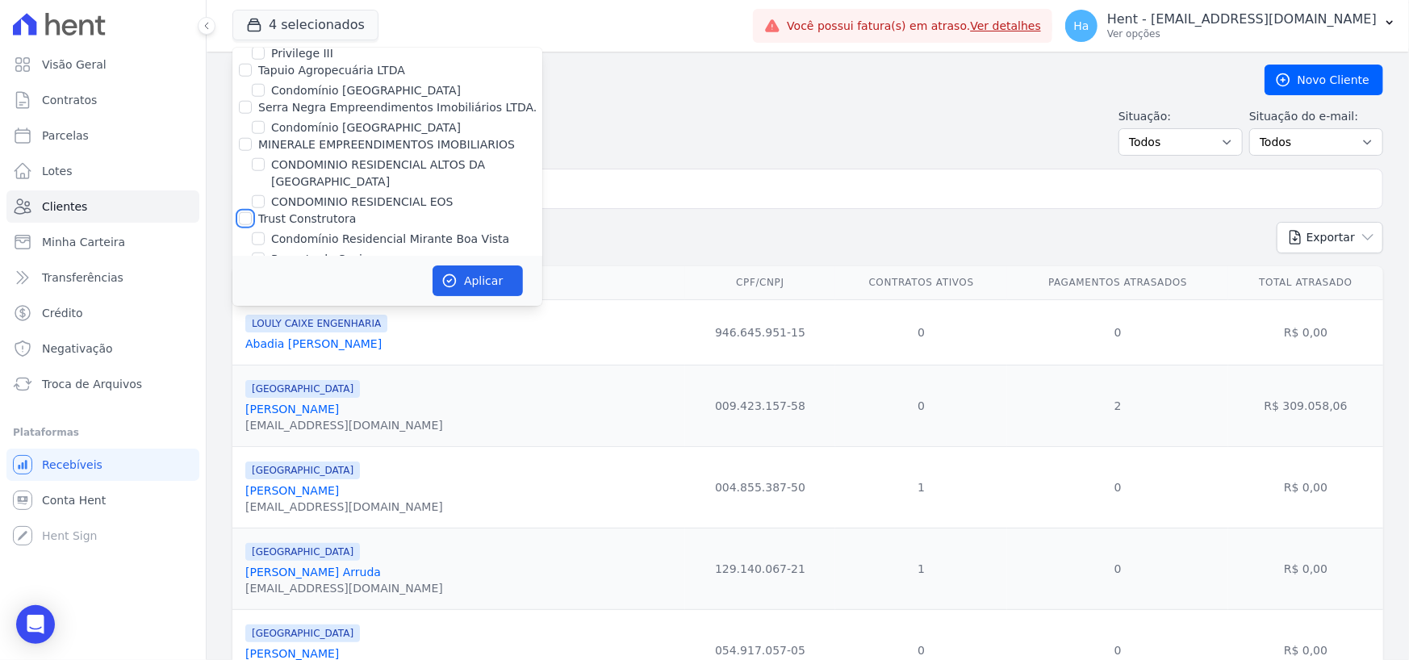
click at [248, 212] on input "Trust Construtora" at bounding box center [245, 218] width 13 height 13
checkbox input "true"
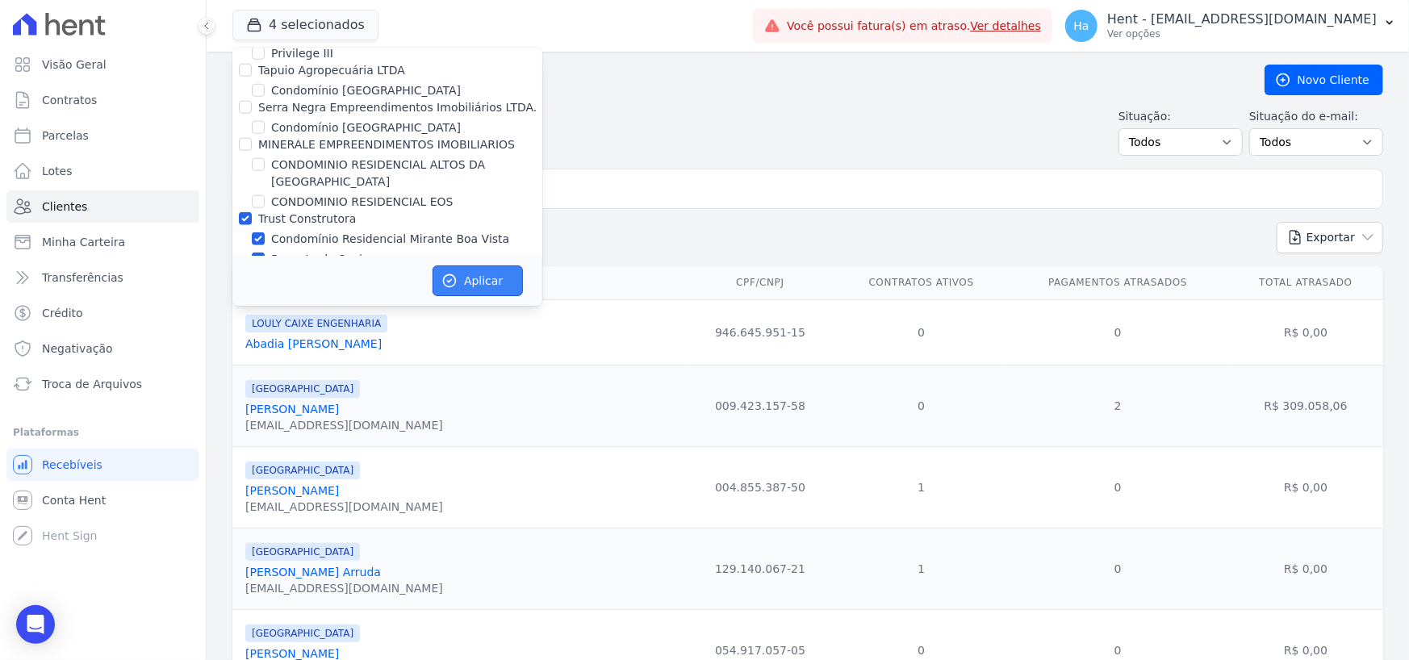
click at [473, 276] on button "Aplicar" at bounding box center [478, 281] width 90 height 31
click at [716, 192] on input "search" at bounding box center [819, 189] width 1114 height 32
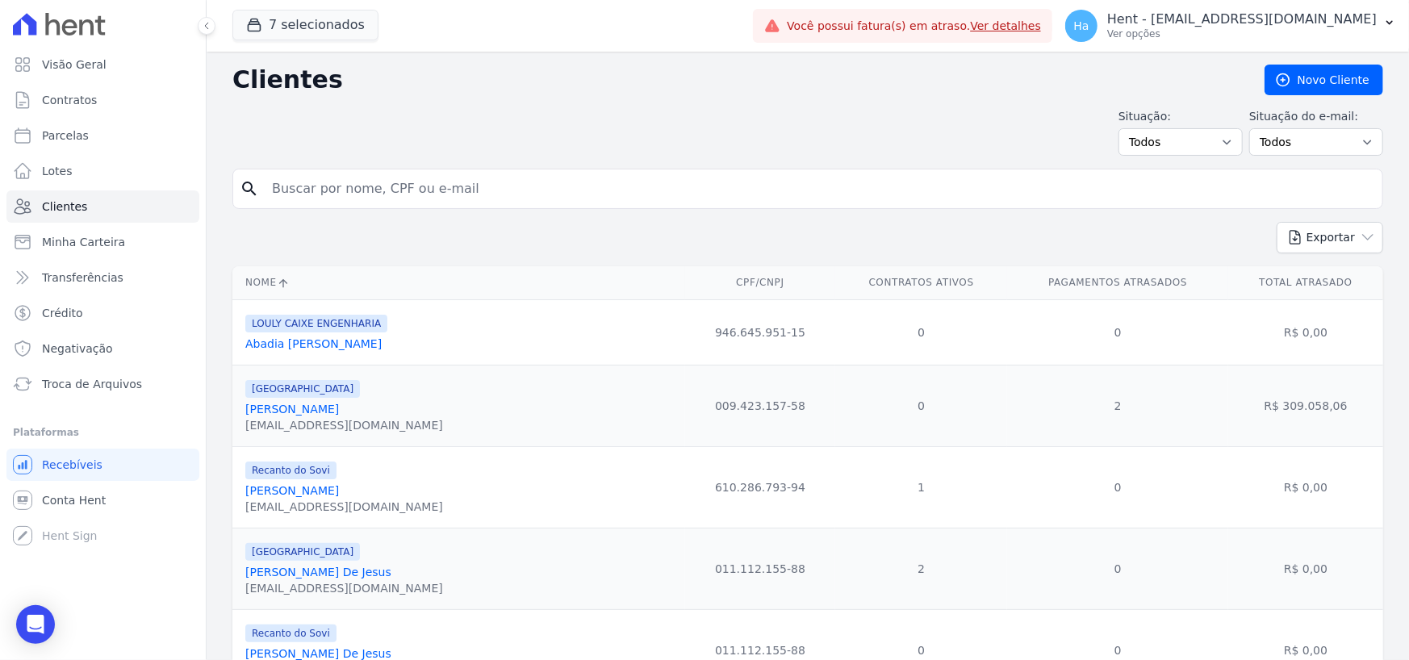
click at [716, 192] on input "search" at bounding box center [819, 189] width 1114 height 32
type input "Manoel"
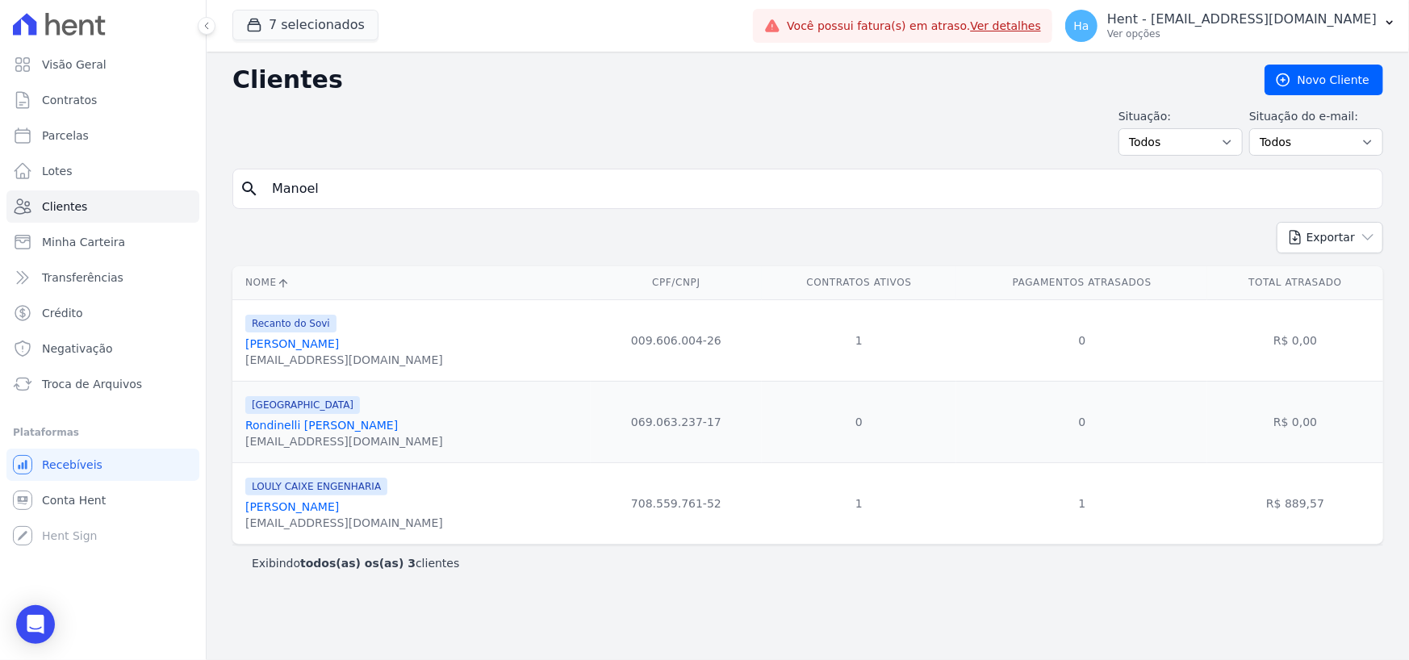
click at [339, 346] on link "Manoel Messias Fernandes Dos Santos" at bounding box center [292, 343] width 94 height 13
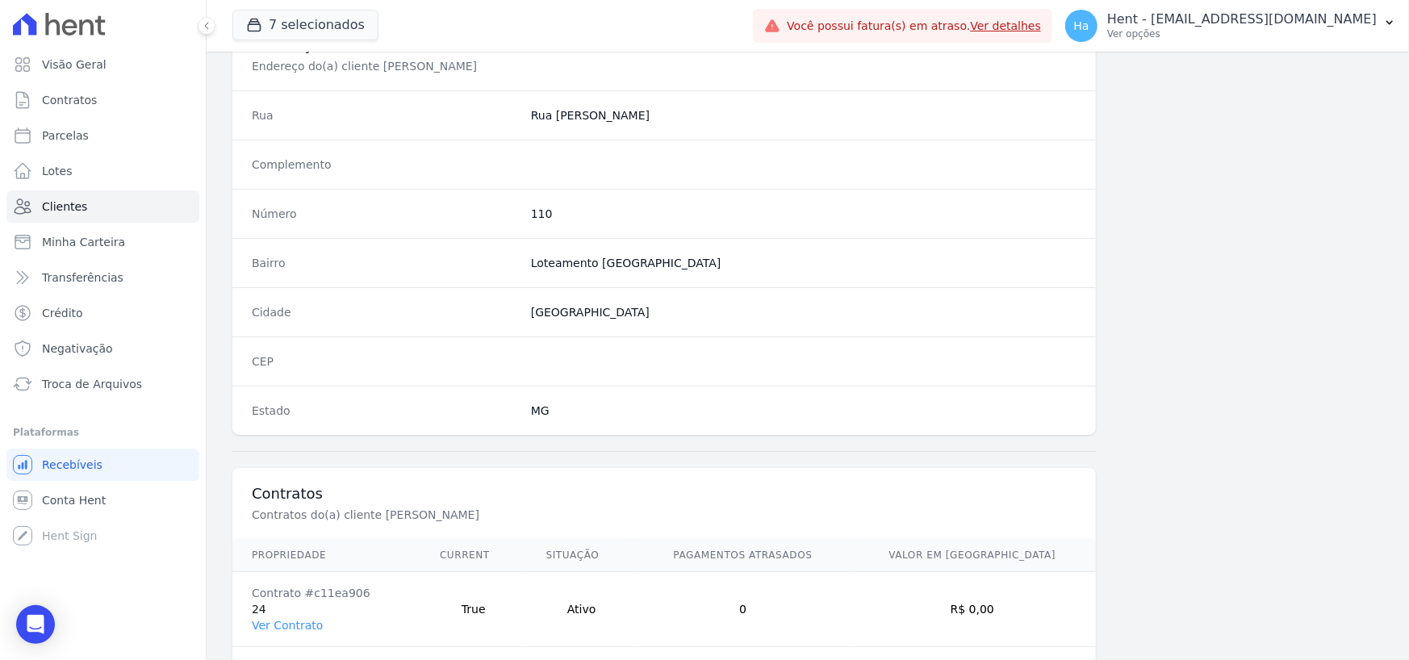
scroll to position [847, 0]
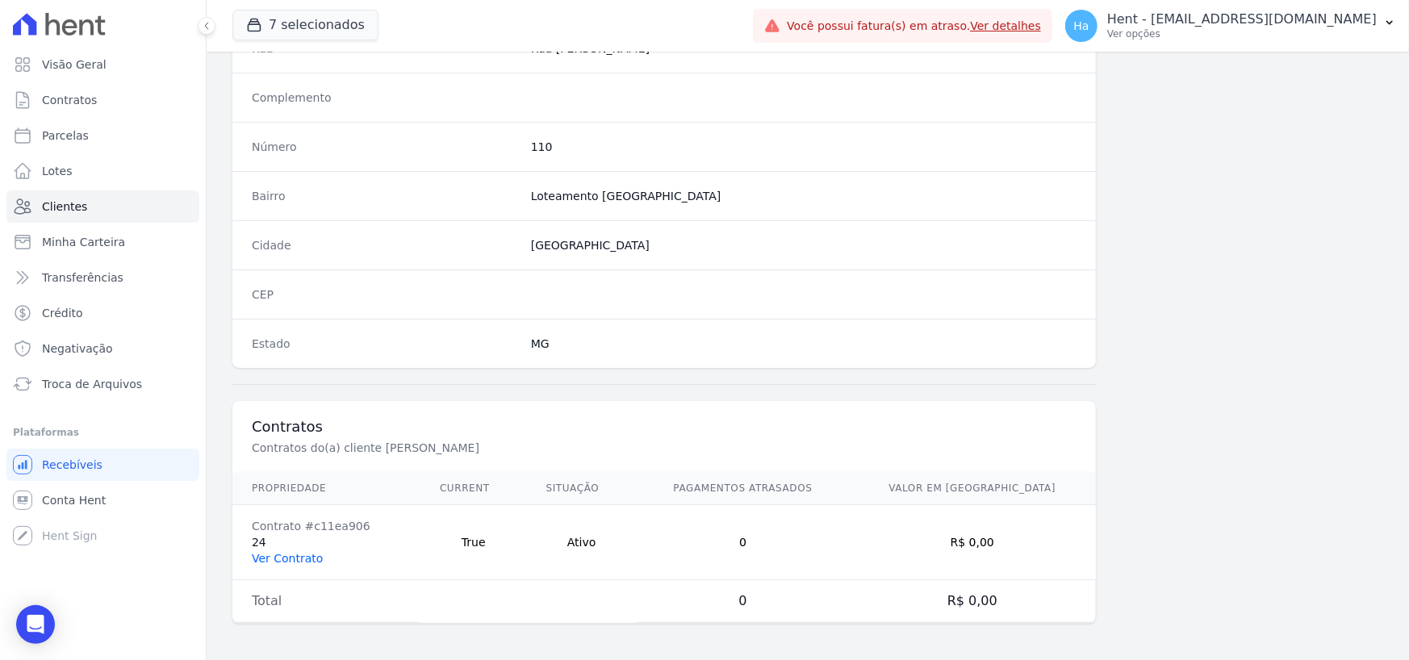
click at [293, 558] on link "Ver Contrato" at bounding box center [287, 558] width 71 height 13
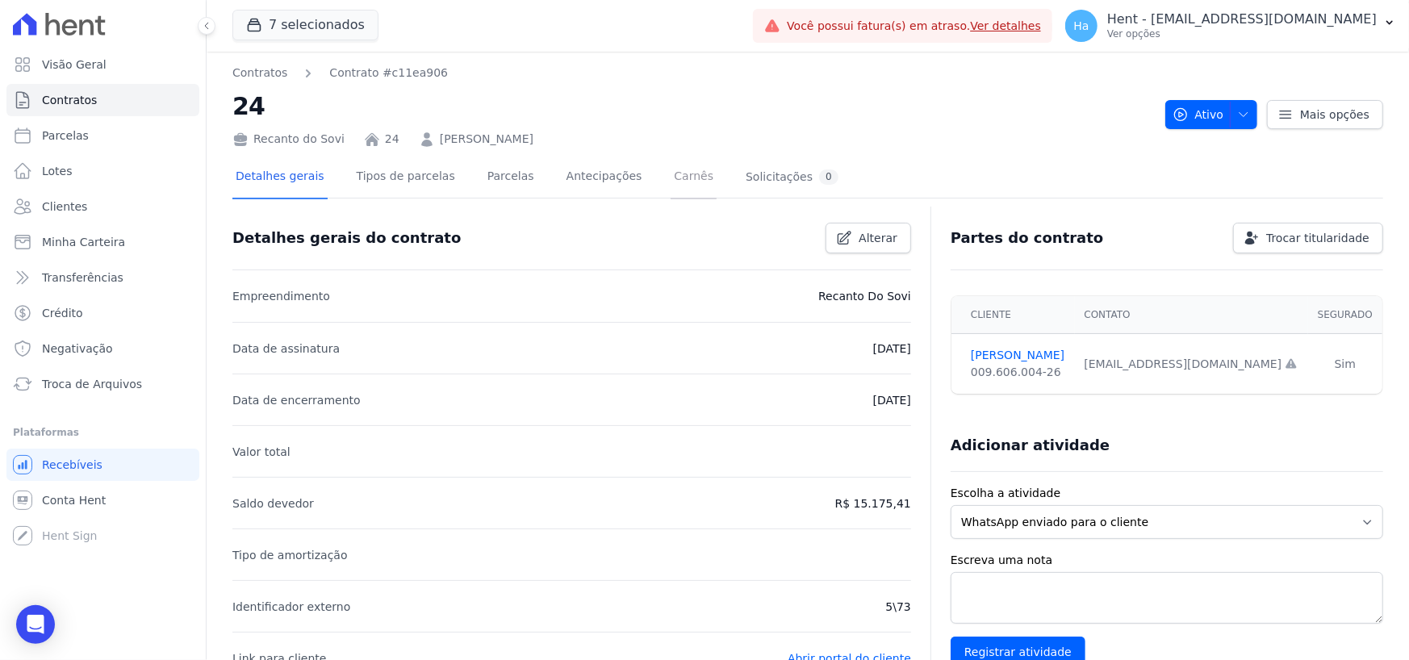
click at [671, 174] on link "Carnês" at bounding box center [694, 178] width 46 height 43
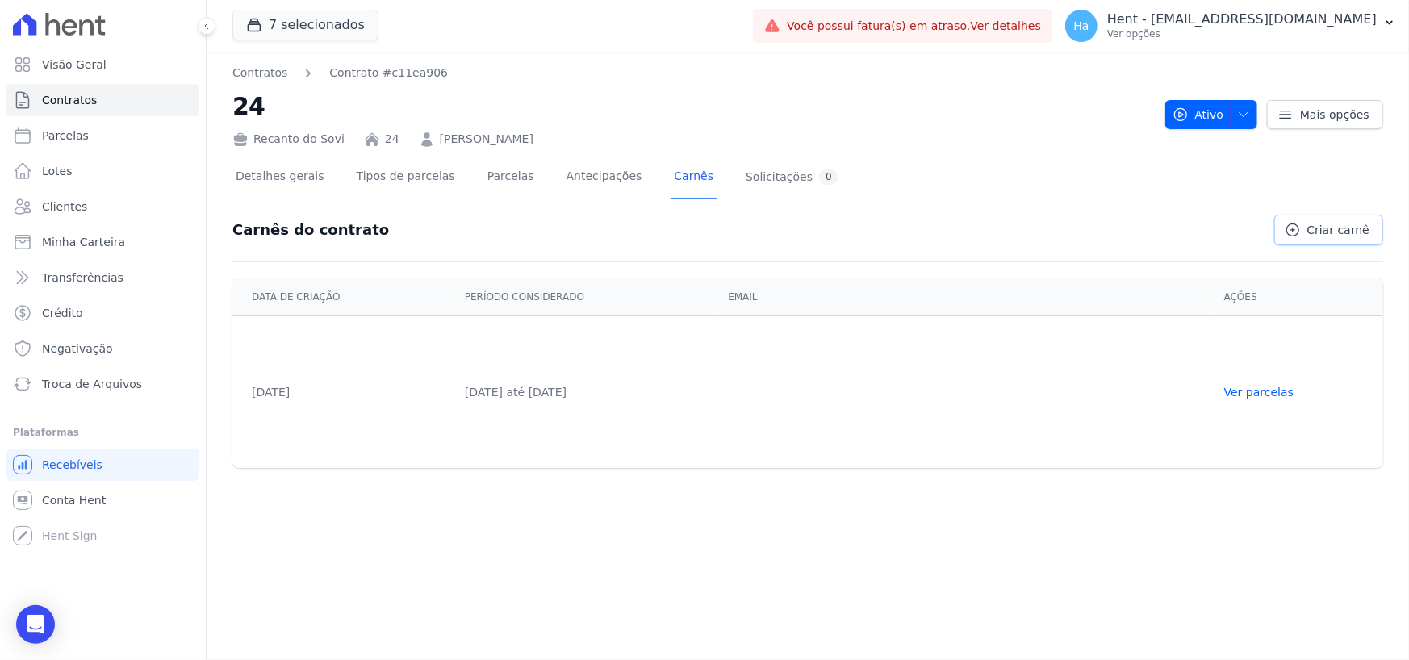
click at [1330, 233] on span "Criar carnê" at bounding box center [1338, 230] width 62 height 16
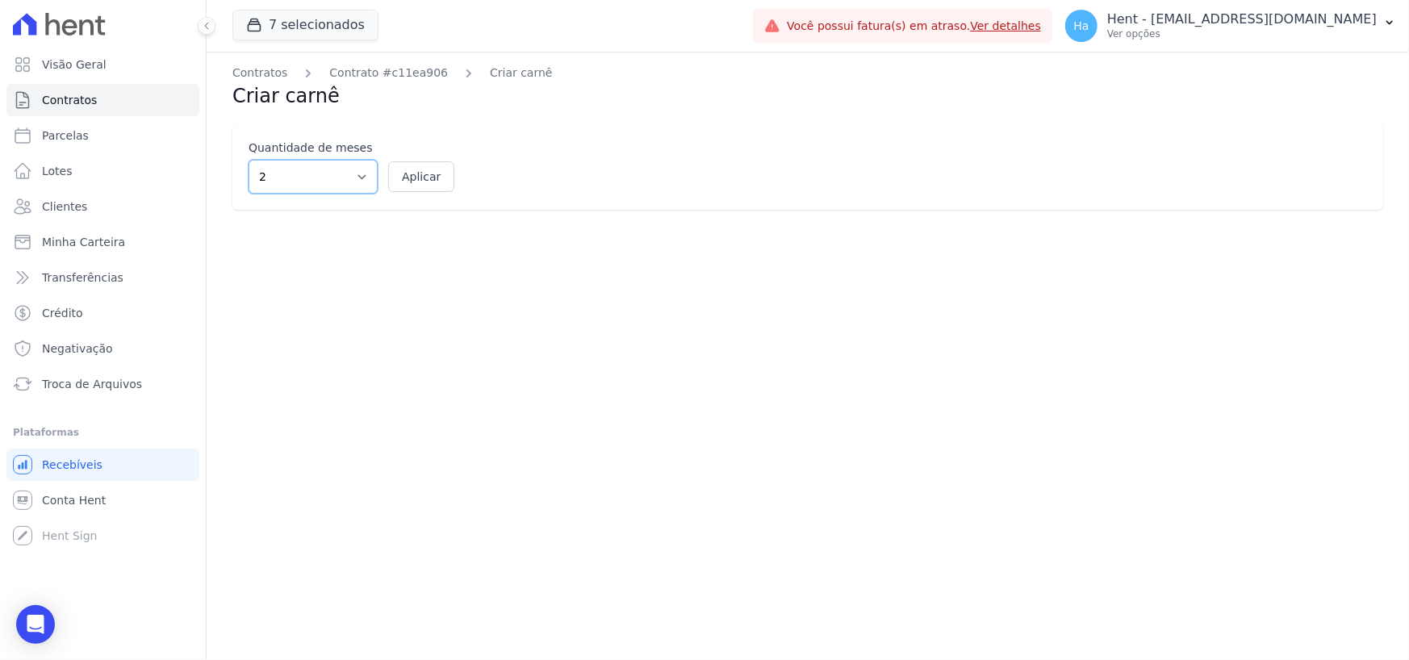
click at [370, 178] on select "2 3 4 5 6 7 8 9 10 11 12" at bounding box center [313, 177] width 129 height 34
select select "12"
click at [249, 160] on select "2 3 4 5 6 7 8 9 10 11 12" at bounding box center [313, 177] width 129 height 34
click at [420, 157] on div "Quantidade de meses 2 3 4 5 6 7 8 9 10 11 12 Aplicar" at bounding box center [807, 166] width 1151 height 86
click at [415, 173] on button "Aplicar" at bounding box center [421, 176] width 66 height 31
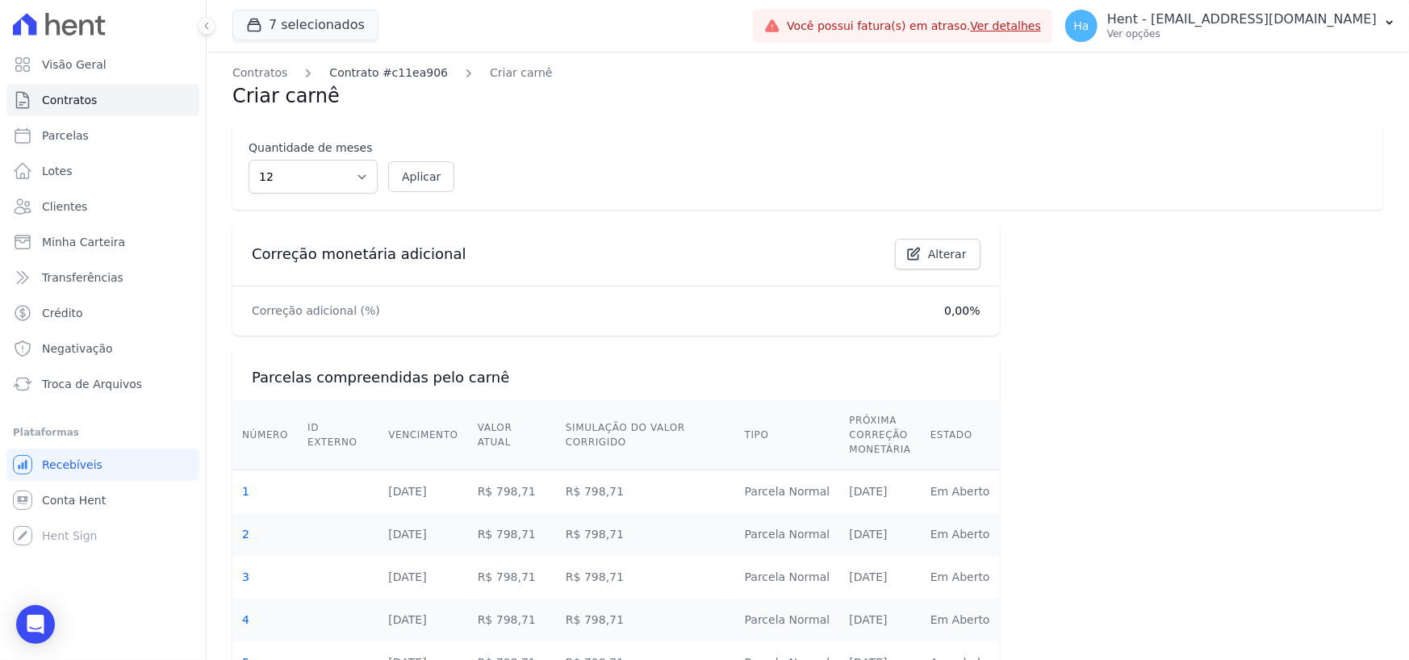
click at [344, 68] on link "Contrato #c11ea906" at bounding box center [388, 73] width 119 height 17
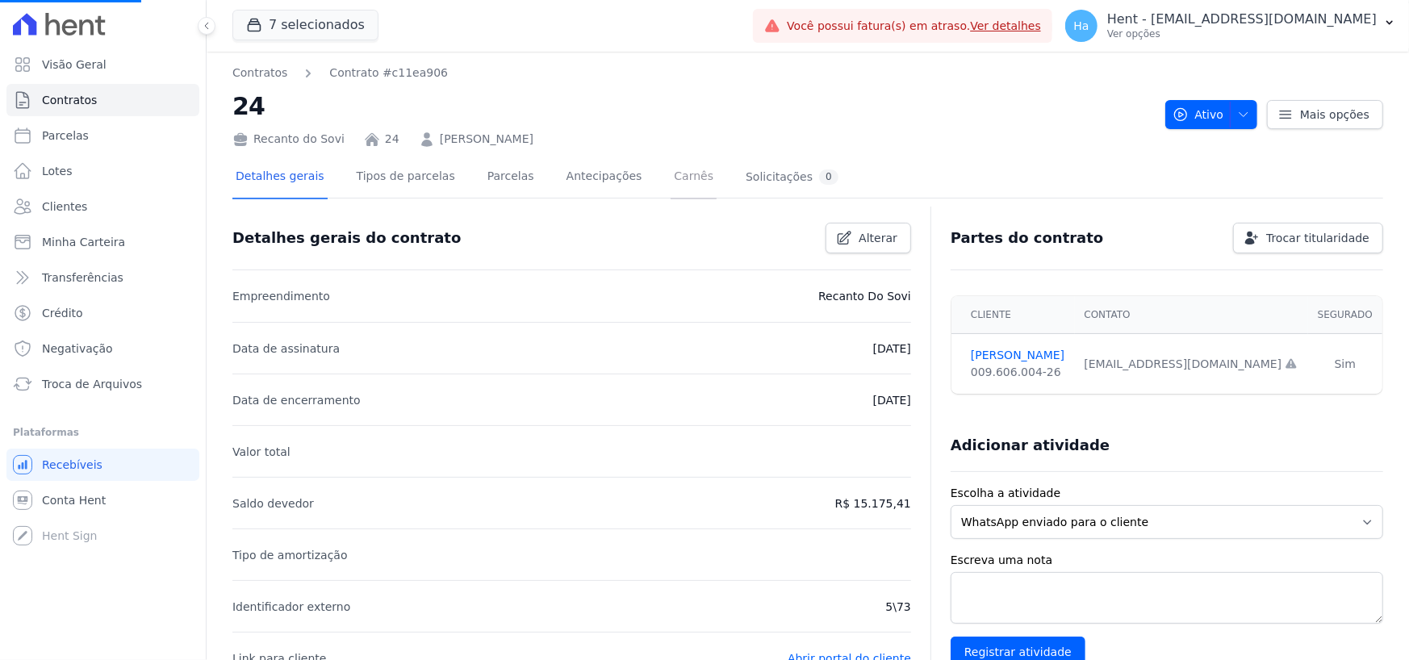
click at [671, 174] on link "Carnês" at bounding box center [694, 178] width 46 height 43
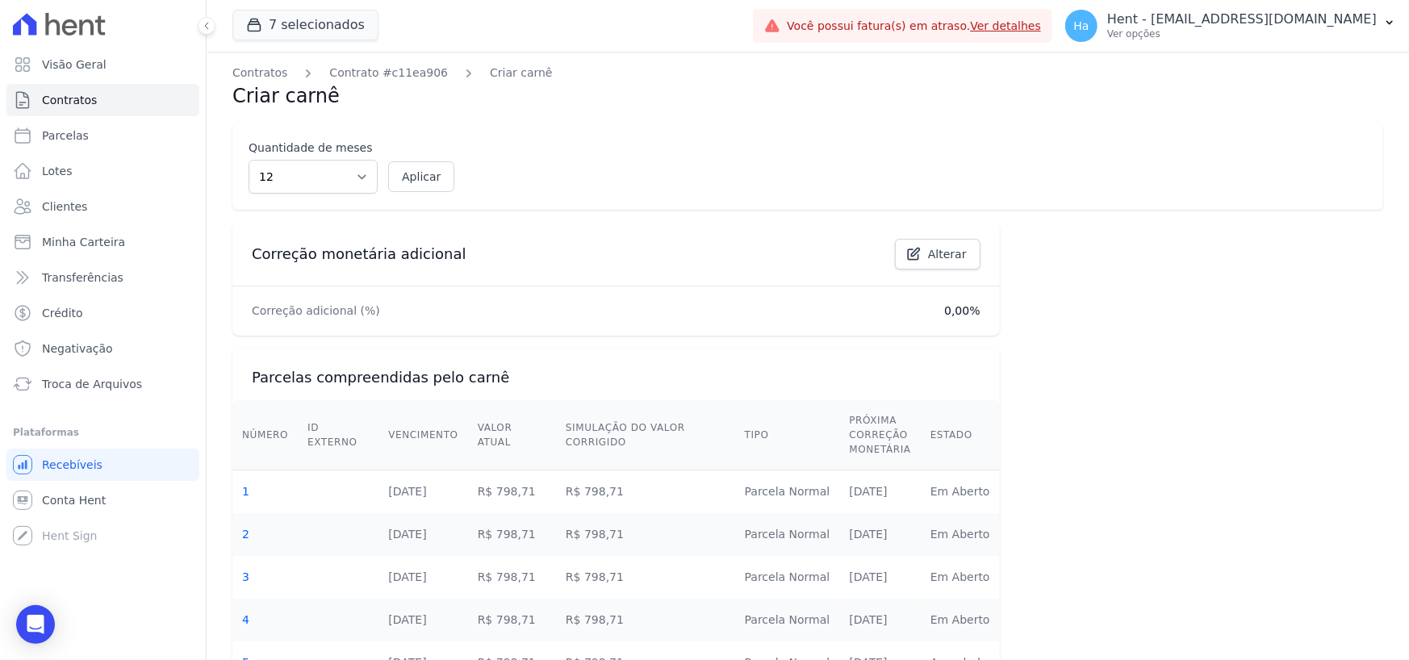
select select "12"
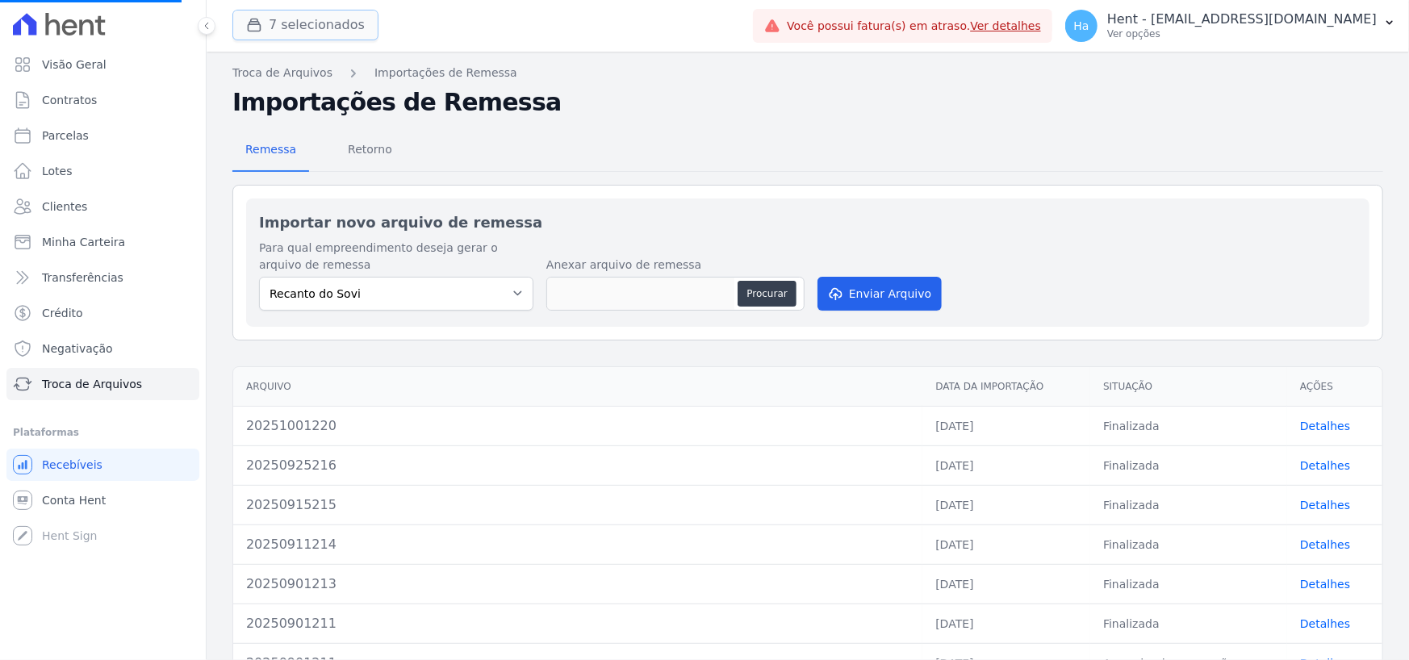
click at [320, 19] on button "7 selecionados" at bounding box center [305, 25] width 146 height 31
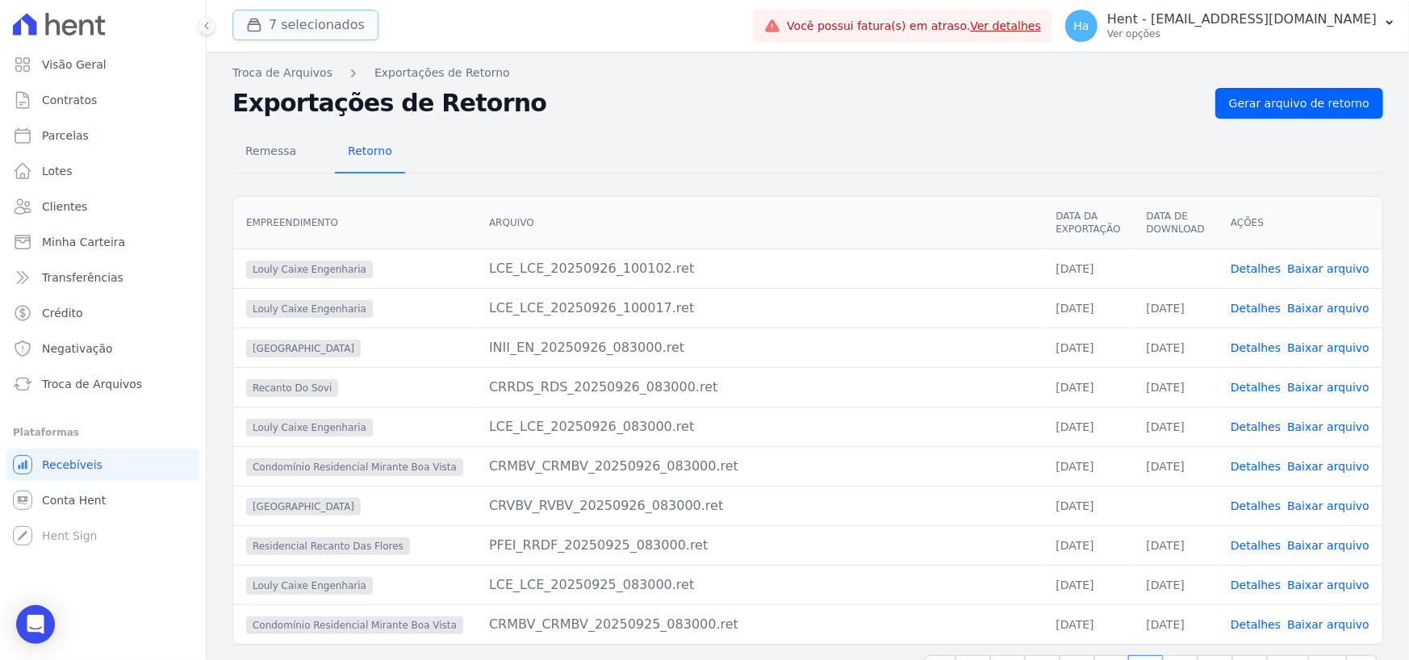
click at [266, 31] on div "button" at bounding box center [257, 25] width 23 height 16
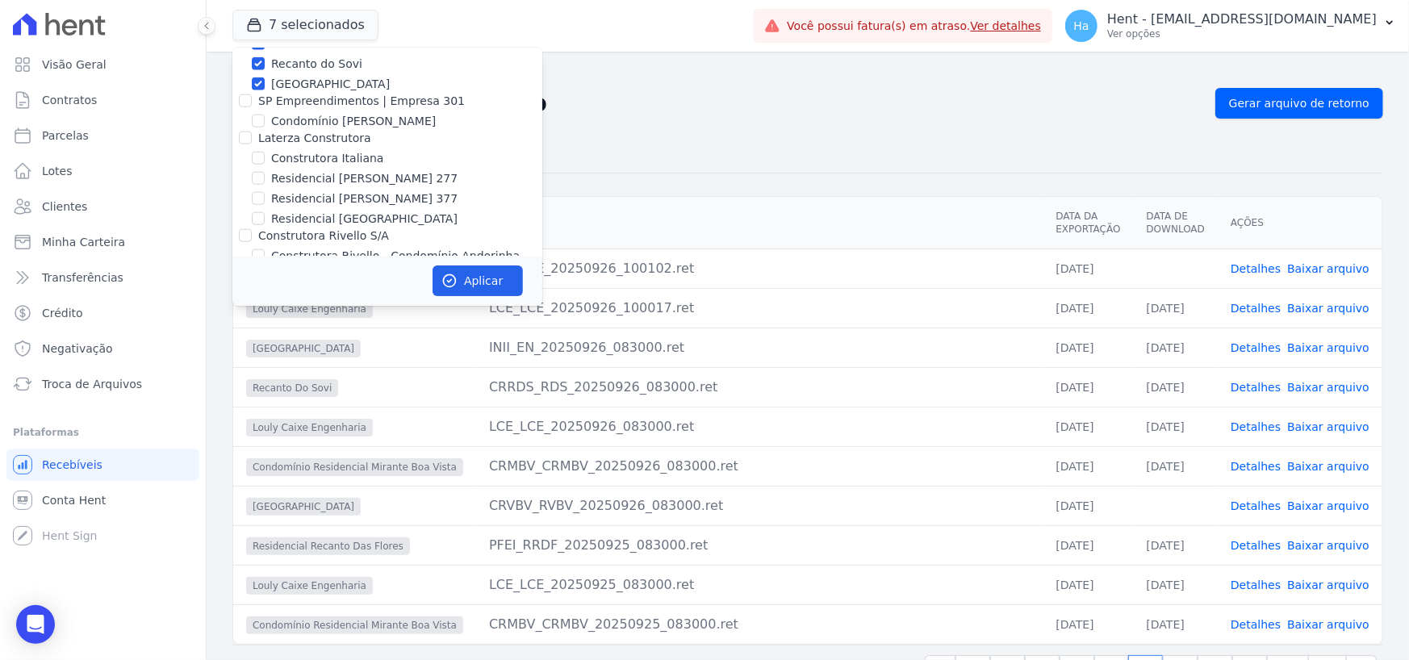
scroll to position [12110, 0]
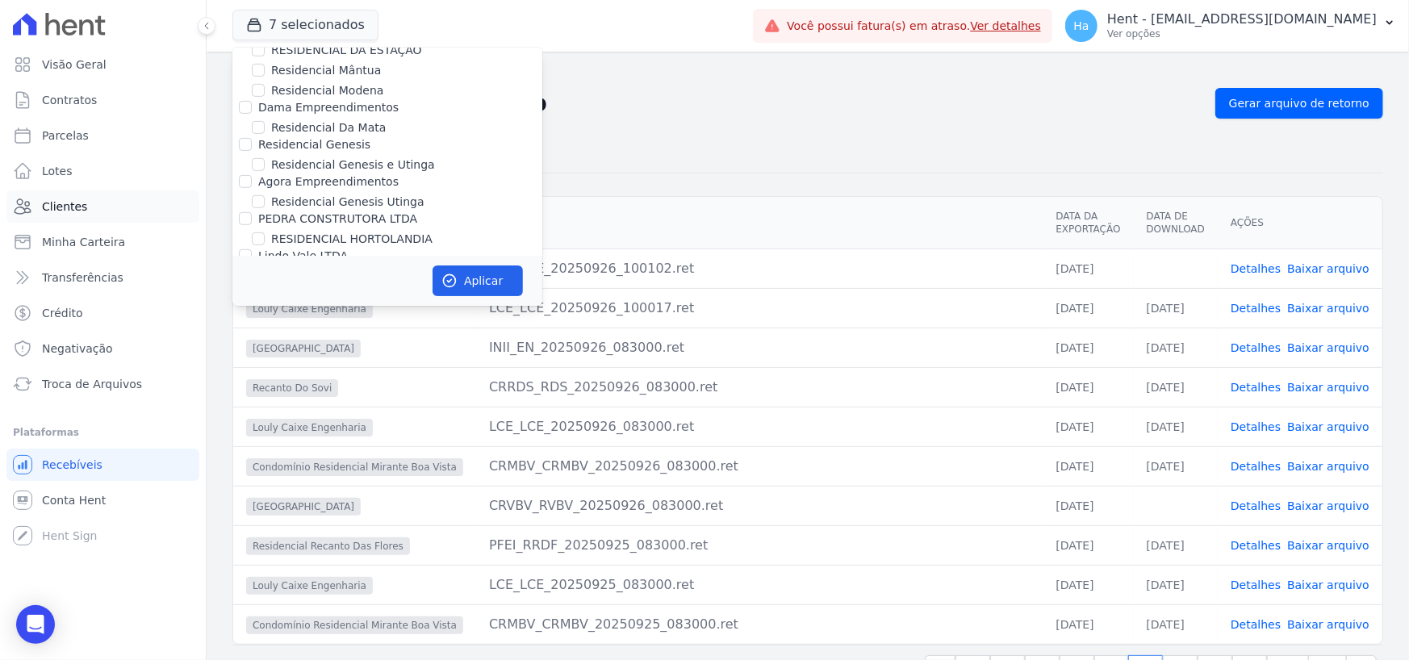
click at [62, 206] on span "Clientes" at bounding box center [64, 207] width 45 height 16
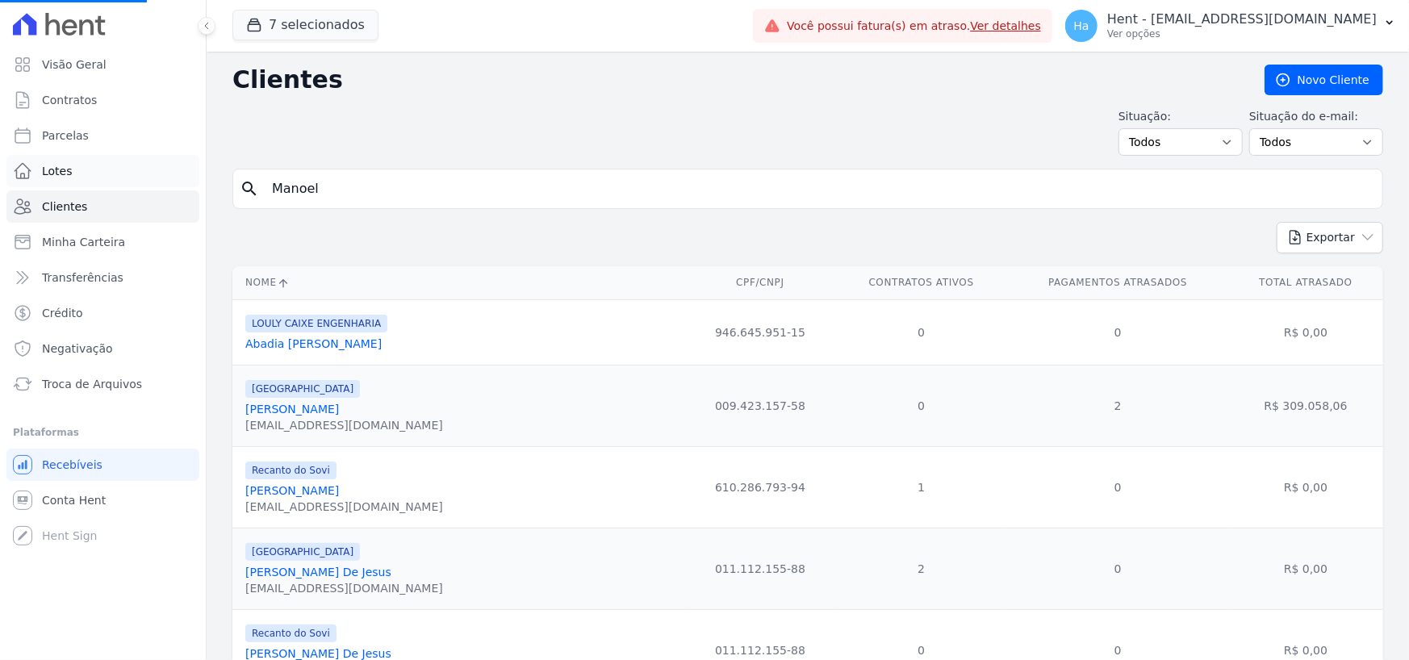
drag, startPoint x: 328, startPoint y: 185, endPoint x: 122, endPoint y: 177, distance: 206.8
click at [124, 178] on div "Visão Geral Contratos Parcelas Lotes Clientes Minha Carteira Transferências Cré…" at bounding box center [704, 330] width 1409 height 660
type input "Paulo"
click at [460, 205] on div "search" at bounding box center [807, 189] width 1151 height 40
click at [469, 192] on input "search" at bounding box center [819, 189] width 1114 height 32
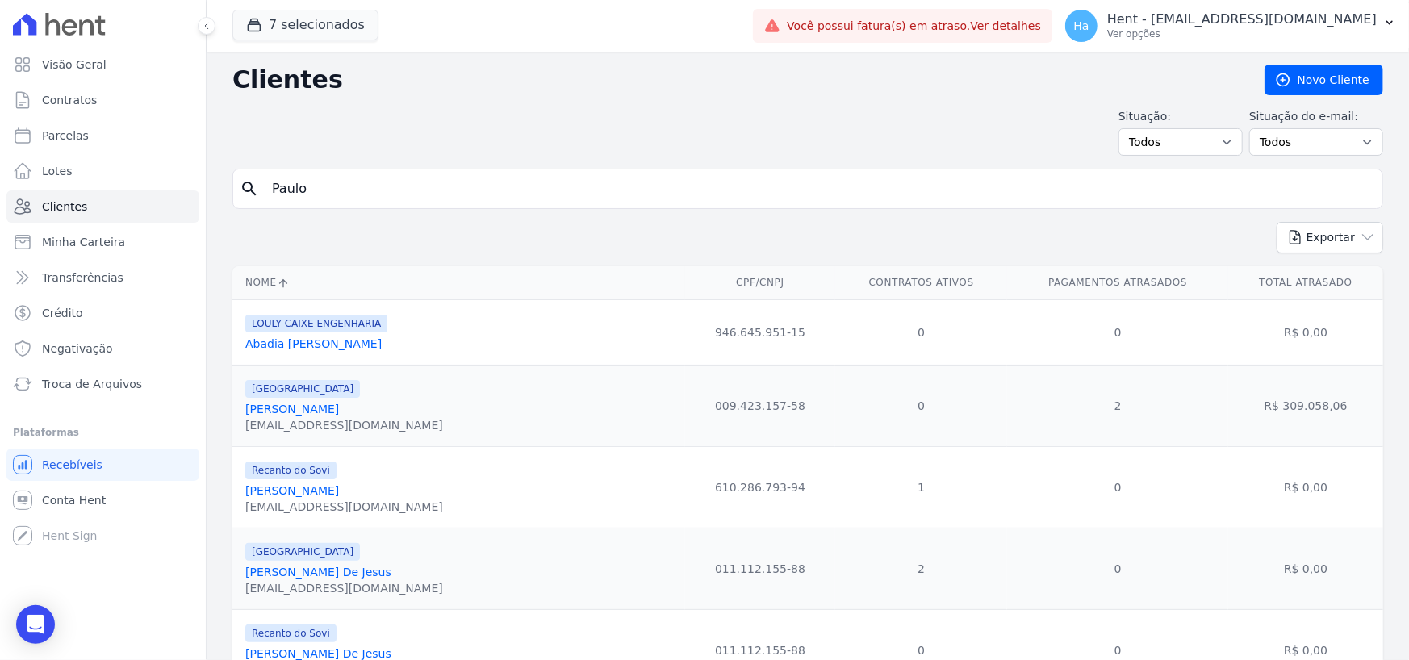
type input "Paulo"
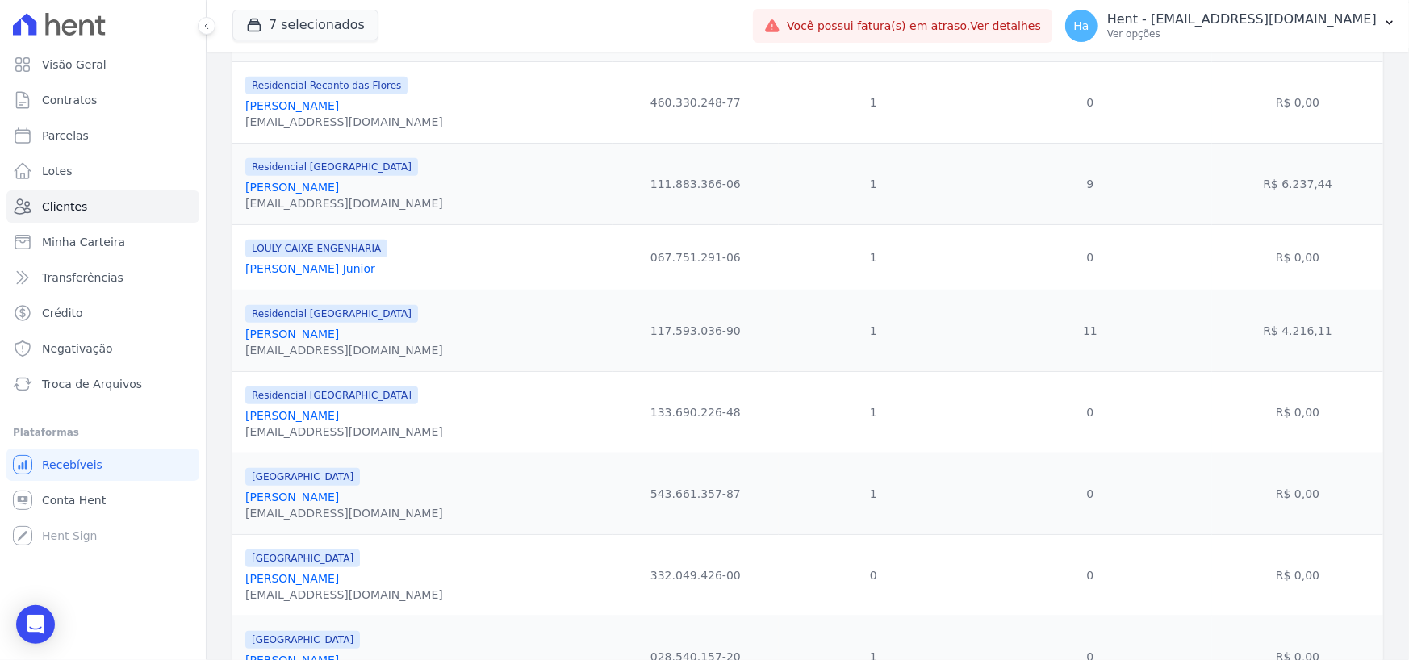
scroll to position [565, 0]
click at [339, 336] on link "Paulo Marcos De Jesus Oliveira" at bounding box center [292, 333] width 94 height 13
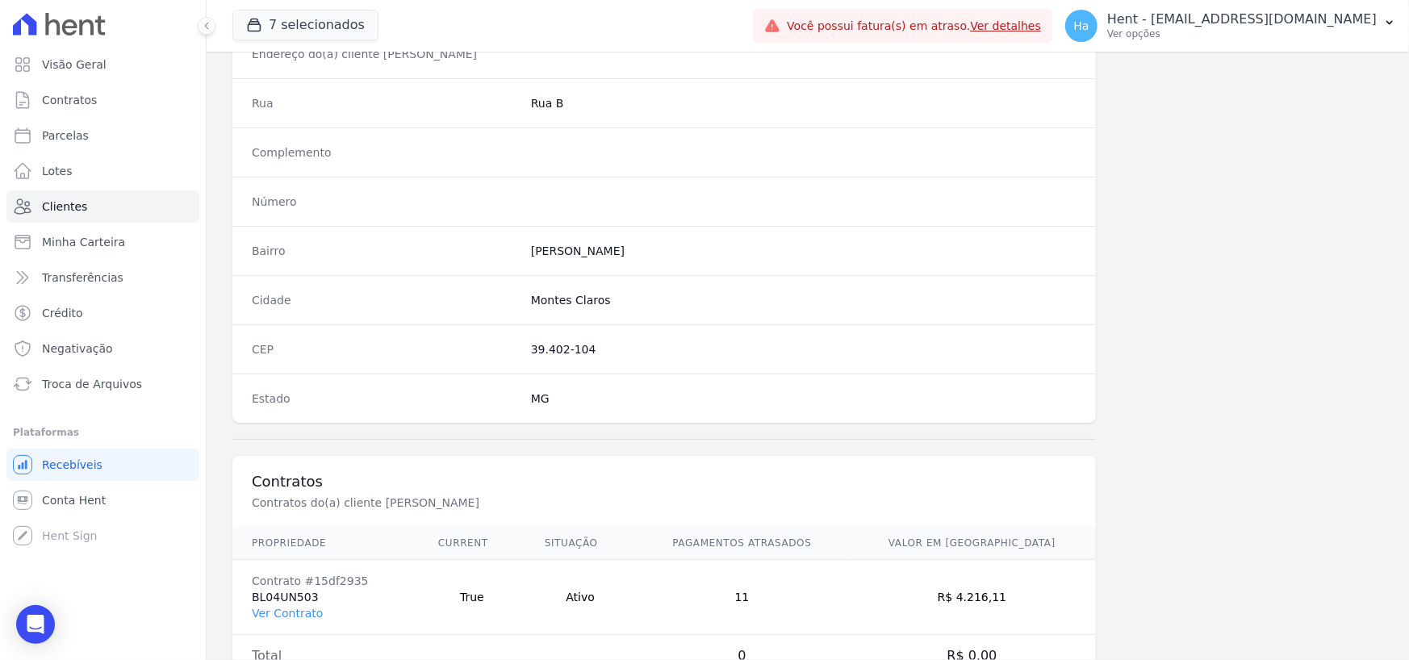
scroll to position [847, 0]
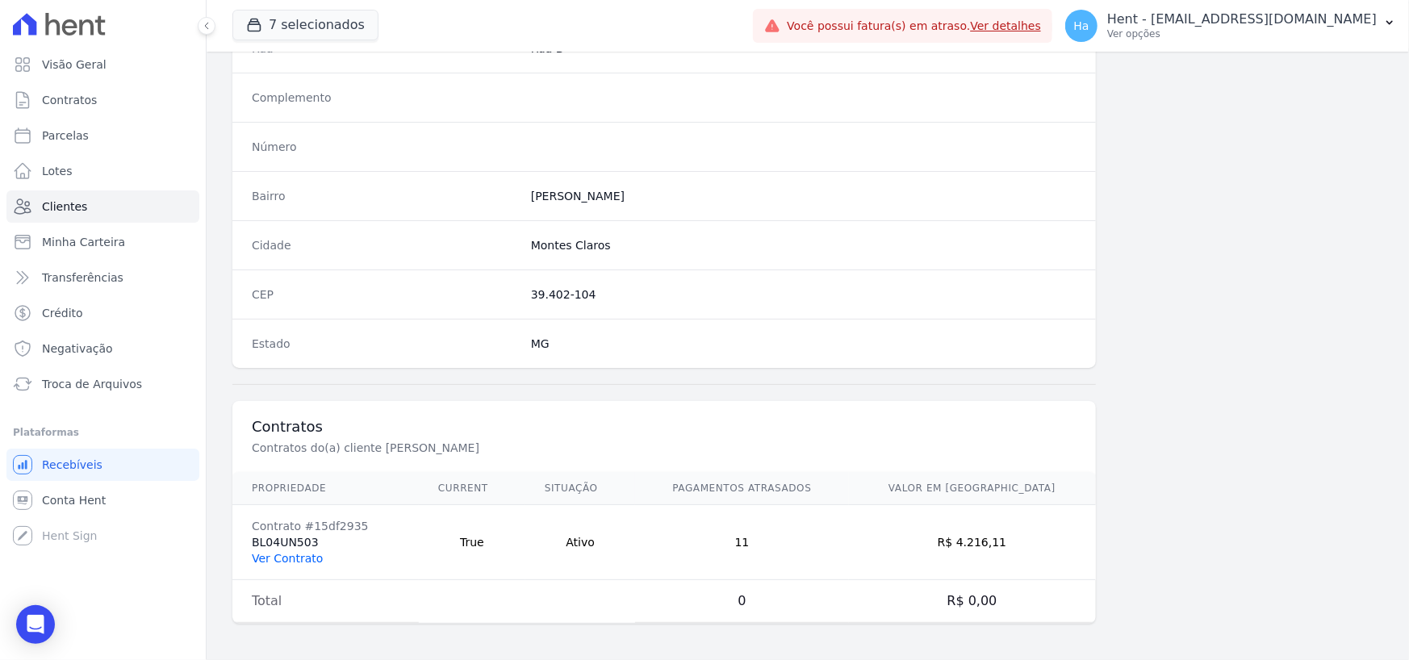
click at [276, 555] on link "Ver Contrato" at bounding box center [287, 558] width 71 height 13
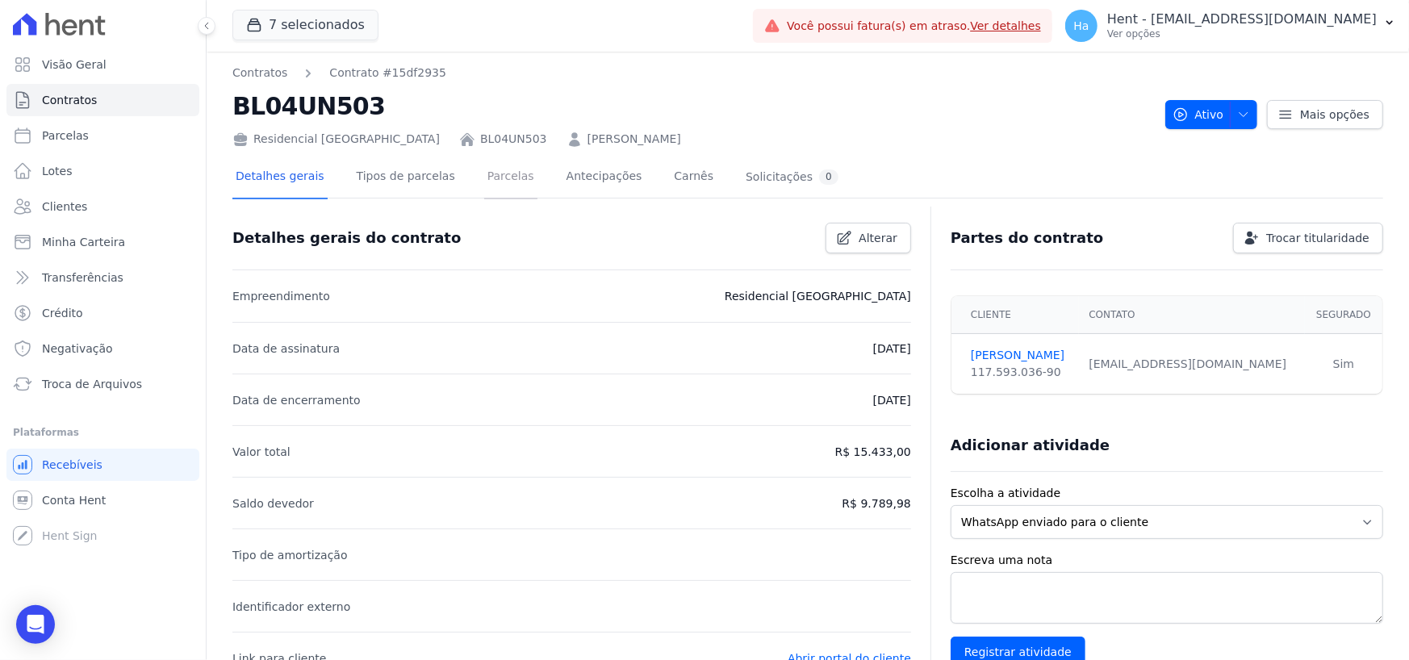
click at [484, 171] on link "Parcelas" at bounding box center [510, 178] width 53 height 43
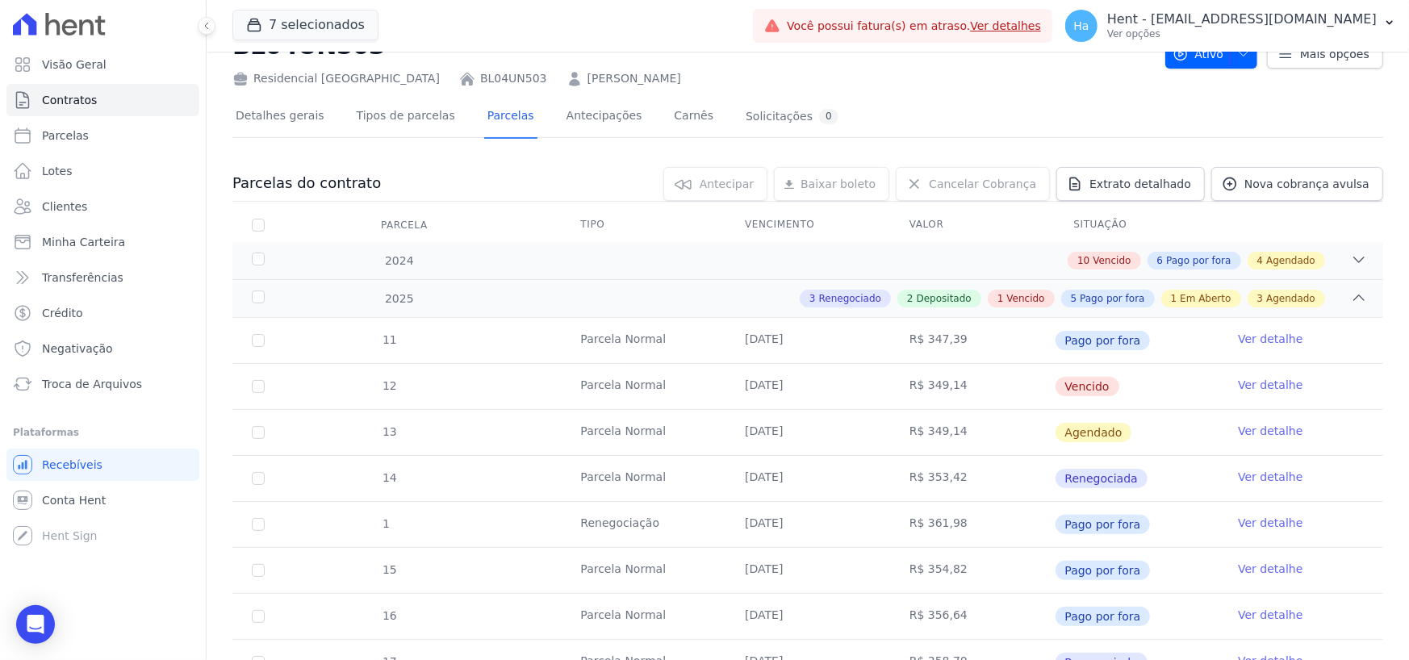
scroll to position [161, 0]
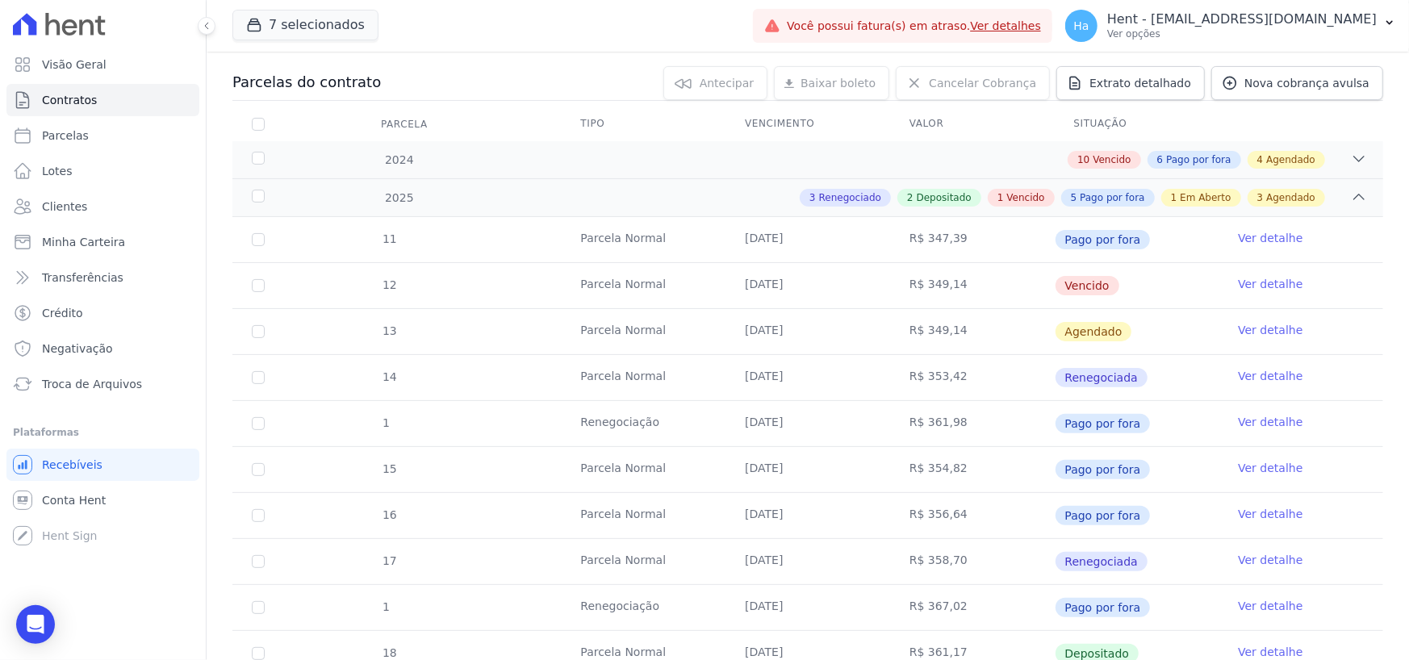
click at [1244, 280] on link "Ver detalhe" at bounding box center [1270, 284] width 65 height 16
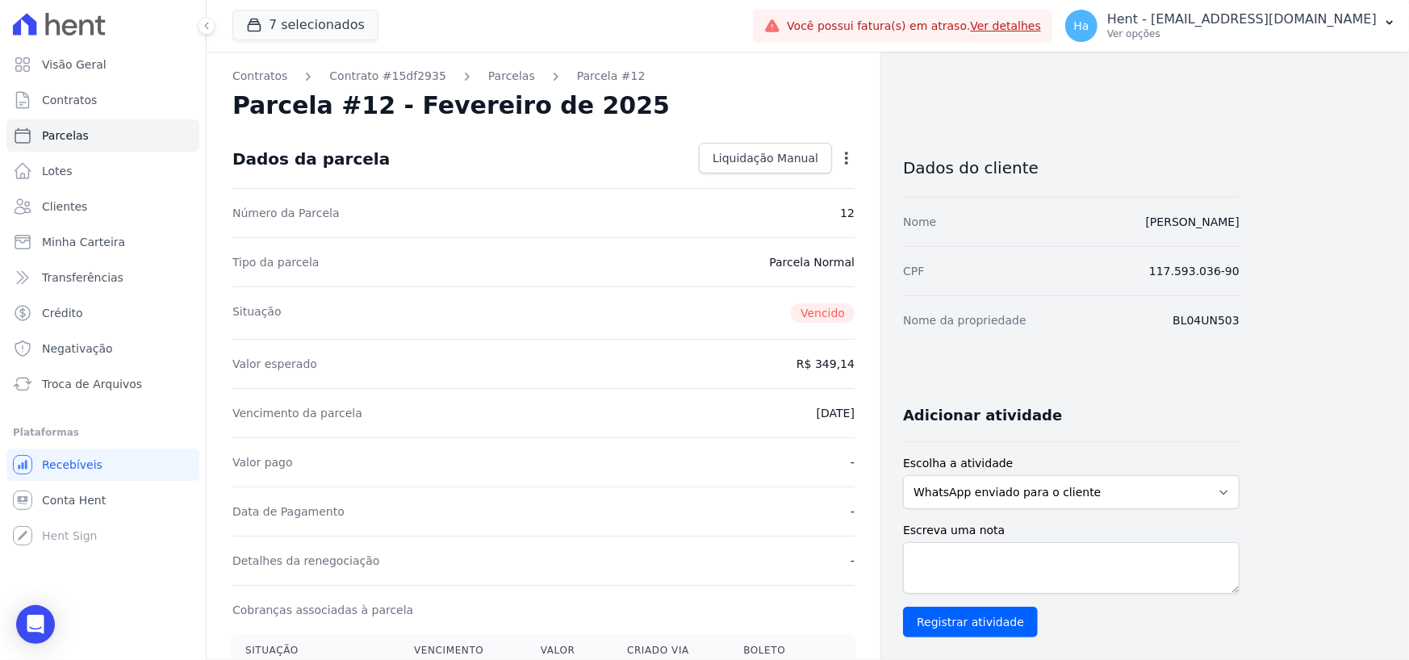
drag, startPoint x: 1267, startPoint y: 322, endPoint x: 1178, endPoint y: 326, distance: 88.9
copy dd "BL04UN503"
click at [773, 157] on span "Liquidação Manual" at bounding box center [766, 158] width 106 height 16
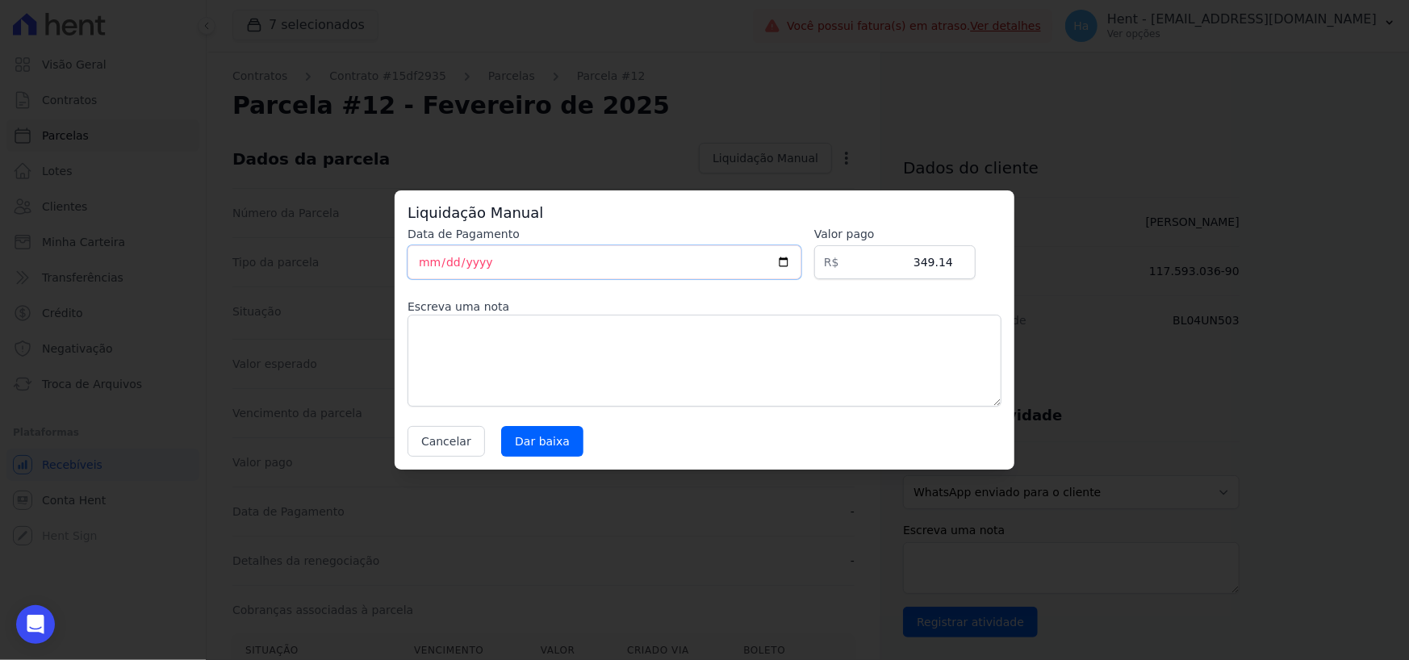
click at [446, 262] on input "[DATE]" at bounding box center [605, 262] width 394 height 34
type input "2025-03-06"
click at [629, 348] on textarea at bounding box center [705, 361] width 594 height 92
click at [547, 441] on input "Dar baixa" at bounding box center [542, 441] width 82 height 31
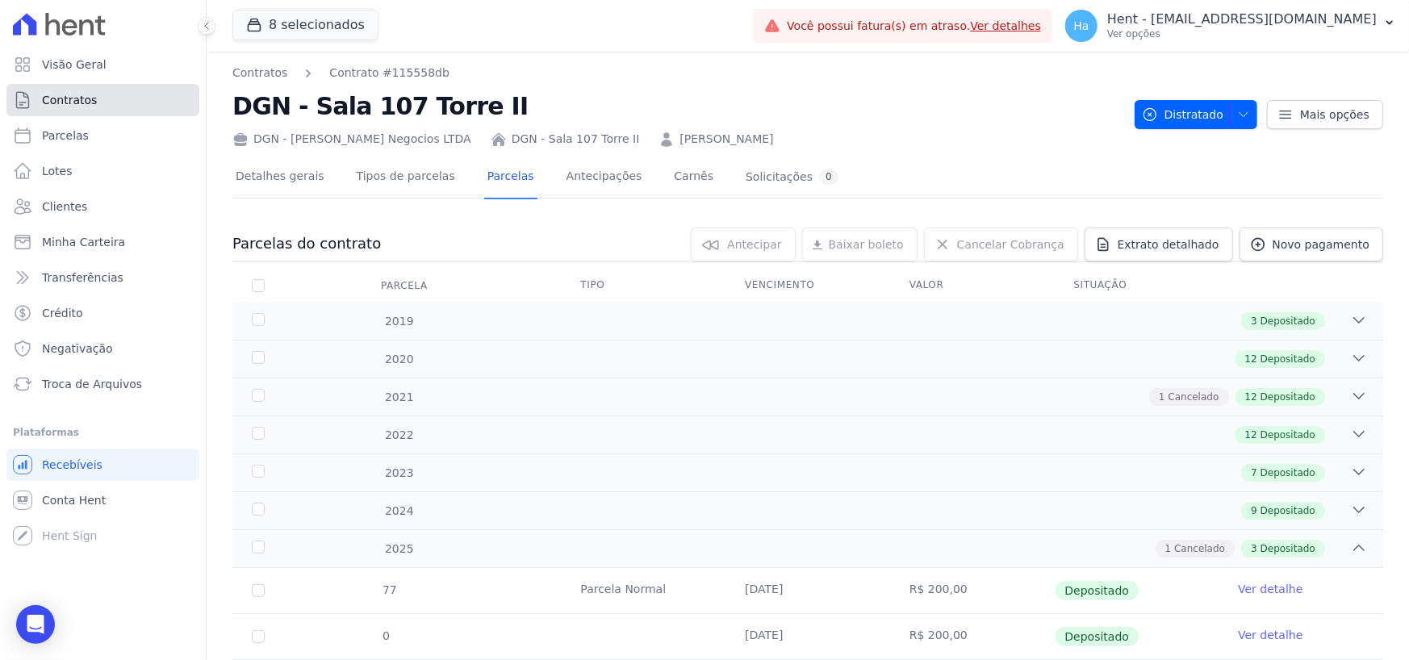
click at [65, 98] on span "Contratos" at bounding box center [69, 100] width 55 height 16
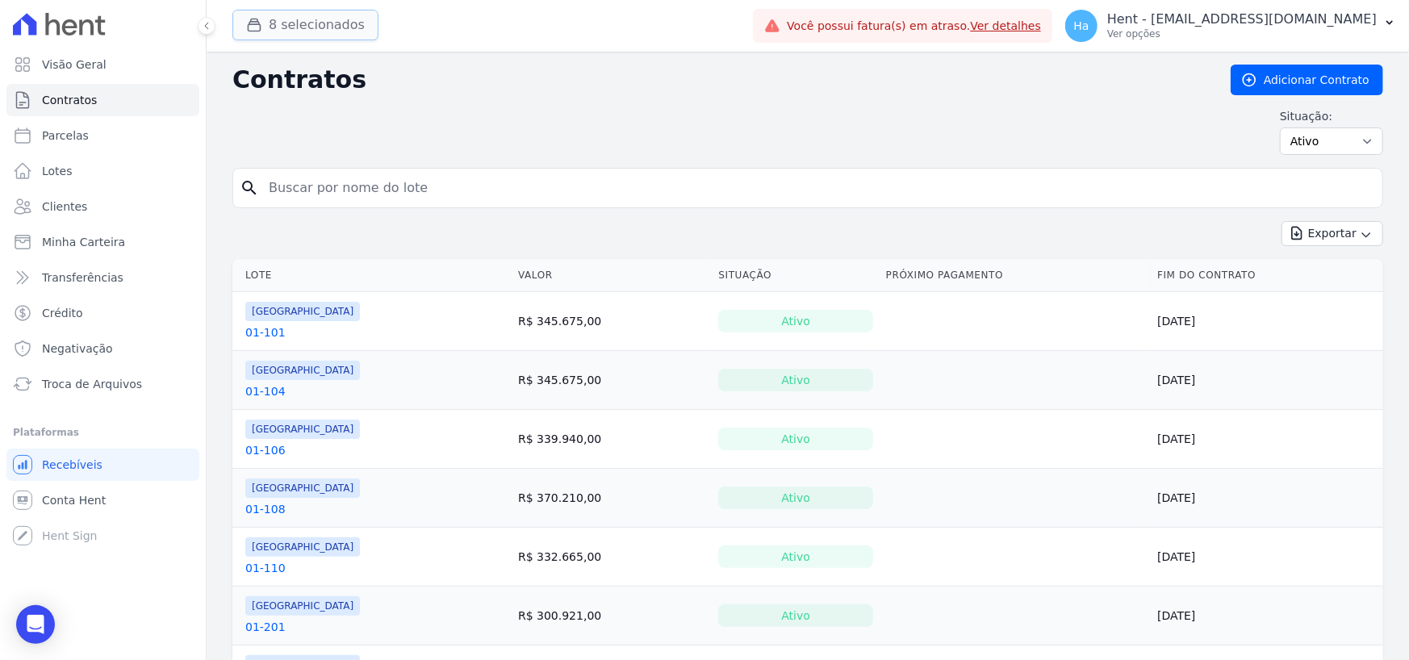
click at [327, 32] on button "8 selecionados" at bounding box center [305, 25] width 146 height 31
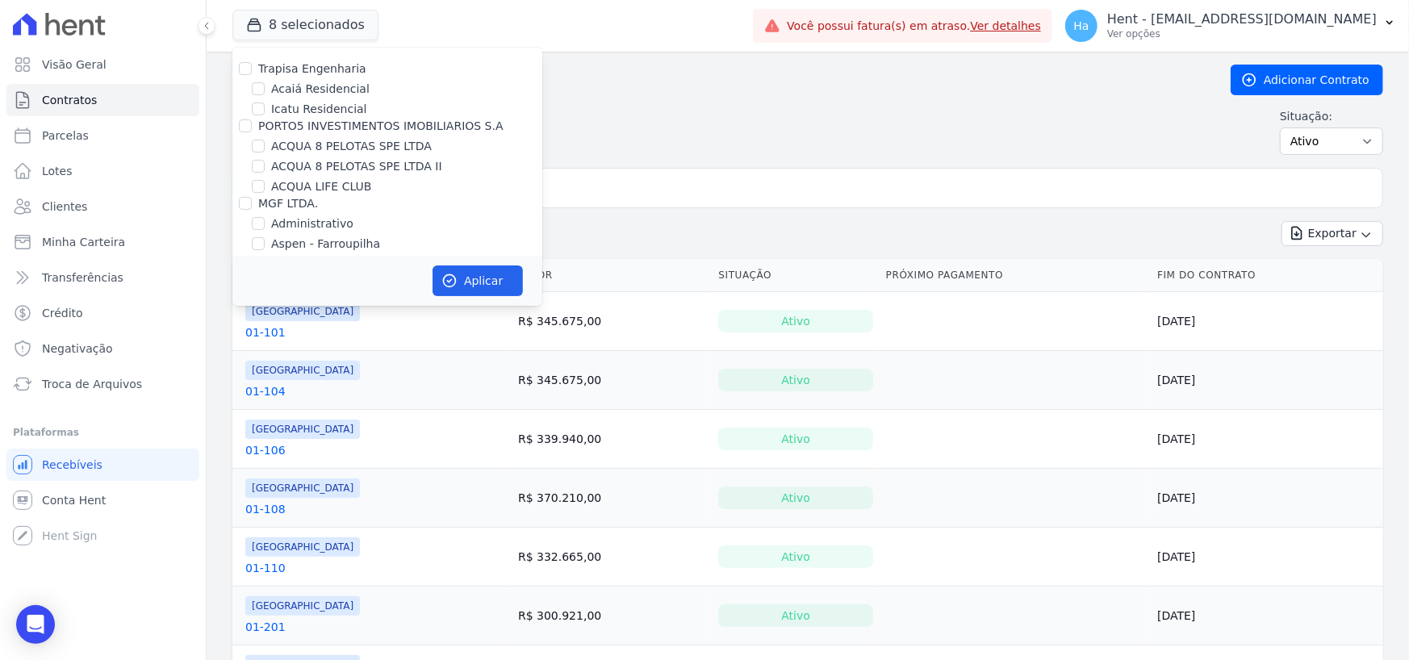
scroll to position [4873, 0]
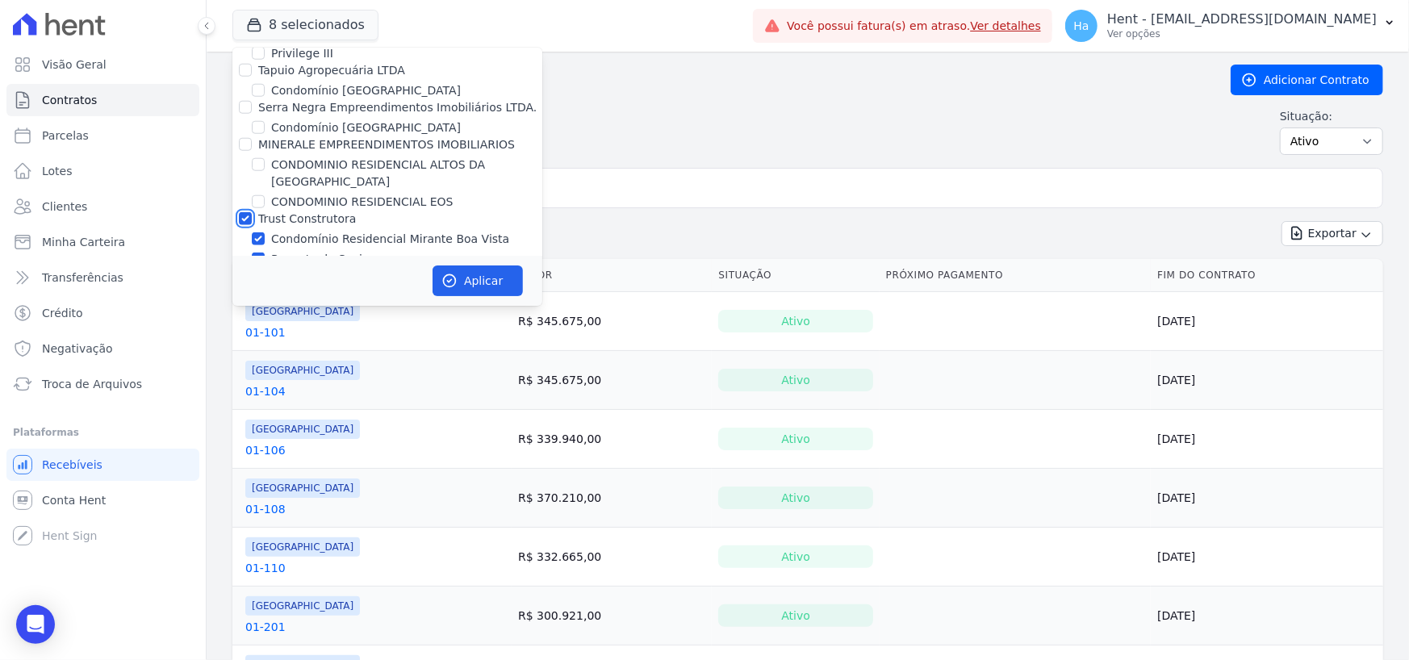
click at [243, 212] on input "Trust Construtora" at bounding box center [245, 218] width 13 height 13
checkbox input "false"
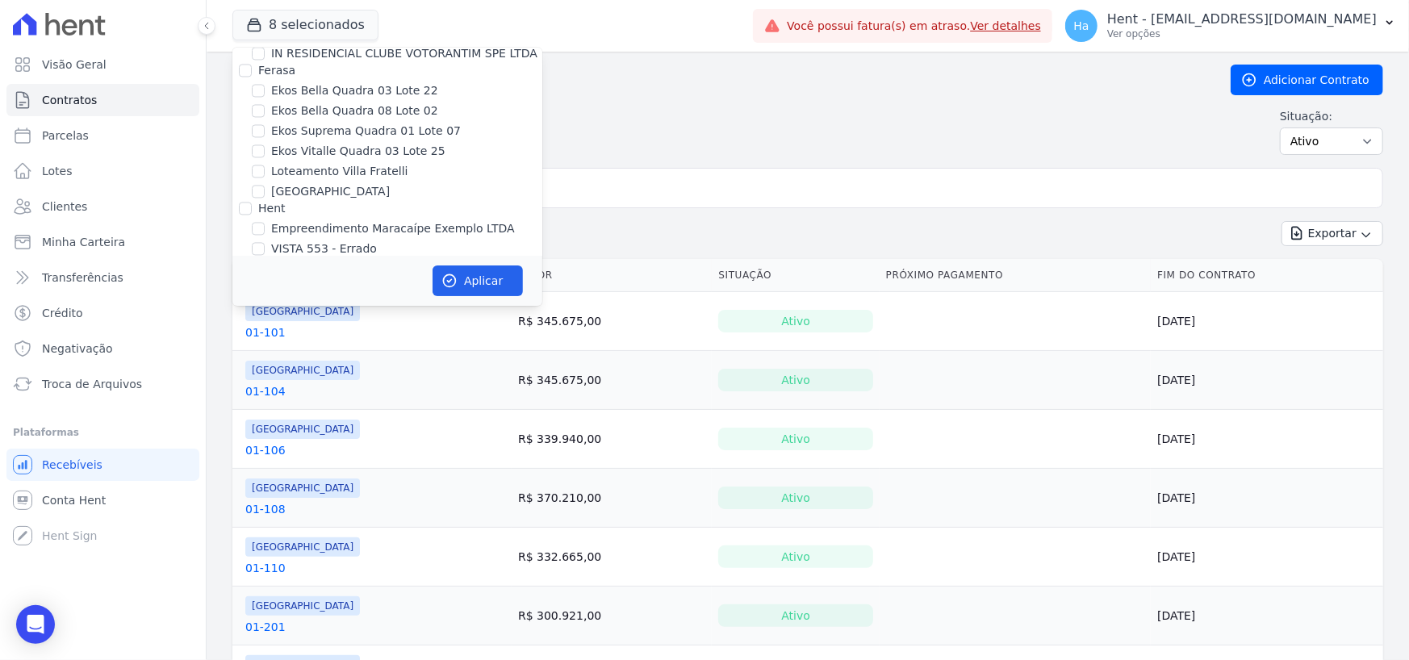
scroll to position [6117, 0]
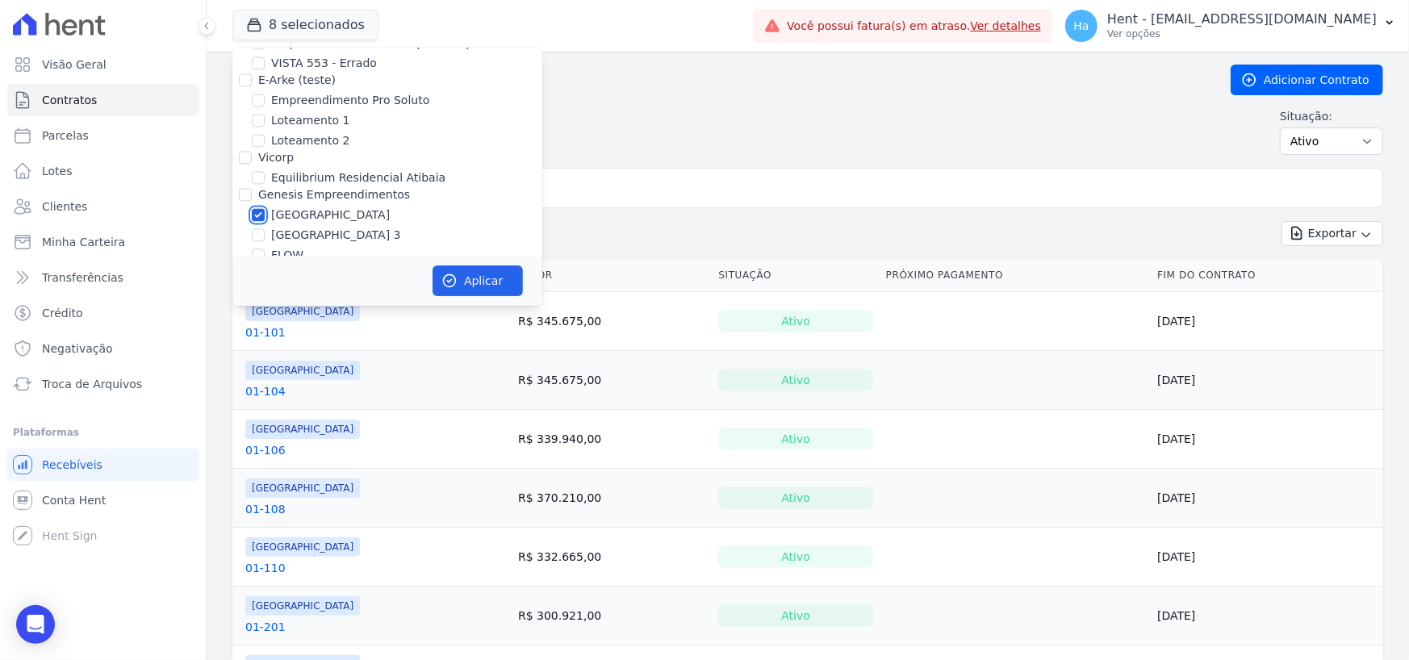
click at [258, 208] on input "[GEOGRAPHIC_DATA]" at bounding box center [258, 214] width 13 height 13
checkbox input "false"
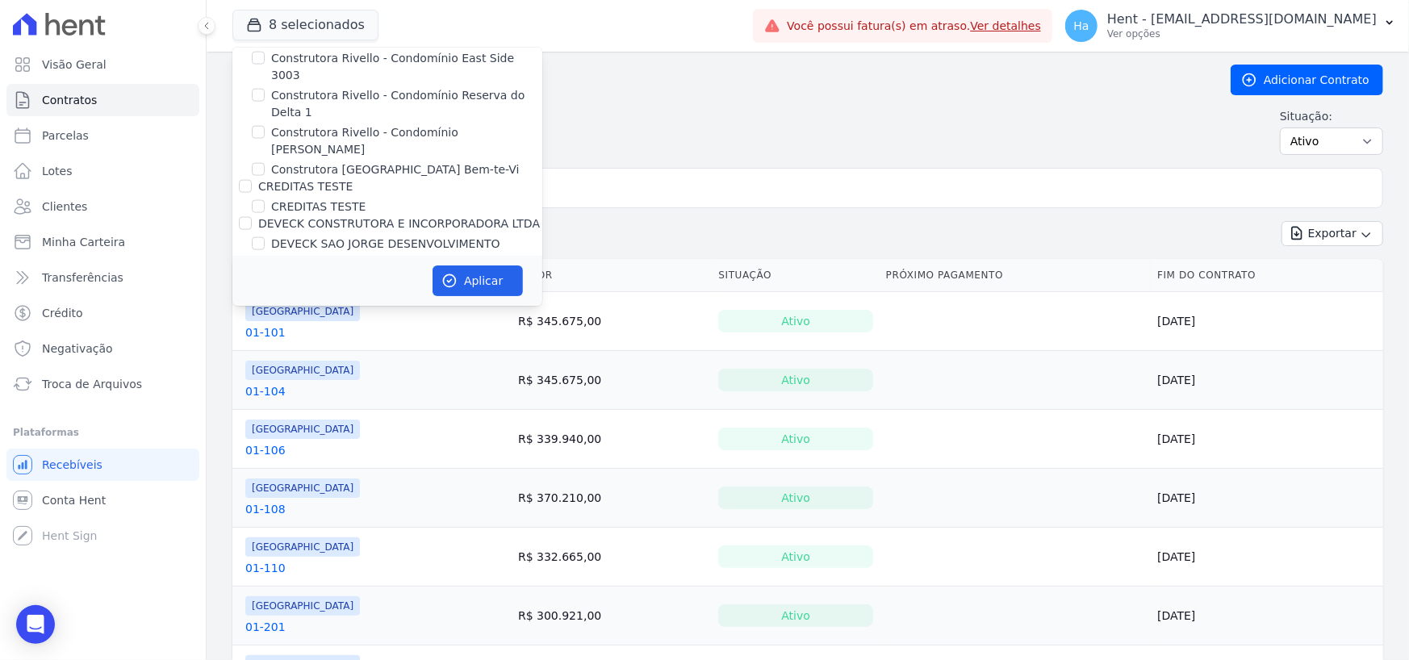
scroll to position [5310, 0]
drag, startPoint x: 243, startPoint y: 168, endPoint x: 315, endPoint y: 174, distance: 72.0
click at [243, 267] on input "[PERSON_NAME]" at bounding box center [245, 273] width 13 height 13
checkbox input "false"
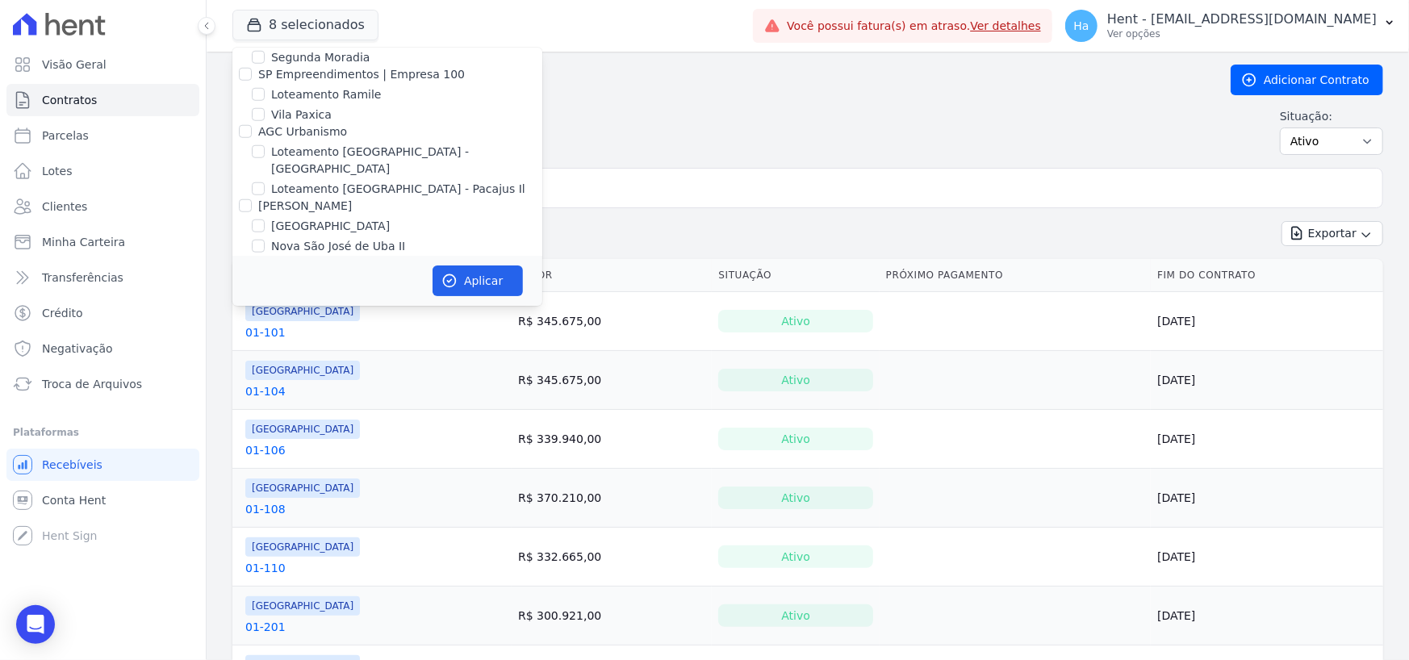
scroll to position [8738, 0]
click at [245, 412] on input "LOULY INCORPORADORA" at bounding box center [245, 418] width 13 height 13
checkbox input "false"
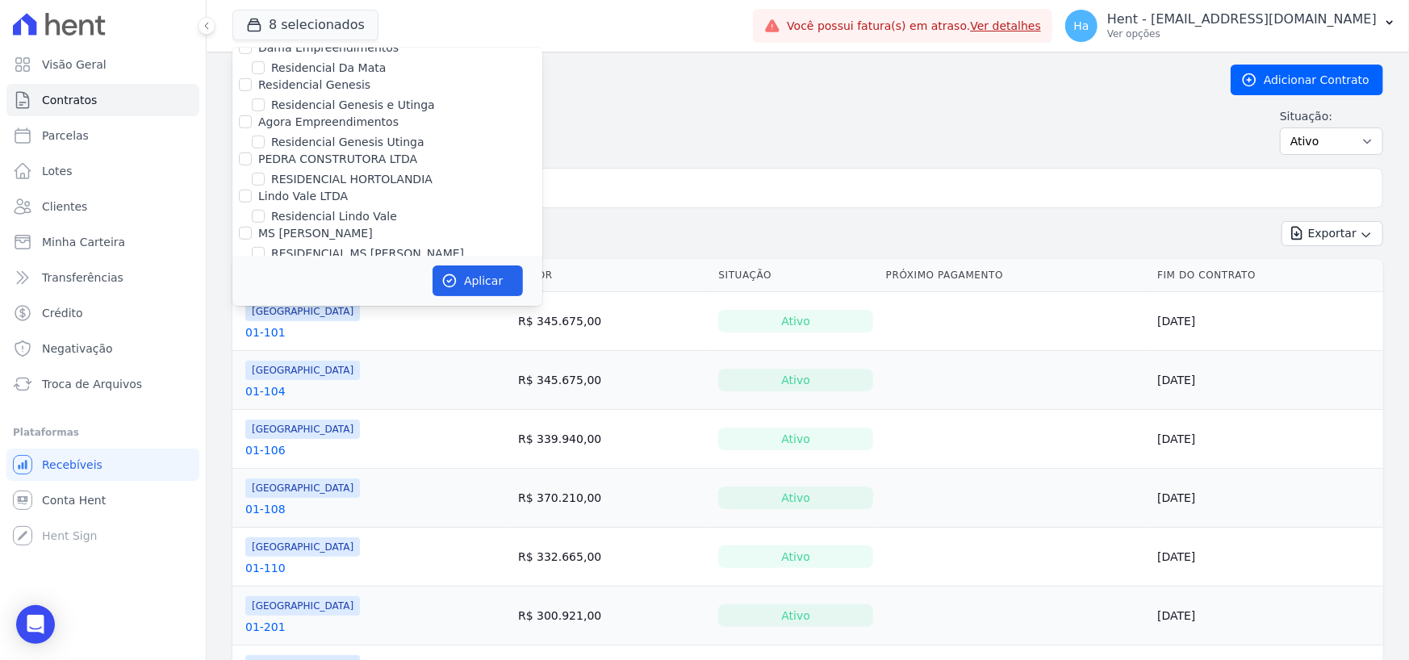
scroll to position [12173, 0]
click at [250, 319] on input "[PERSON_NAME]" at bounding box center [245, 325] width 13 height 13
checkbox input "false"
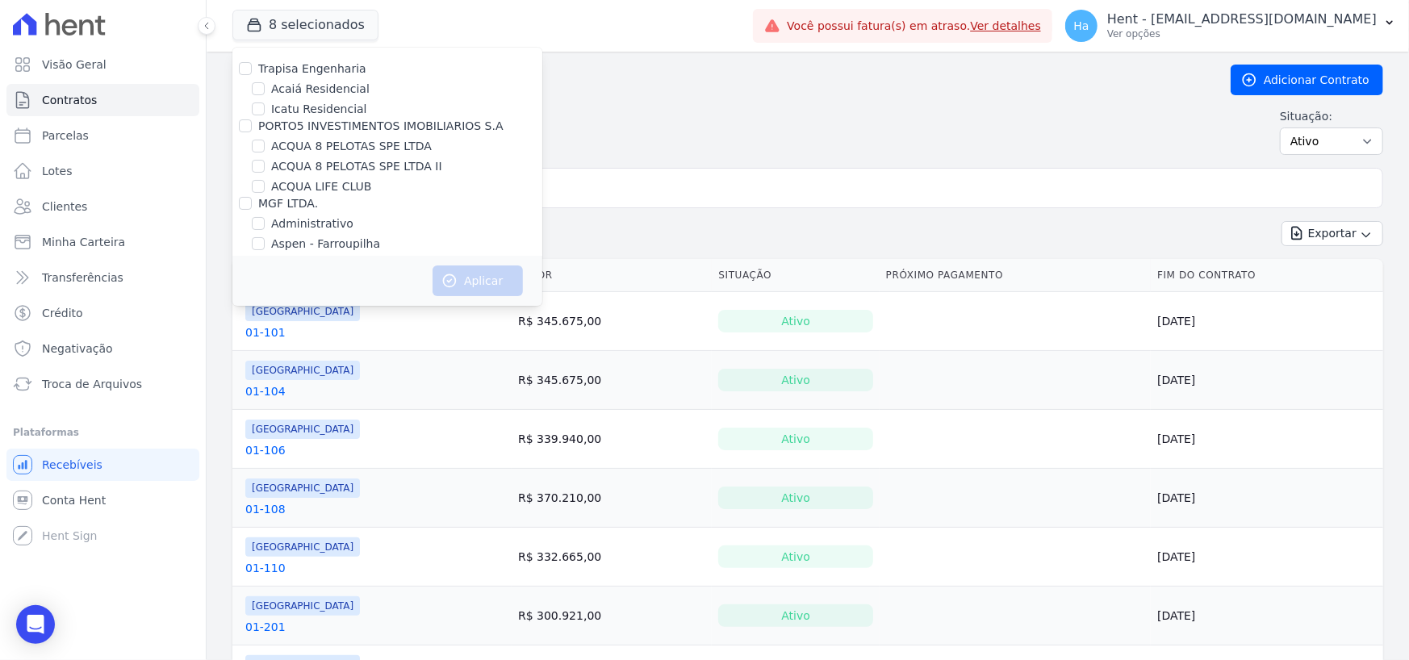
scroll to position [9095, 0]
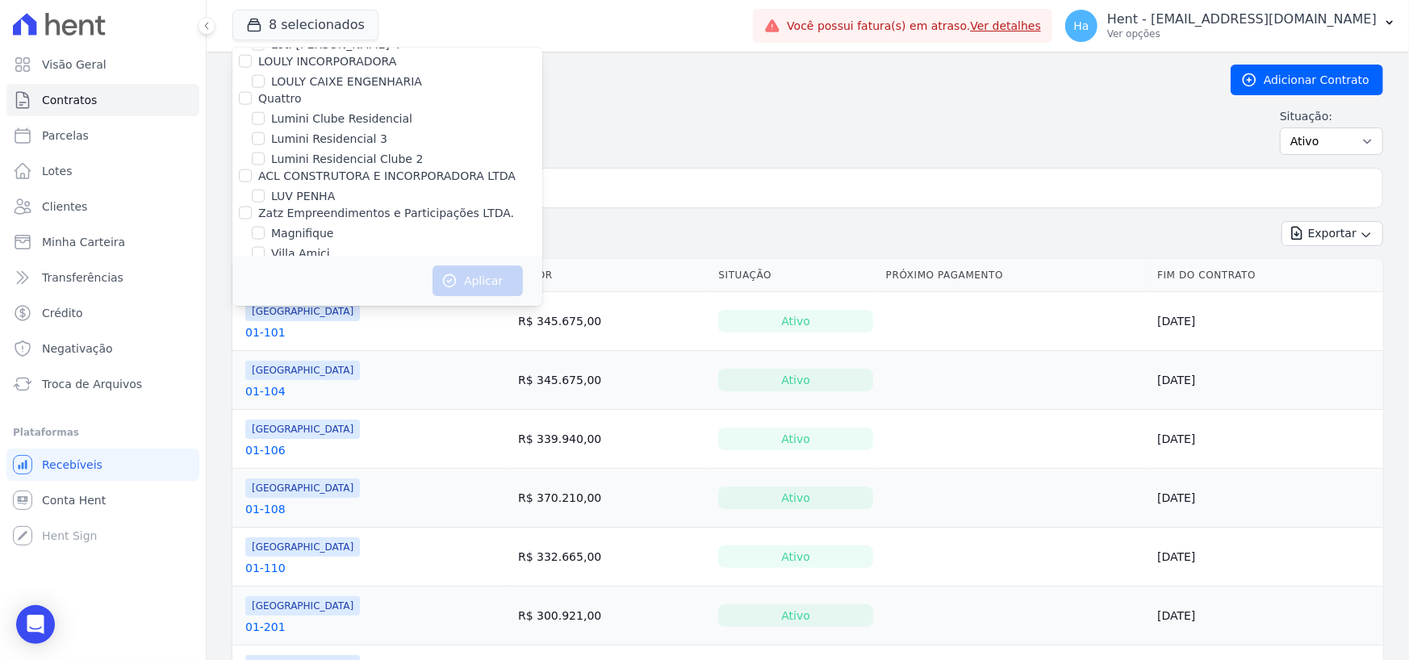
click at [254, 365] on input "Mugango - Viva Iguaçu" at bounding box center [258, 371] width 13 height 13
checkbox input "true"
click at [477, 289] on button "Aplicar" at bounding box center [478, 281] width 90 height 31
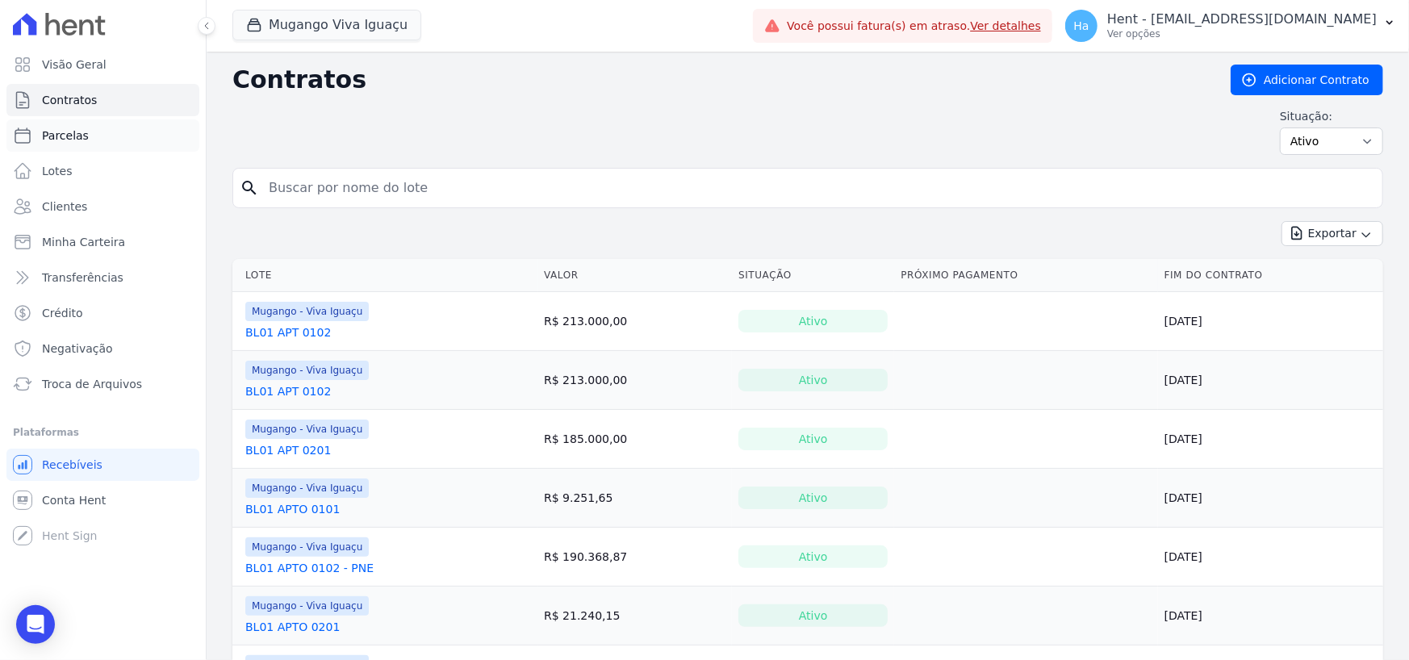
click at [52, 135] on span "Parcelas" at bounding box center [65, 136] width 47 height 16
select select
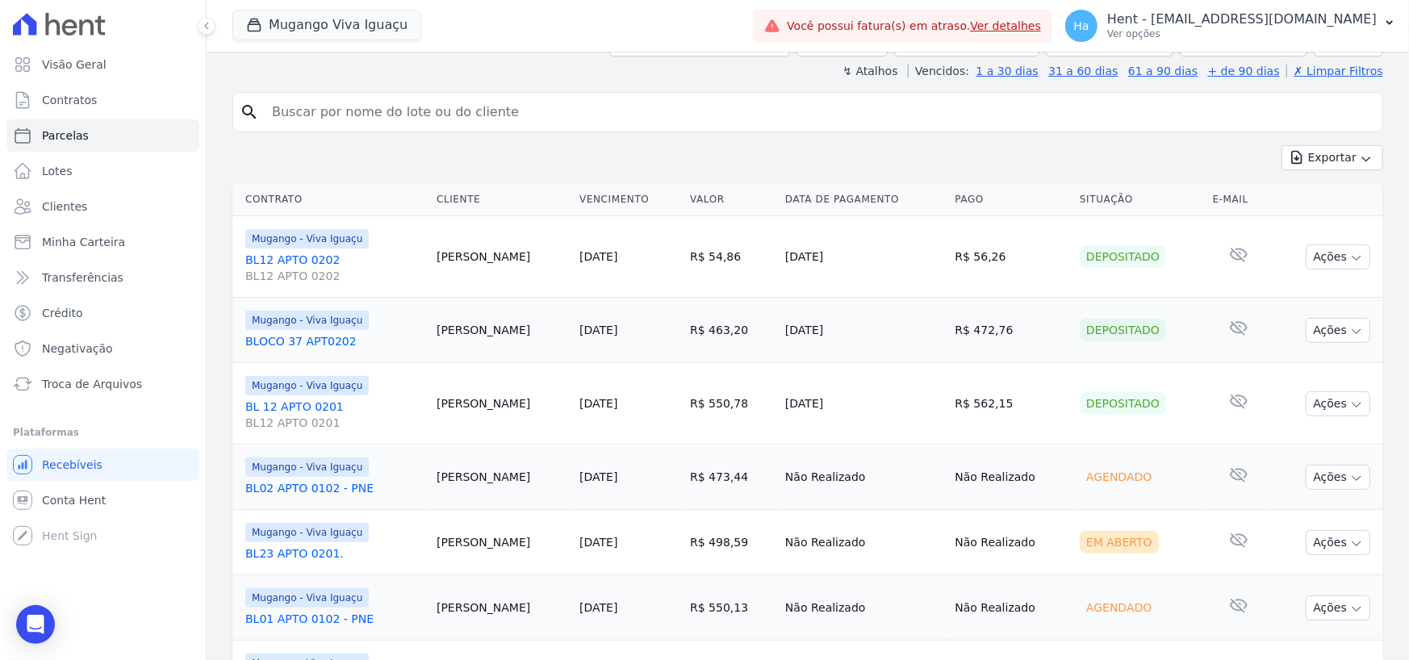
scroll to position [242, 0]
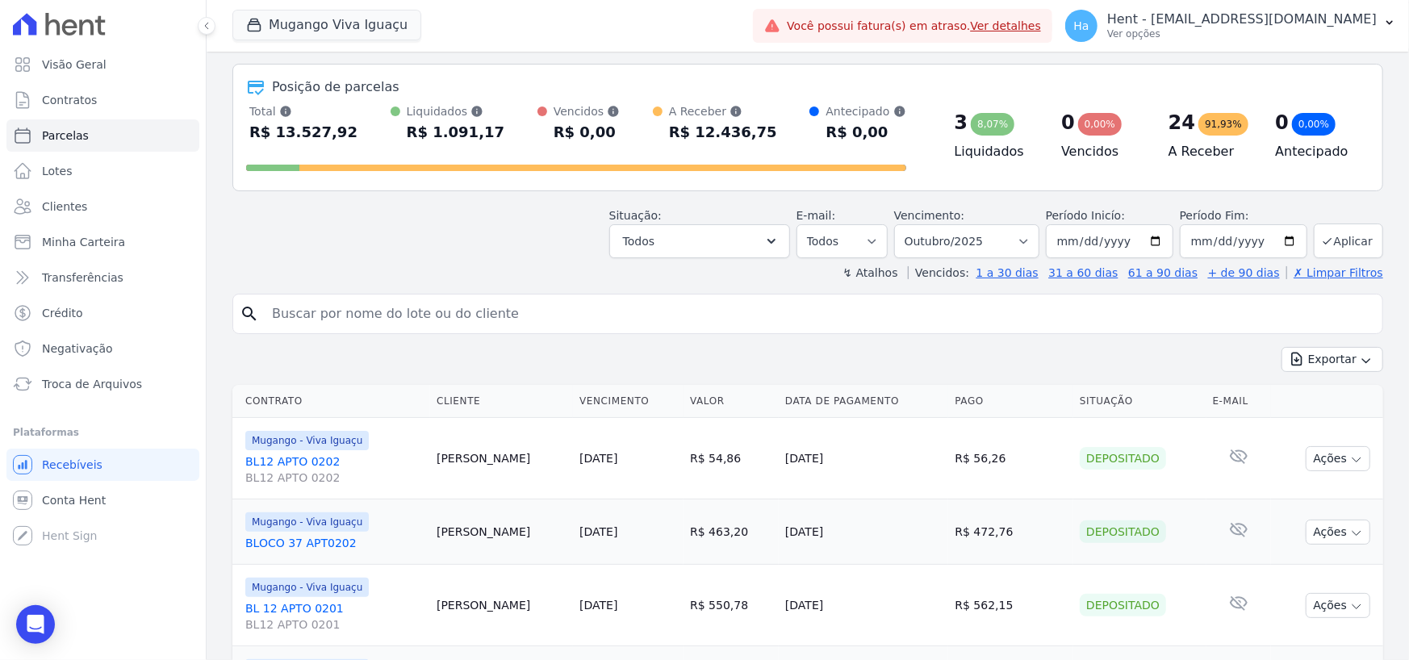
scroll to position [0, 0]
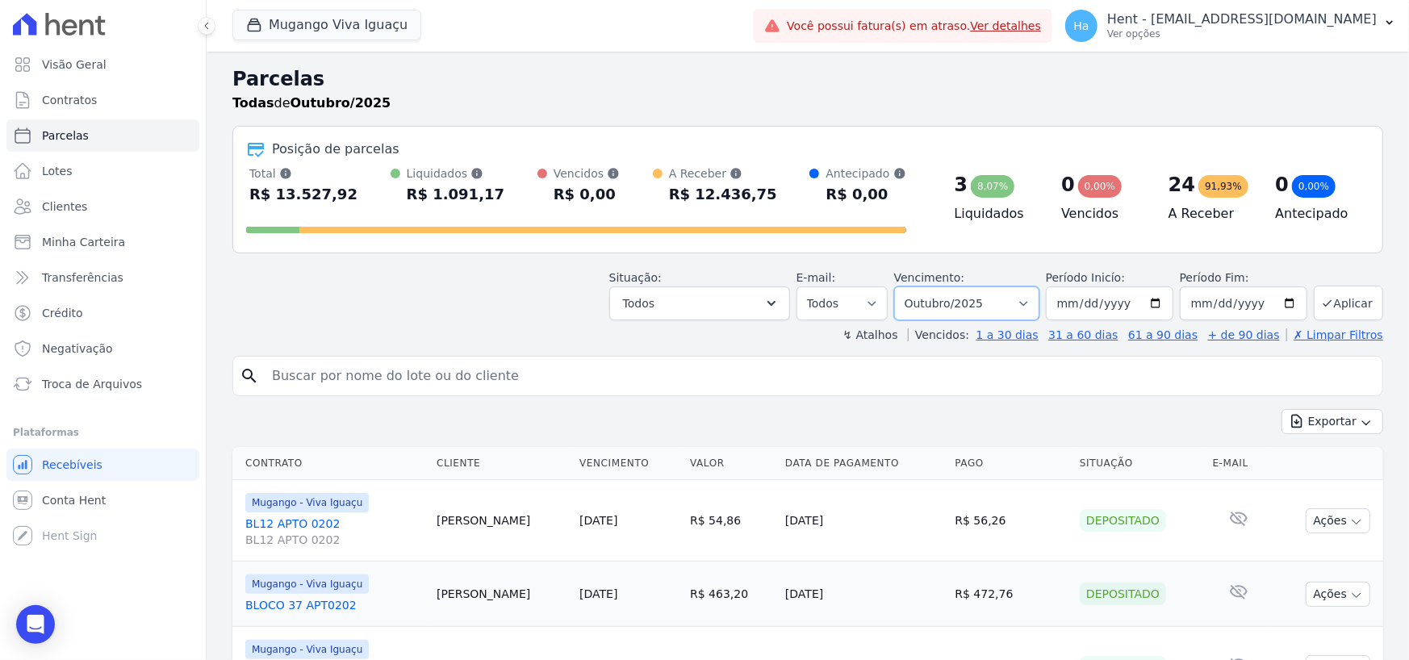
click at [1032, 294] on select "Filtrar por período ──────── Todos os meses Março/2023 Abril/2023 Maio/2023 Jun…" at bounding box center [966, 303] width 145 height 34
click at [1024, 368] on input "search" at bounding box center [819, 376] width 1114 height 32
click at [704, 424] on div "Exportar Exportar PDF Exportar CSV" at bounding box center [807, 428] width 1151 height 38
click at [914, 420] on div "Exportar Exportar PDF Exportar CSV" at bounding box center [807, 428] width 1151 height 38
drag, startPoint x: 1041, startPoint y: 273, endPoint x: 1274, endPoint y: 268, distance: 233.3
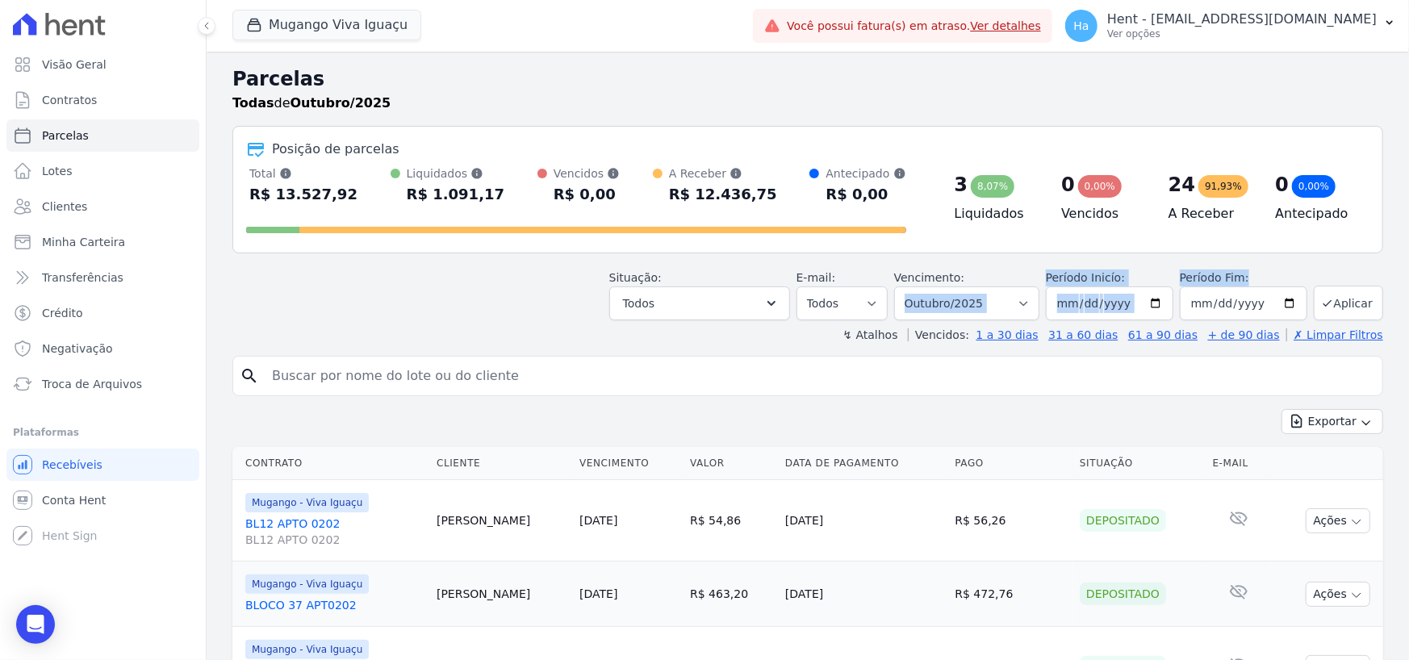
click at [1274, 268] on div "Situação: Agendado Em Aberto Pago Processando Cancelado Vencido Transferindo De…" at bounding box center [807, 291] width 1151 height 57
click at [1054, 409] on div "Exportar Exportar PDF Exportar CSV" at bounding box center [807, 428] width 1151 height 38
click at [1085, 295] on input "[DATE]" at bounding box center [1110, 303] width 128 height 34
type input "[DATE]"
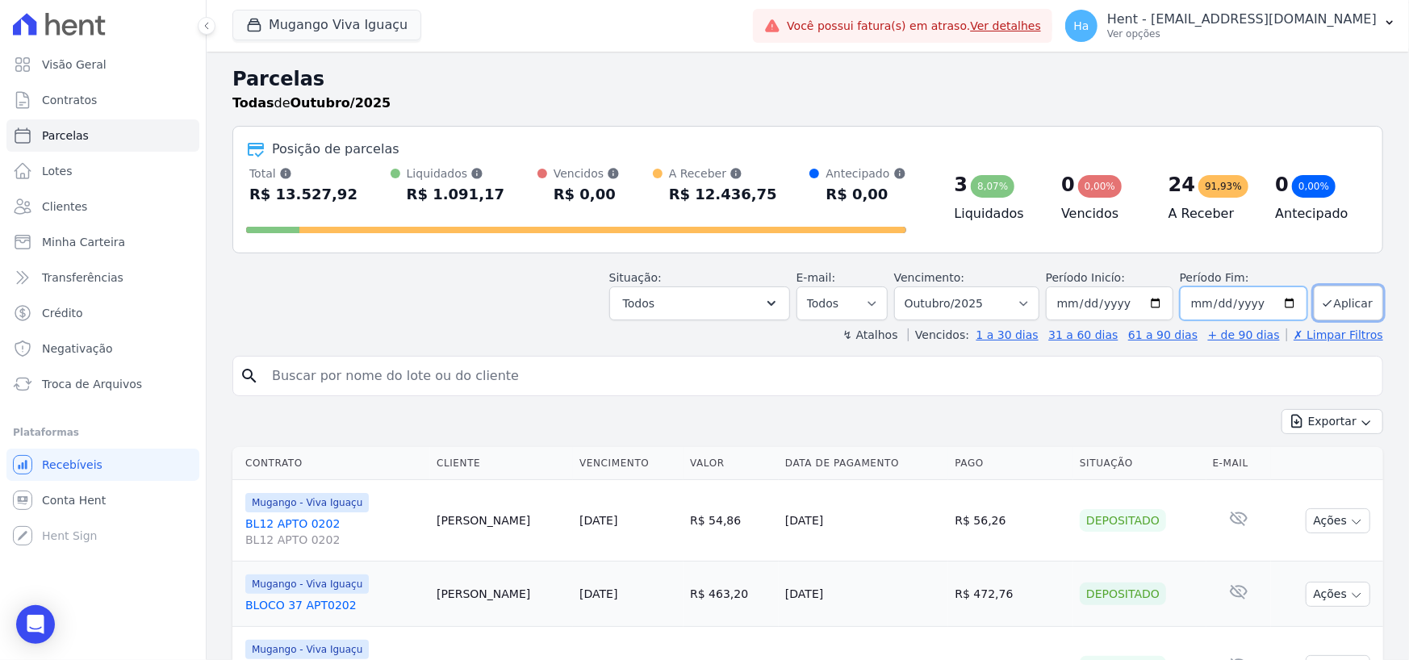
click at [1211, 301] on input "[DATE]" at bounding box center [1244, 303] width 128 height 34
click at [1196, 299] on input "date" at bounding box center [1244, 303] width 128 height 34
type input "[DATE]"
click at [1115, 409] on div "Exportar Exportar PDF Exportar CSV" at bounding box center [807, 428] width 1151 height 38
click at [1077, 294] on input "[DATE]" at bounding box center [1110, 303] width 128 height 34
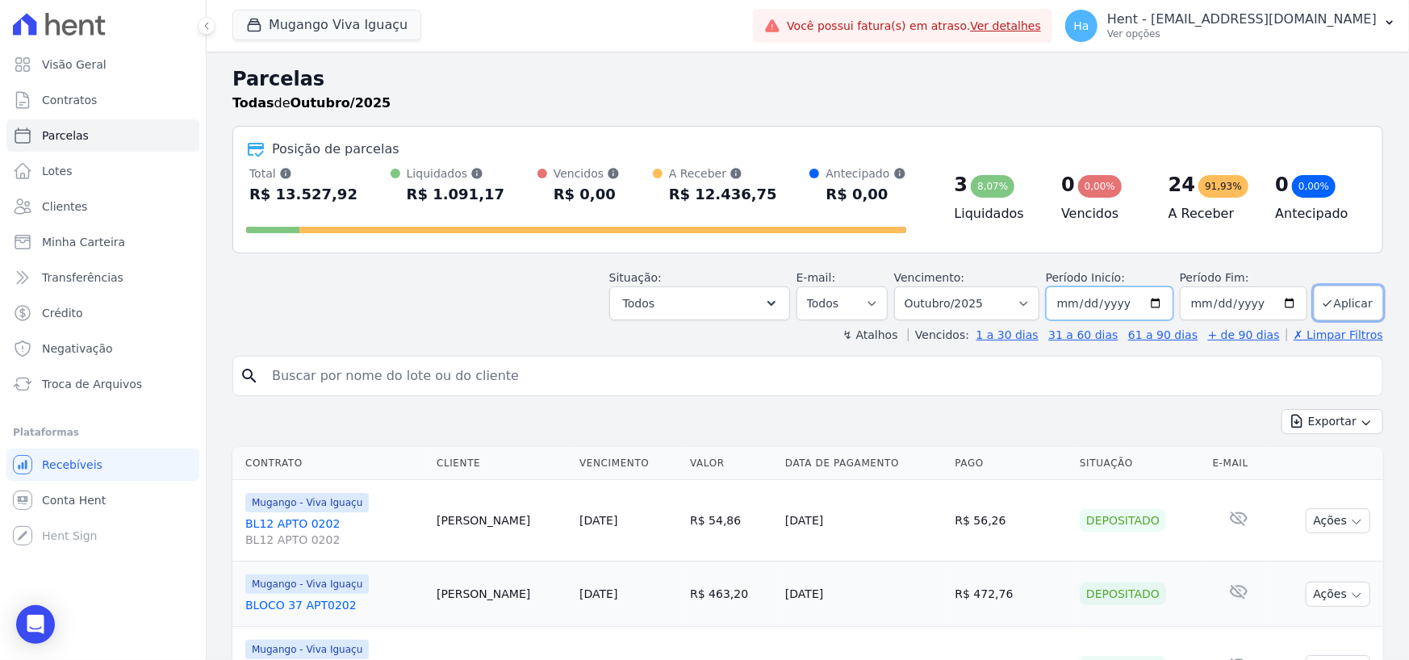
click at [1082, 305] on input "[DATE]" at bounding box center [1110, 303] width 128 height 34
type input "[DATE]"
click at [1191, 297] on input "[DATE]" at bounding box center [1244, 303] width 128 height 34
type input "[DATE]"
click at [821, 422] on div "Exportar Exportar PDF Exportar CSV" at bounding box center [807, 428] width 1151 height 38
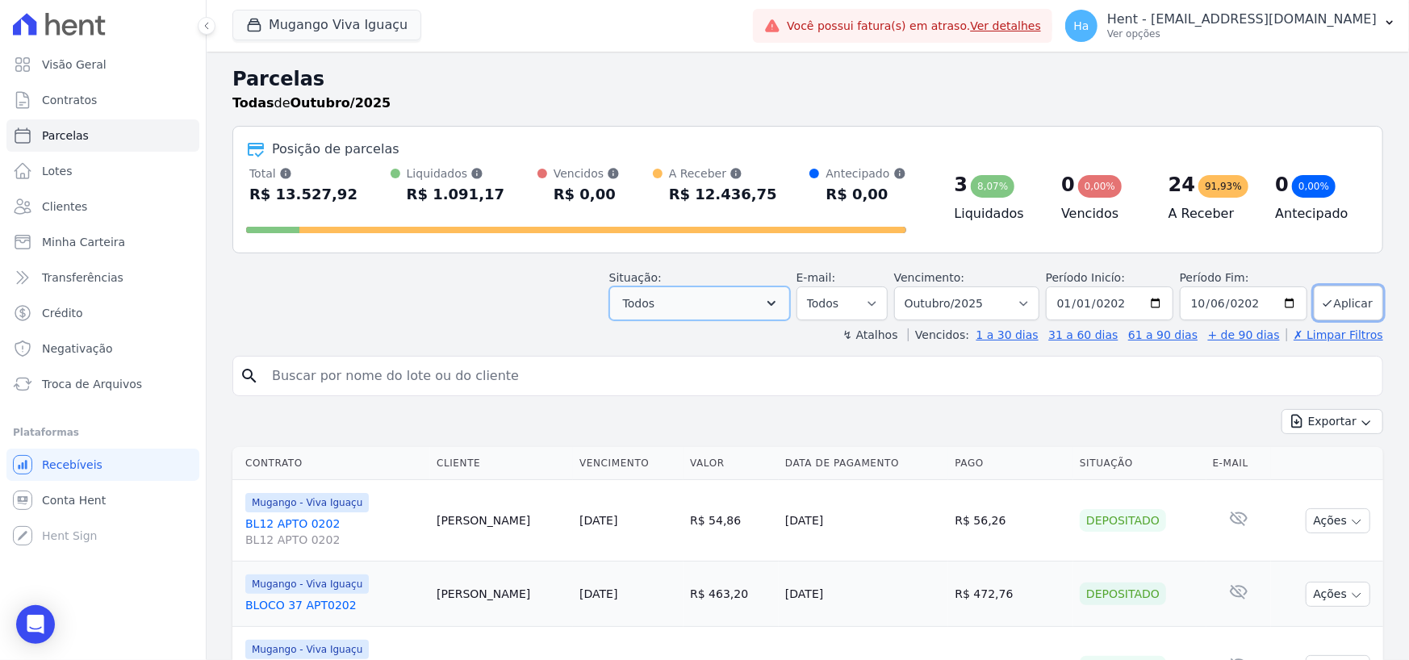
click at [776, 307] on button "Todos" at bounding box center [699, 303] width 181 height 34
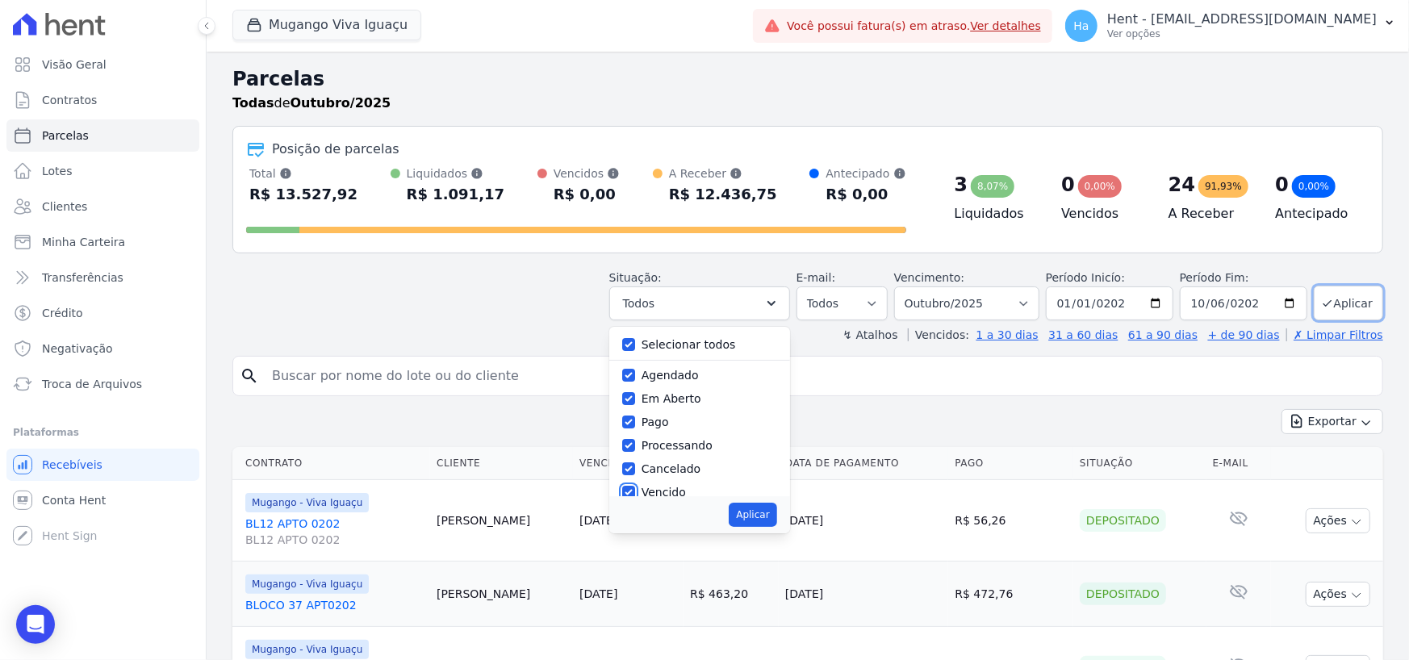
click at [635, 490] on input "Vencido" at bounding box center [628, 492] width 13 height 13
checkbox input "false"
click at [635, 341] on input "Selecionar todos" at bounding box center [628, 344] width 13 height 13
checkbox input "true"
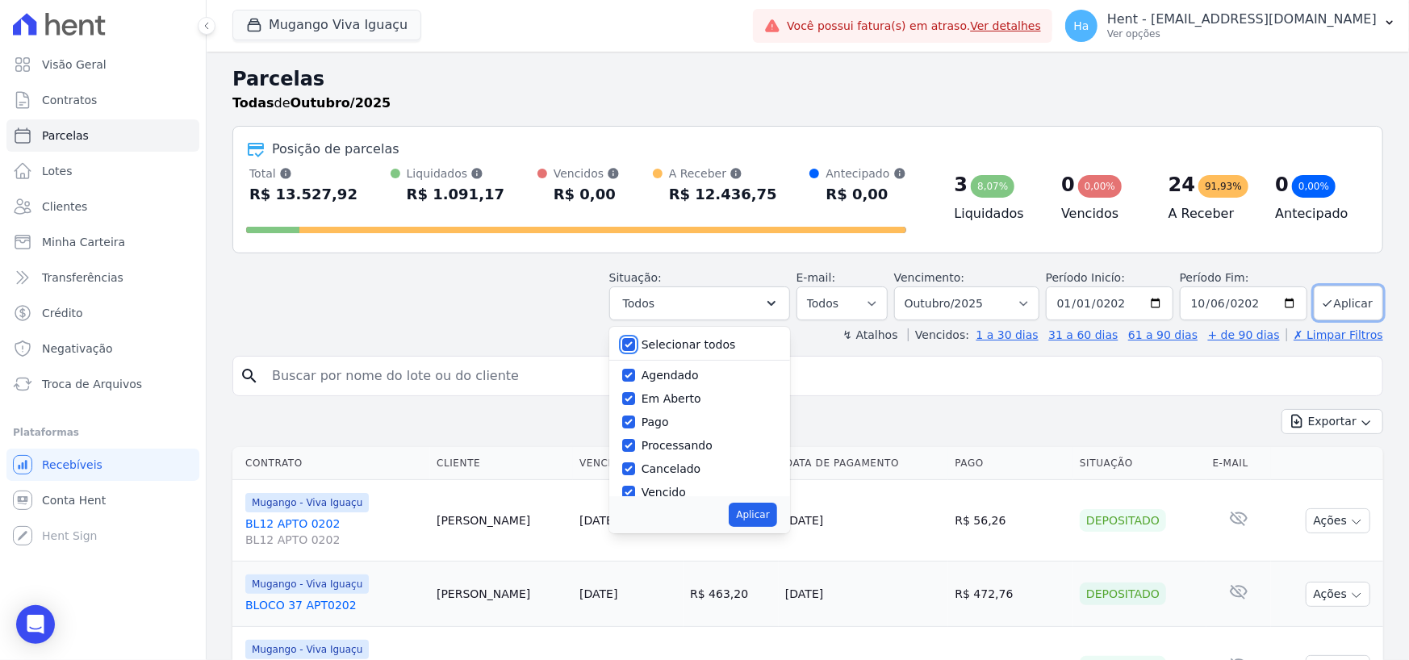
click at [635, 341] on input "Selecionar todos" at bounding box center [628, 344] width 13 height 13
checkbox input "false"
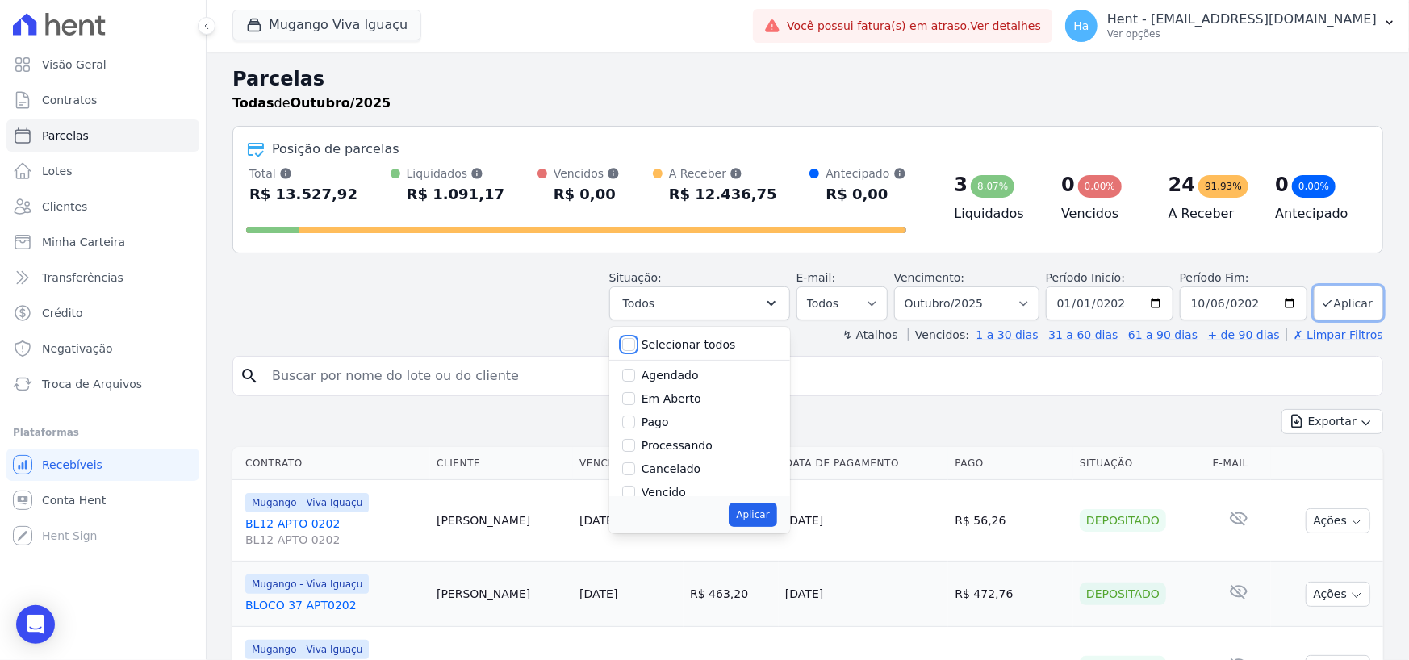
checkbox input "false"
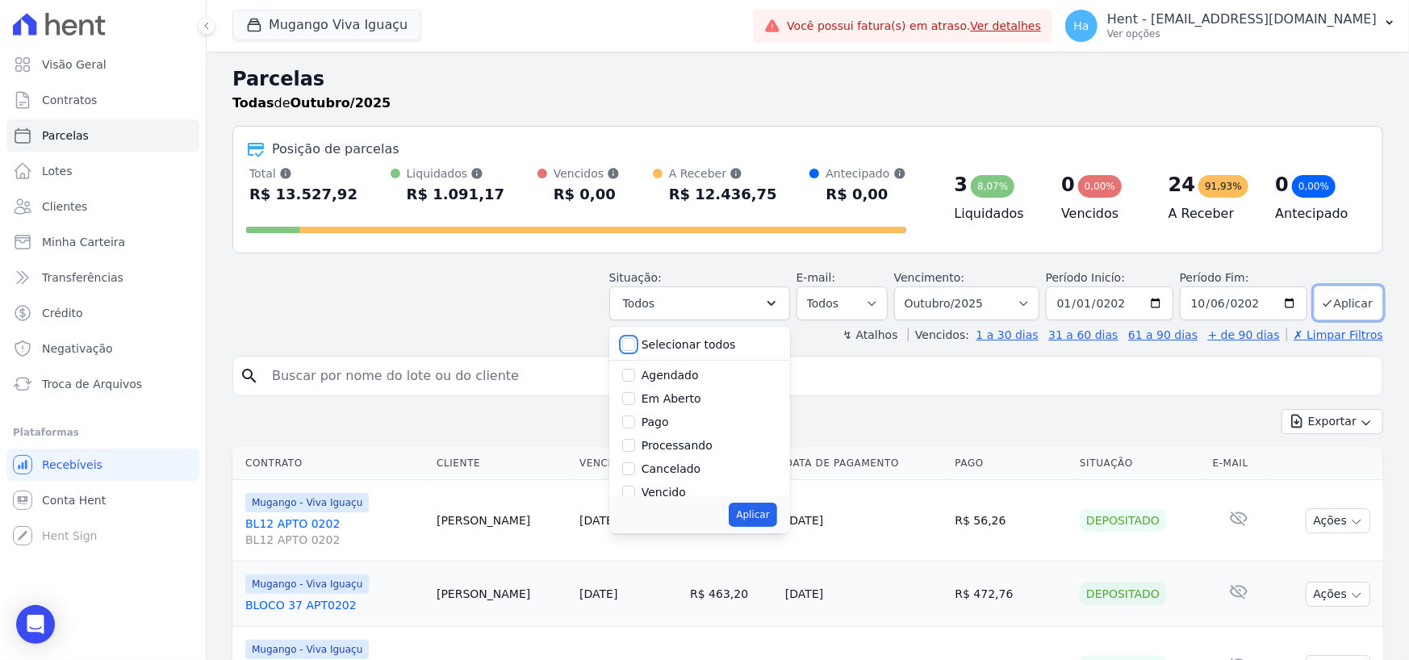
checkbox input "false"
click at [635, 494] on input "Vencido" at bounding box center [628, 492] width 13 height 13
checkbox input "true"
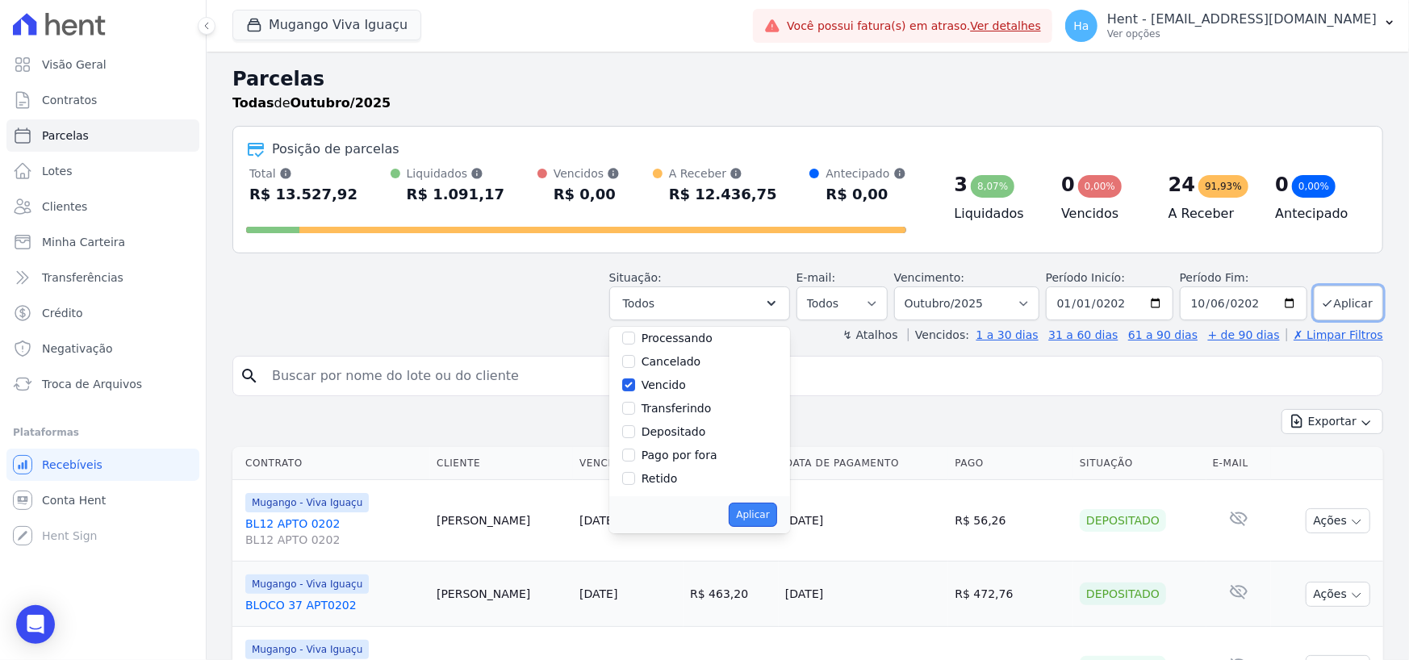
click at [772, 511] on button "Aplicar" at bounding box center [753, 515] width 48 height 24
select select "overdue"
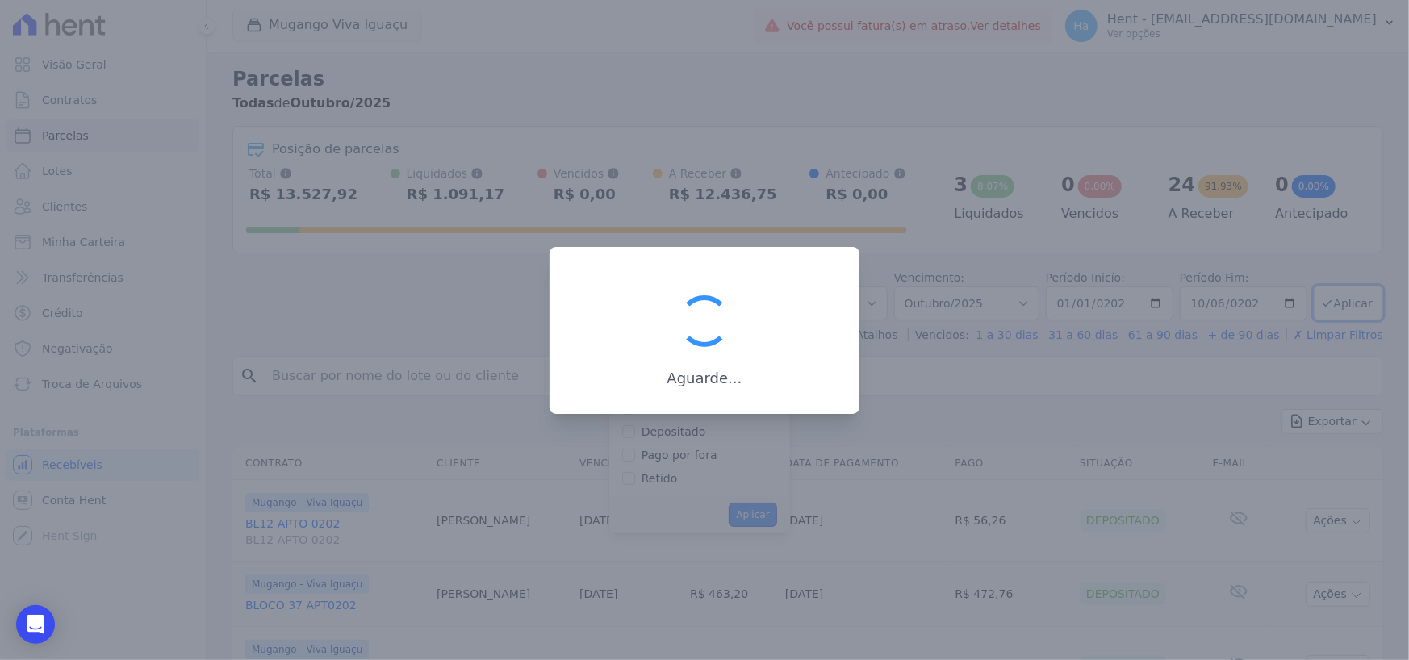
scroll to position [28, 0]
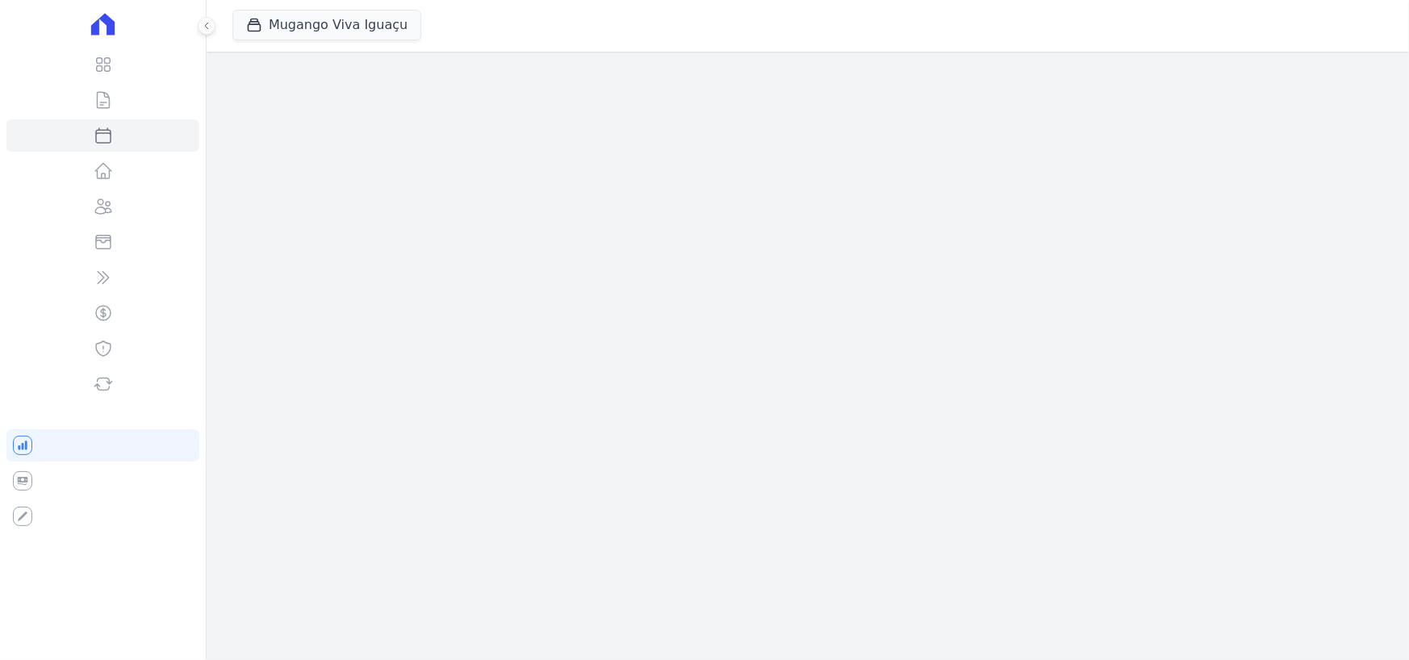
select select
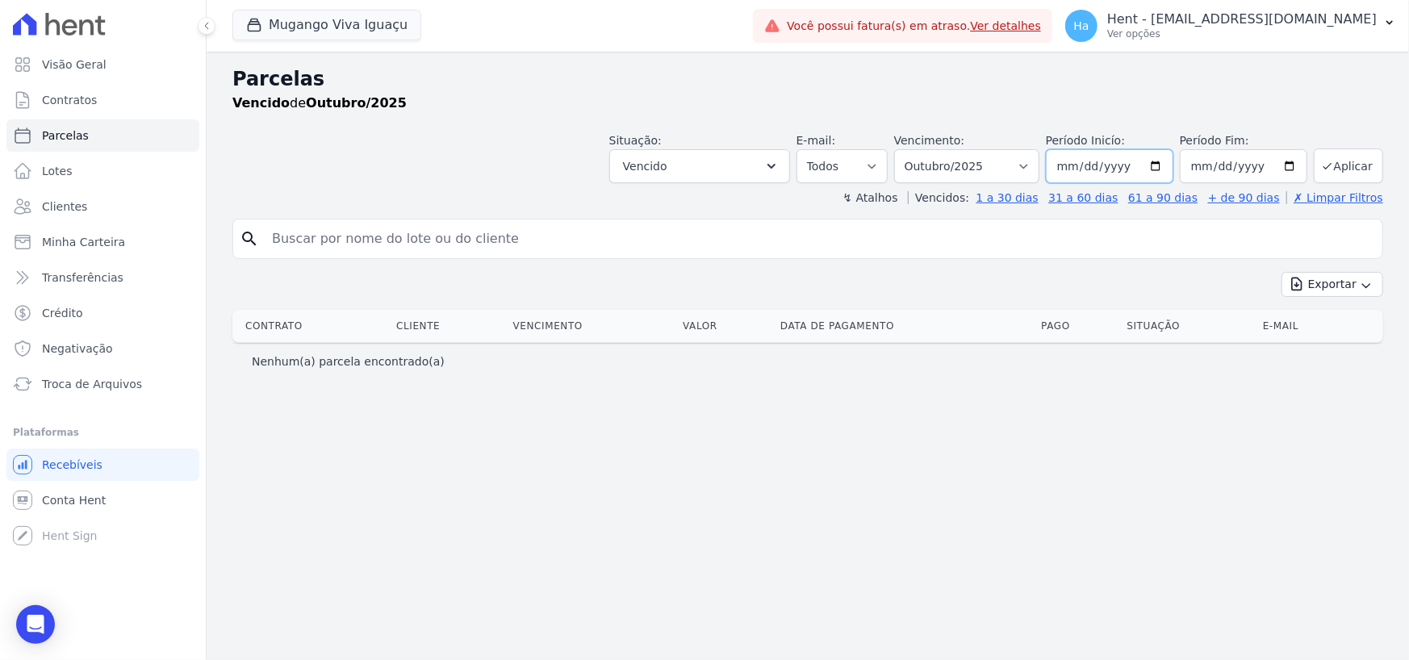
click at [1094, 168] on input "[DATE]" at bounding box center [1110, 166] width 128 height 34
type input "[DATE]"
click at [1205, 164] on input "[DATE]" at bounding box center [1244, 166] width 128 height 34
type input "[DATE]"
click at [1361, 172] on button "Aplicar" at bounding box center [1348, 165] width 69 height 35
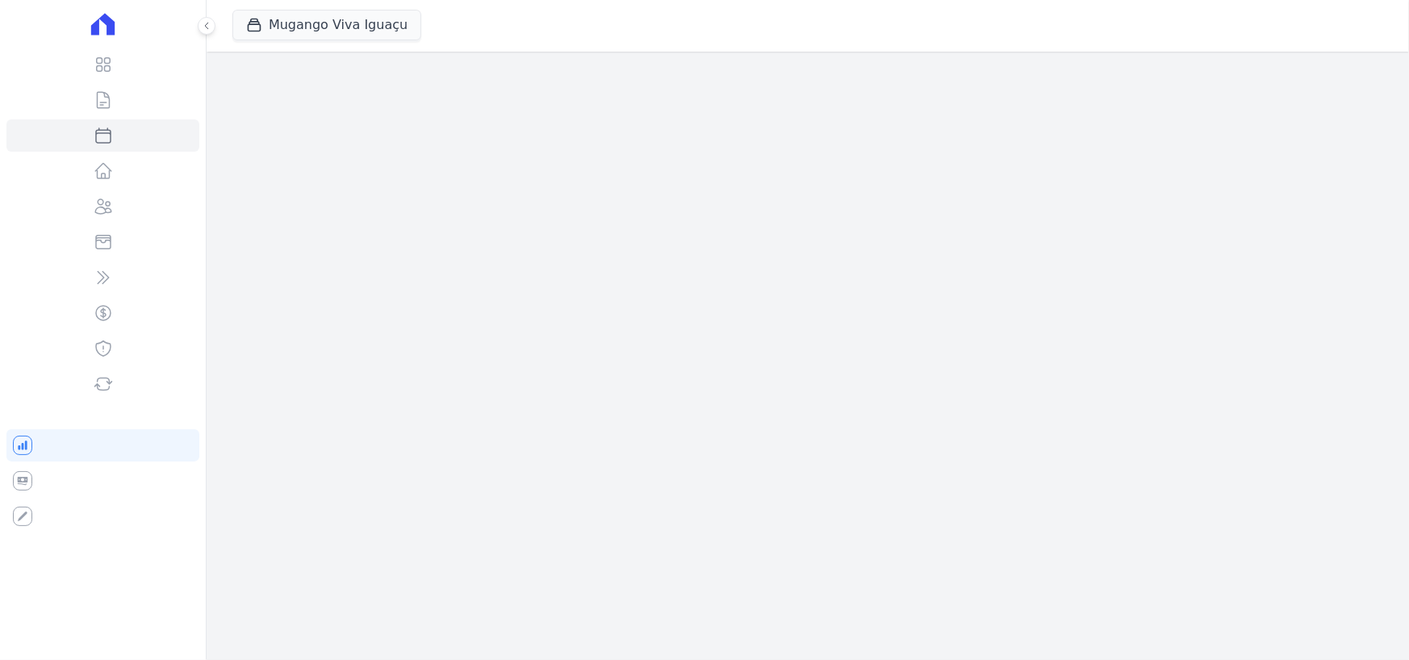
select select
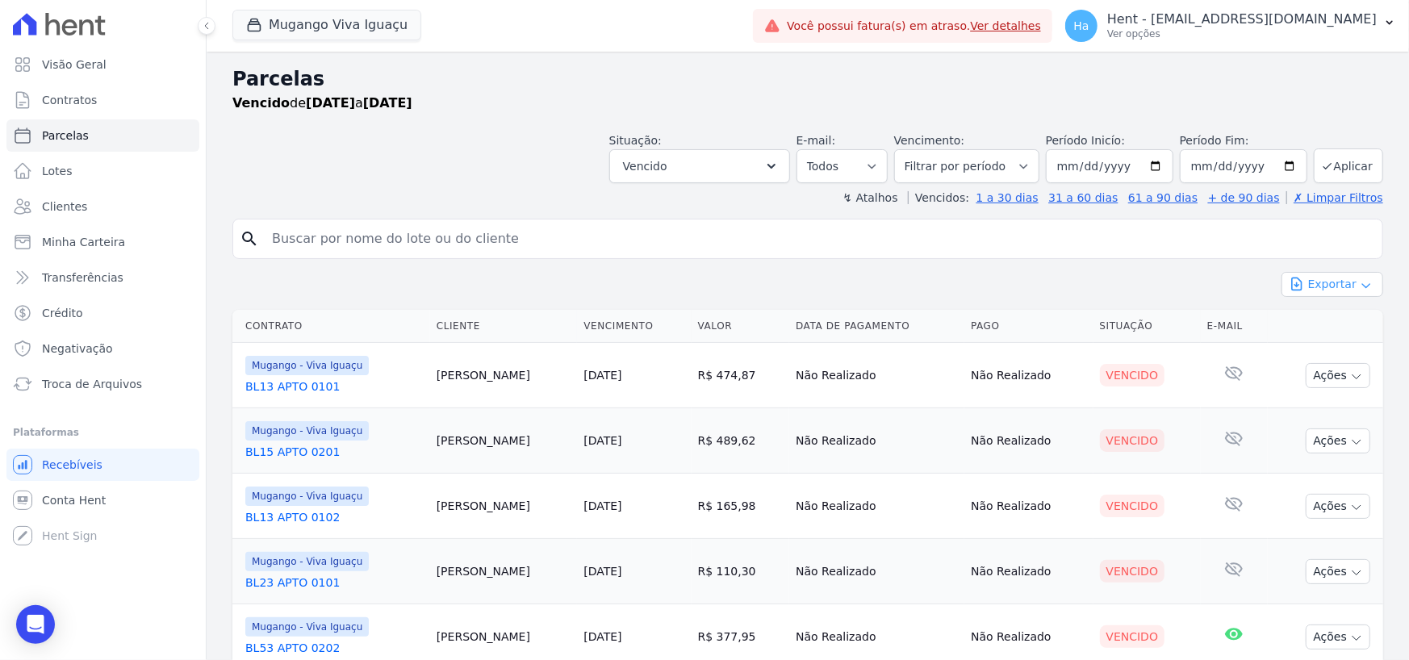
click at [1360, 286] on icon "button" at bounding box center [1366, 285] width 13 height 13
click at [1311, 351] on span "Exportar CSV" at bounding box center [1331, 350] width 86 height 16
click at [541, 240] on input "search" at bounding box center [819, 239] width 1114 height 32
click at [484, 240] on input "search" at bounding box center [819, 239] width 1114 height 32
paste input "[PERSON_NAME]"
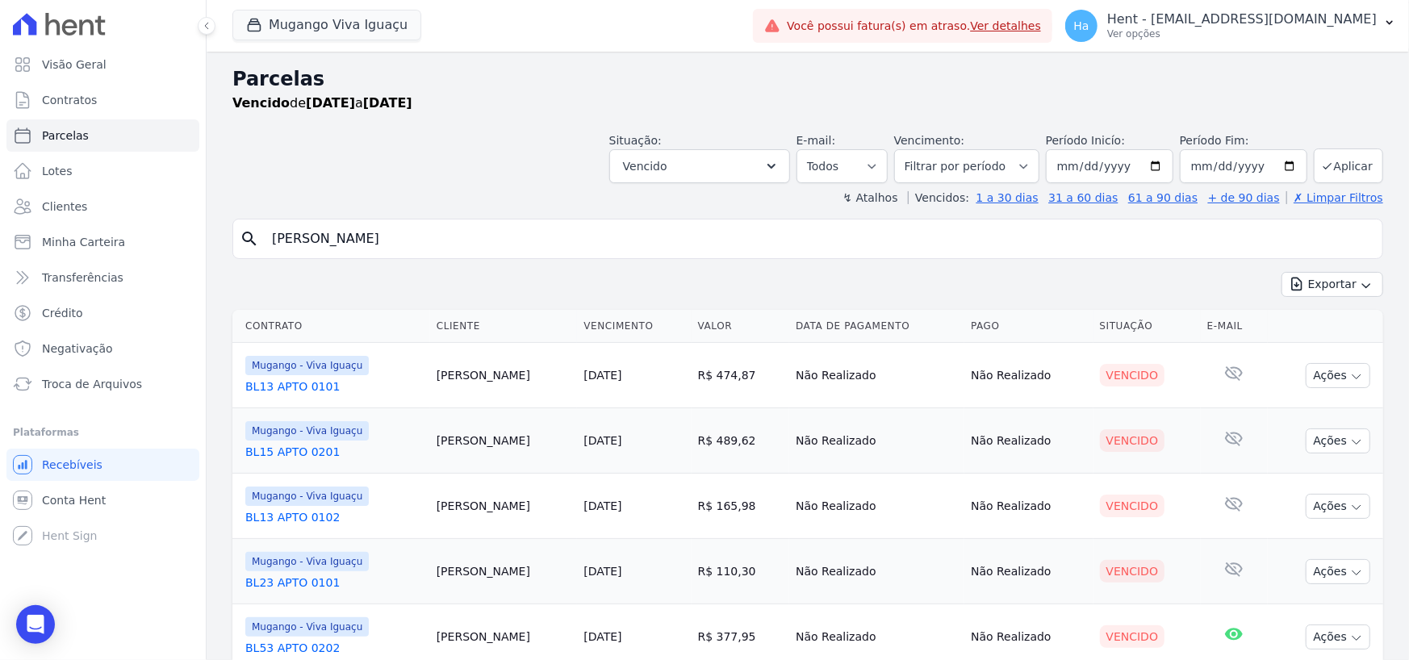
type input "[PERSON_NAME]"
select select
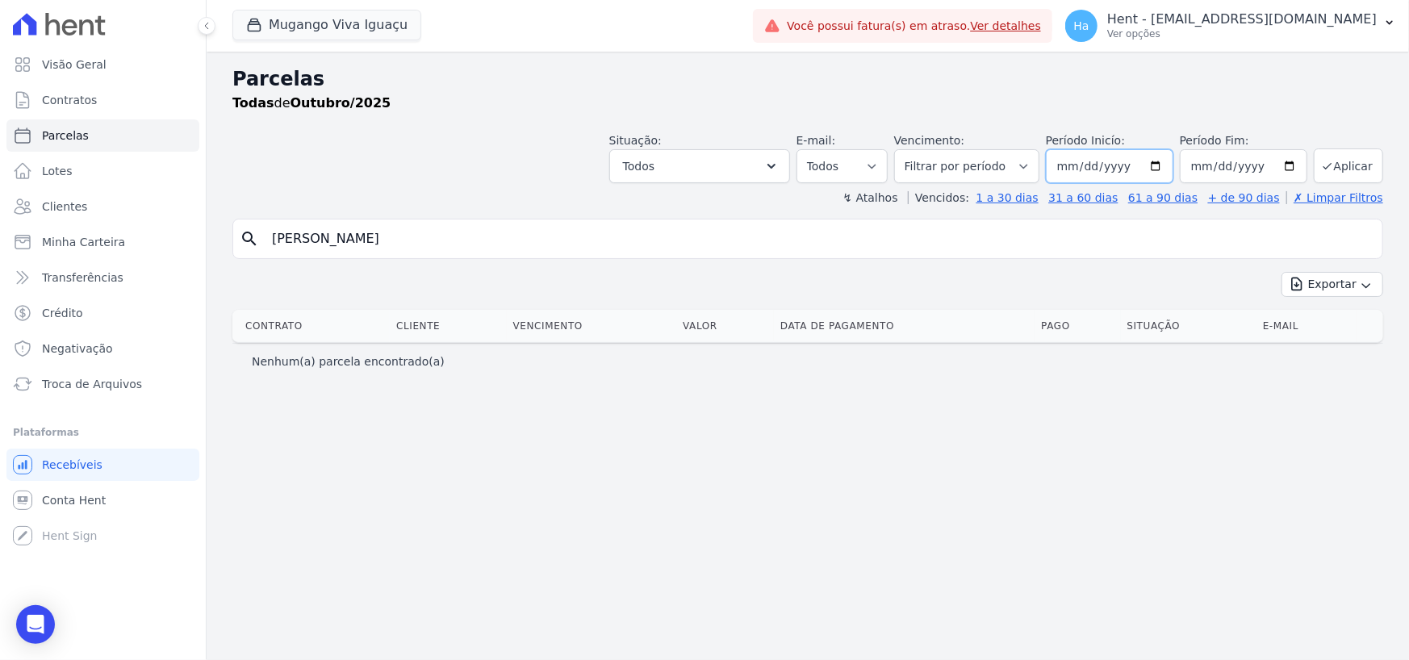
click at [1100, 162] on input "[DATE]" at bounding box center [1110, 166] width 128 height 34
type input "[DATE]"
click at [1350, 172] on button "Aplicar" at bounding box center [1348, 165] width 69 height 35
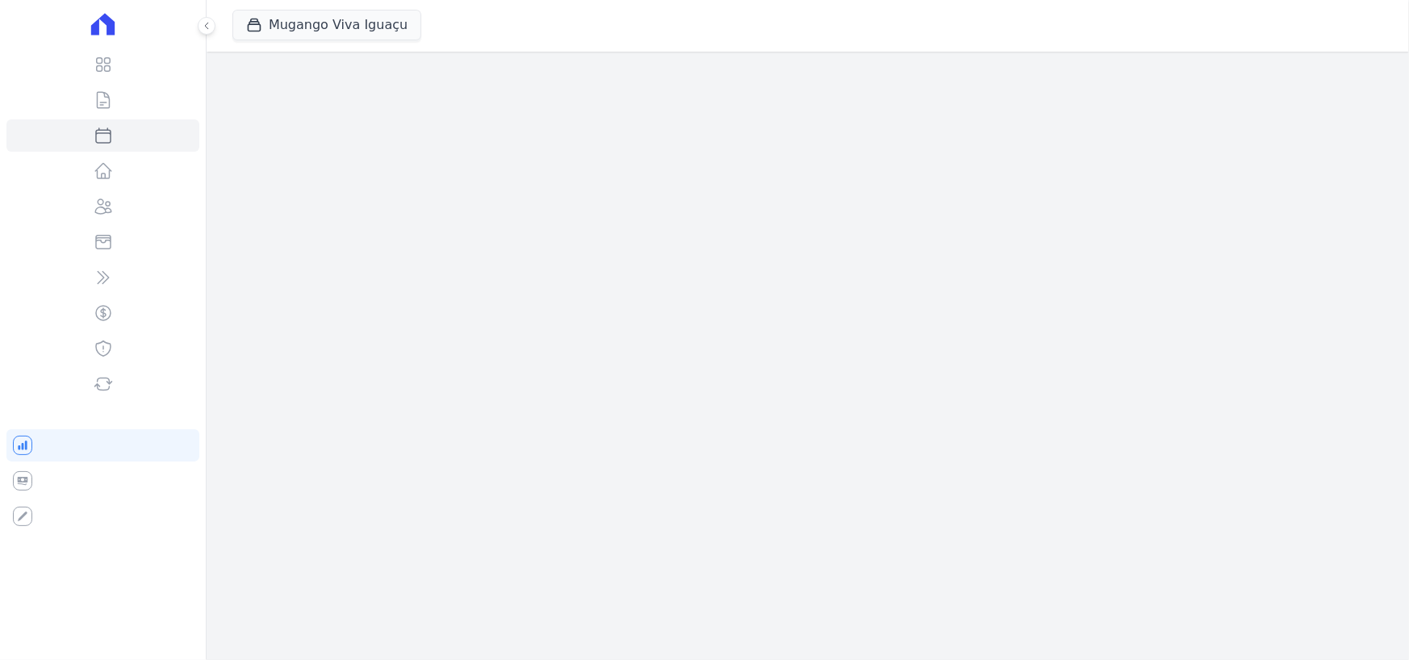
select select
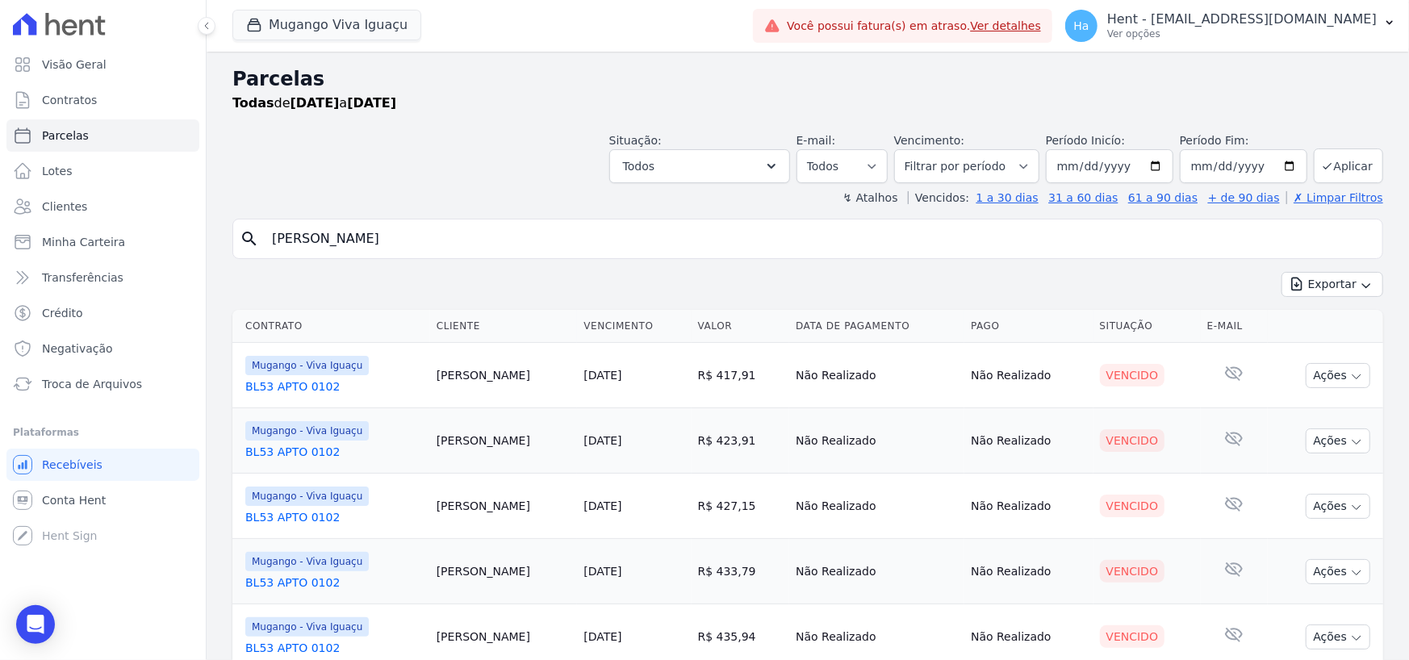
click at [410, 235] on input "[PERSON_NAME]" at bounding box center [819, 239] width 1114 height 32
click at [1089, 166] on input "[DATE]" at bounding box center [1110, 166] width 128 height 34
type input "[DATE]"
click at [1190, 159] on input "[DATE]" at bounding box center [1244, 166] width 128 height 34
type input "2025-10-10"
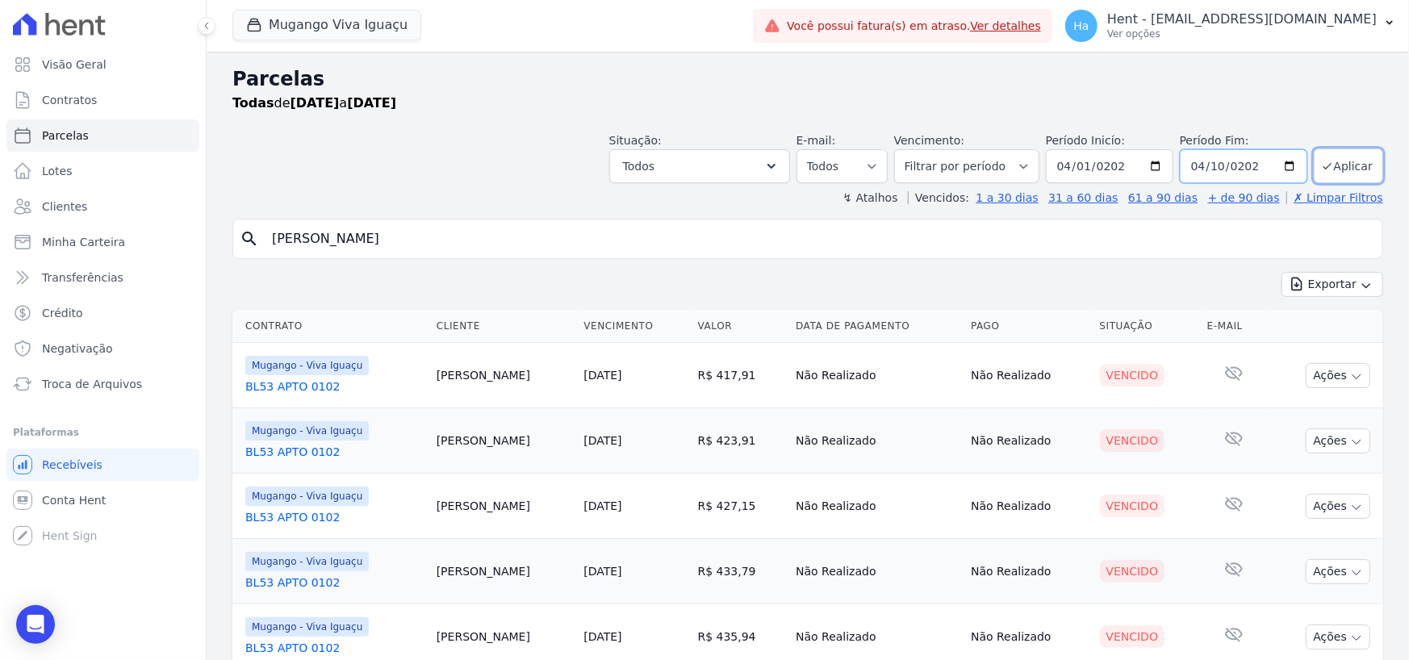
type input "[DATE]"
click at [1348, 166] on button "Aplicar" at bounding box center [1348, 165] width 69 height 35
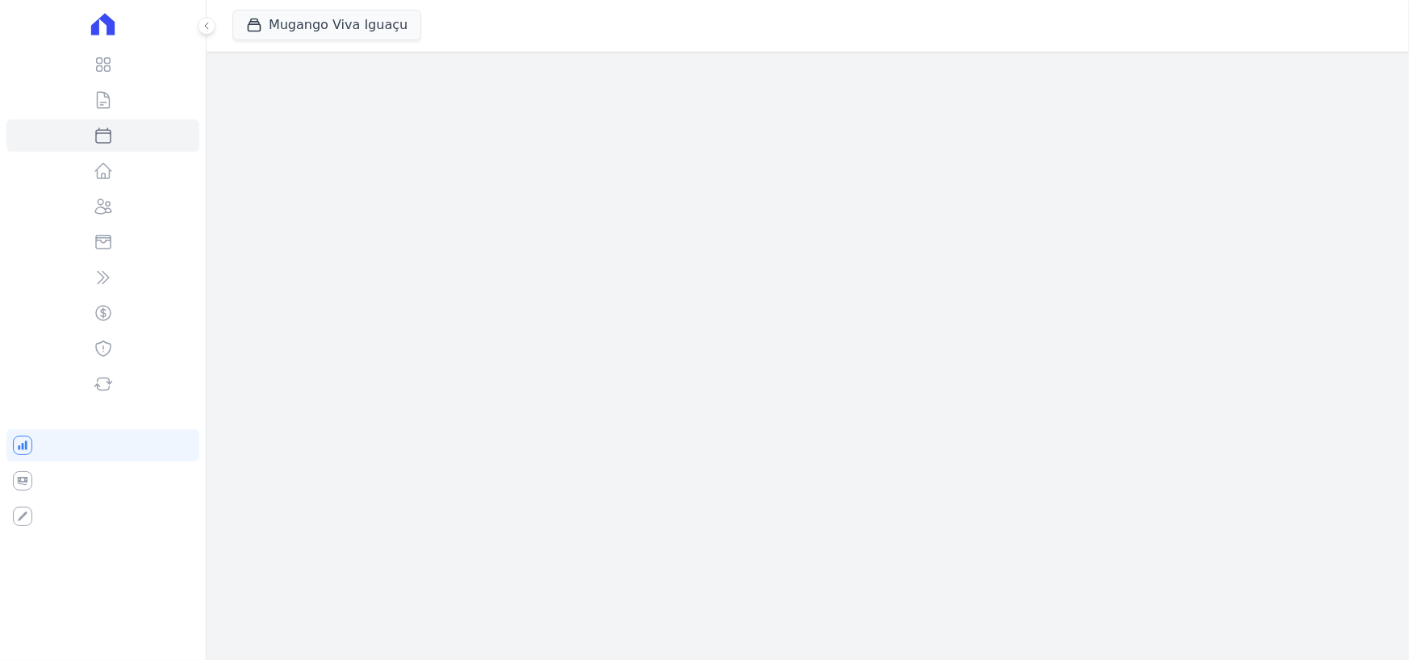
select select
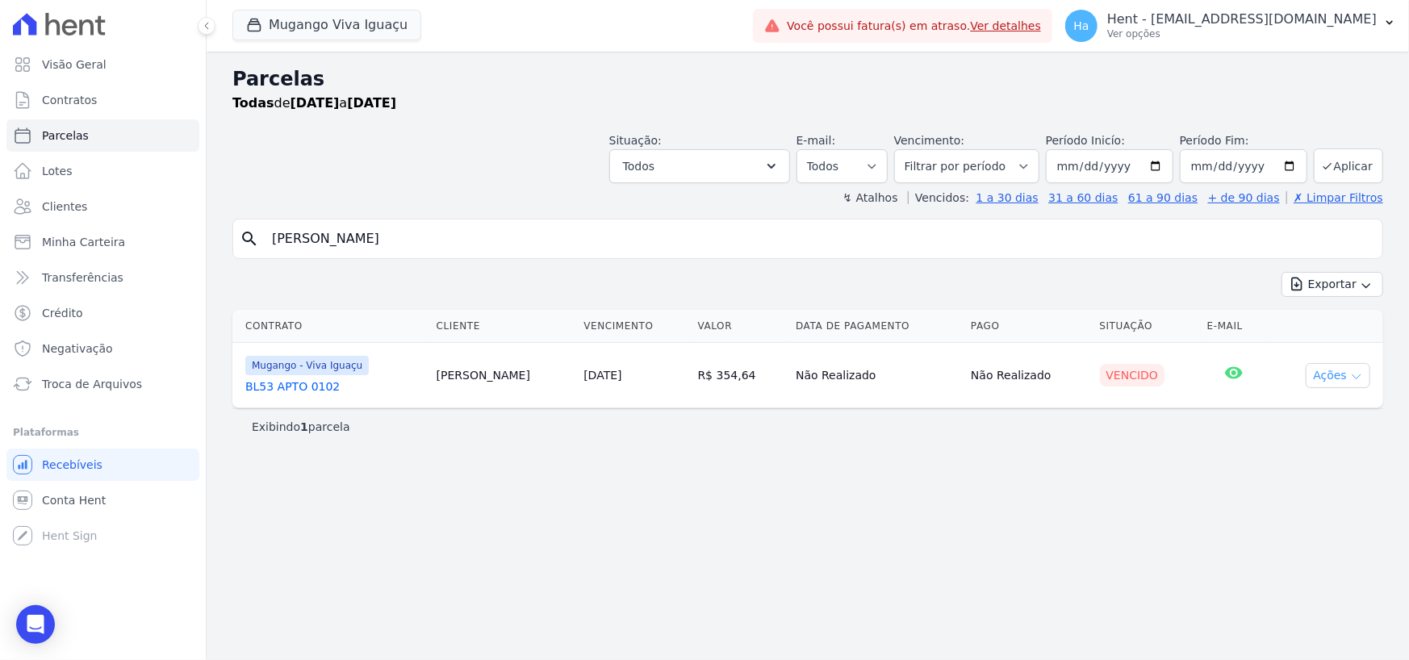
click at [1364, 379] on button "Ações" at bounding box center [1338, 375] width 65 height 25
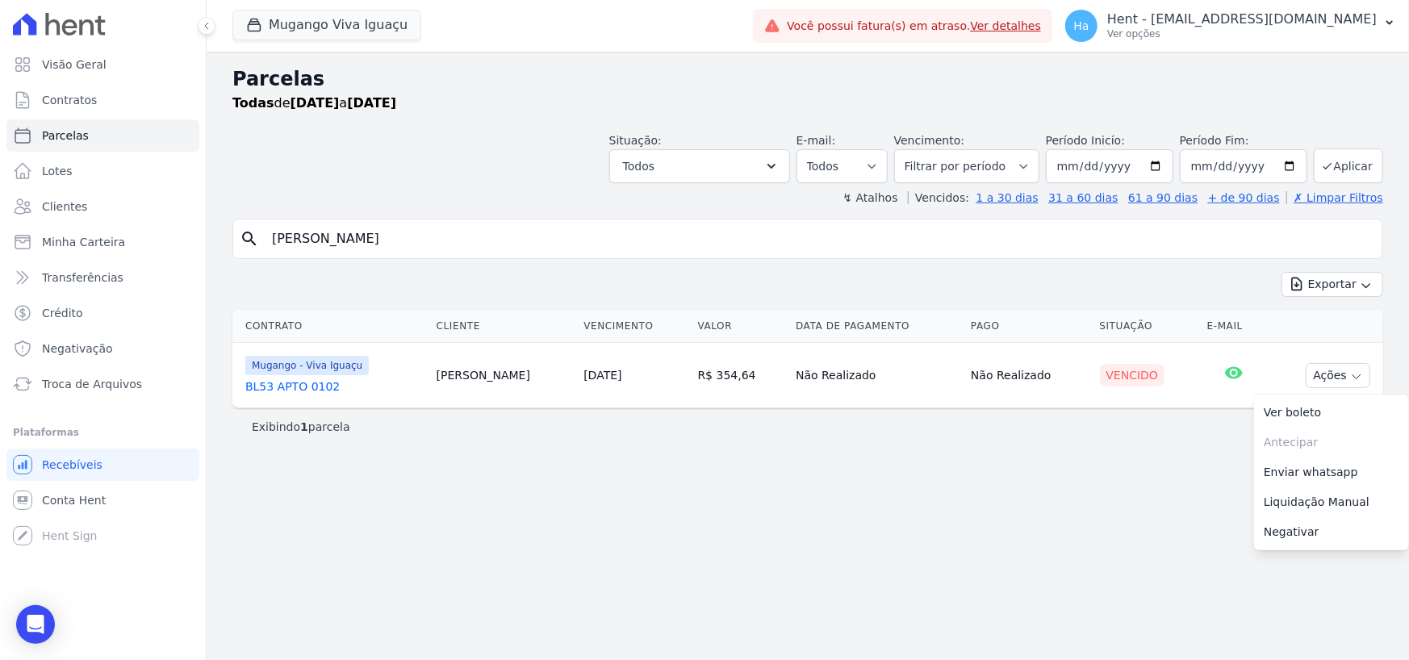
click at [272, 371] on span "Mugango - Viva Iguaçu" at bounding box center [306, 365] width 123 height 19
click at [278, 381] on link "BL53 APTO 0102" at bounding box center [334, 387] width 178 height 16
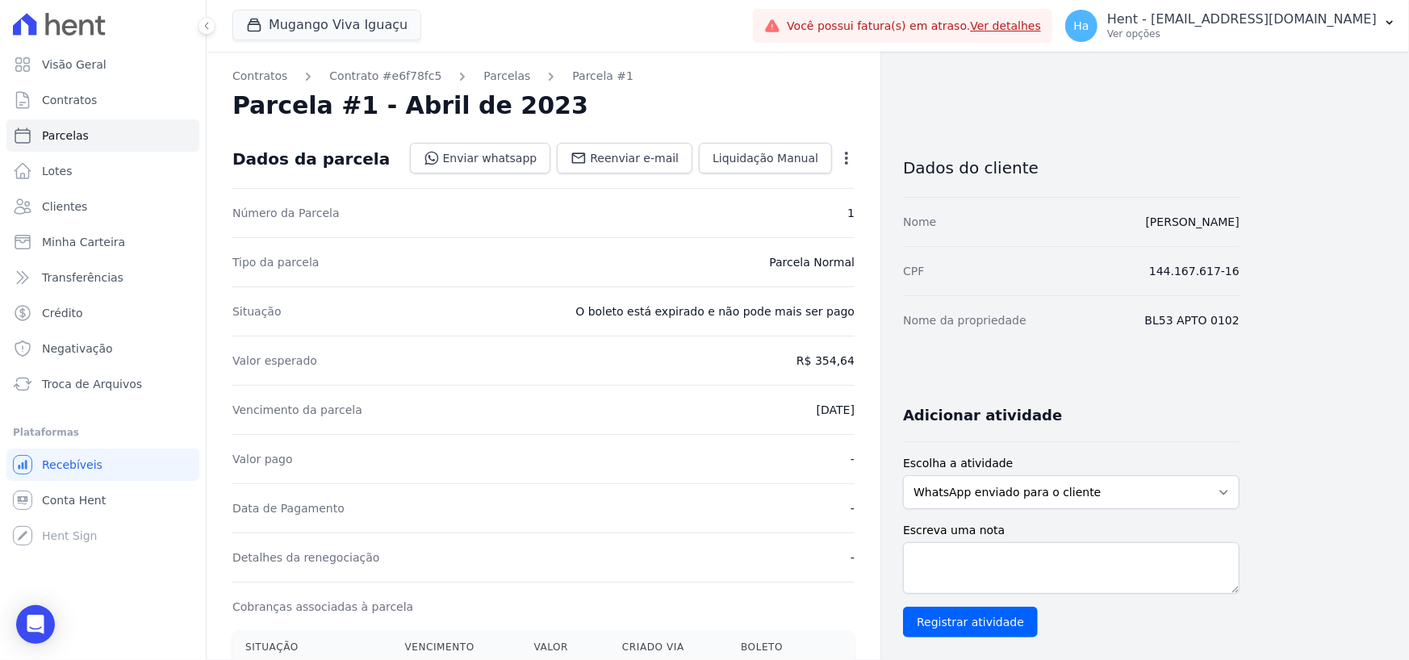
drag, startPoint x: 797, startPoint y: 362, endPoint x: 874, endPoint y: 353, distance: 77.3
click at [874, 353] on div "Contratos Contrato #e6f78fc5 Parcelas Parcela #1 Parcela #1 - Abril de 2023 Dad…" at bounding box center [544, 592] width 674 height 1080
click at [766, 441] on div "Valor pago -" at bounding box center [543, 458] width 622 height 49
drag, startPoint x: 792, startPoint y: 411, endPoint x: 859, endPoint y: 410, distance: 67.8
click at [859, 410] on div "Contratos Contrato #e6f78fc5 Parcelas Parcela #1 Parcela #1 - Abril de 2023 Dad…" at bounding box center [544, 592] width 674 height 1080
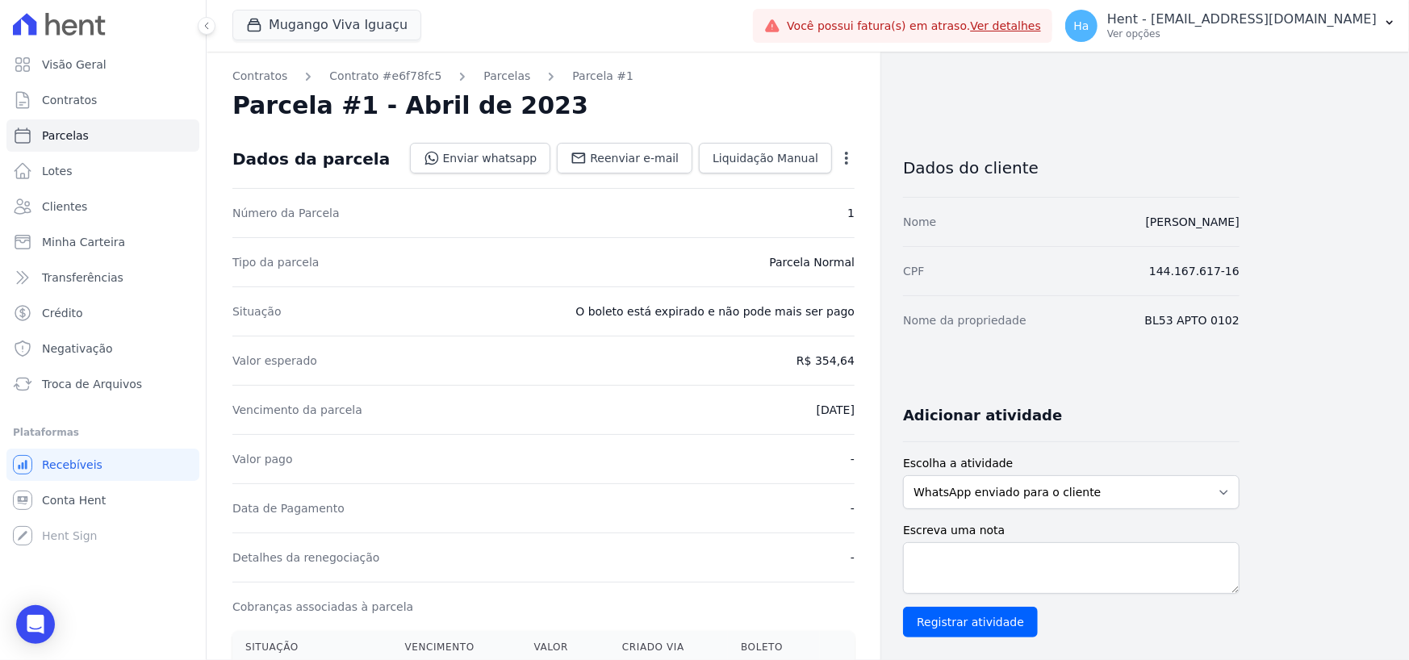
click at [812, 487] on div "Data de Pagamento -" at bounding box center [543, 507] width 622 height 49
click at [849, 159] on icon "button" at bounding box center [847, 158] width 16 height 16
click at [773, 274] on link "Renegociar" at bounding box center [777, 267] width 142 height 29
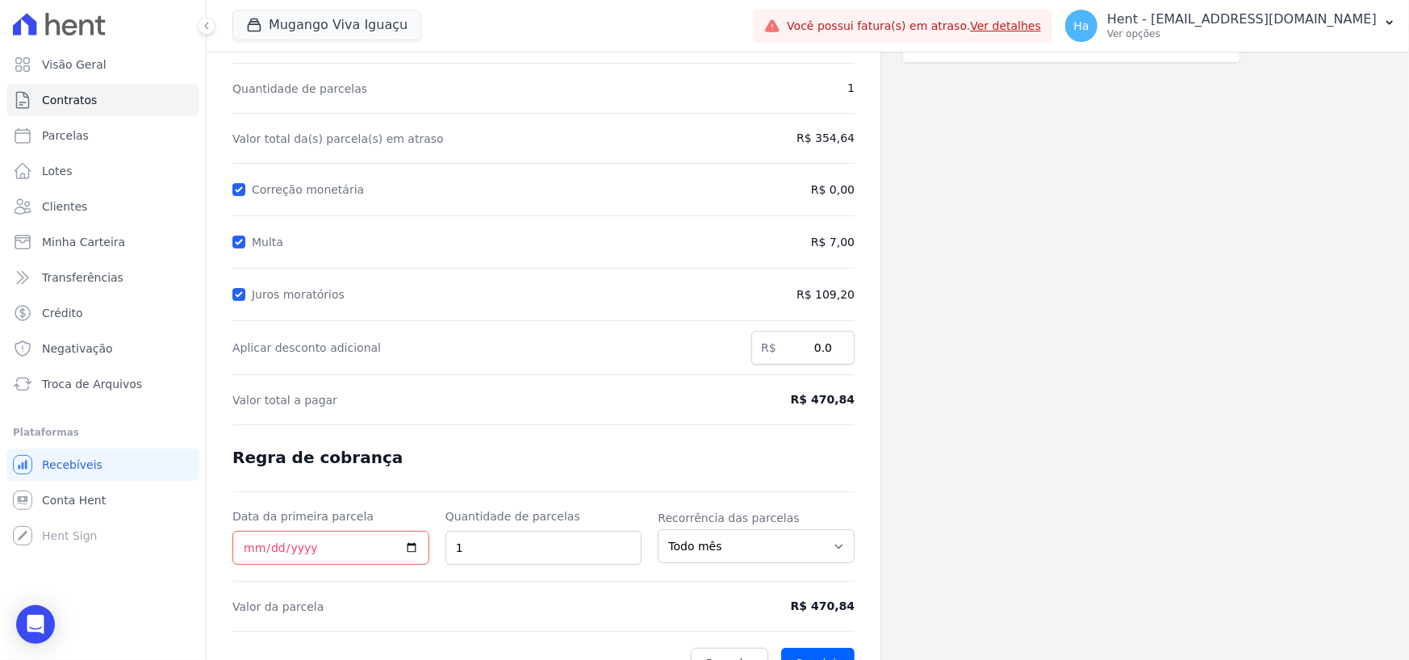
scroll to position [146, 0]
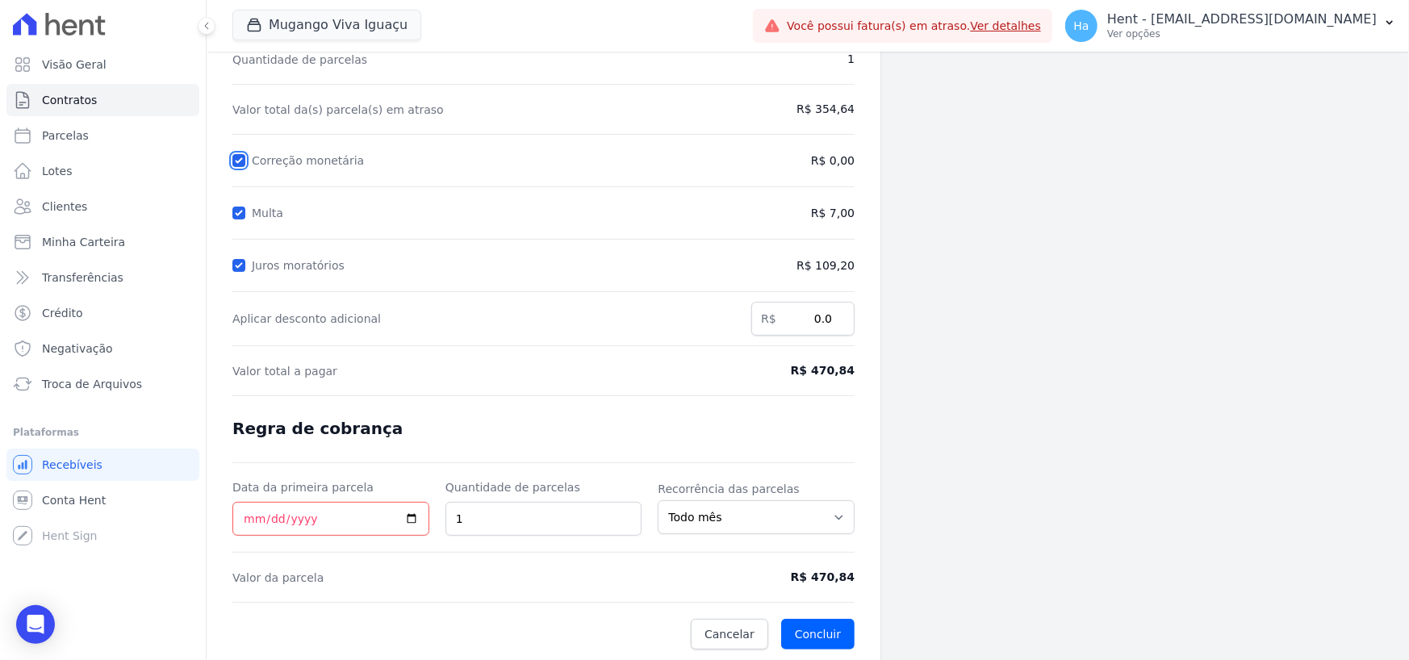
click at [240, 161] on input "Correção monetária" at bounding box center [238, 160] width 13 height 13
checkbox input "false"
drag, startPoint x: 822, startPoint y: 109, endPoint x: 872, endPoint y: 116, distance: 49.8
click at [866, 111] on div "Contratos Contrato #e6f78fc5 Renegociação de parcelas Renegociação de parcelas …" at bounding box center [544, 284] width 674 height 757
copy span "354,64"
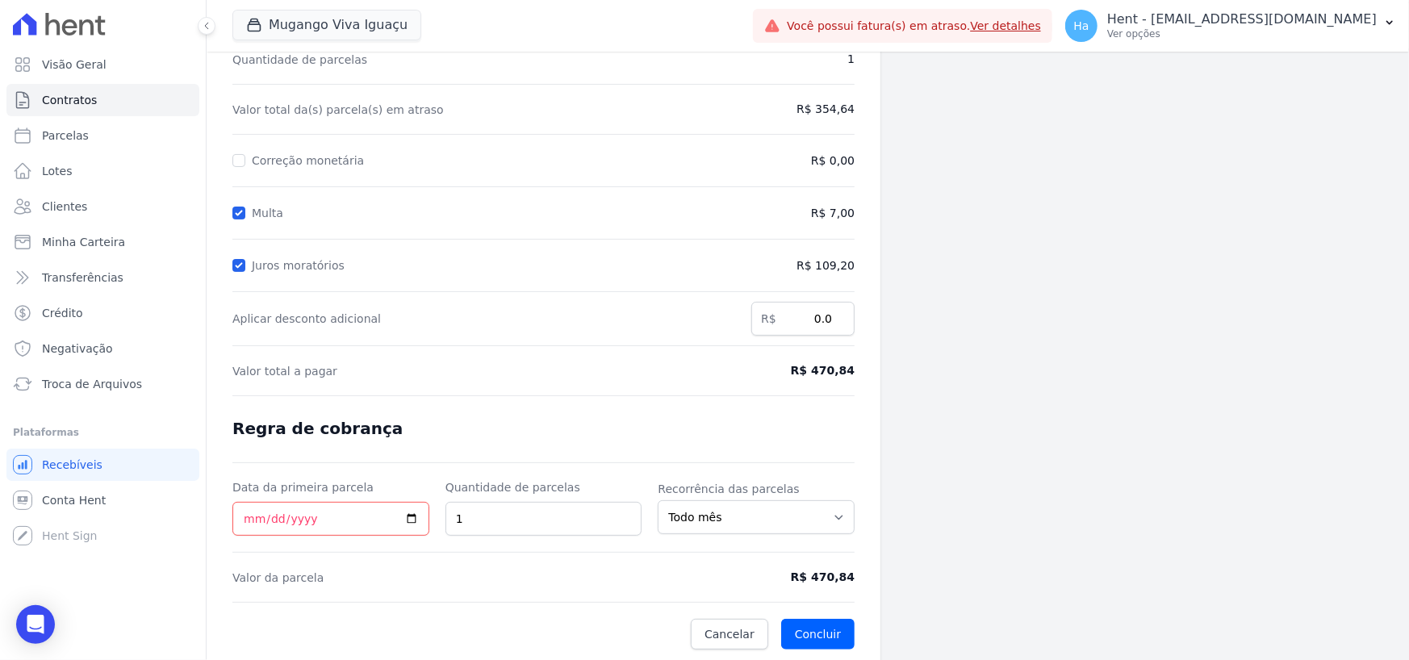
click at [904, 253] on div "Parcelas em renegociação Número Vencimento Valor 1 10/04/2023 R$ 354,64" at bounding box center [1071, 284] width 337 height 757
drag, startPoint x: 806, startPoint y: 575, endPoint x: 869, endPoint y: 575, distance: 62.9
click at [869, 575] on div "Contratos Contrato #e6f78fc5 Renegociação de parcelas Renegociação de parcelas …" at bounding box center [544, 284] width 674 height 757
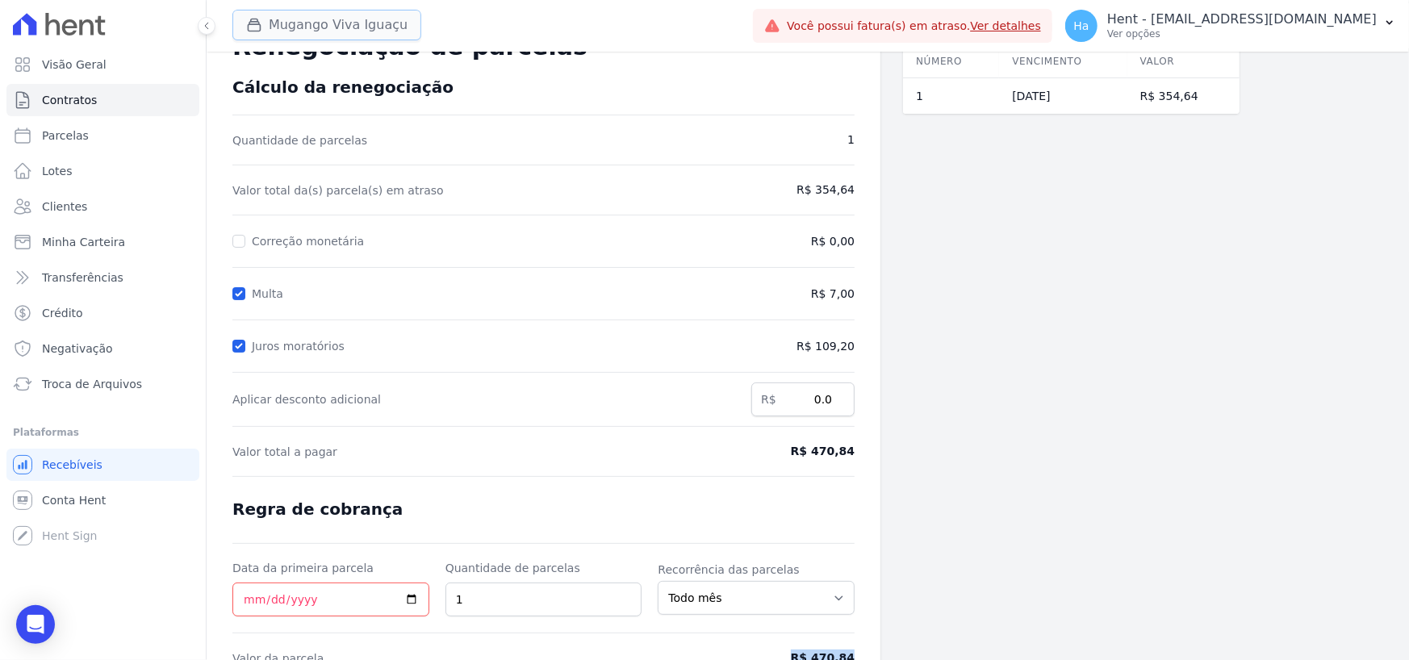
click at [328, 23] on button "Mugango Viva Iguaçu" at bounding box center [326, 25] width 189 height 31
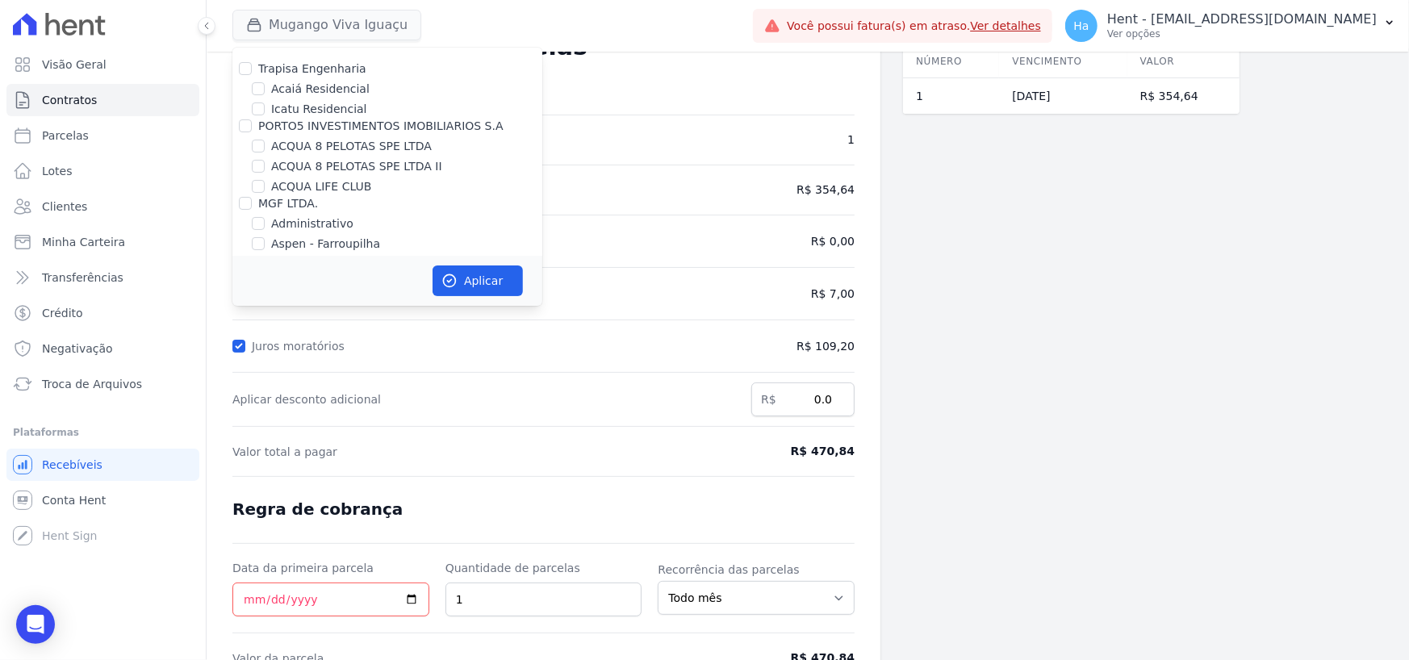
scroll to position [9035, 0]
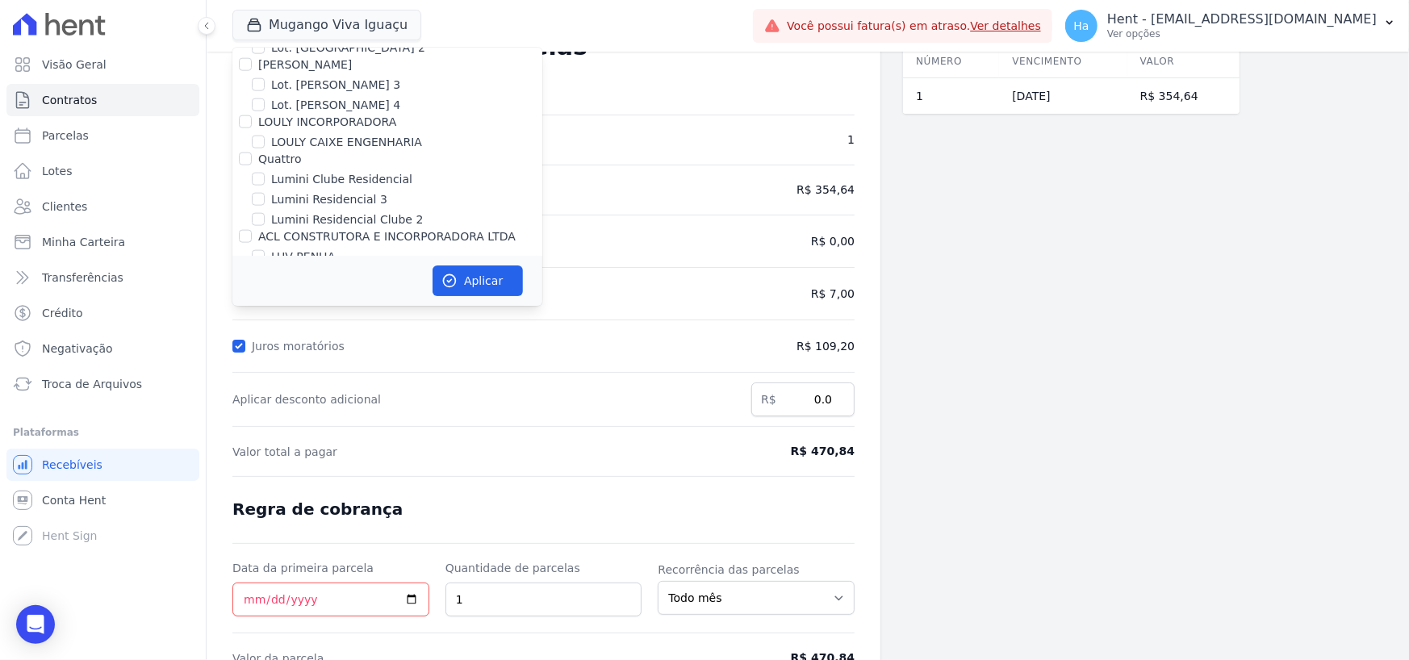
click at [249, 365] on input "Mais Lar" at bounding box center [245, 371] width 13 height 13
checkbox input "true"
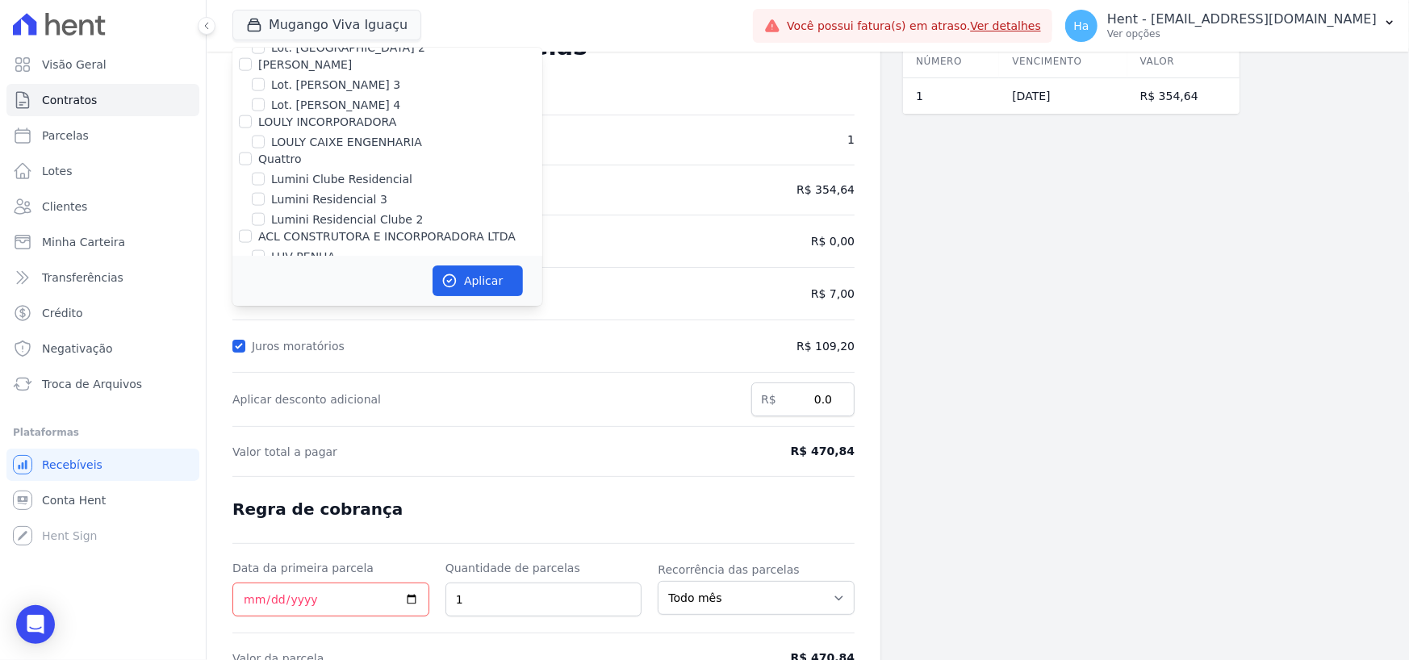
checkbox input "true"
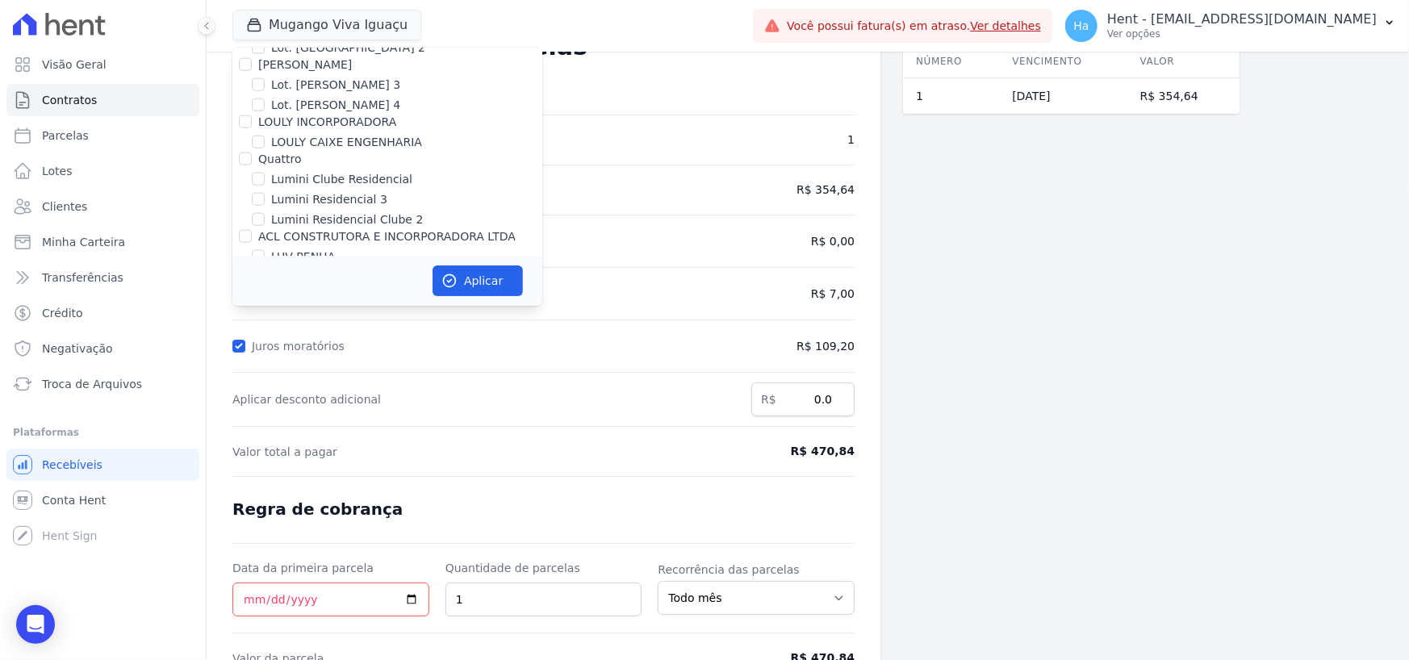
click at [243, 365] on input "Mais Lar" at bounding box center [245, 371] width 13 height 13
checkbox input "false"
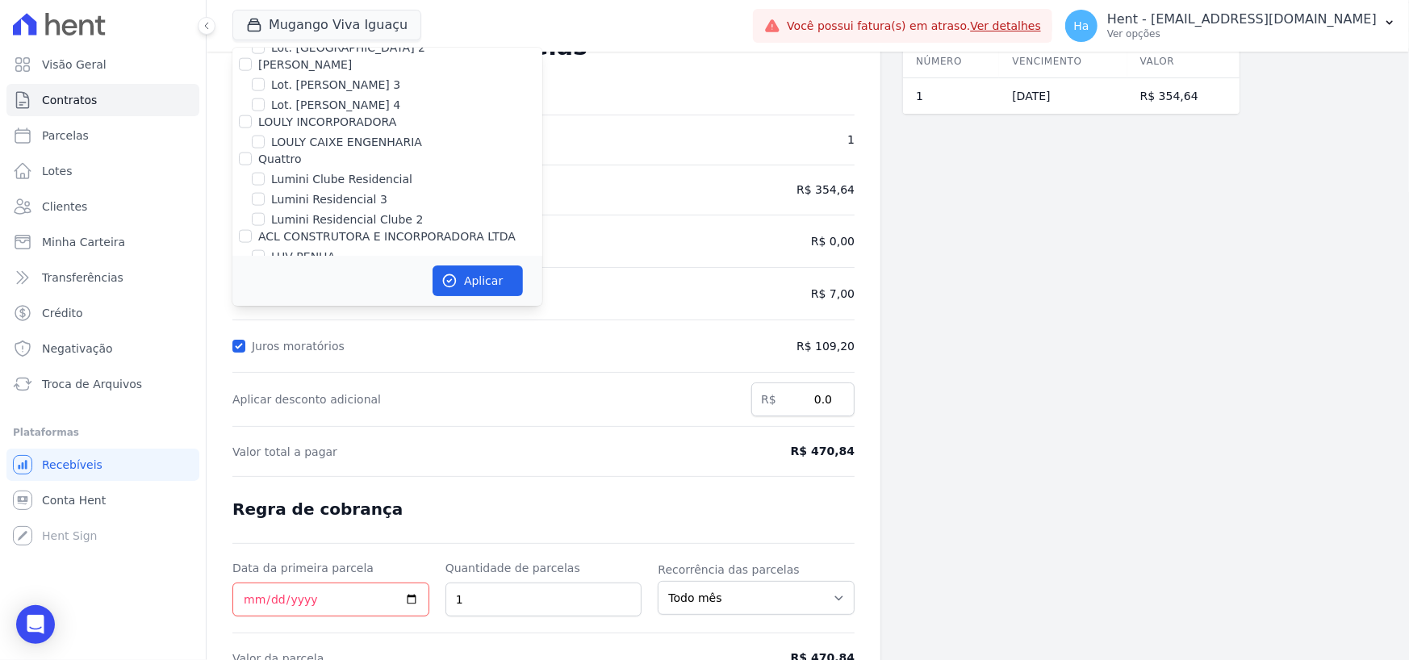
checkbox input "false"
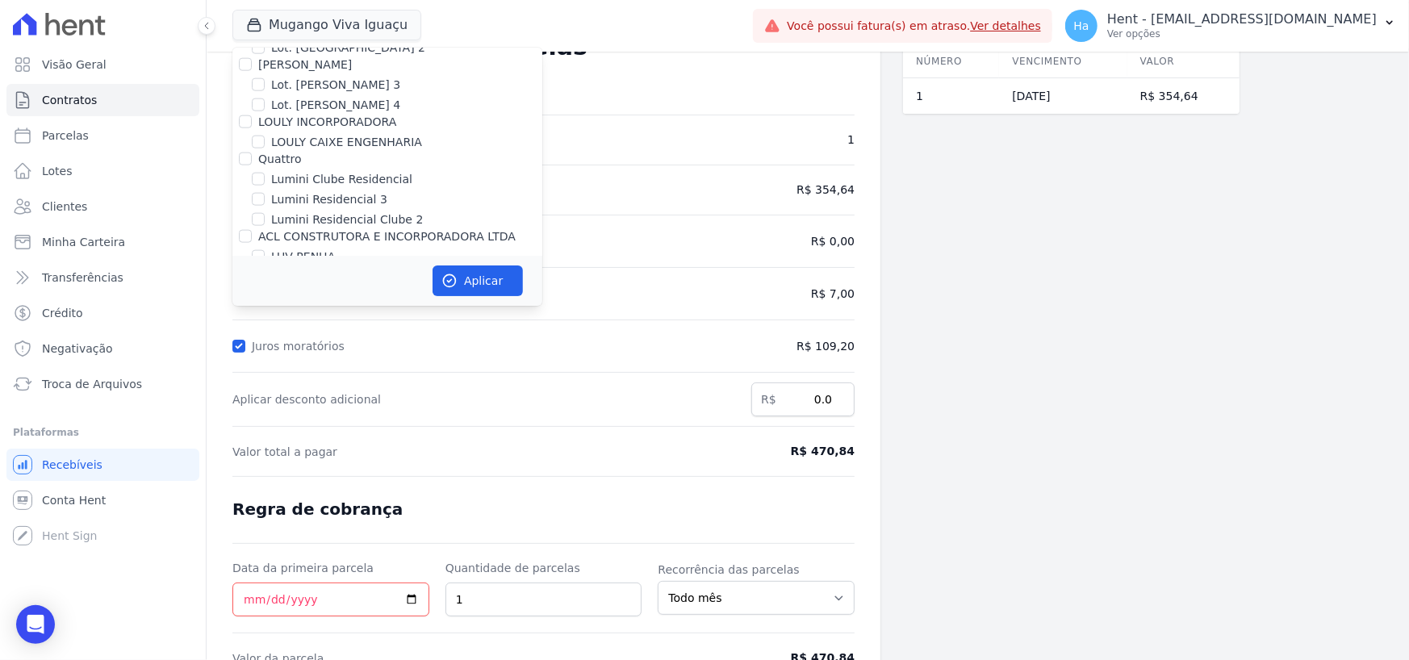
checkbox input "false"
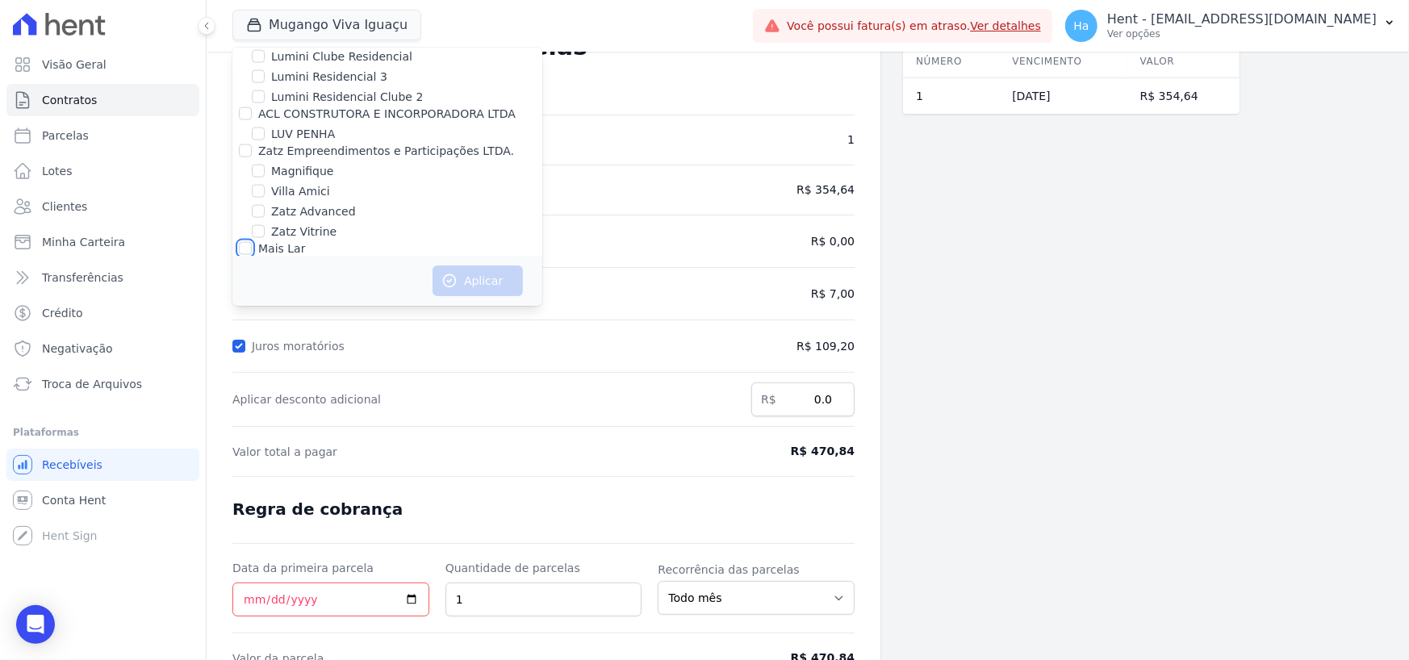
scroll to position [9196, 0]
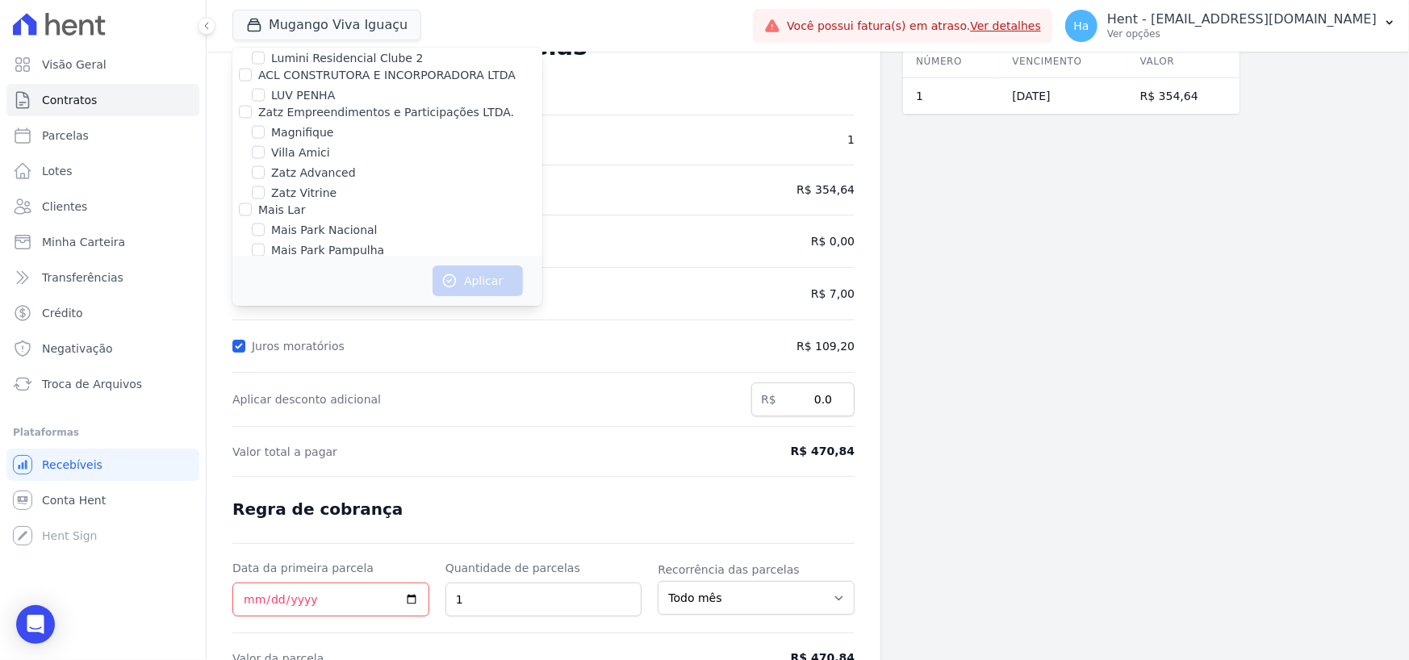
click at [257, 324] on input "RESIDENCIAL VIVA IGUACU II" at bounding box center [258, 330] width 13 height 13
checkbox input "true"
click at [497, 291] on button "Aplicar" at bounding box center [478, 281] width 90 height 31
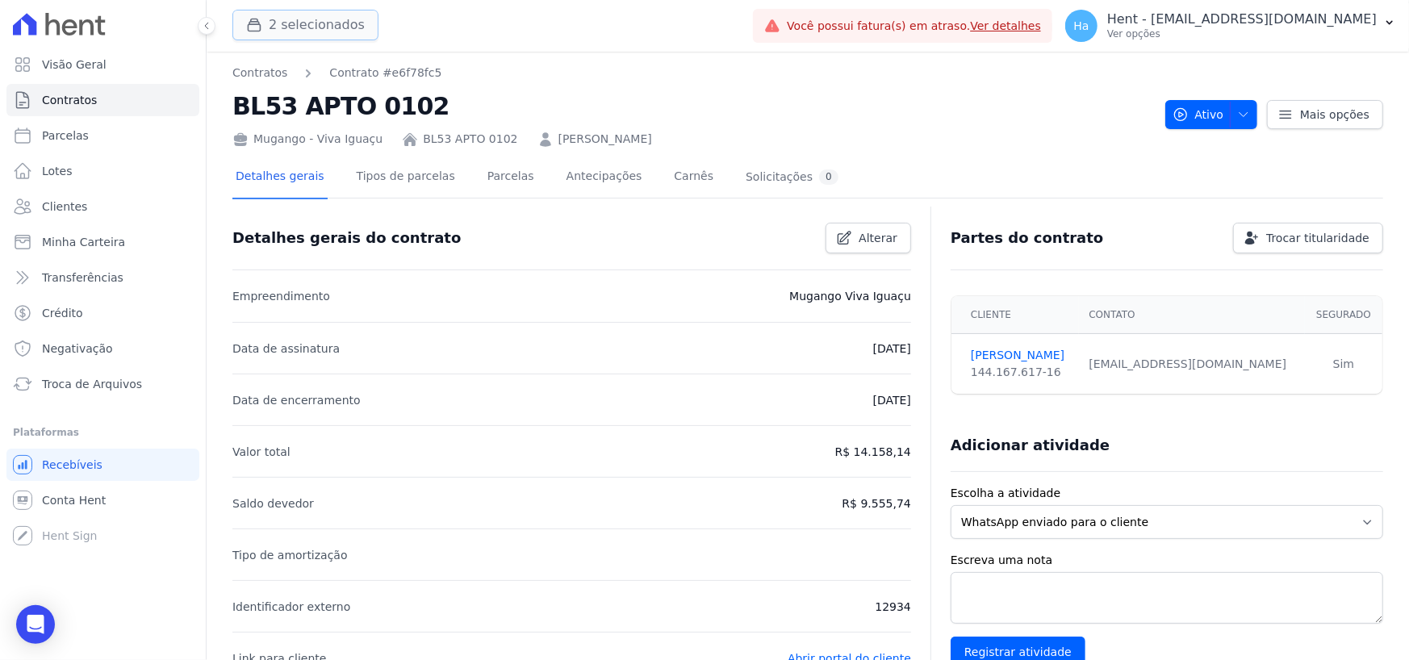
click at [309, 15] on button "2 selecionados" at bounding box center [305, 25] width 146 height 31
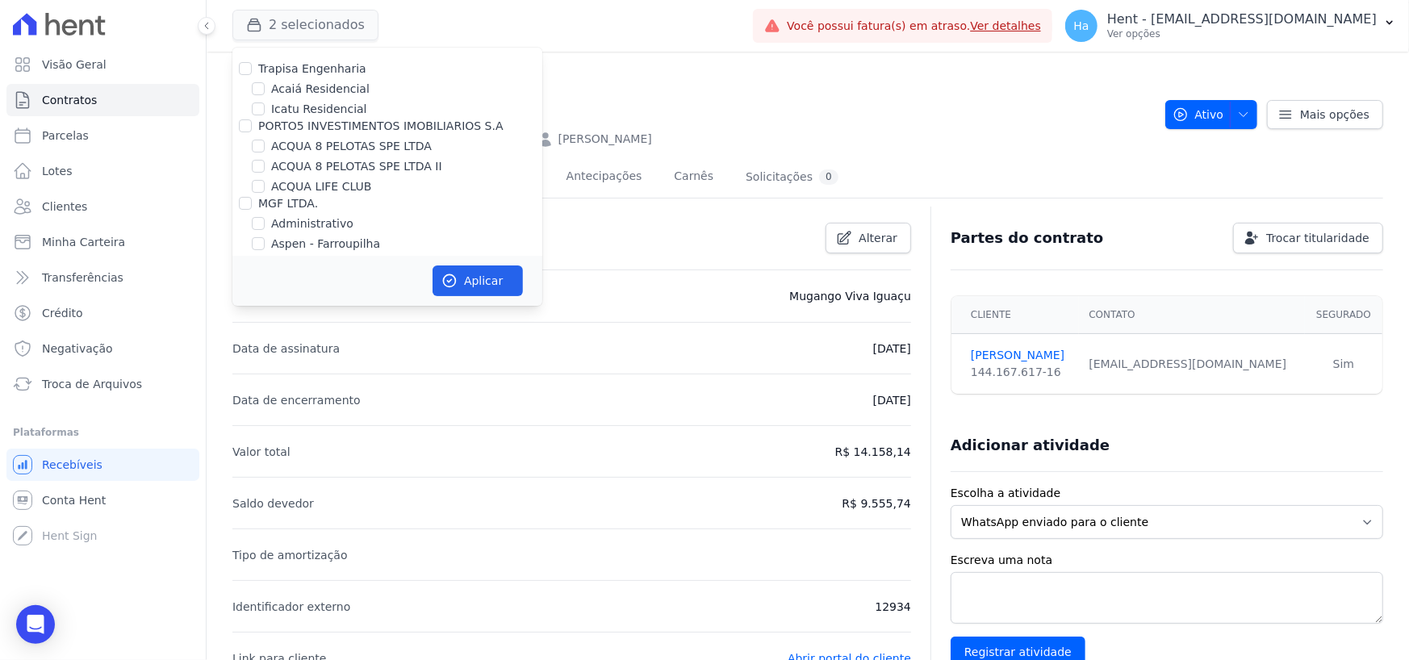
scroll to position [9095, 0]
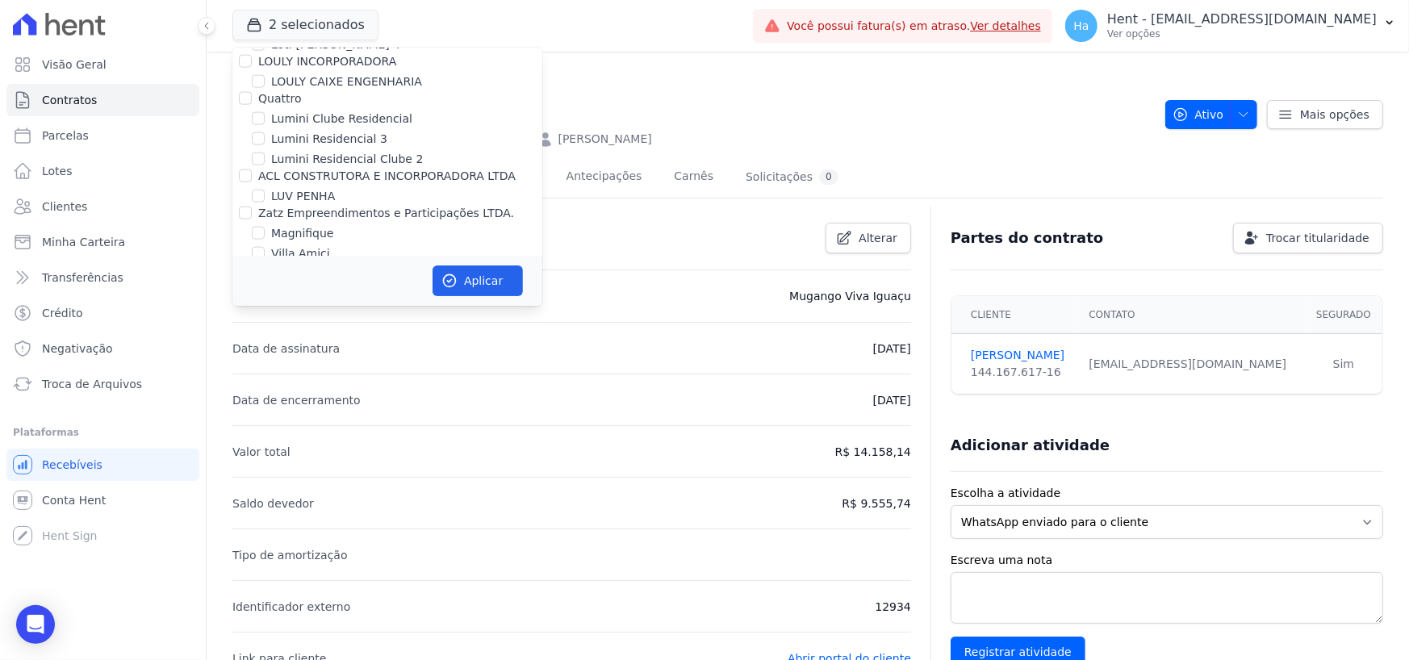
click at [259, 425] on input "RESIDENCIAL VIVA IGUACU II" at bounding box center [258, 431] width 13 height 13
checkbox input "false"
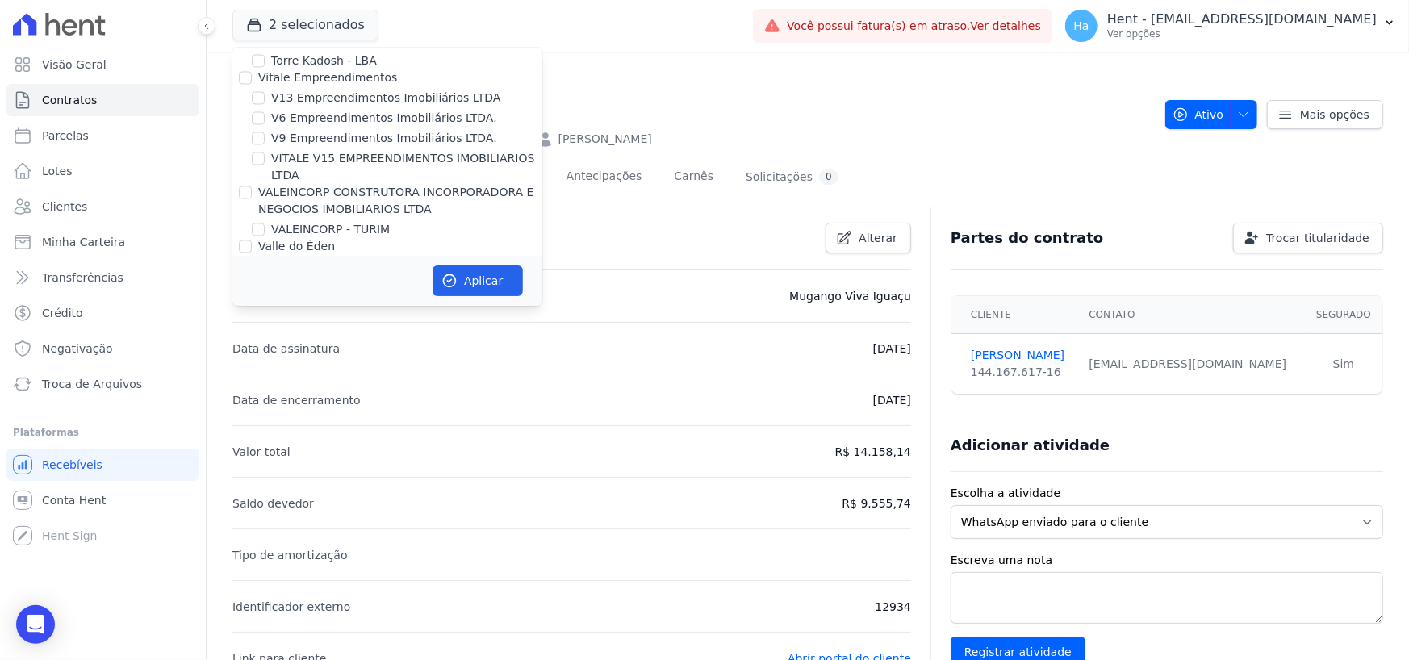
scroll to position [13991, 0]
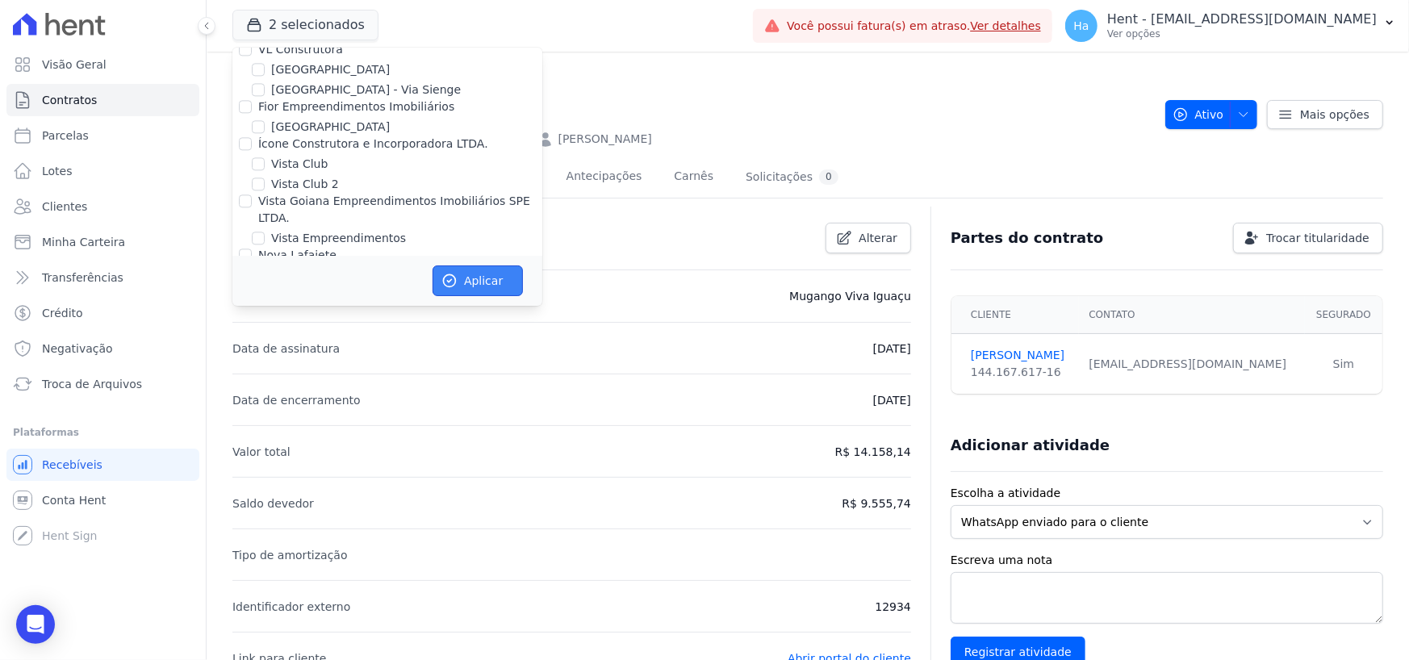
click at [475, 281] on button "Aplicar" at bounding box center [478, 281] width 90 height 31
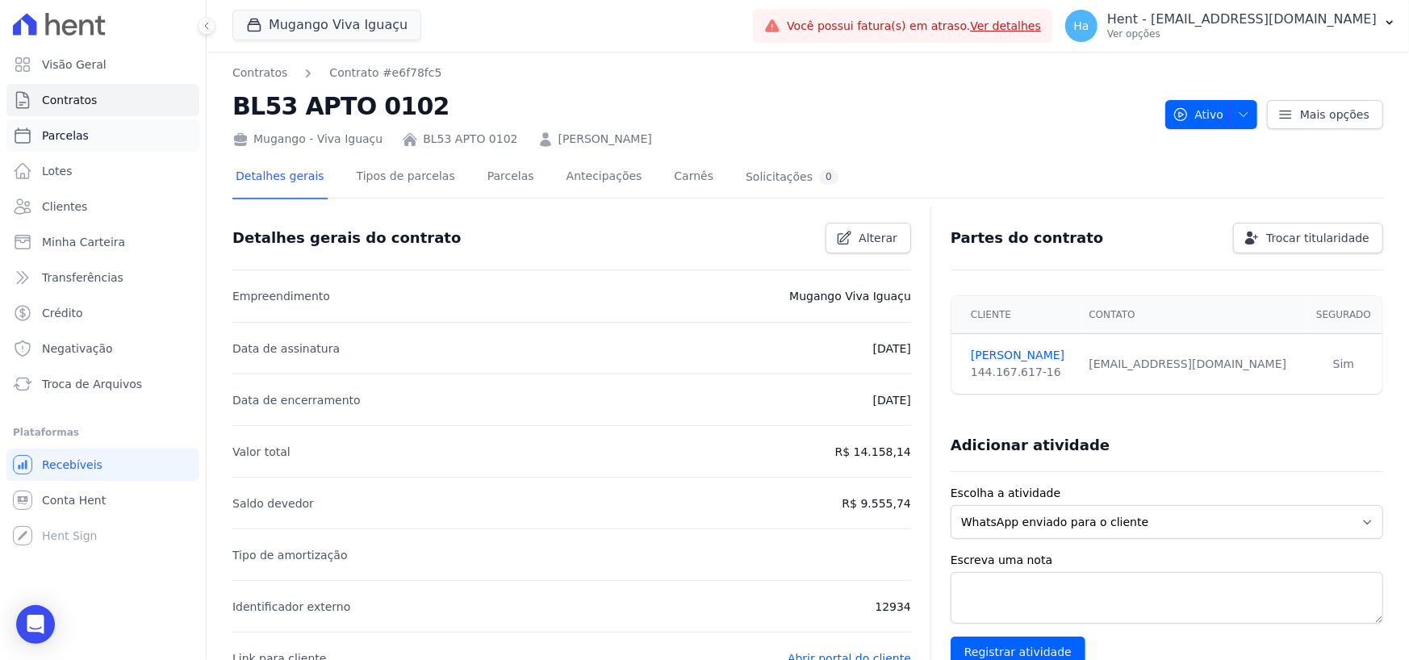
click at [62, 139] on span "Parcelas" at bounding box center [65, 136] width 47 height 16
select select
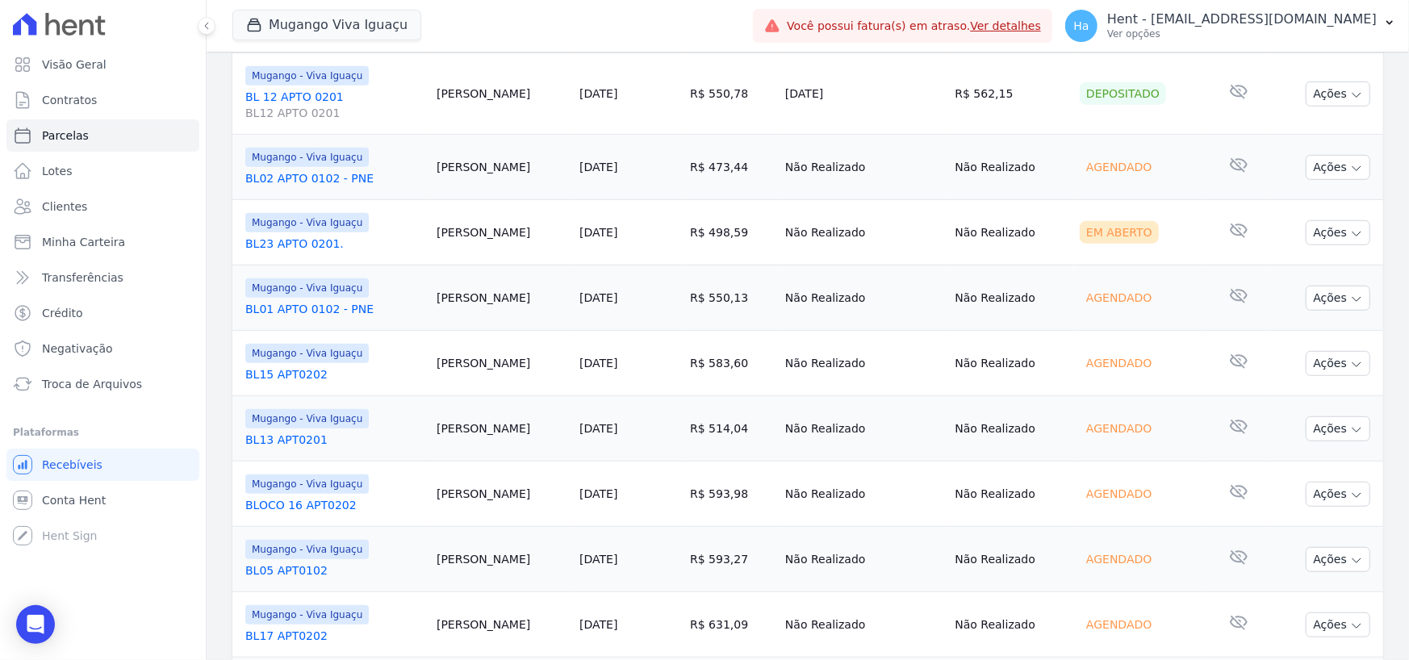
scroll to position [484, 0]
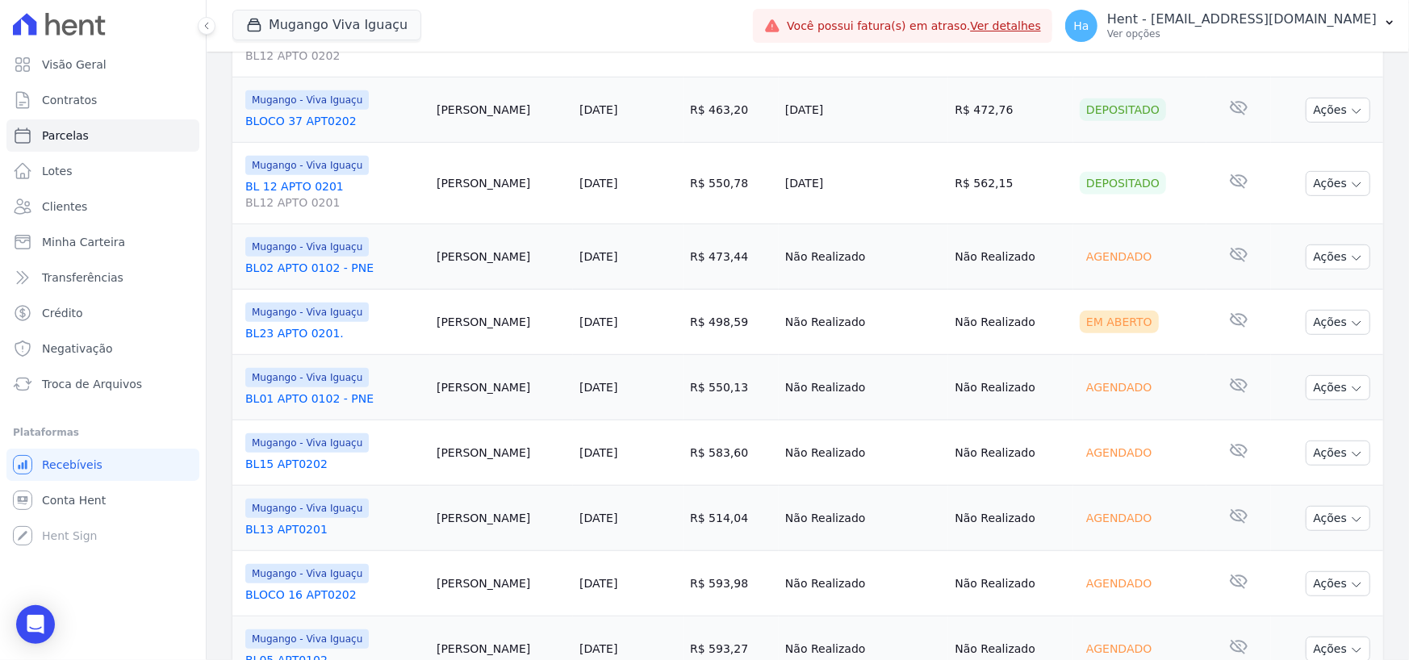
drag, startPoint x: 525, startPoint y: 454, endPoint x: 421, endPoint y: 457, distance: 104.2
click at [430, 457] on td "Adalberto Silva" at bounding box center [501, 452] width 143 height 65
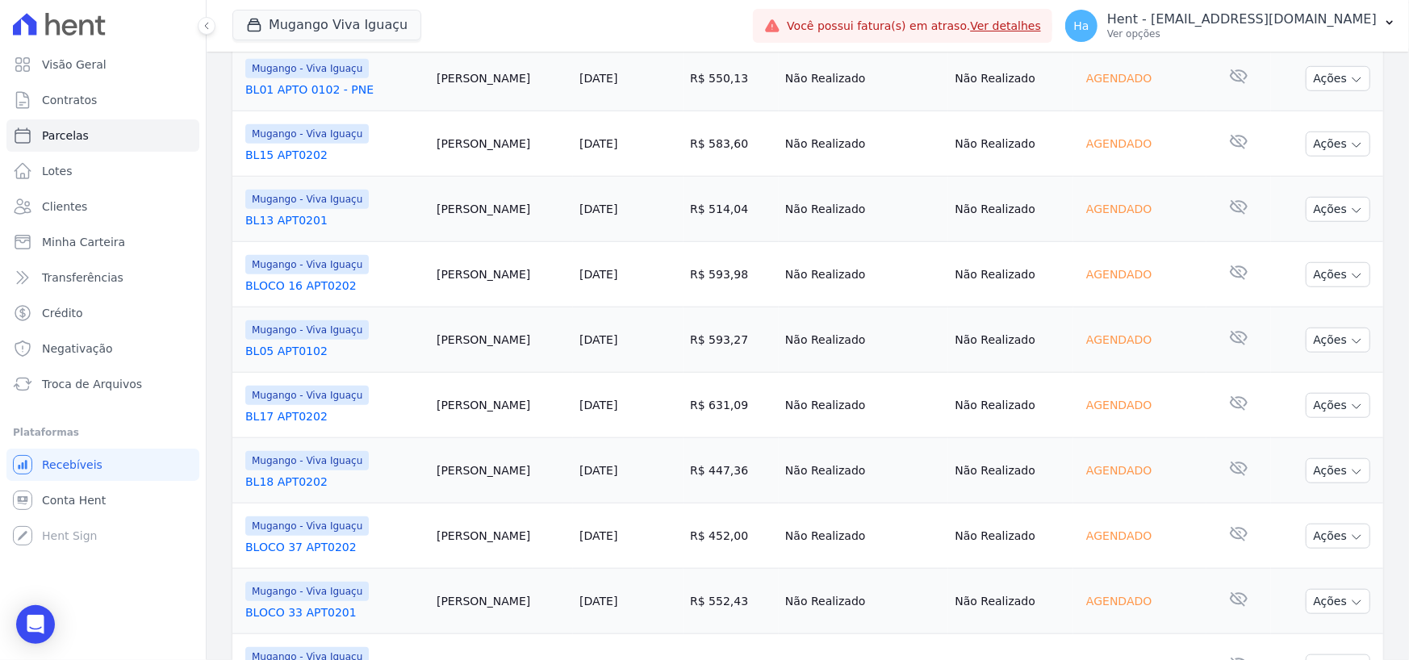
scroll to position [807, 0]
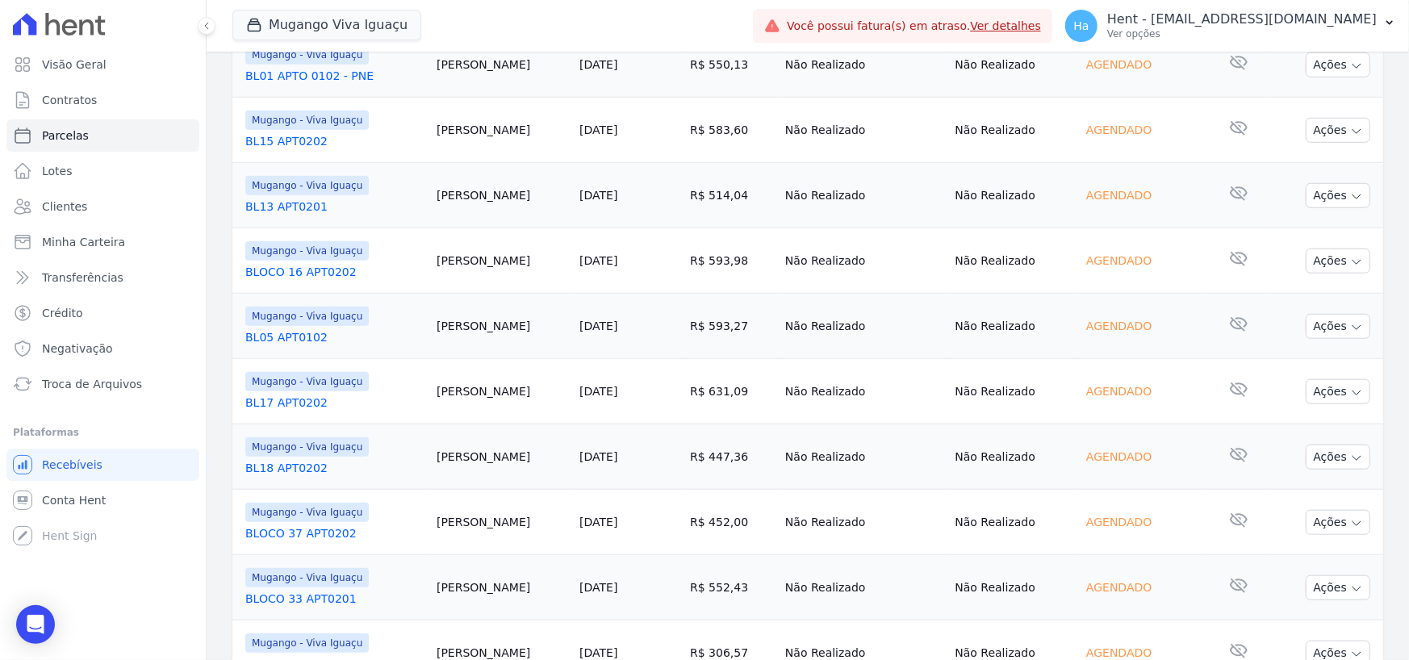
copy td "Adalberto Silva"
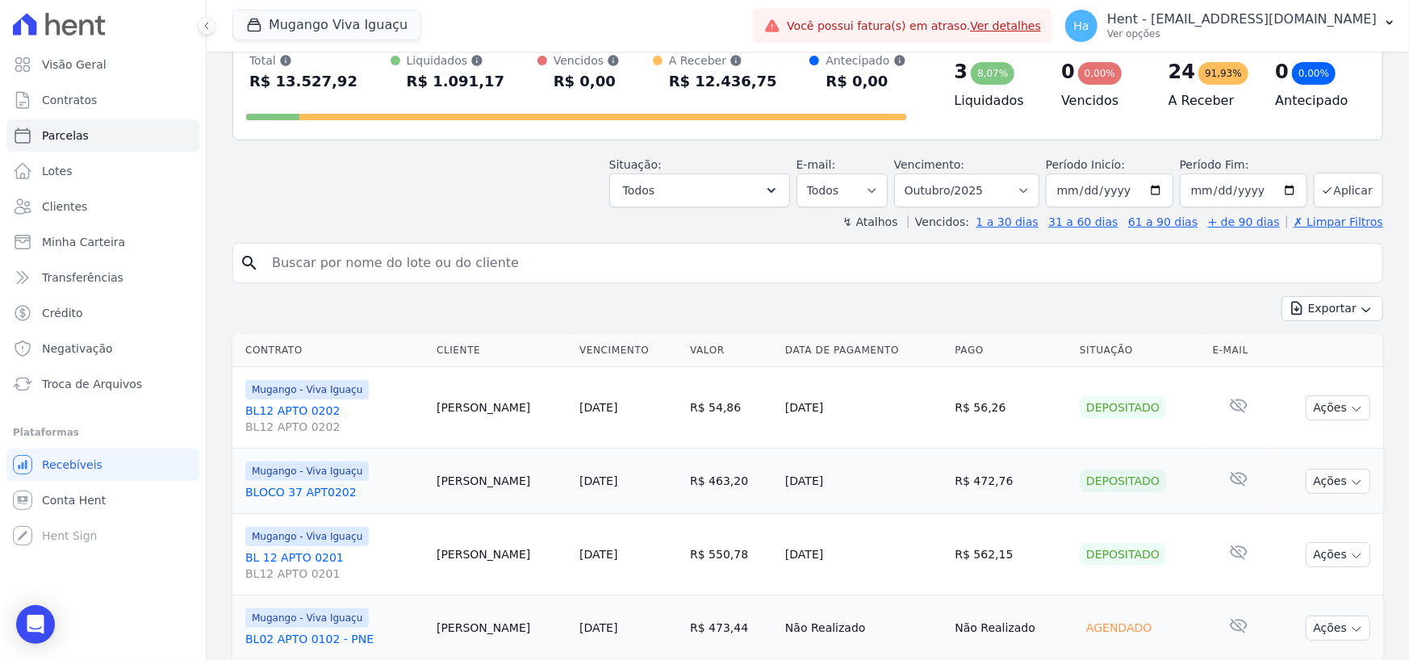
scroll to position [0, 0]
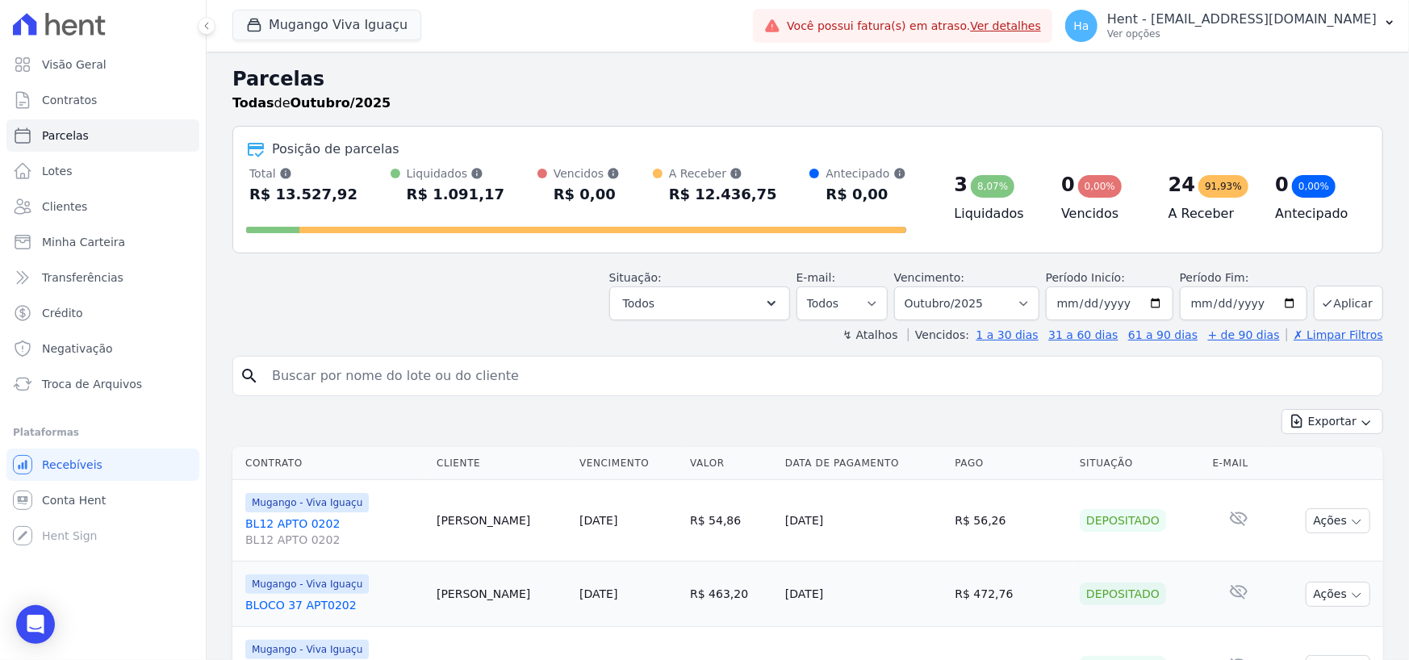
click at [361, 383] on input "search" at bounding box center [819, 376] width 1114 height 32
paste input "Adalberto Silva"
type input "Adalberto Silva"
select select
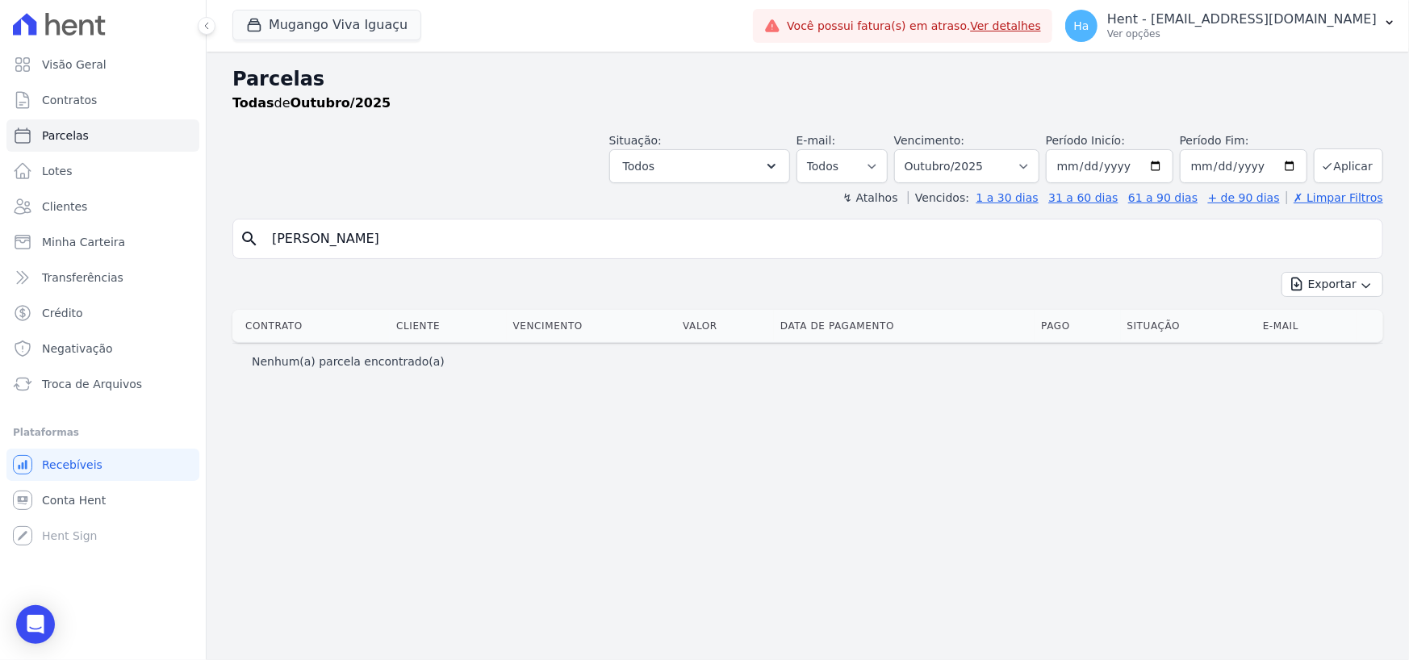
drag, startPoint x: 403, startPoint y: 234, endPoint x: -154, endPoint y: 228, distance: 556.9
click at [0, 228] on html "Visão Geral Contratos Parcelas Lotes Clientes Minha Carteira Transferências Cré…" at bounding box center [704, 330] width 1409 height 660
click at [412, 233] on input "search" at bounding box center [819, 239] width 1114 height 32
type input "[PERSON_NAME]"
select select
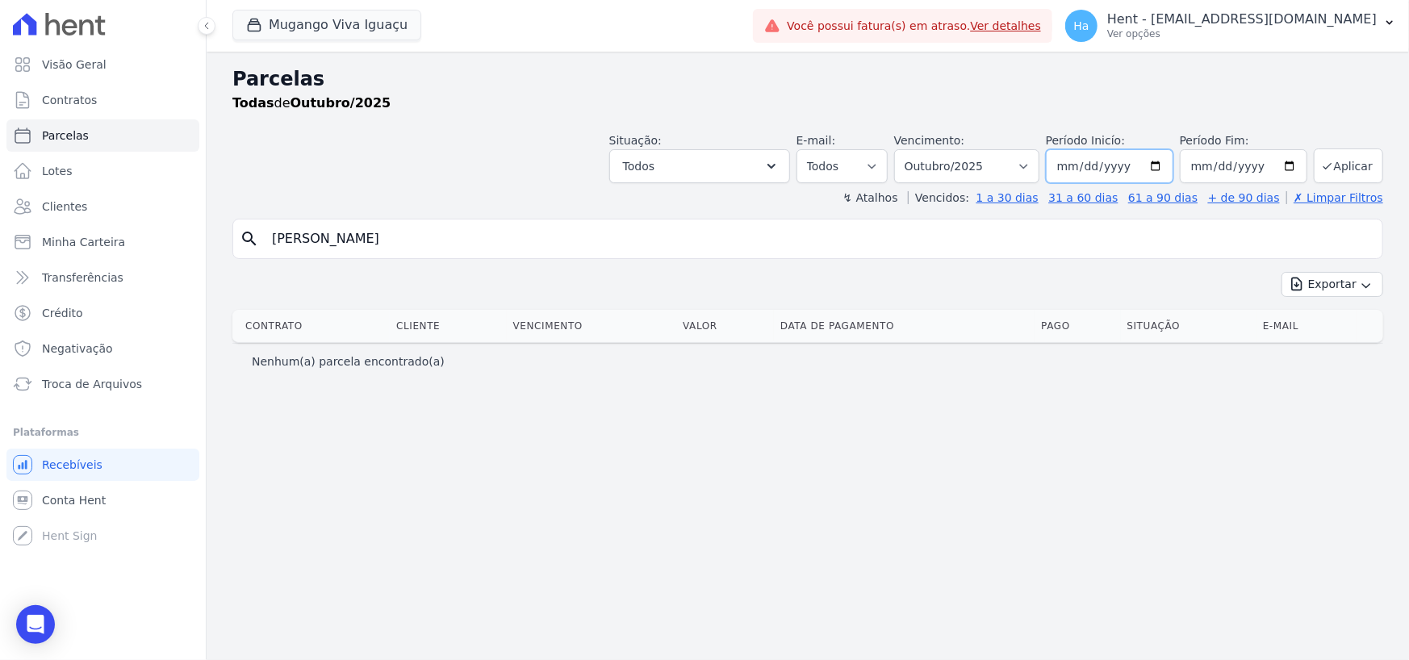
click at [1097, 169] on input "2025-10-01" at bounding box center [1110, 166] width 128 height 34
type input "2025-01-01"
click at [1364, 151] on button "Aplicar" at bounding box center [1348, 165] width 69 height 35
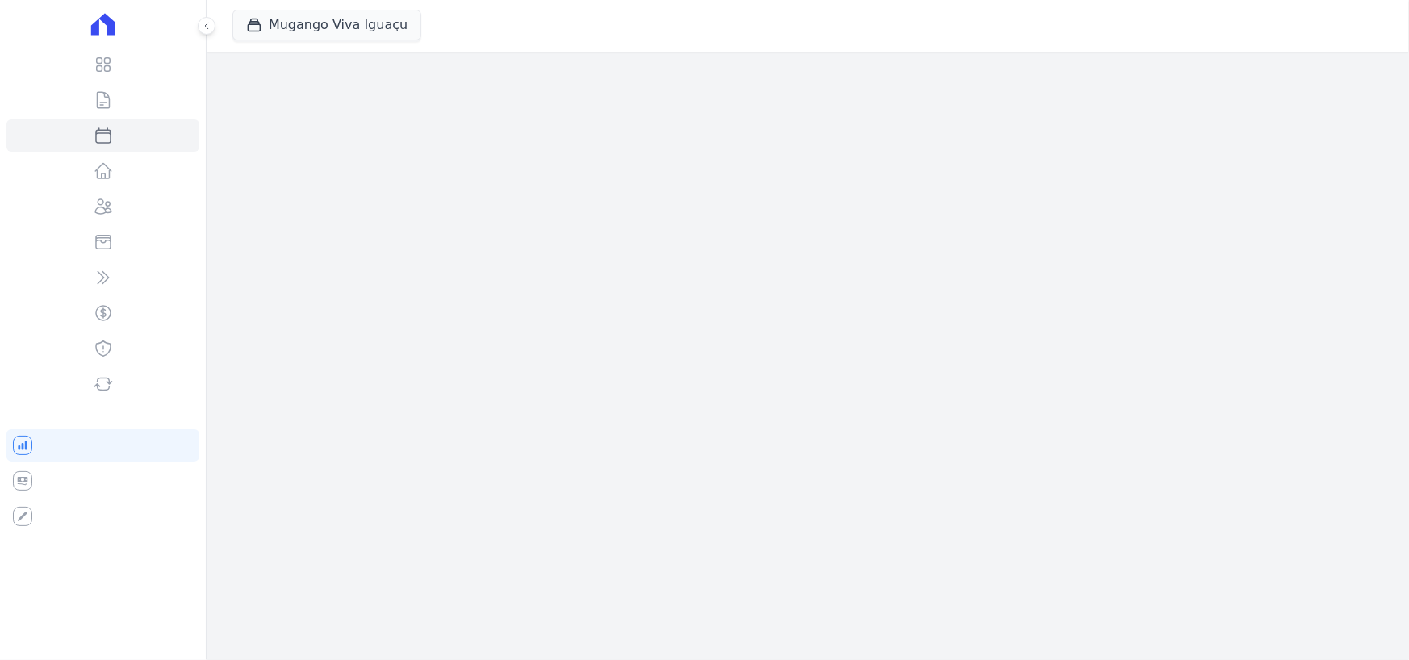
select select
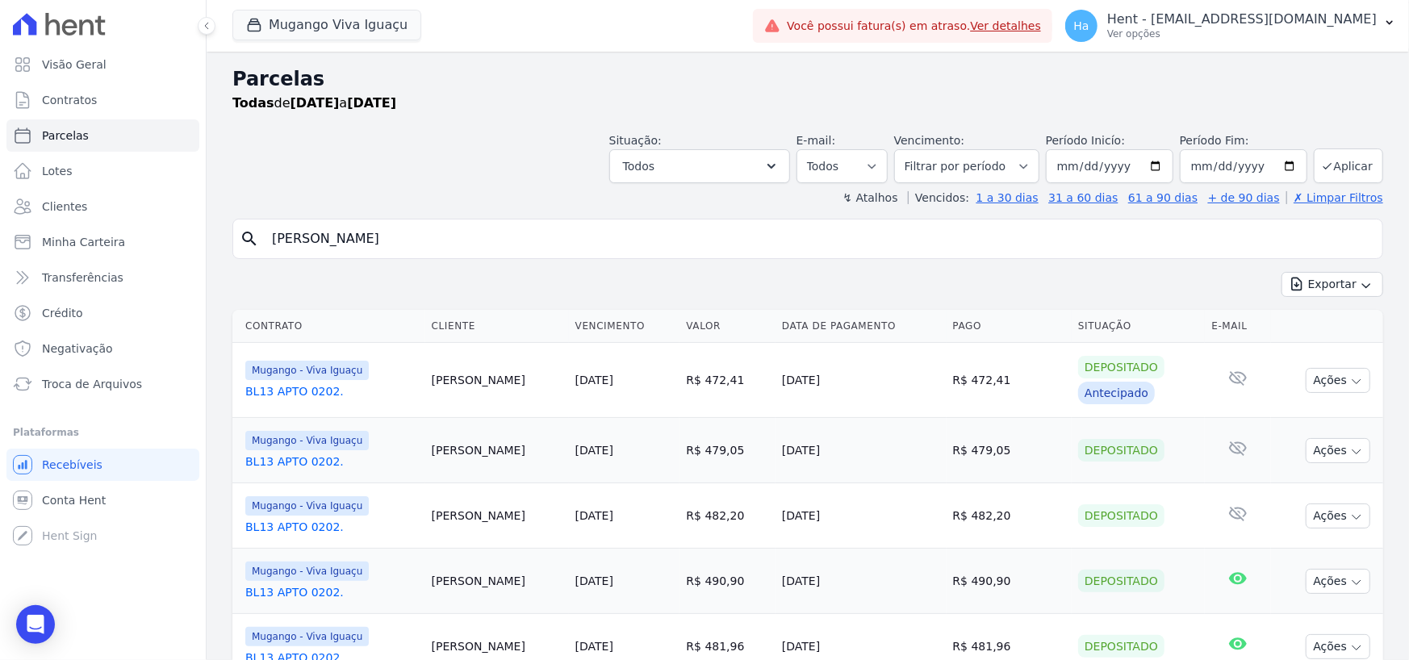
click at [384, 244] on input "[PERSON_NAME]" at bounding box center [819, 239] width 1114 height 32
click at [1115, 167] on input "[DATE]" at bounding box center [1110, 166] width 128 height 34
type input "[DATE]"
click at [1359, 158] on button "Aplicar" at bounding box center [1348, 165] width 69 height 35
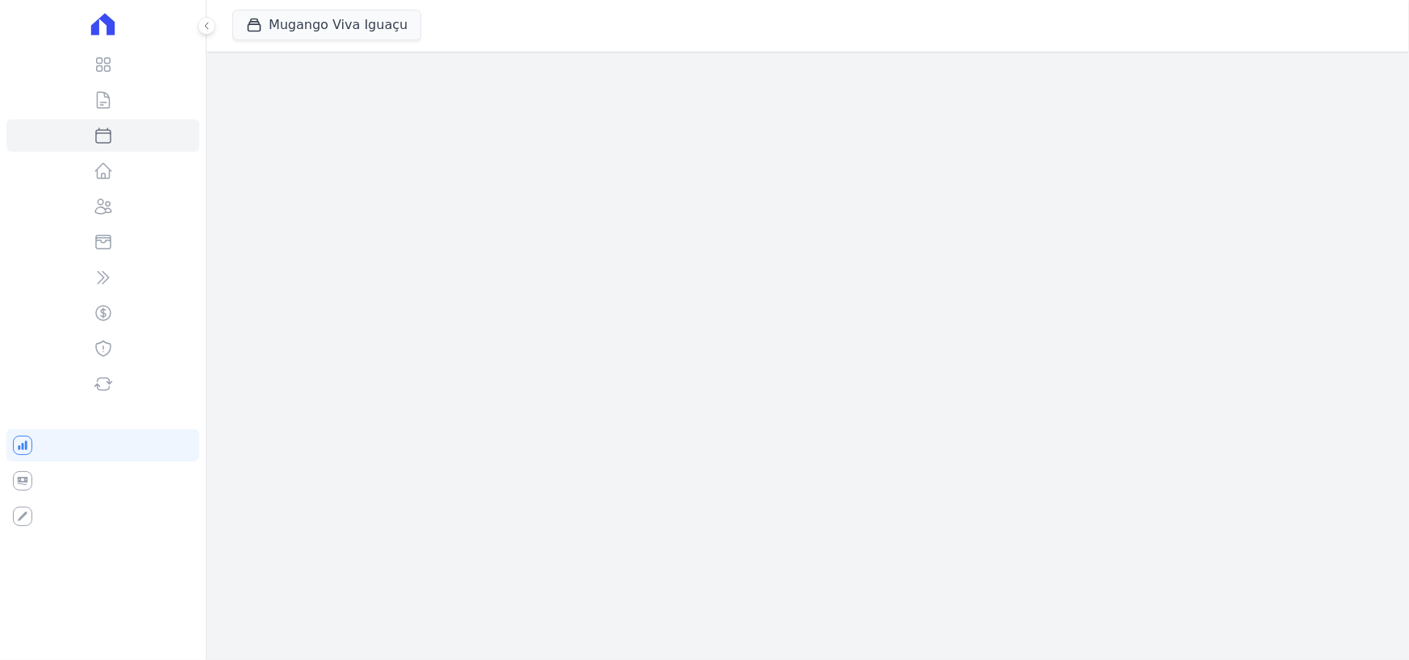
select select
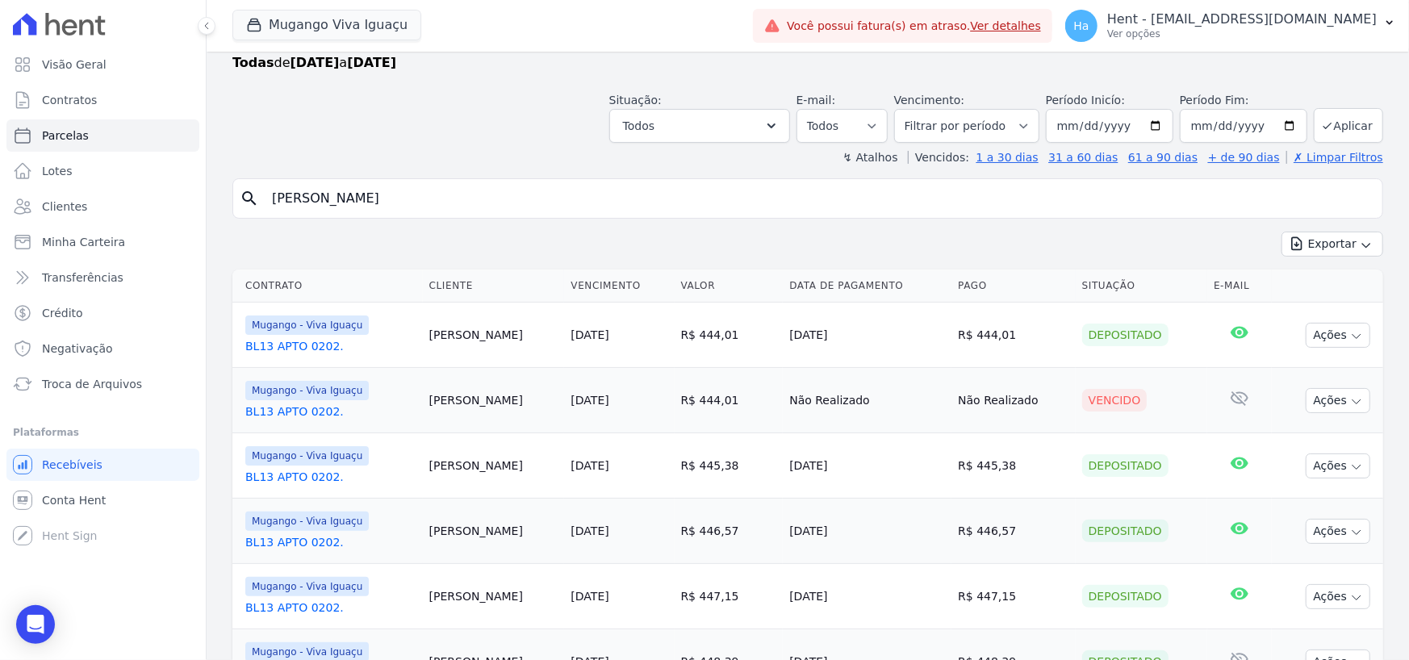
scroll to position [81, 0]
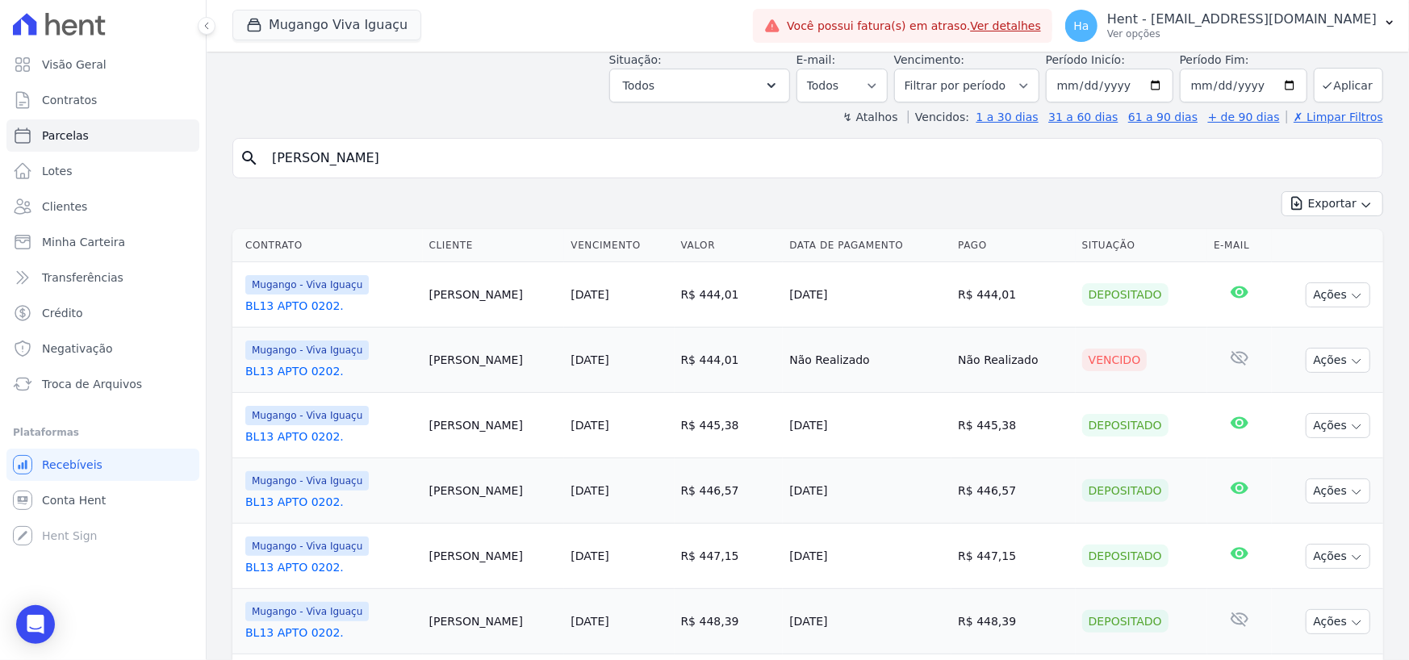
drag, startPoint x: 896, startPoint y: 362, endPoint x: 1035, endPoint y: 373, distance: 140.1
click at [1035, 373] on tr "Mugango - Viva Iguaçu BL13 APTO 0202. Adriana Maia 25/01/2024 R$ 444,01 Não Rea…" at bounding box center [807, 360] width 1151 height 65
click at [1023, 377] on td "Não Realizado" at bounding box center [1013, 360] width 124 height 65
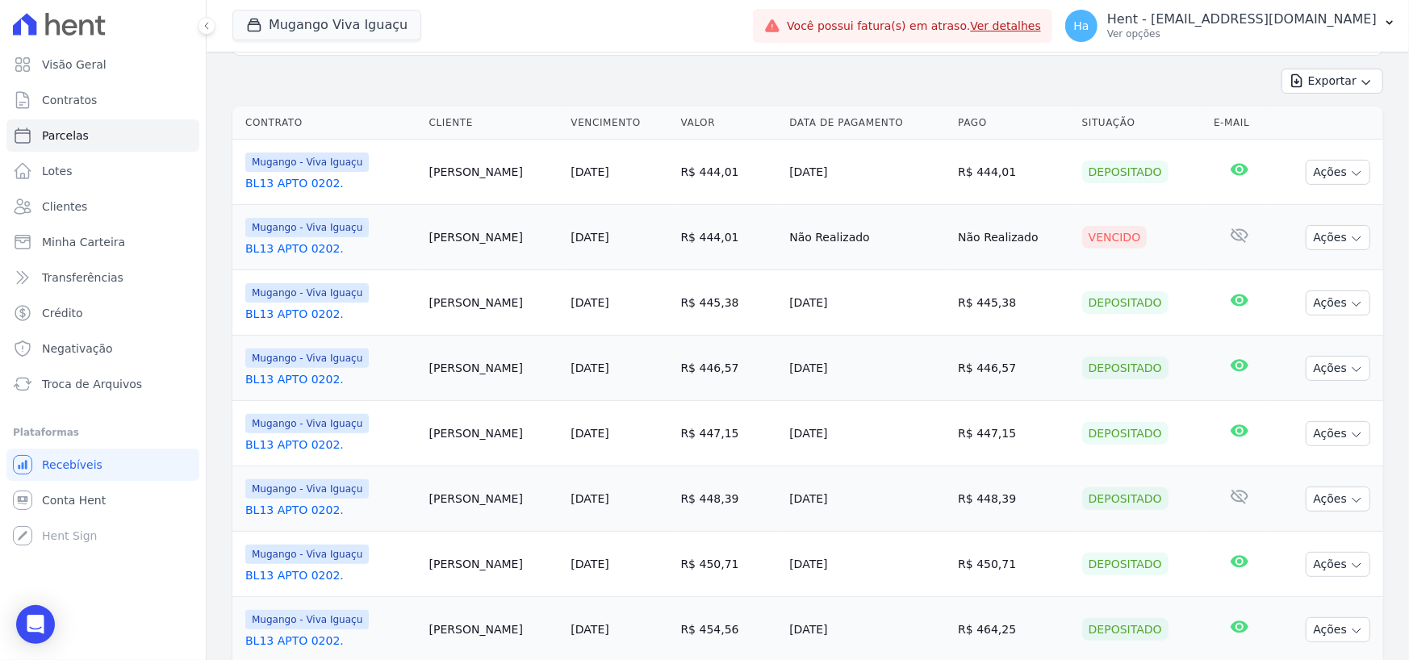
scroll to position [242, 0]
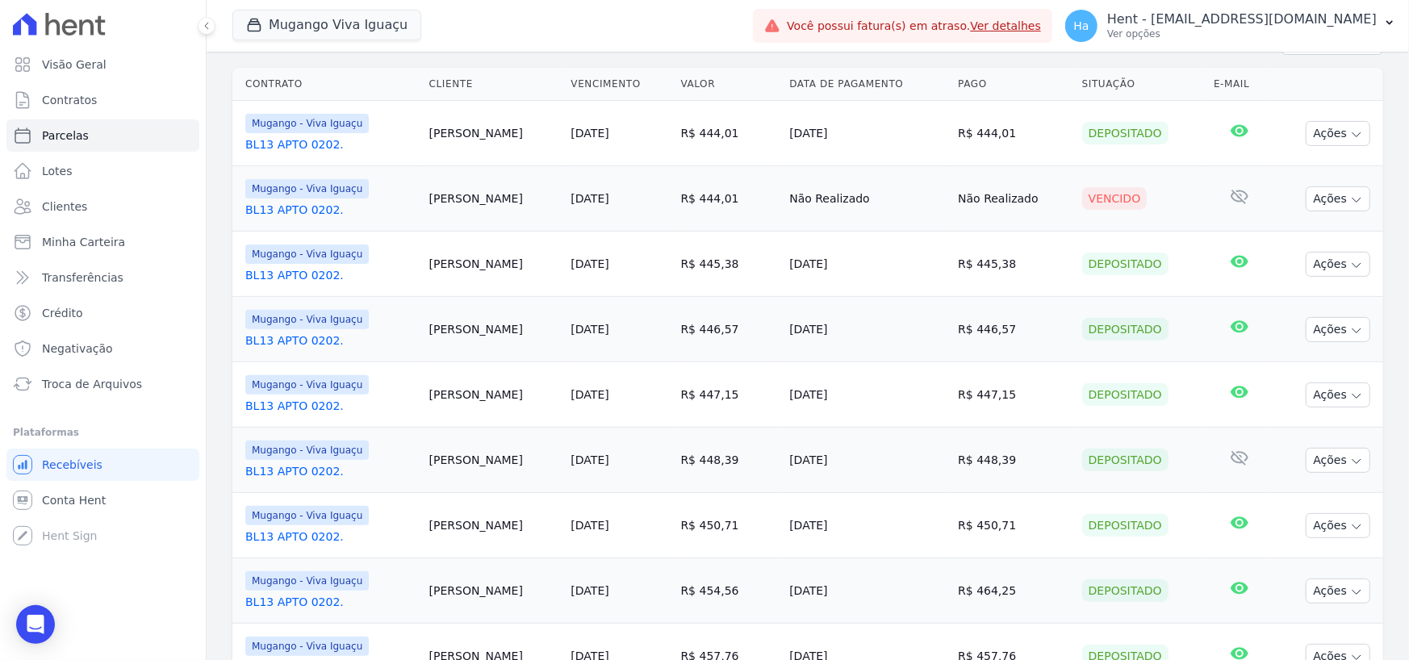
drag, startPoint x: 1057, startPoint y: 141, endPoint x: 1109, endPoint y: 136, distance: 51.9
click at [1109, 136] on td "Depositado" at bounding box center [1142, 133] width 132 height 65
drag, startPoint x: 1071, startPoint y: 199, endPoint x: 1123, endPoint y: 198, distance: 51.7
click at [1123, 198] on div "Vencido" at bounding box center [1141, 198] width 119 height 23
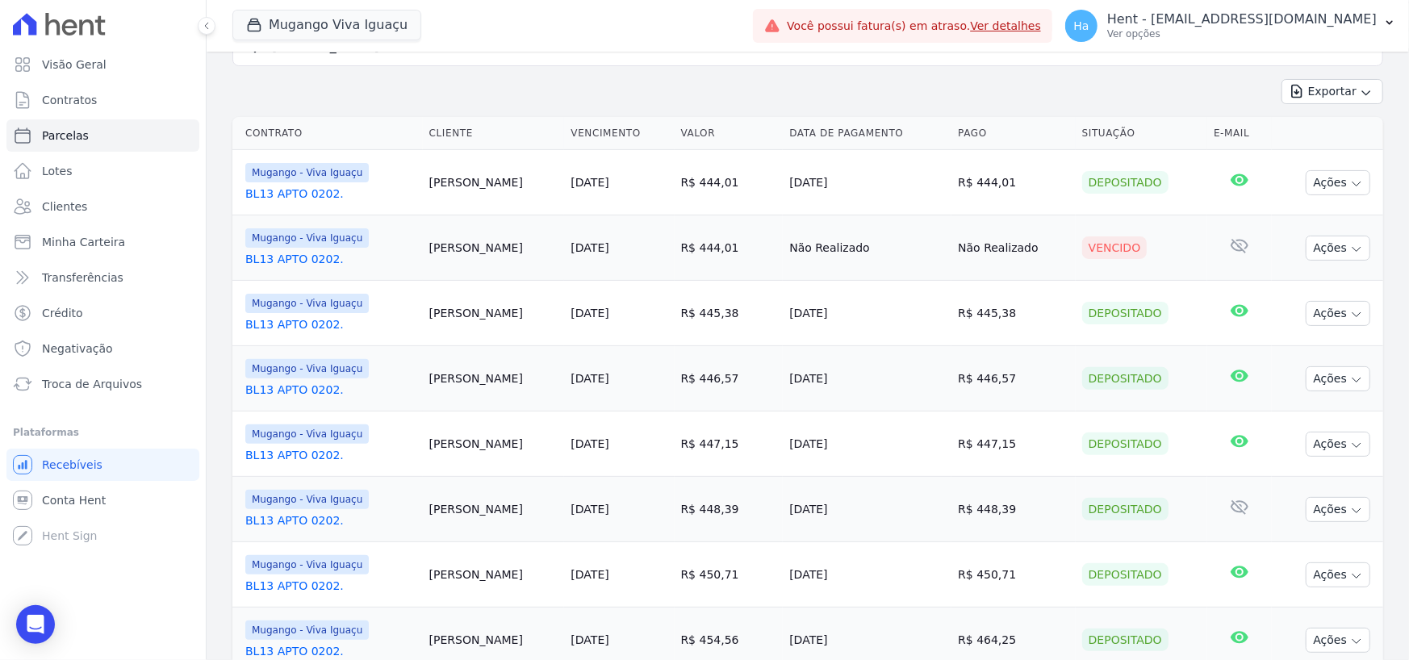
scroll to position [0, 0]
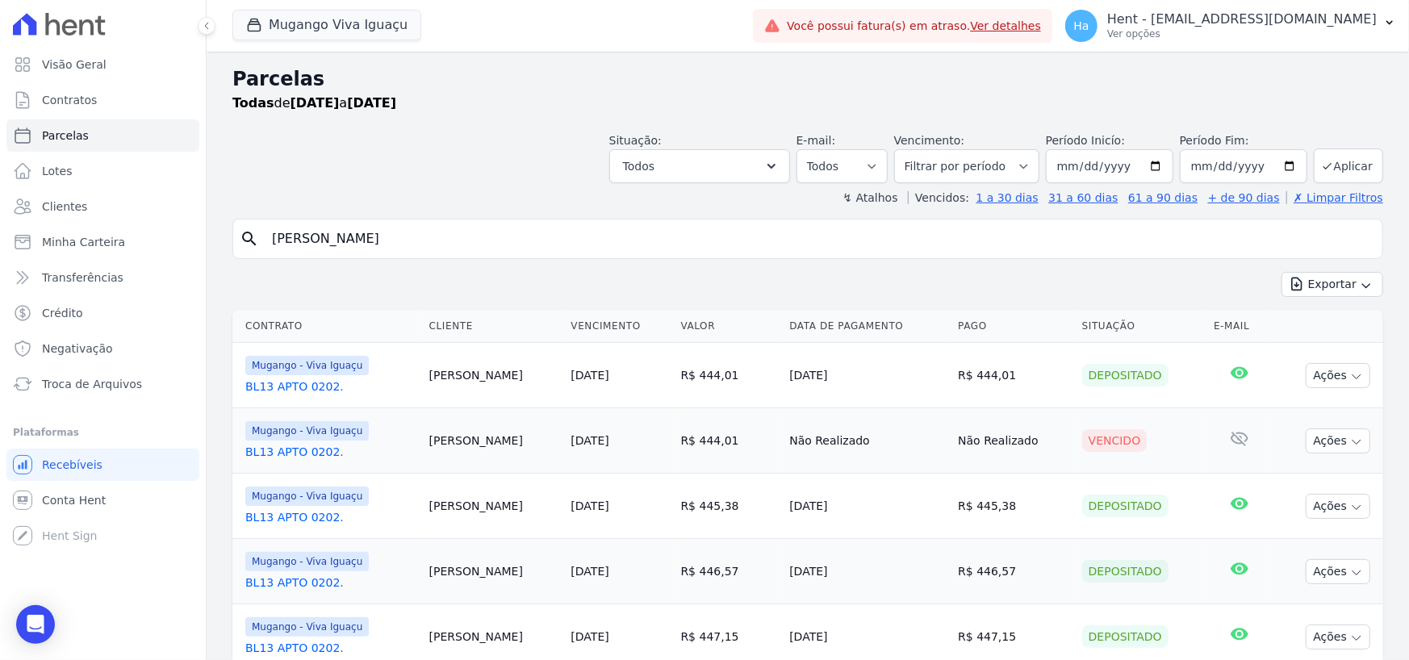
click at [920, 282] on div "Exportar Exportar PDF Exportar CSV" at bounding box center [807, 291] width 1151 height 38
click at [309, 386] on link "BL13 APTO 0202." at bounding box center [330, 387] width 171 height 16
click at [305, 456] on link "BL13 APTO 0202." at bounding box center [330, 452] width 171 height 16
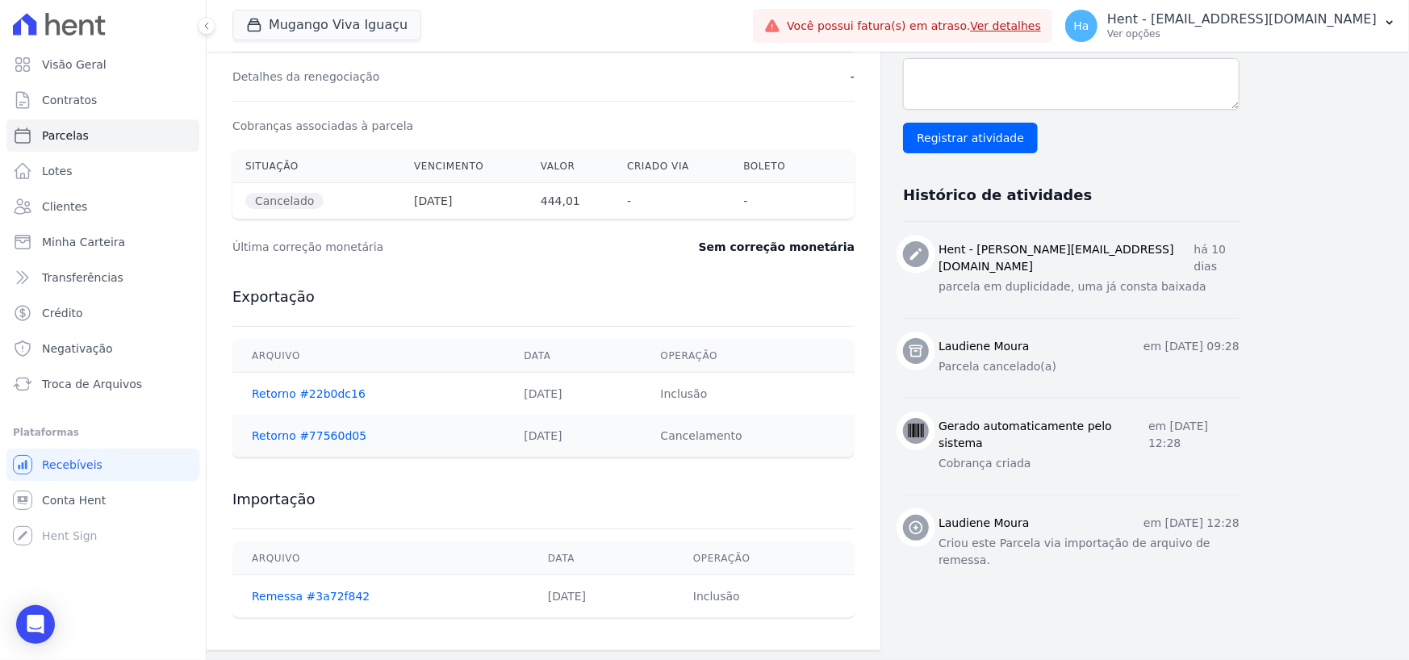
scroll to position [485, 0]
drag, startPoint x: 516, startPoint y: 604, endPoint x: 577, endPoint y: 603, distance: 61.3
click at [577, 603] on td "[DATE]" at bounding box center [601, 596] width 145 height 43
click at [529, 602] on td "[DATE]" at bounding box center [601, 596] width 145 height 43
drag, startPoint x: 489, startPoint y: 596, endPoint x: 584, endPoint y: 603, distance: 95.5
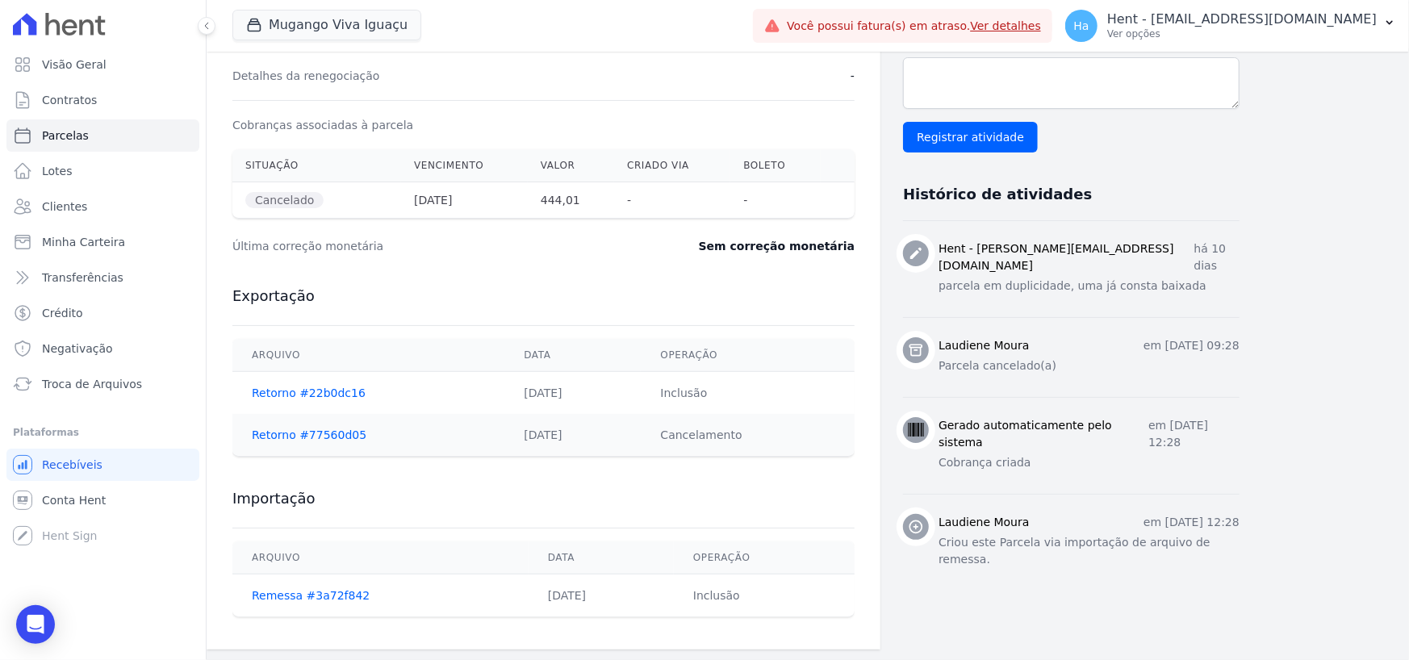
click at [584, 603] on tr "Remessa #3a72f842 [DATE] Inclusão" at bounding box center [543, 596] width 622 height 43
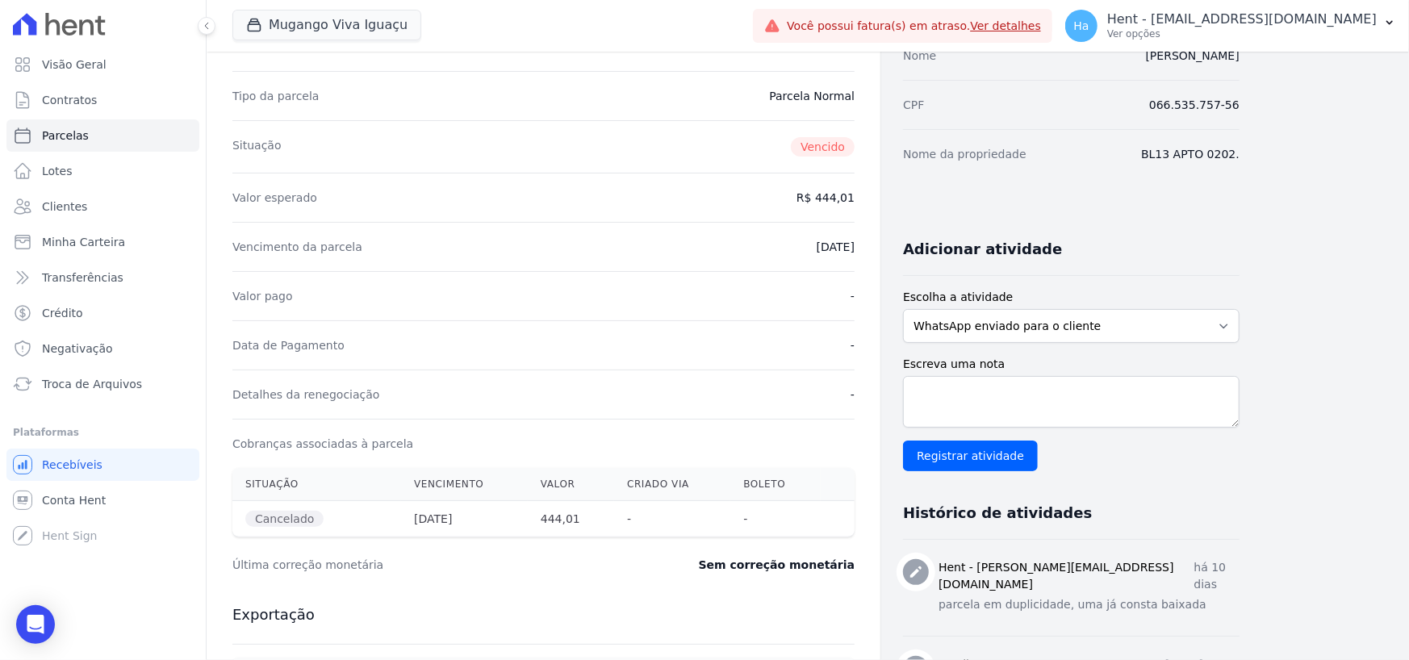
scroll to position [162, 0]
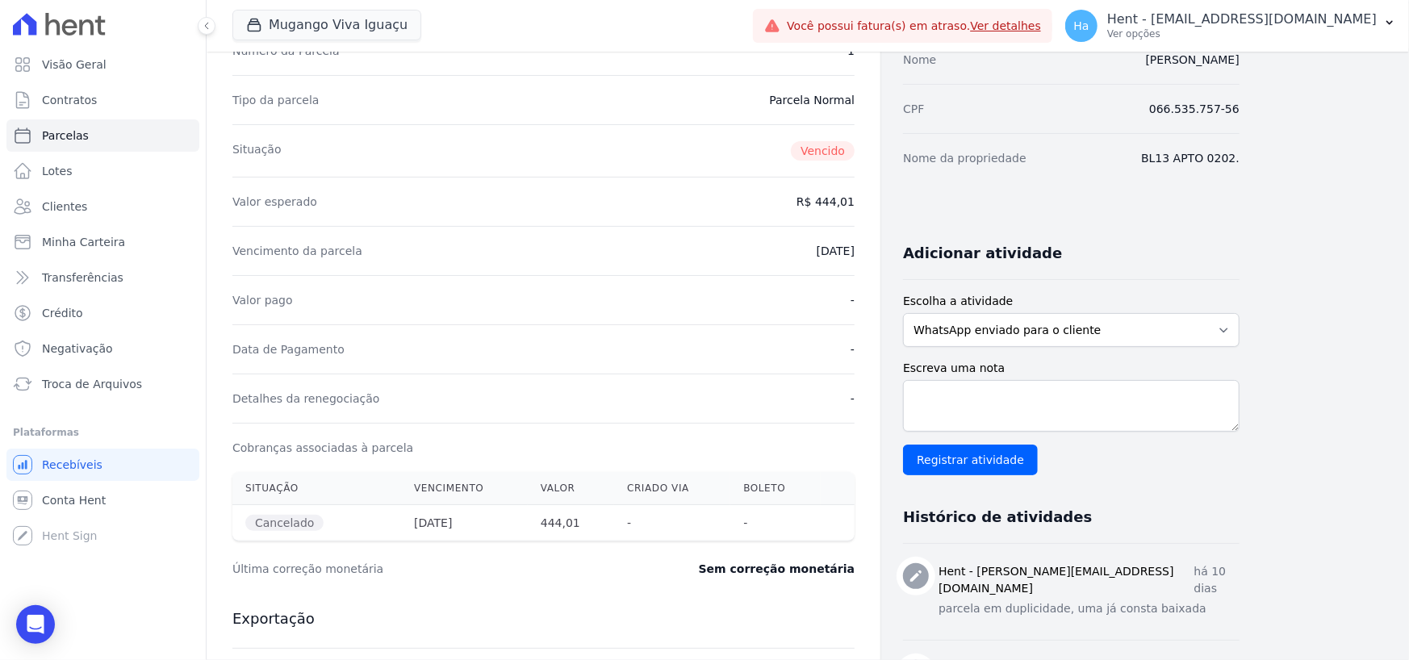
drag, startPoint x: 246, startPoint y: 529, endPoint x: 320, endPoint y: 529, distance: 74.3
click at [320, 529] on th "Cancelado" at bounding box center [316, 523] width 169 height 36
click at [397, 547] on div "Última correção monetária Sem correção monetária" at bounding box center [543, 569] width 622 height 48
drag, startPoint x: 257, startPoint y: 524, endPoint x: 330, endPoint y: 525, distance: 73.4
click at [330, 525] on th "Cancelado" at bounding box center [316, 523] width 169 height 36
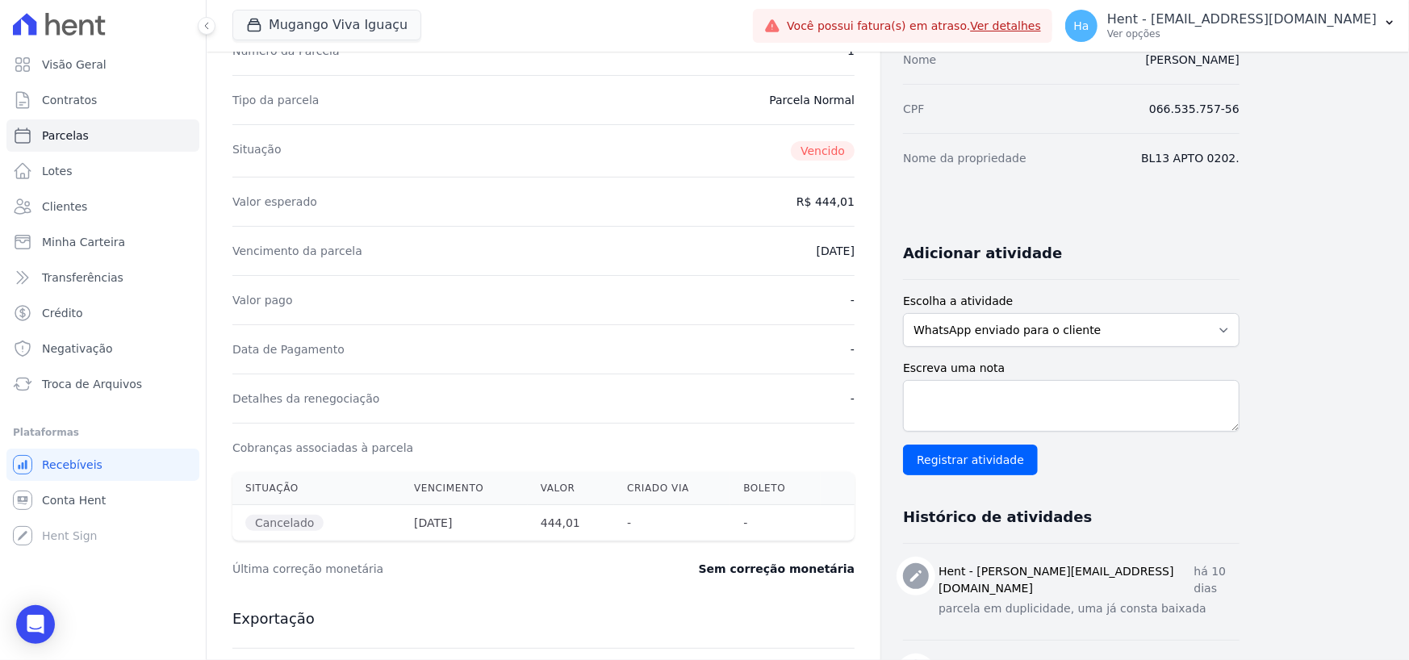
click at [266, 530] on th "Cancelado" at bounding box center [316, 523] width 169 height 36
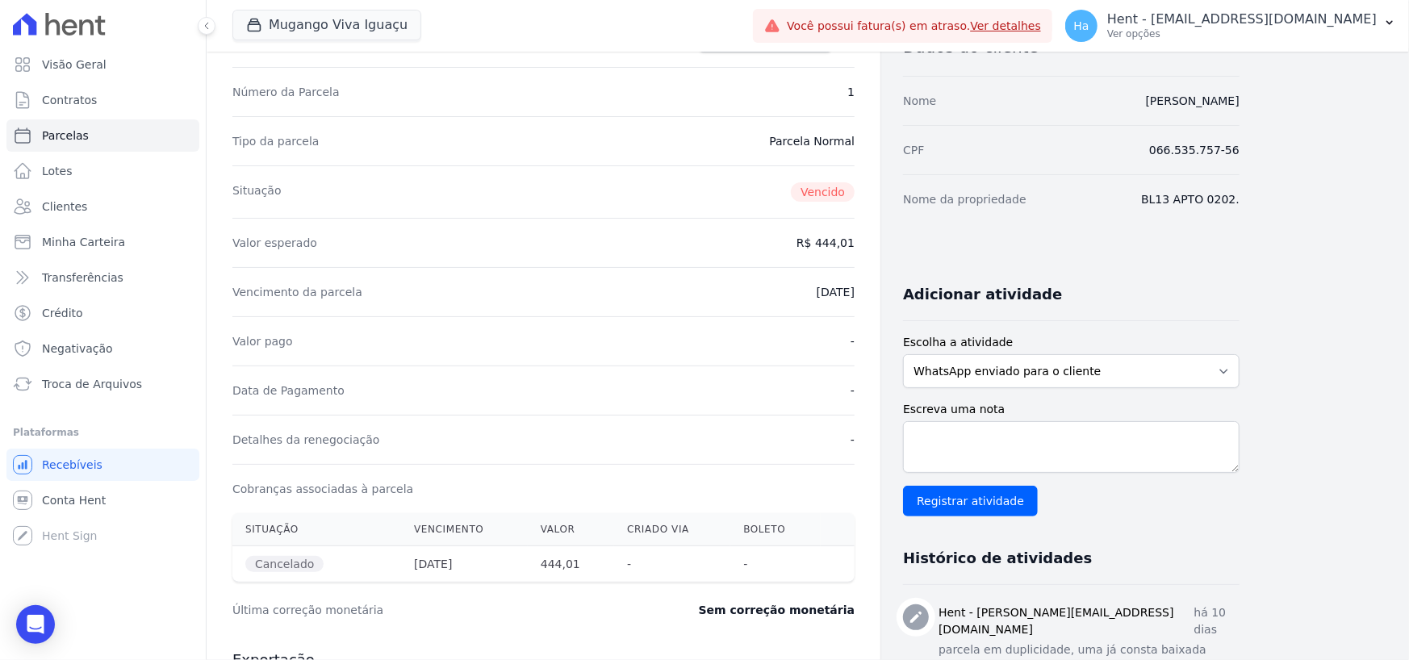
scroll to position [82, 0]
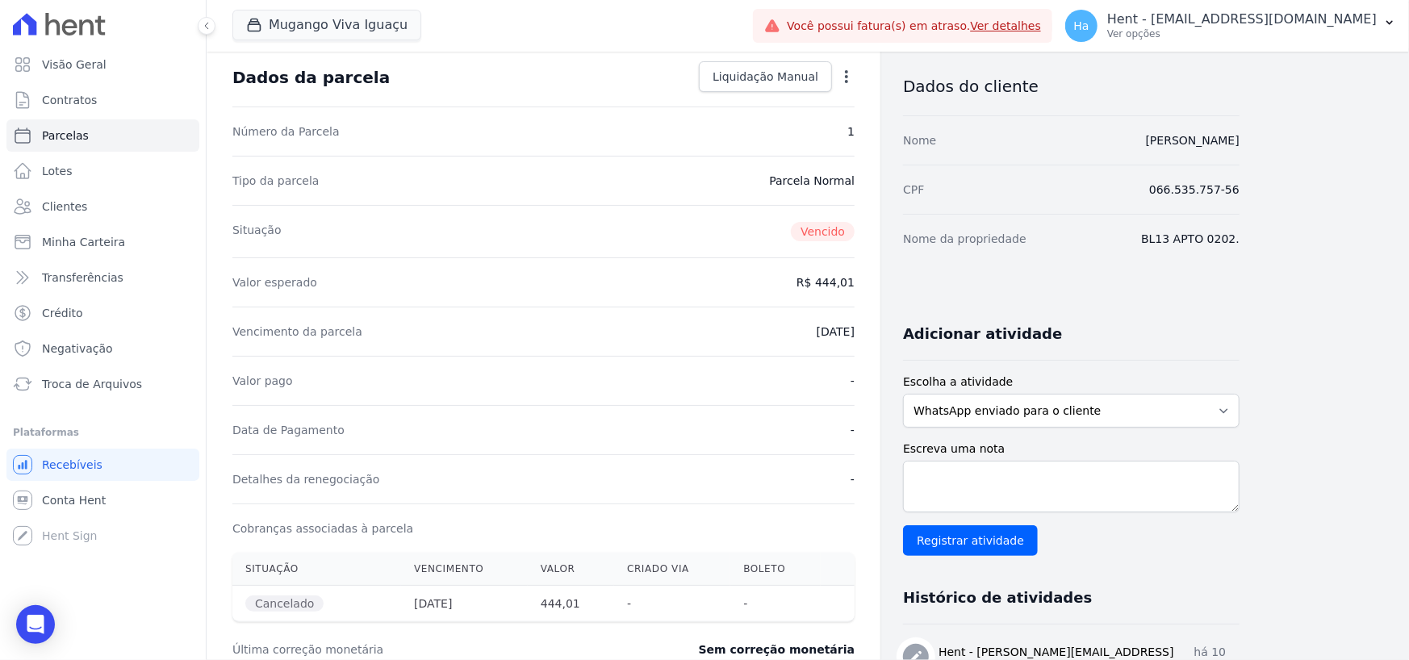
click at [855, 79] on div "Contratos Contrato #f07aaf27 [GEOGRAPHIC_DATA] Parcela #1 Parcela #1 - Janeiro …" at bounding box center [544, 511] width 674 height 1083
click at [847, 75] on icon "button" at bounding box center [846, 76] width 3 height 13
drag, startPoint x: 648, startPoint y: 341, endPoint x: 877, endPoint y: 346, distance: 229.3
click at [651, 342] on div "Vencimento da parcela [DATE]" at bounding box center [543, 331] width 622 height 49
drag, startPoint x: 1258, startPoint y: 244, endPoint x: 1147, endPoint y: 244, distance: 111.4
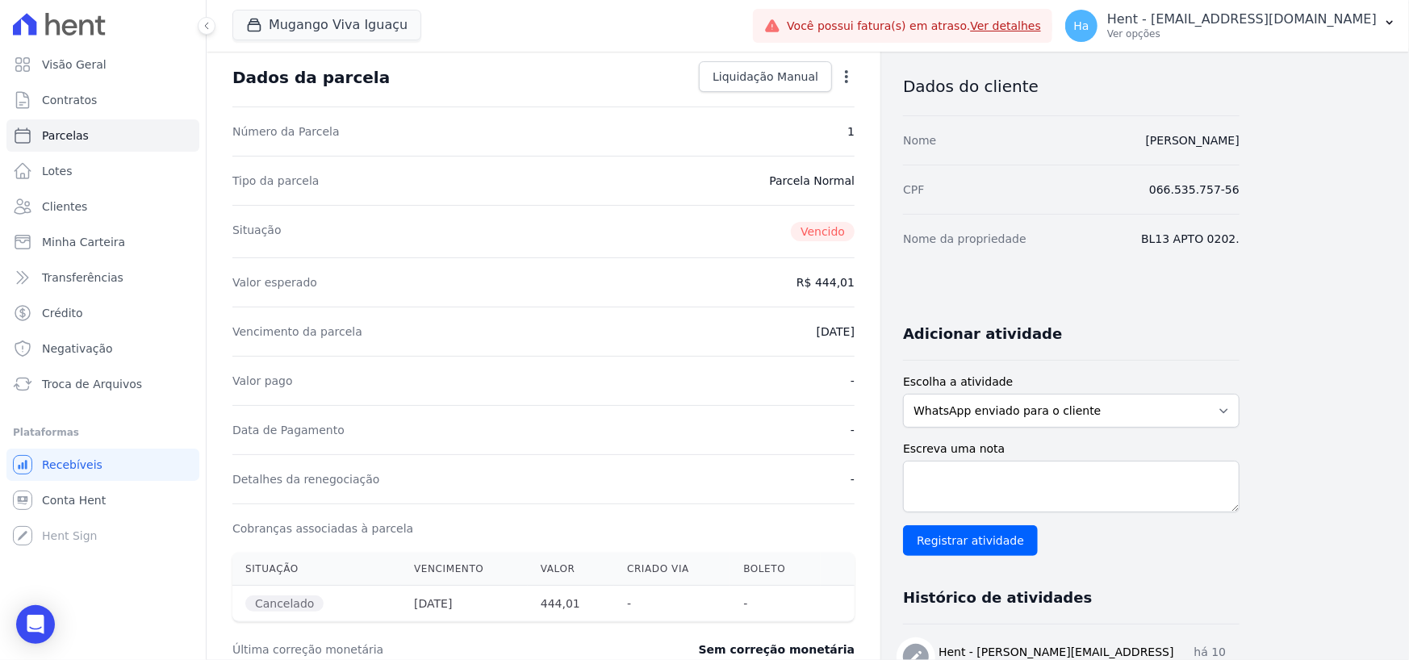
click at [1147, 244] on div "Contratos Contrato #f07aaf27 [GEOGRAPHIC_DATA] Parcela #1 Parcela #1 - Janeiro …" at bounding box center [795, 511] width 1177 height 1083
copy dd "BL13 APTO 0202."
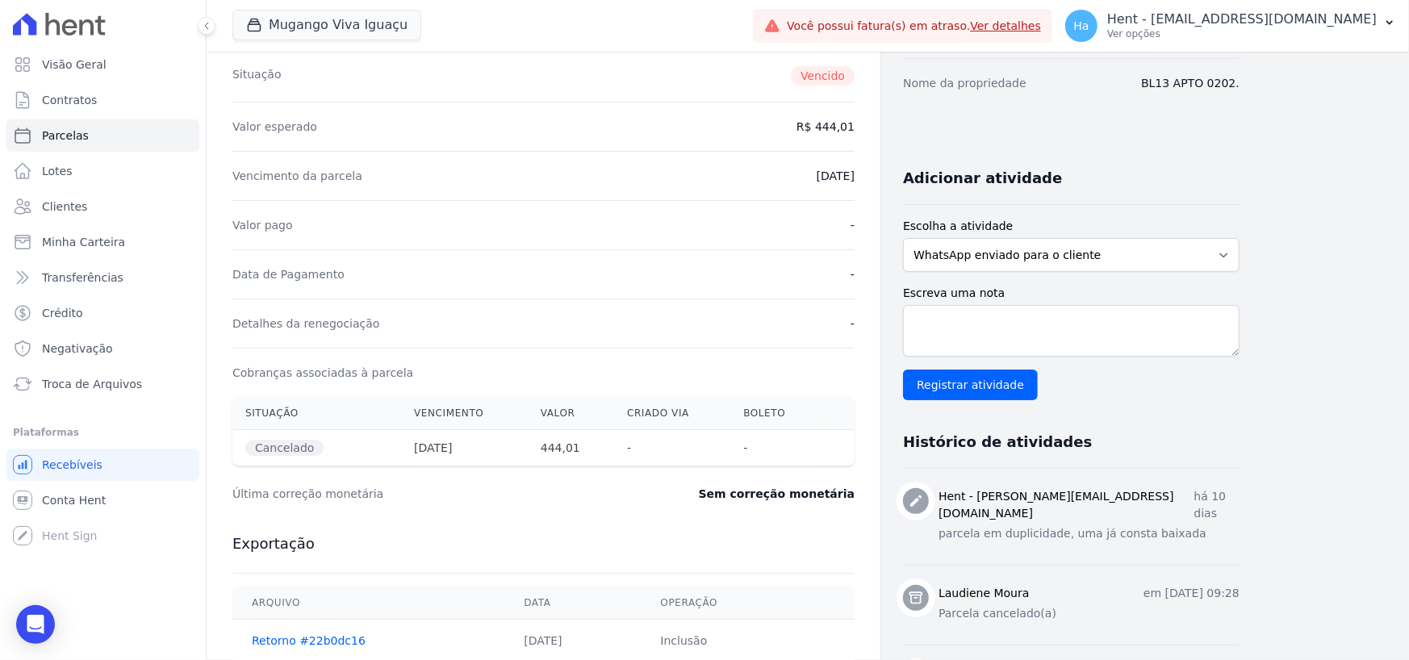
scroll to position [404, 0]
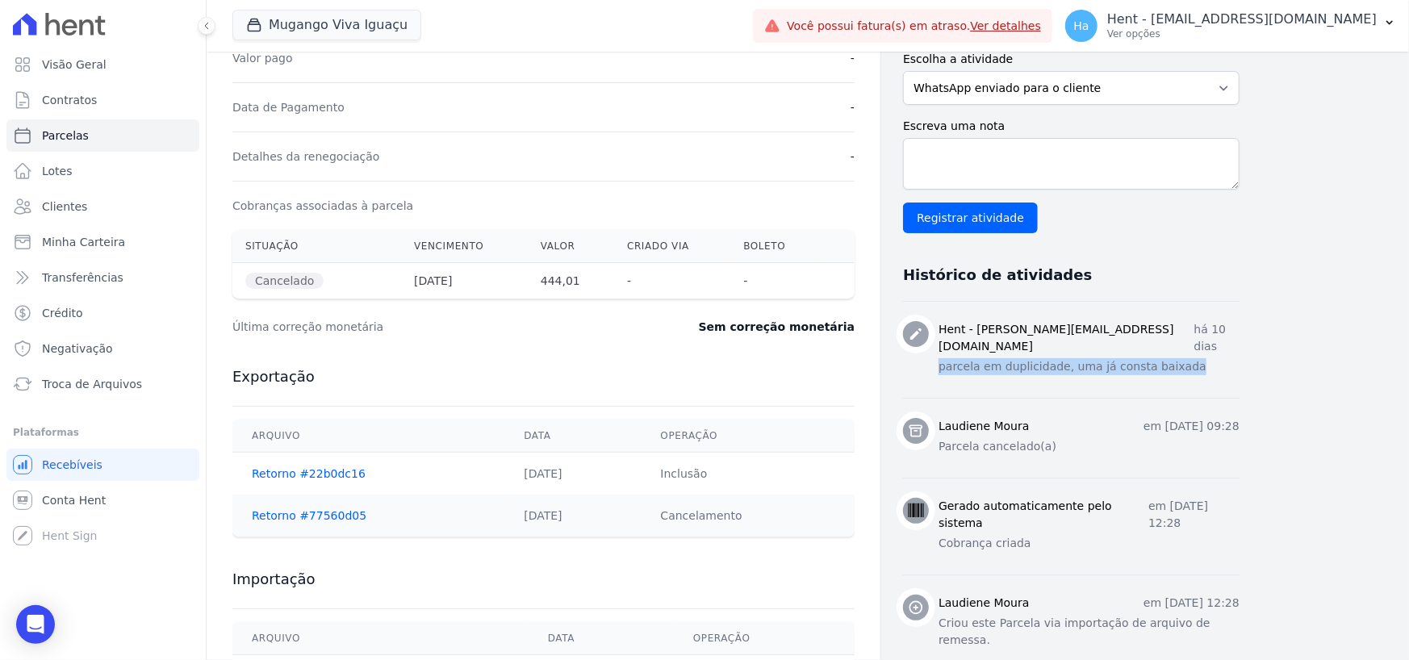
drag, startPoint x: 933, startPoint y: 352, endPoint x: 1177, endPoint y: 359, distance: 243.8
click at [1177, 359] on div "Hent - [PERSON_NAME][EMAIL_ADDRESS][DOMAIN_NAME] há 10 dias parcela em duplicid…" at bounding box center [1071, 349] width 337 height 57
drag, startPoint x: 939, startPoint y: 429, endPoint x: 1083, endPoint y: 429, distance: 143.7
click at [1080, 438] on p "Parcela cancelado(a)" at bounding box center [1089, 446] width 301 height 17
click at [1043, 438] on p "Parcela cancelado(a)" at bounding box center [1089, 446] width 301 height 17
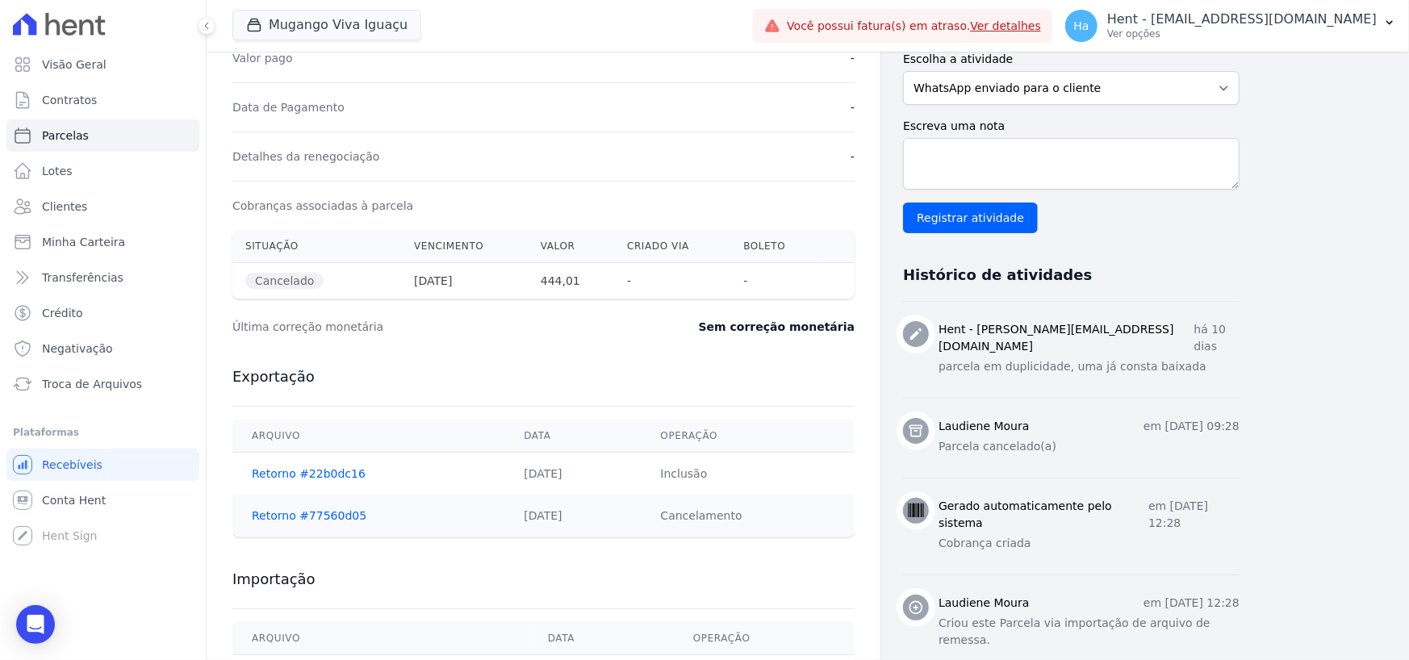
drag, startPoint x: 246, startPoint y: 281, endPoint x: 436, endPoint y: 338, distance: 198.1
click at [359, 284] on th "Cancelado" at bounding box center [316, 281] width 169 height 36
click at [439, 337] on div "Última correção monetária Sem correção monetária" at bounding box center [543, 327] width 622 height 48
drag, startPoint x: 1056, startPoint y: 433, endPoint x: 931, endPoint y: 451, distance: 126.3
click at [931, 451] on li "Laudiene Moura em [DATE] 09:28 Parcela cancelado(a)" at bounding box center [1071, 438] width 337 height 80
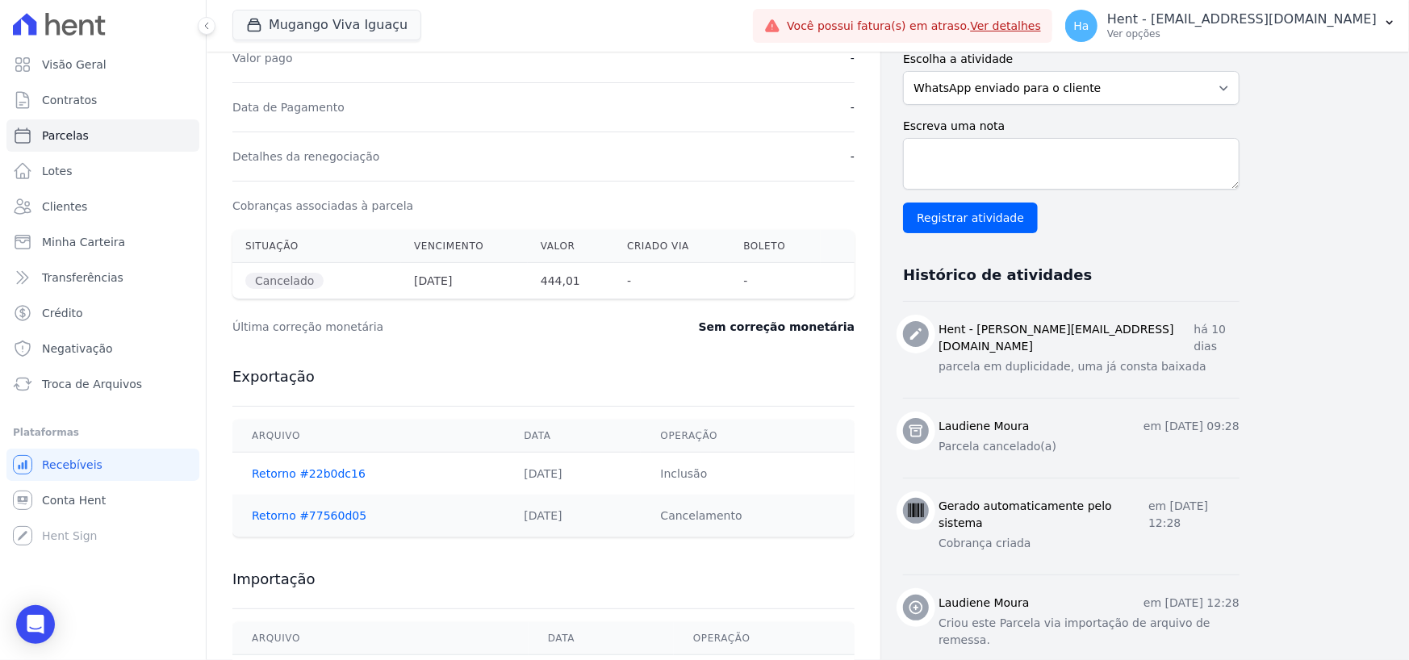
click at [883, 446] on div "Contratos Contrato #f07aaf27 [GEOGRAPHIC_DATA] Parcela #1 Parcela #1 - Janeiro …" at bounding box center [723, 188] width 1033 height 1083
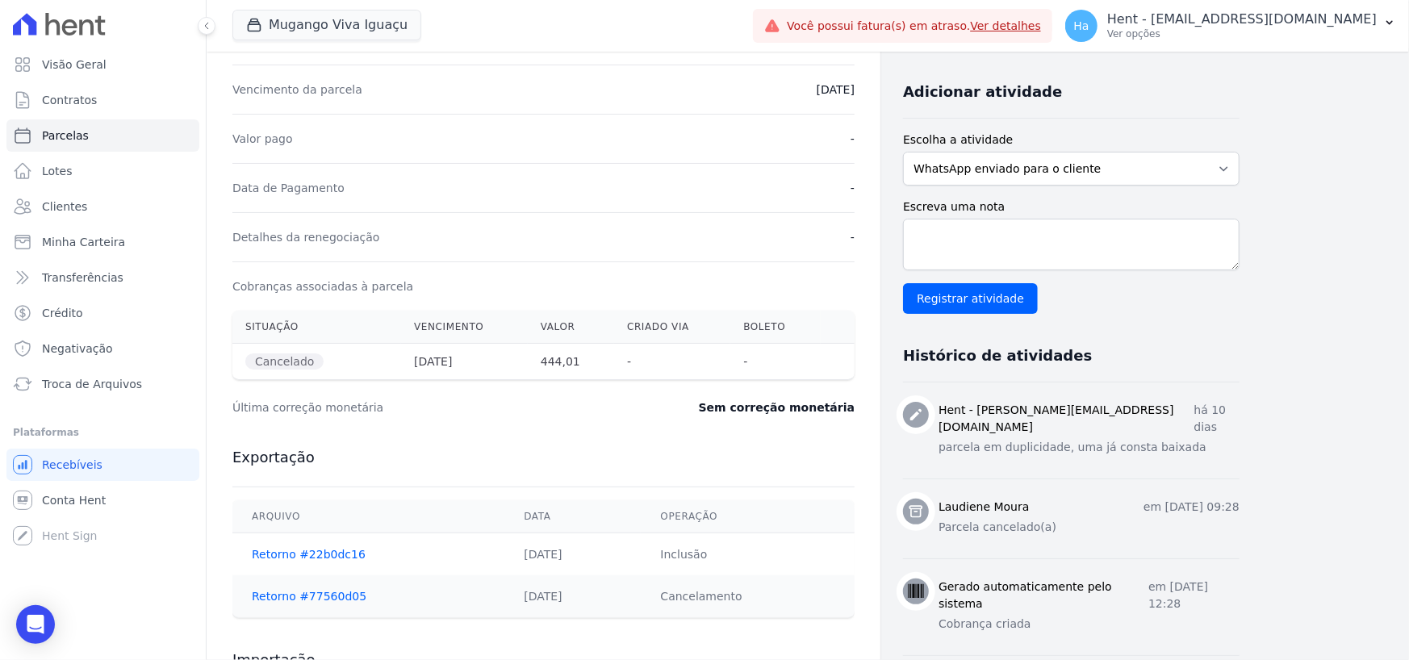
click at [605, 140] on div "Valor pago -" at bounding box center [543, 138] width 622 height 49
click at [635, 392] on div "Última correção monetária Sem correção monetária" at bounding box center [543, 407] width 622 height 48
click at [61, 93] on span "Contratos" at bounding box center [69, 100] width 55 height 16
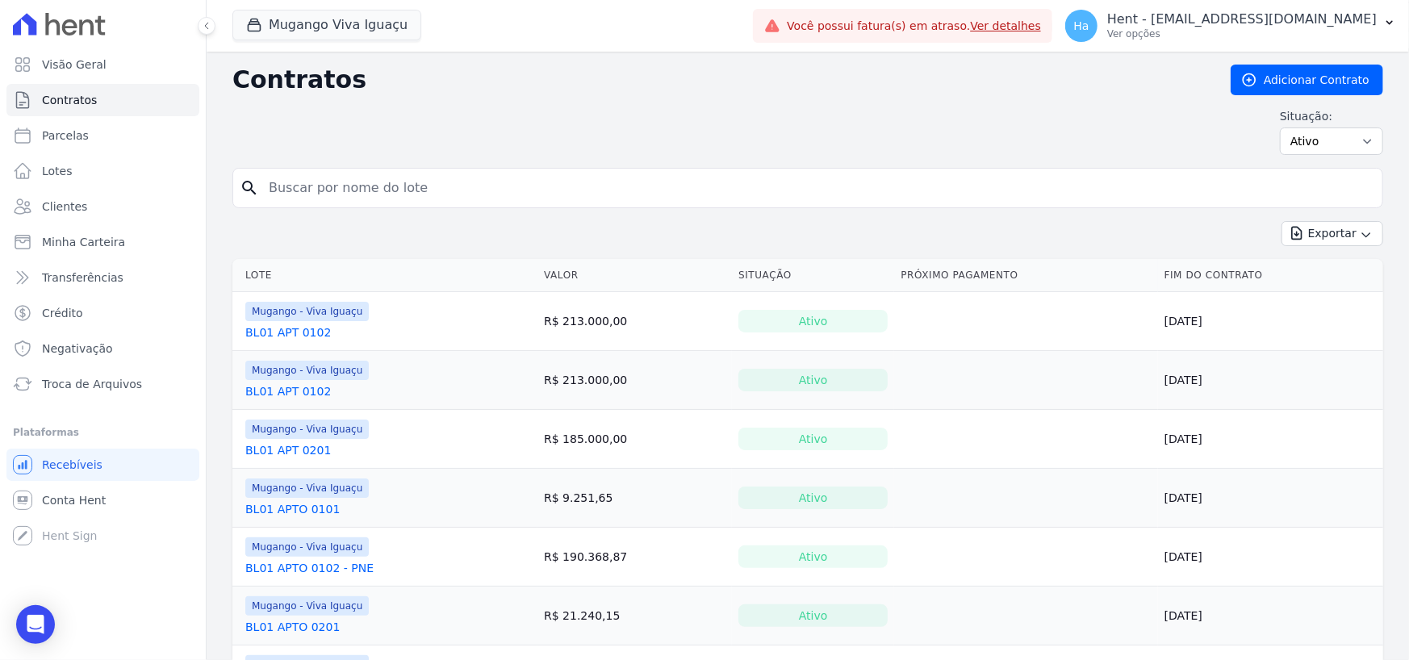
drag, startPoint x: 730, startPoint y: 120, endPoint x: 739, endPoint y: 121, distance: 8.9
click at [734, 121] on div "Situação: Ativo Todos Pausado Distratado Rascunho Expirado Encerrado" at bounding box center [807, 131] width 1151 height 47
click at [629, 199] on input "search" at bounding box center [817, 188] width 1117 height 32
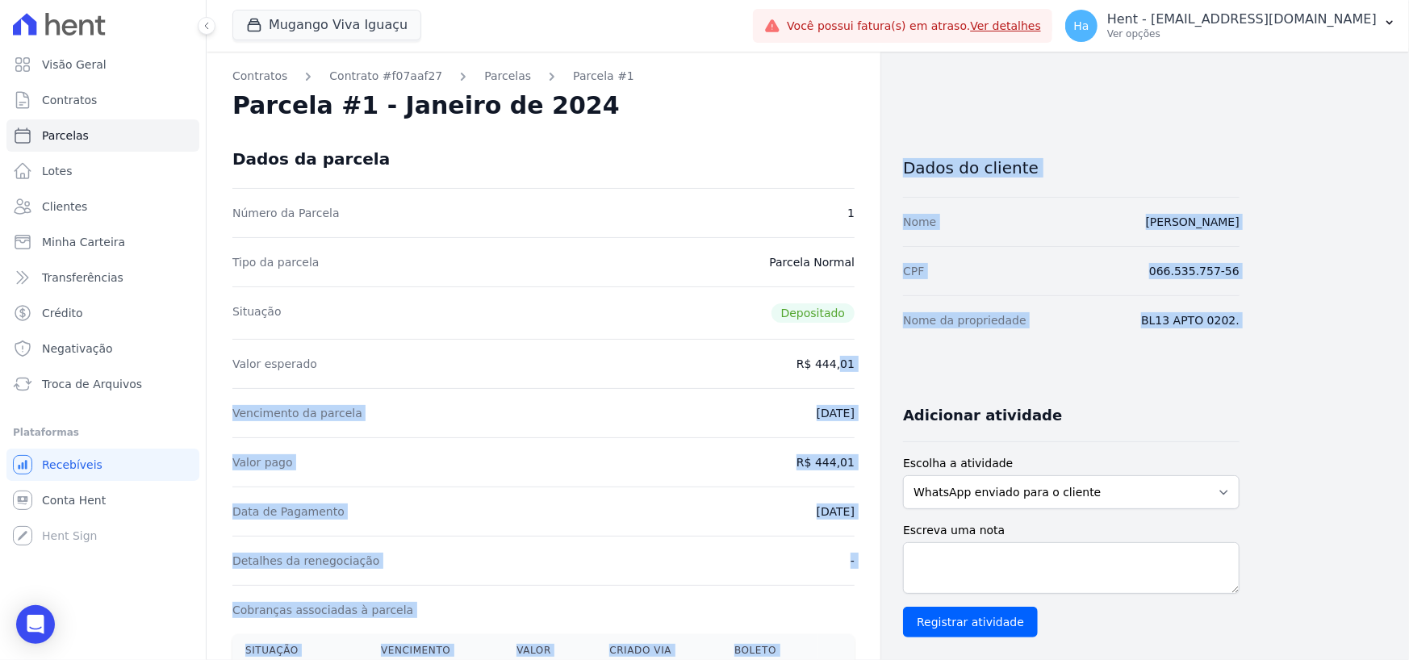
drag, startPoint x: 818, startPoint y: 364, endPoint x: 852, endPoint y: 441, distance: 83.8
click at [901, 401] on div "Contratos Contrato #f07aaf27 [GEOGRAPHIC_DATA] Parcela #1 Parcela #1 - Janeiro …" at bounding box center [723, 667] width 1033 height 1231
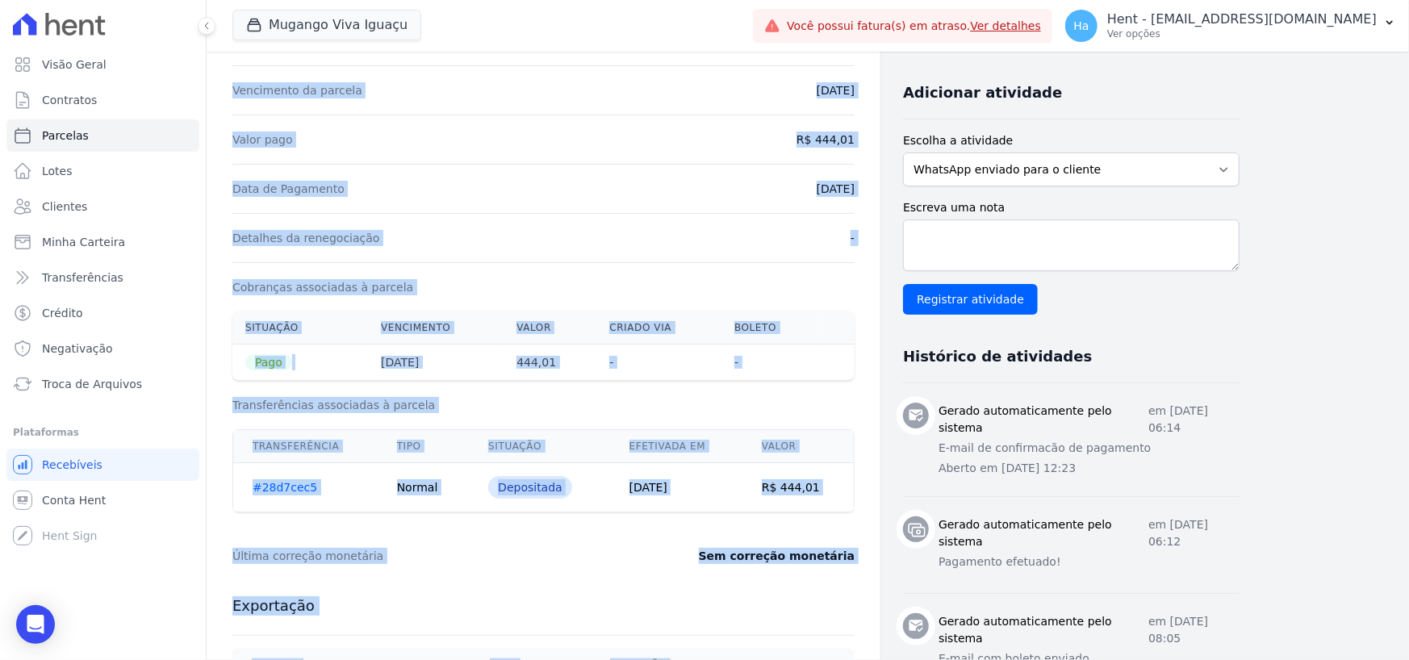
click at [625, 242] on div "Detalhes da renegociação -" at bounding box center [543, 237] width 622 height 49
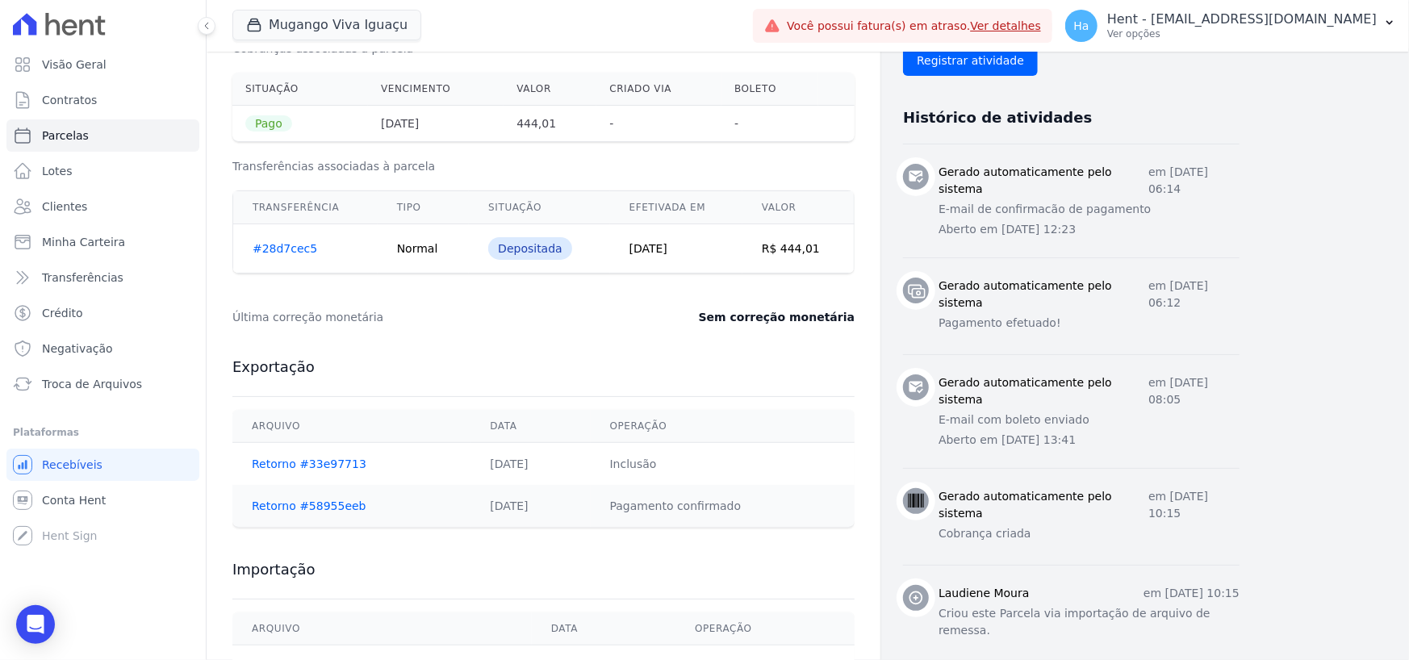
scroll to position [633, 0]
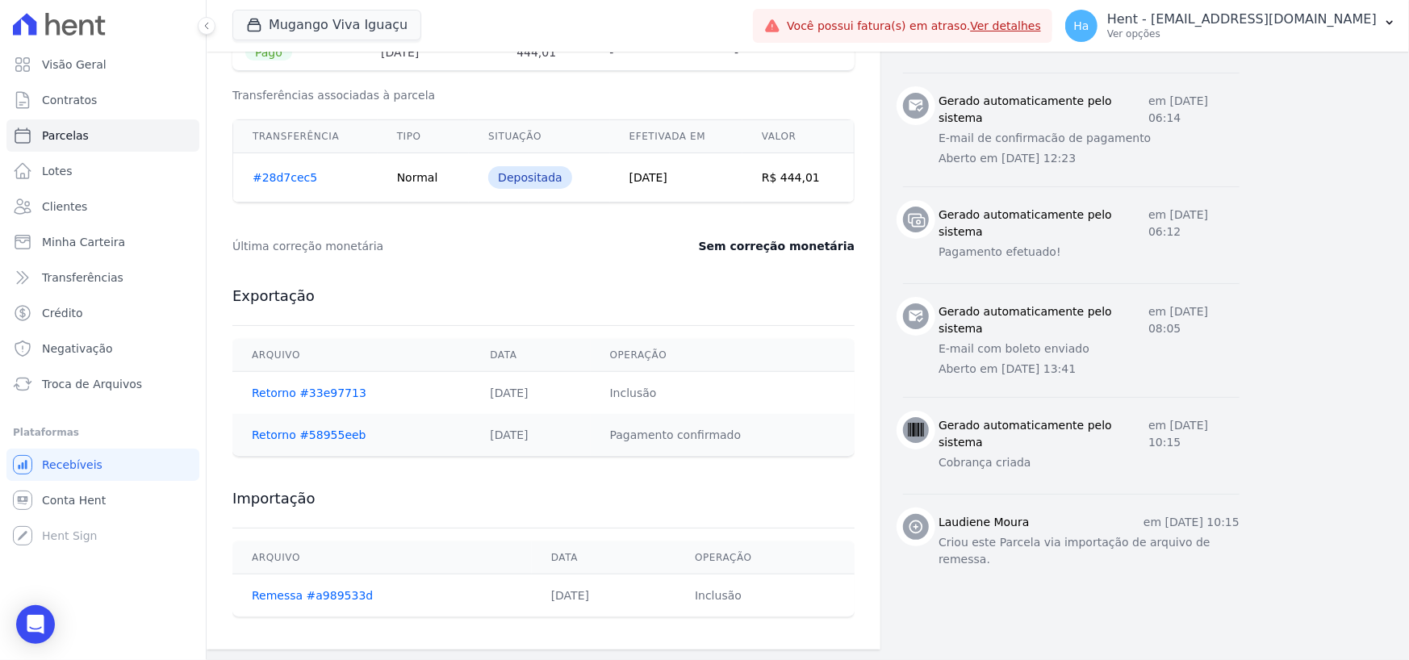
drag, startPoint x: 597, startPoint y: 596, endPoint x: 517, endPoint y: 599, distance: 80.7
click at [532, 599] on td "28/12/2023" at bounding box center [604, 596] width 144 height 43
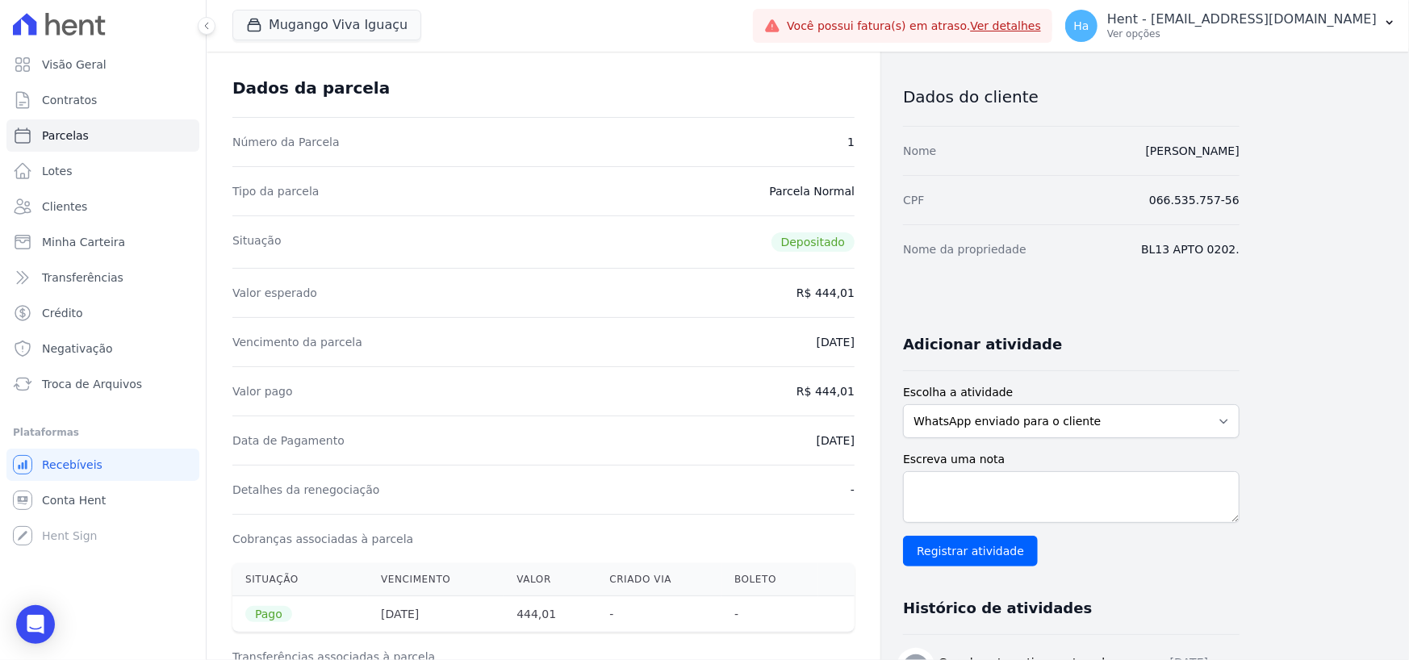
scroll to position [0, 0]
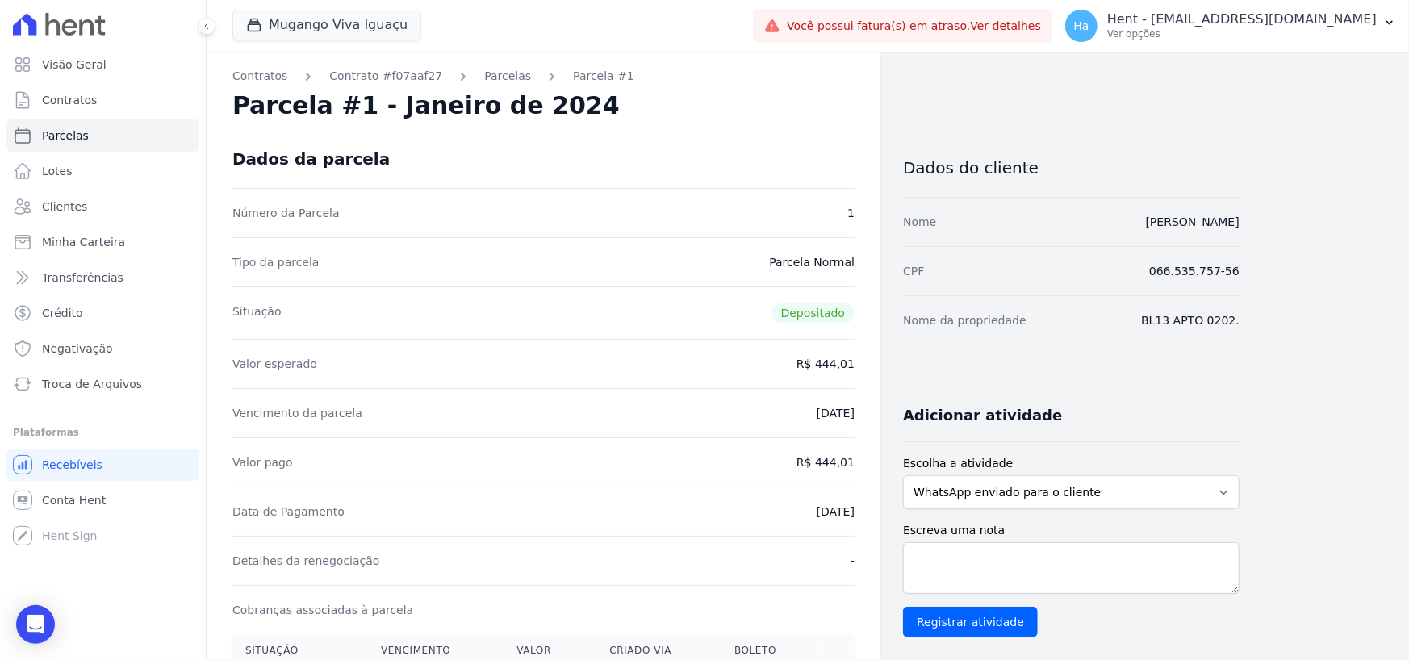
drag, startPoint x: 796, startPoint y: 372, endPoint x: 859, endPoint y: 376, distance: 63.9
click at [859, 376] on div "Contratos Contrato #f07aaf27 Parcelas Parcela #1 Parcela #1 - Janeiro de 2024 D…" at bounding box center [544, 667] width 674 height 1231
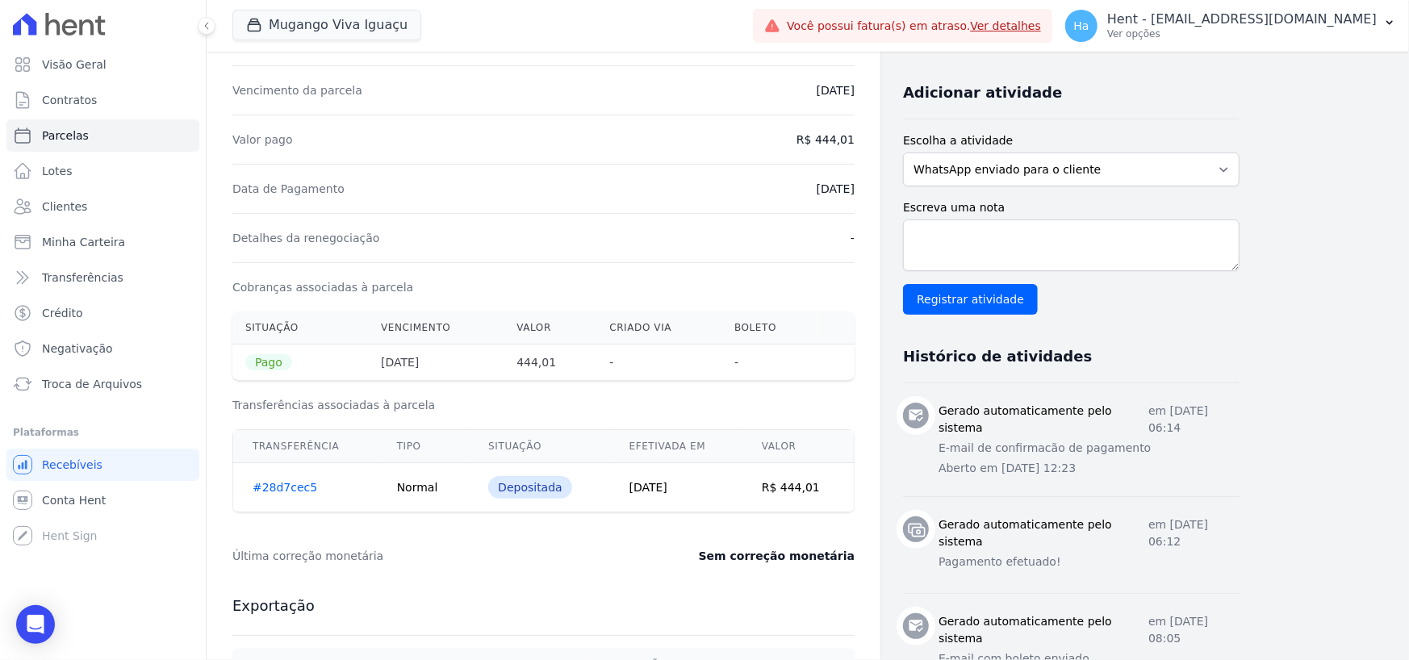
scroll to position [633, 0]
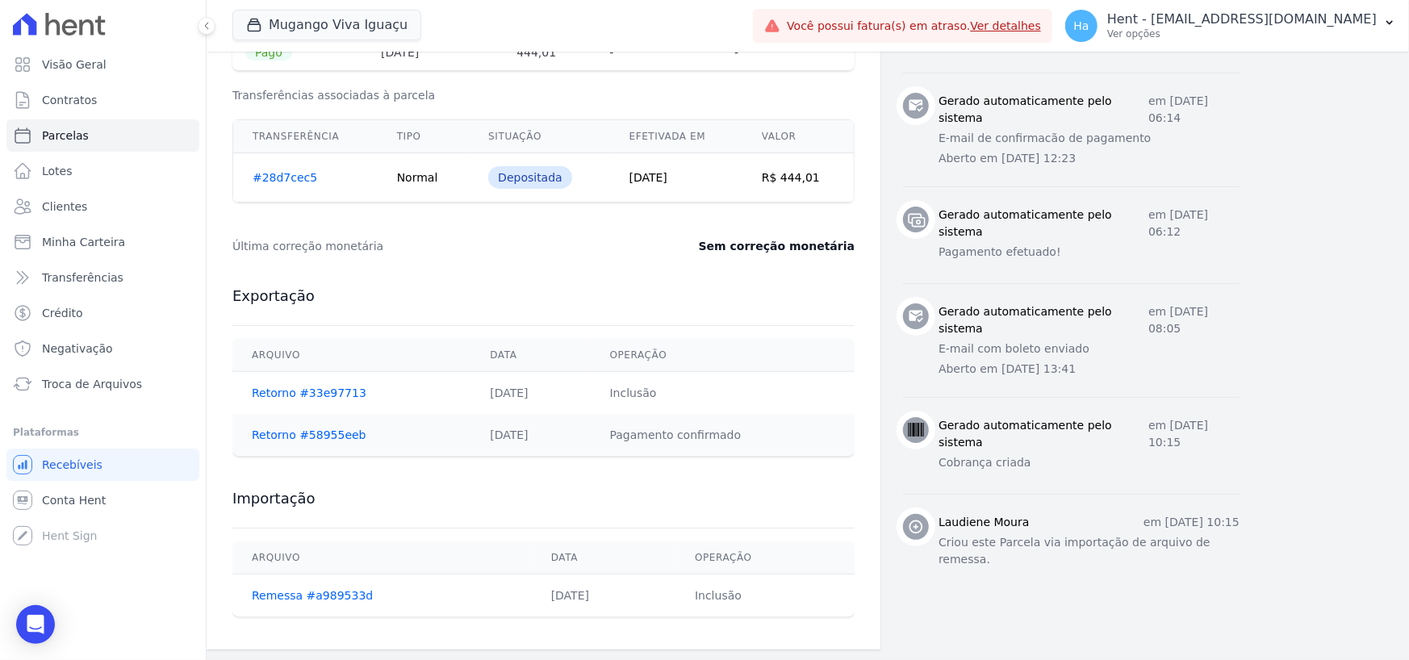
drag, startPoint x: 512, startPoint y: 598, endPoint x: 608, endPoint y: 603, distance: 96.2
click at [608, 603] on td "28/12/2023" at bounding box center [604, 596] width 144 height 43
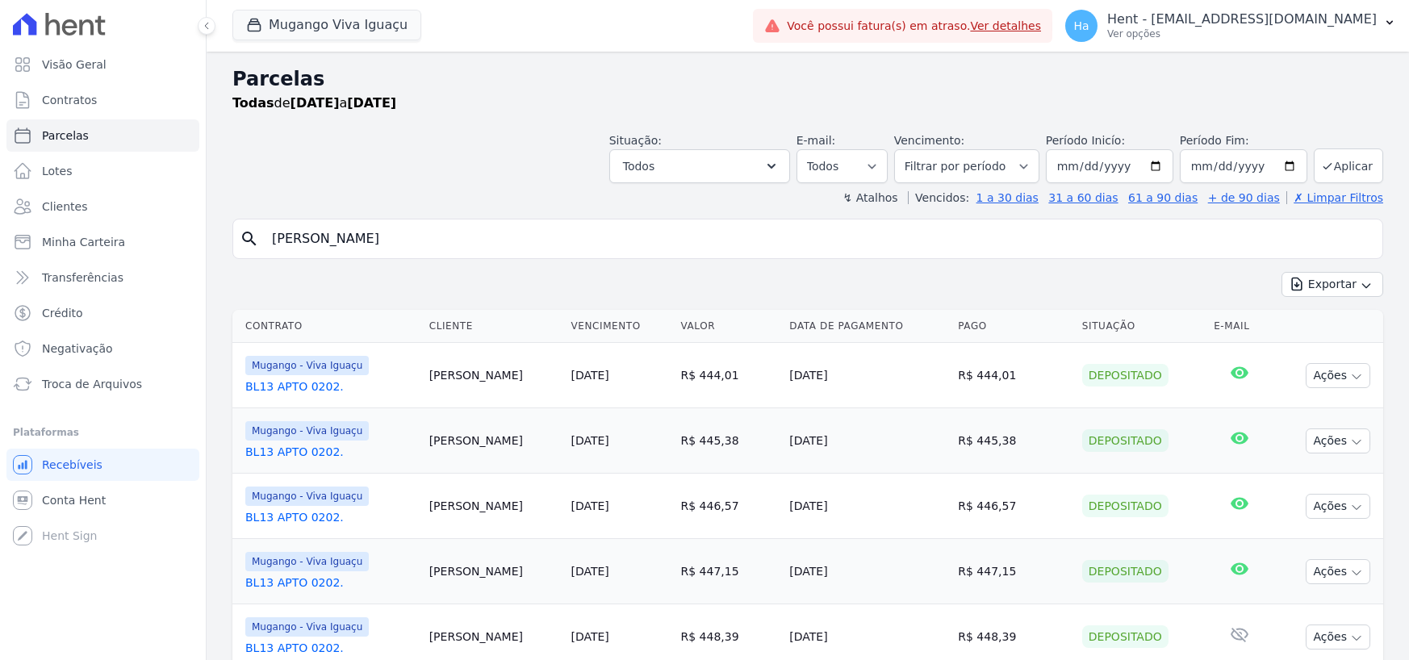
select select
click at [790, 169] on button "Todos" at bounding box center [699, 166] width 181 height 34
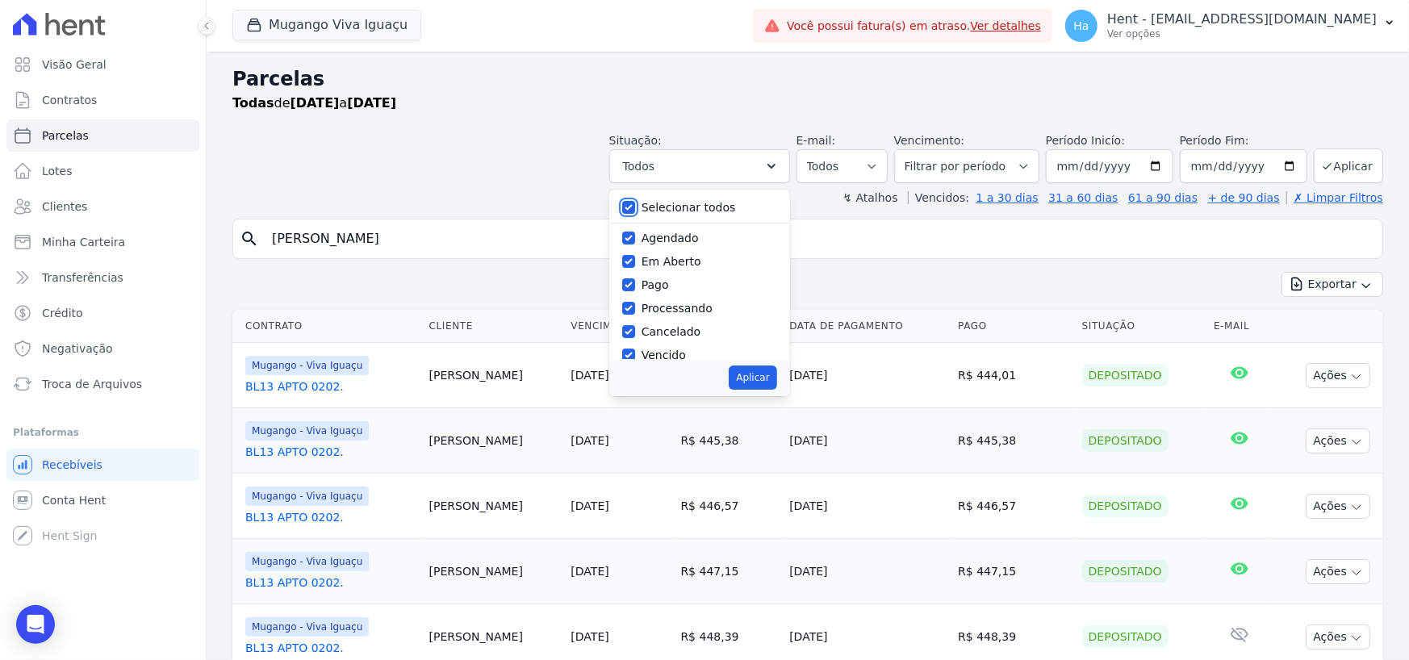
click at [635, 209] on input "Selecionar todos" at bounding box center [628, 207] width 13 height 13
checkbox input "false"
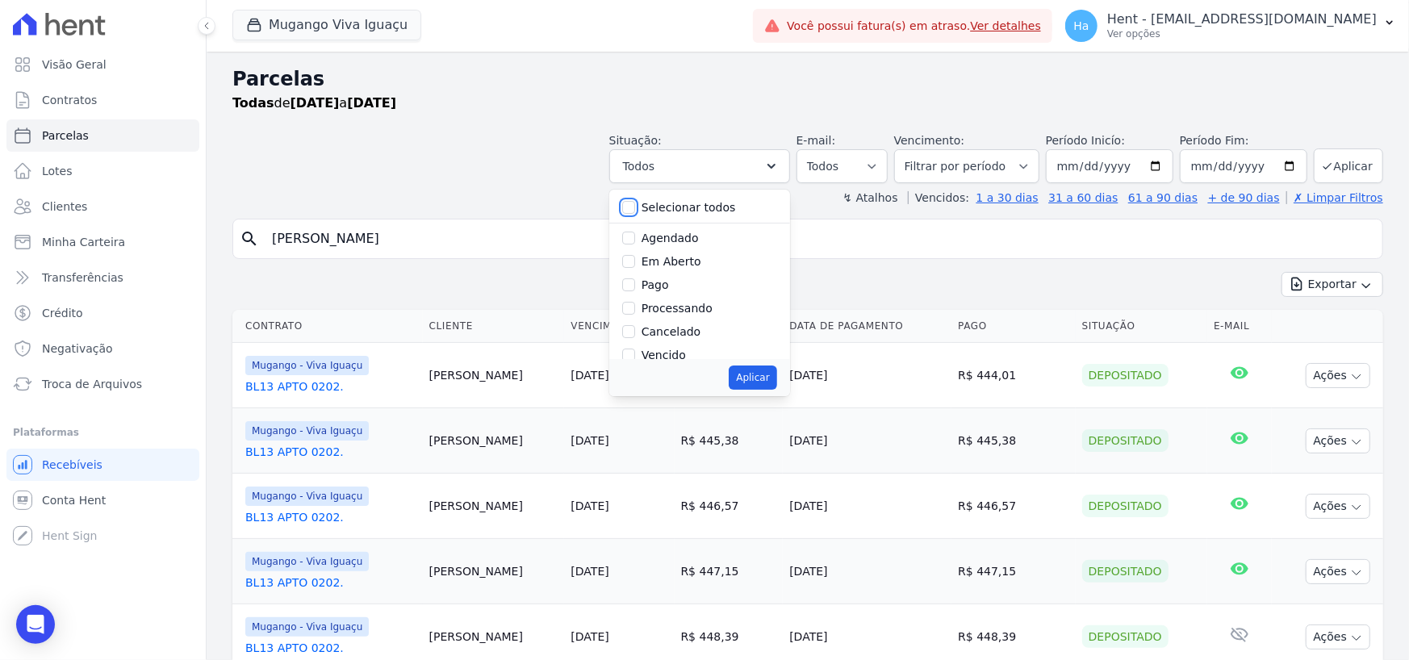
checkbox input "false"
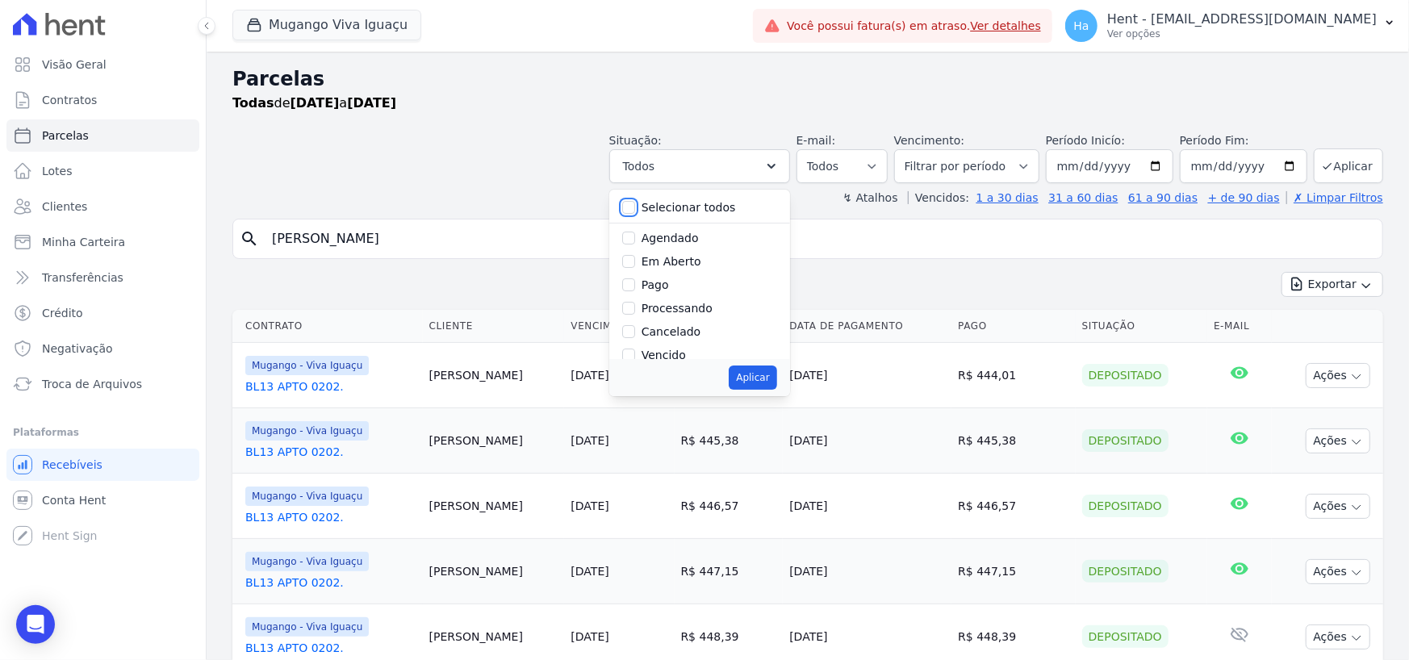
checkbox input "false"
click at [635, 354] on input "Vencido" at bounding box center [628, 355] width 13 height 13
checkbox input "true"
click at [751, 370] on button "Aplicar" at bounding box center [753, 378] width 48 height 24
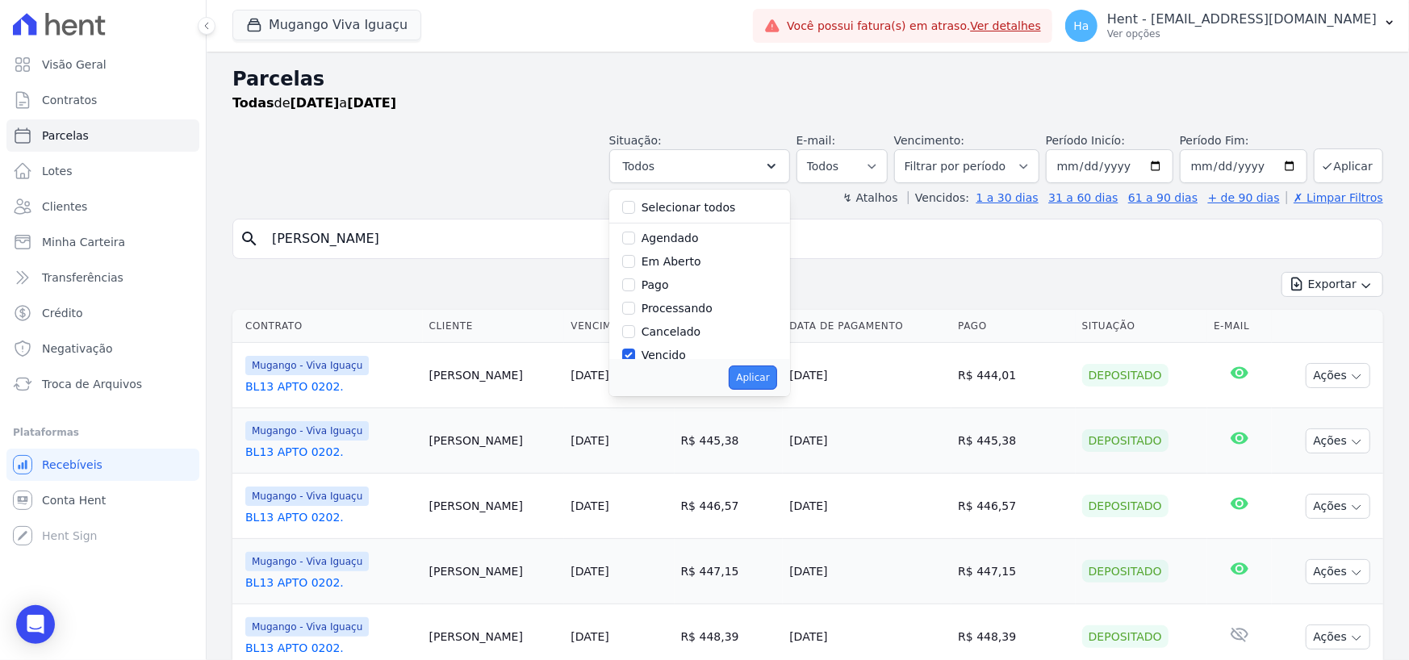
select select "overdue"
